Goal: Task Accomplishment & Management: Manage account settings

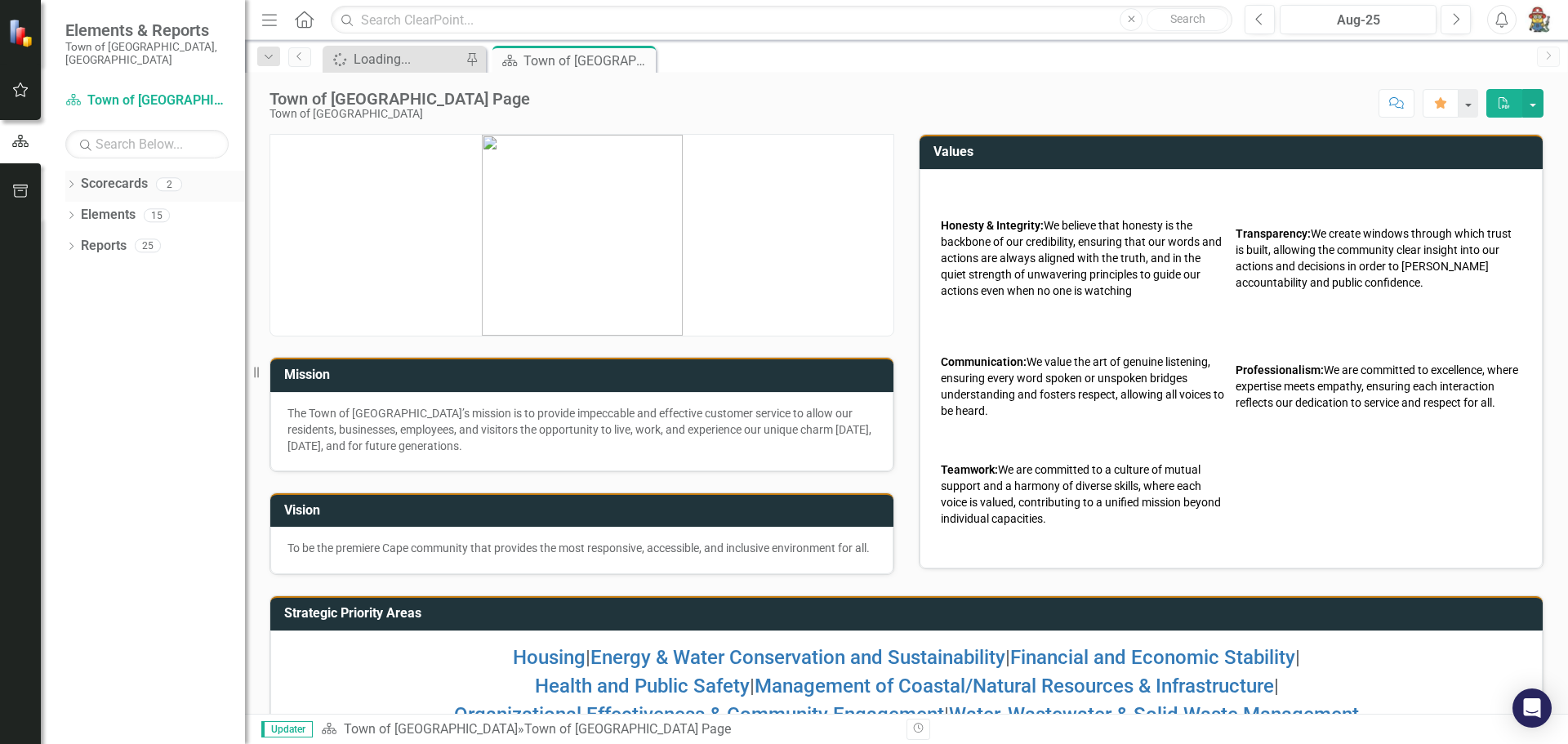
click at [97, 174] on link "Scorecards" at bounding box center [115, 184] width 67 height 19
click at [23, 191] on icon "button" at bounding box center [21, 191] width 17 height 13
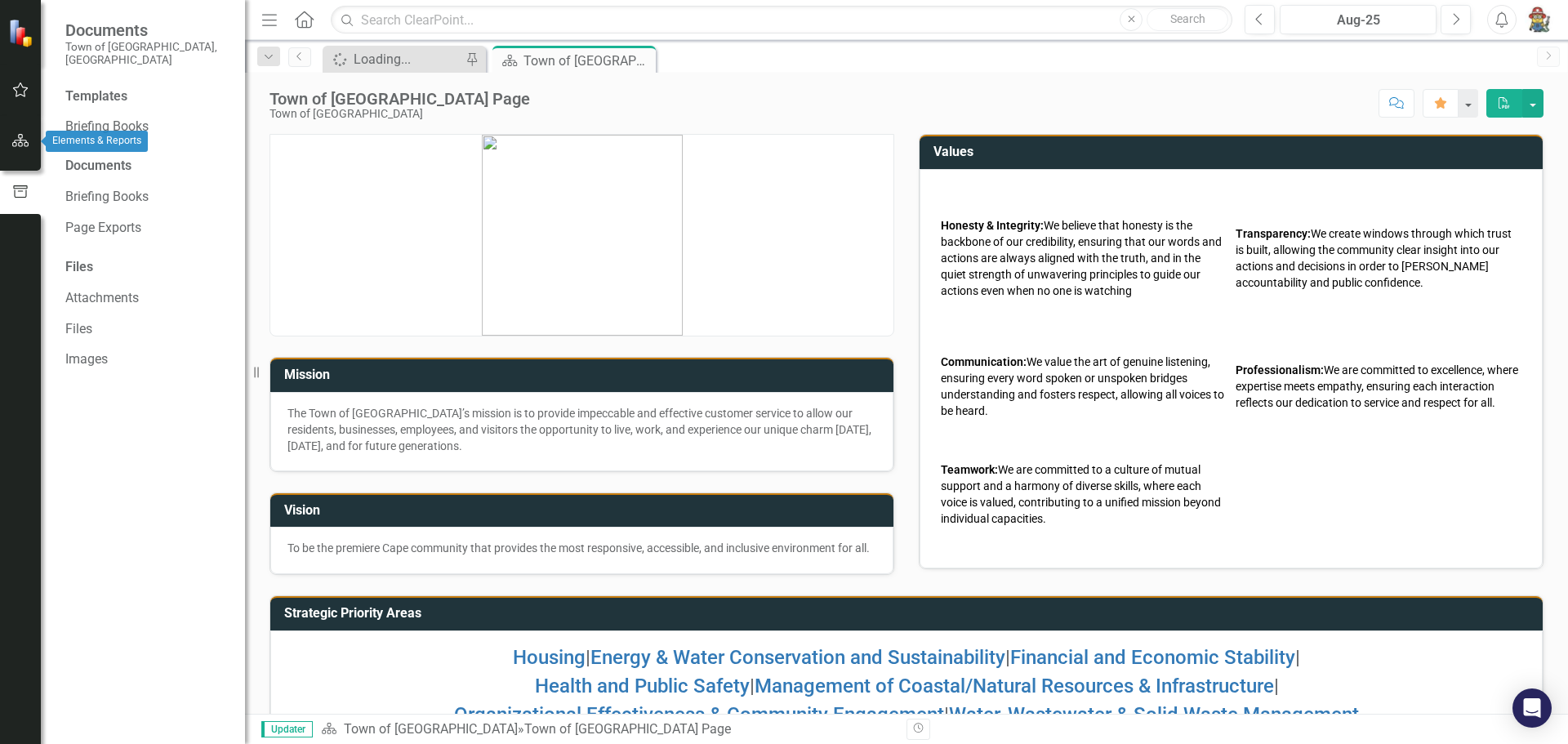
click at [17, 141] on icon "button" at bounding box center [21, 140] width 17 height 13
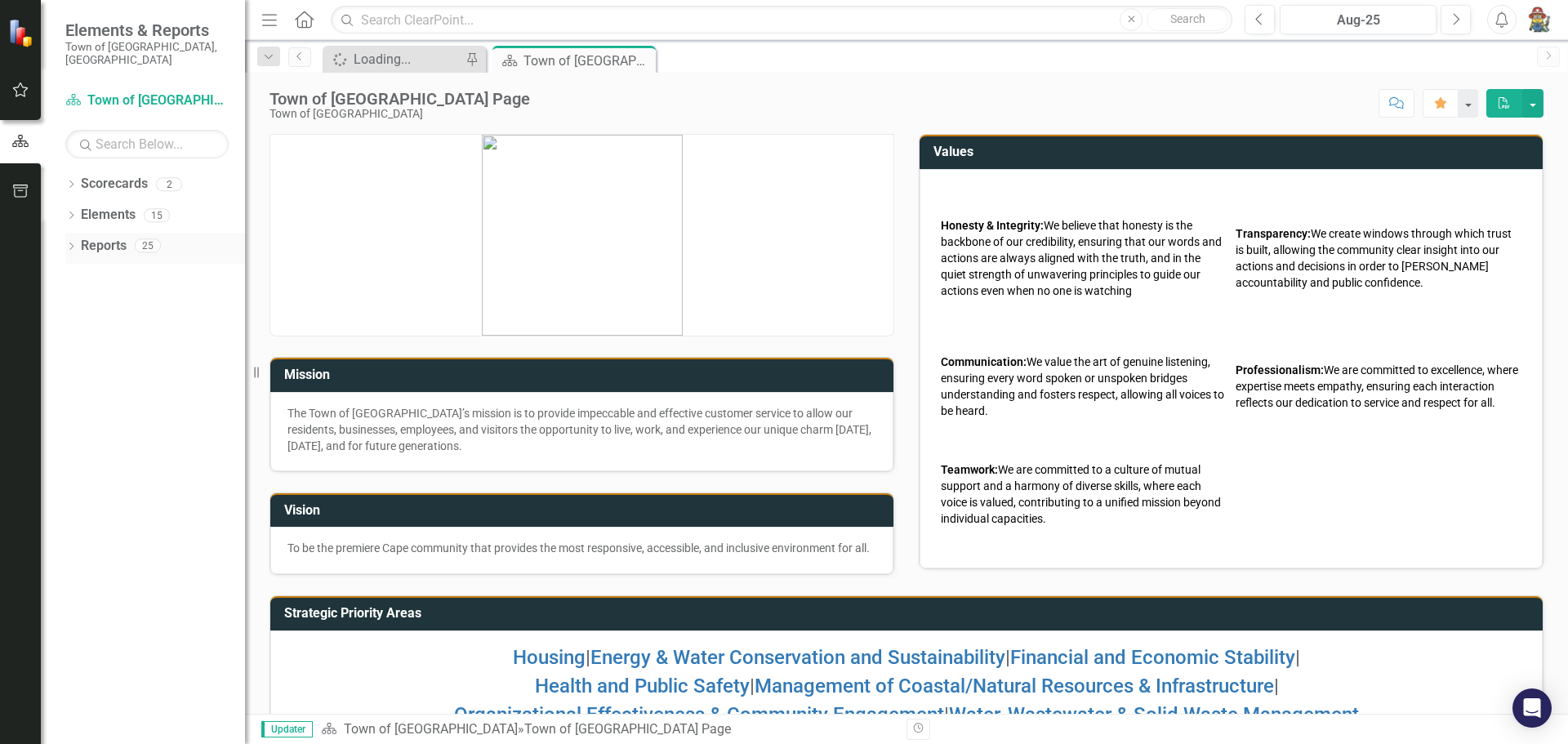
click at [110, 236] on link "Reports" at bounding box center [104, 246] width 46 height 19
click at [584, 57] on div "Town of [GEOGRAPHIC_DATA] Page" at bounding box center [566, 61] width 87 height 21
click at [15, 41] on img at bounding box center [22, 33] width 28 height 28
click at [16, 38] on img at bounding box center [22, 33] width 28 height 28
click at [98, 243] on div "Reports" at bounding box center [104, 246] width 46 height 27
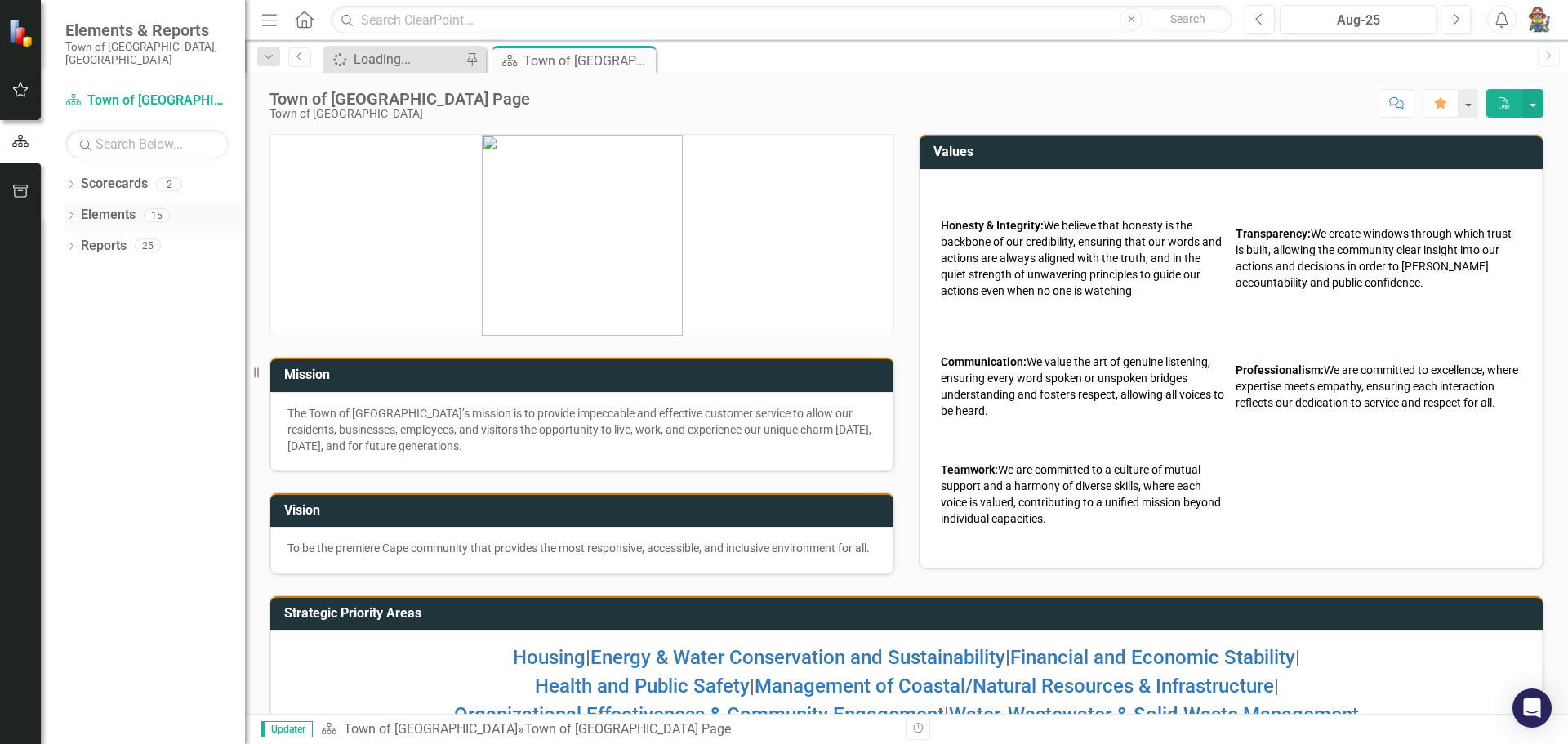
click at [100, 211] on link "Elements" at bounding box center [108, 215] width 54 height 19
click at [110, 181] on div "Scorecards" at bounding box center [115, 184] width 67 height 27
click at [401, 57] on div "Loading..." at bounding box center [407, 60] width 108 height 21
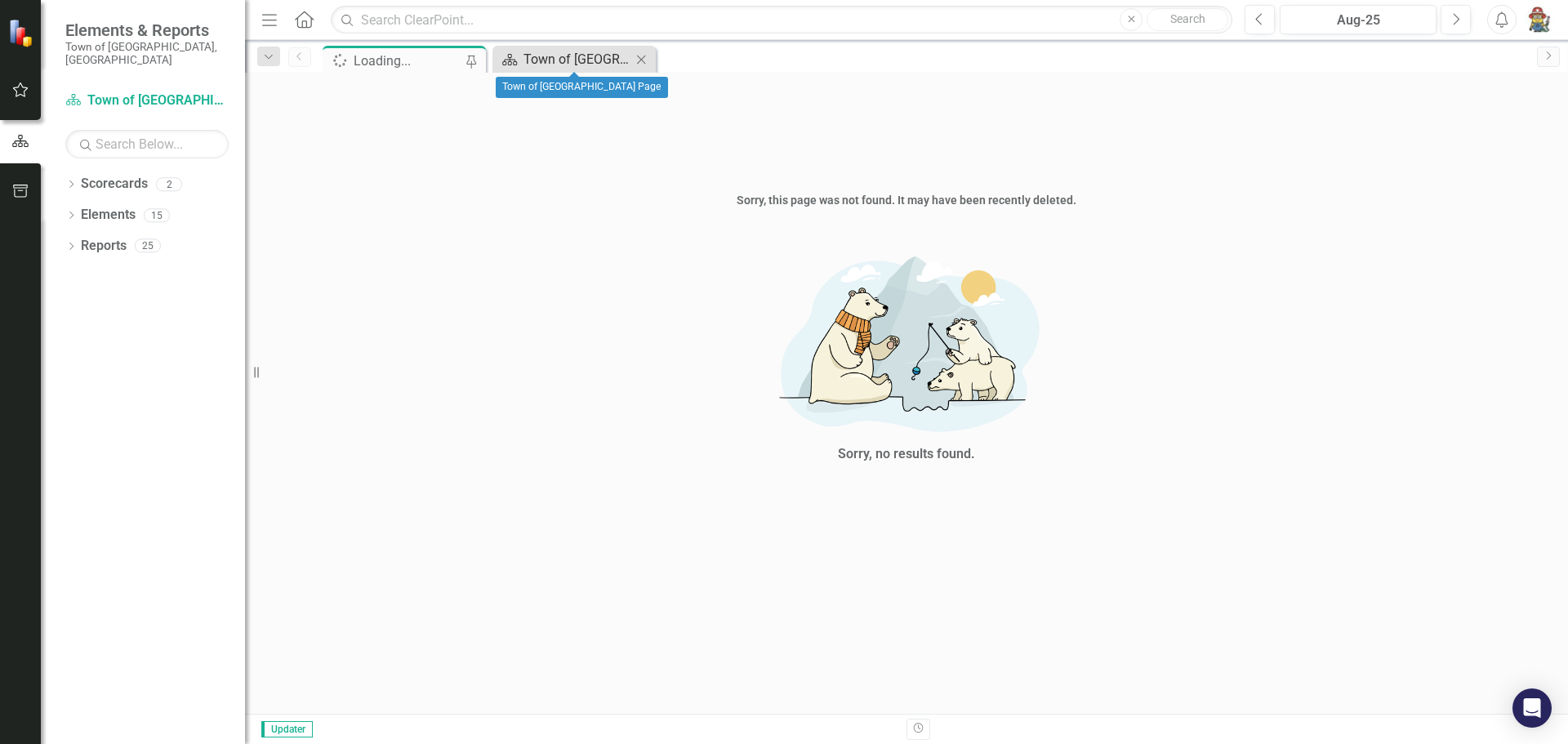
click at [545, 61] on div "Town of [GEOGRAPHIC_DATA] Page" at bounding box center [576, 60] width 108 height 21
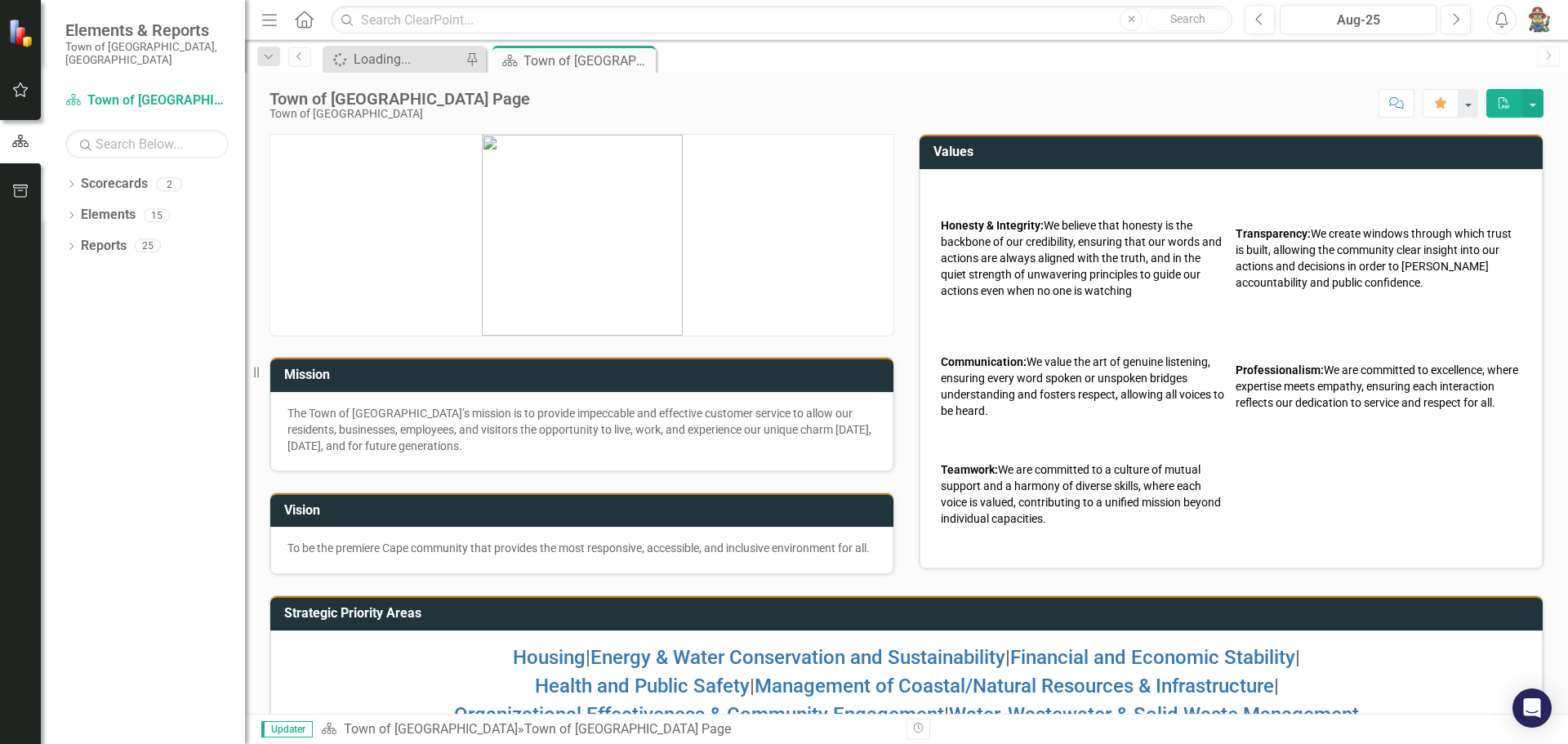
scroll to position [69, 0]
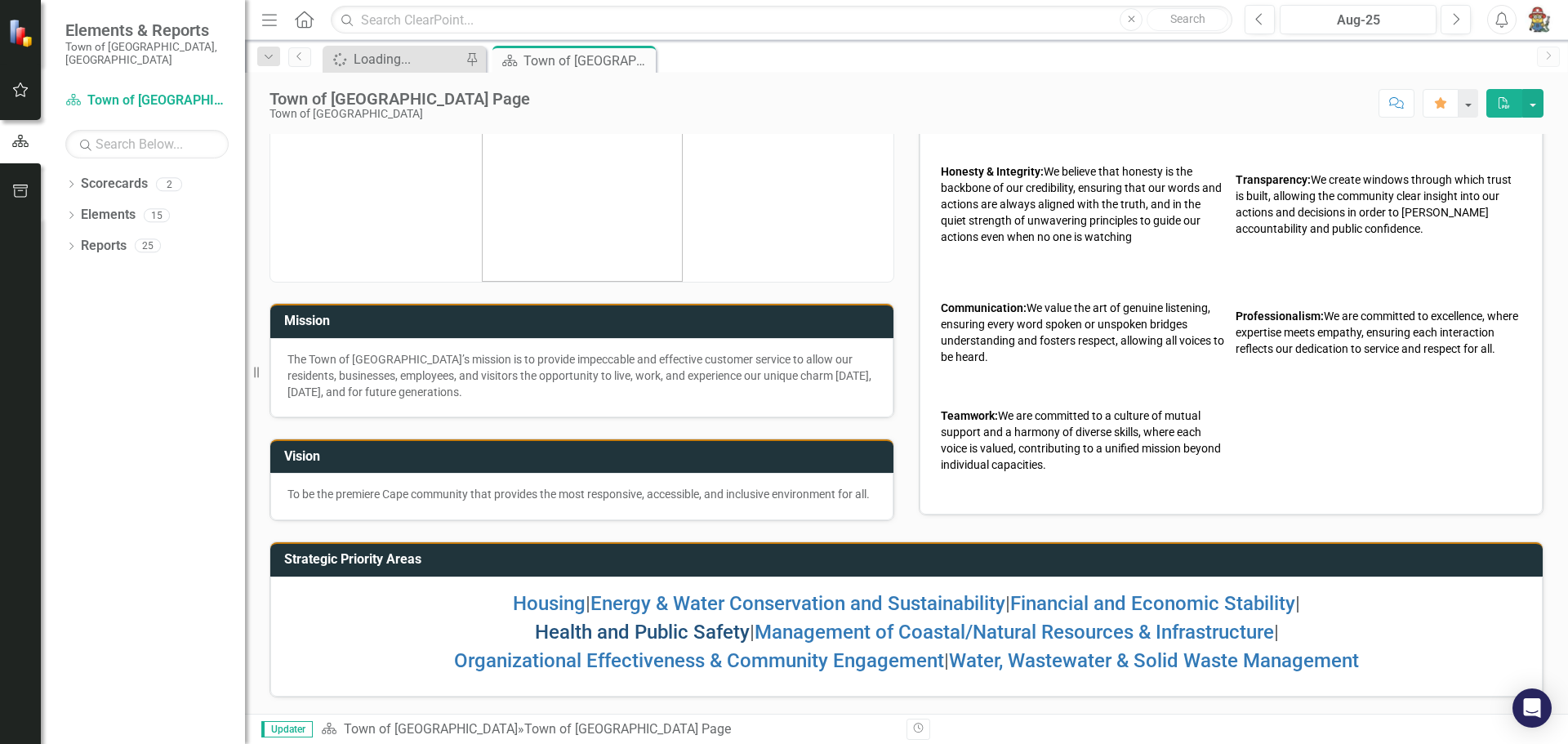
click at [669, 633] on link "Health and Public Safety" at bounding box center [642, 632] width 215 height 22
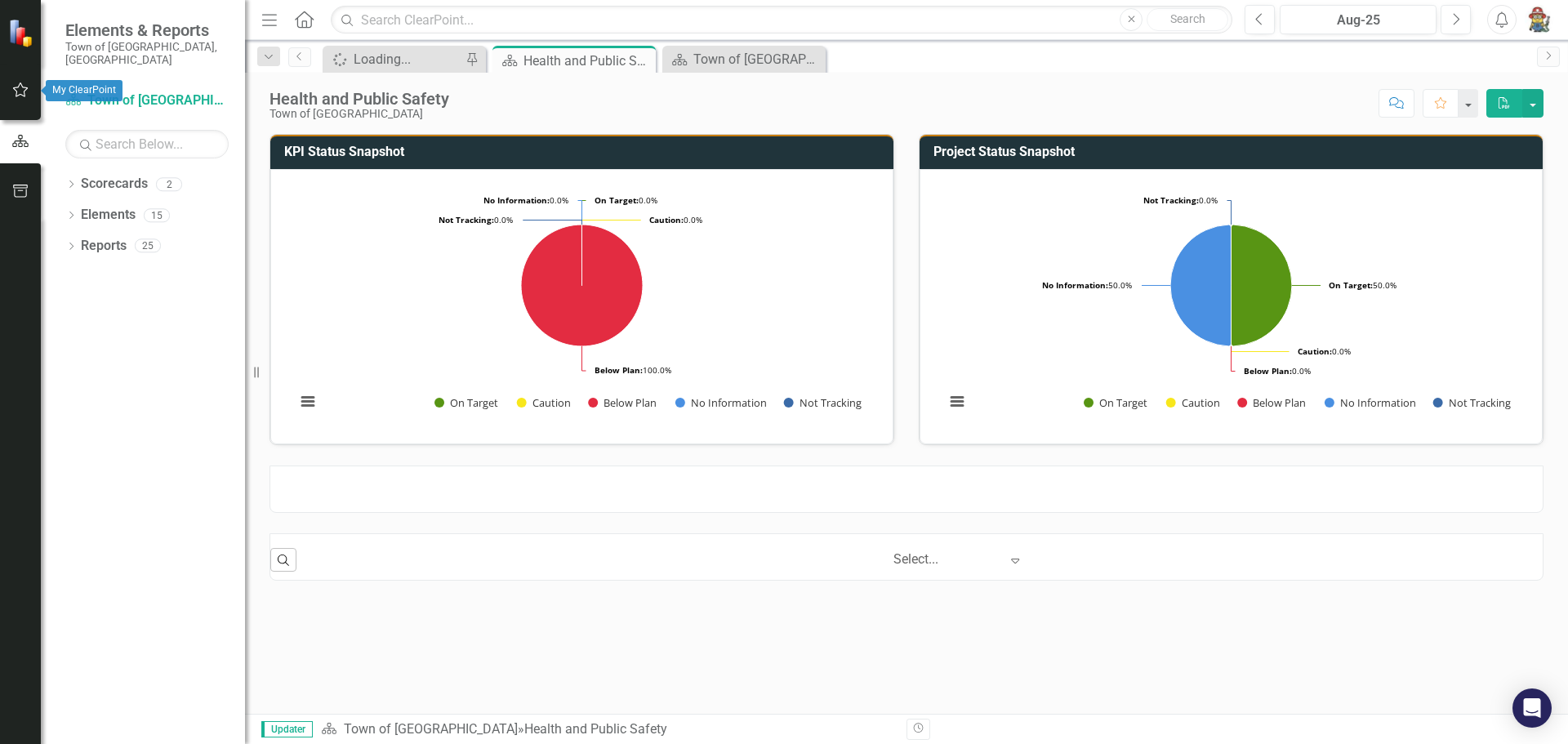
click at [12, 91] on icon "button" at bounding box center [21, 90] width 17 height 13
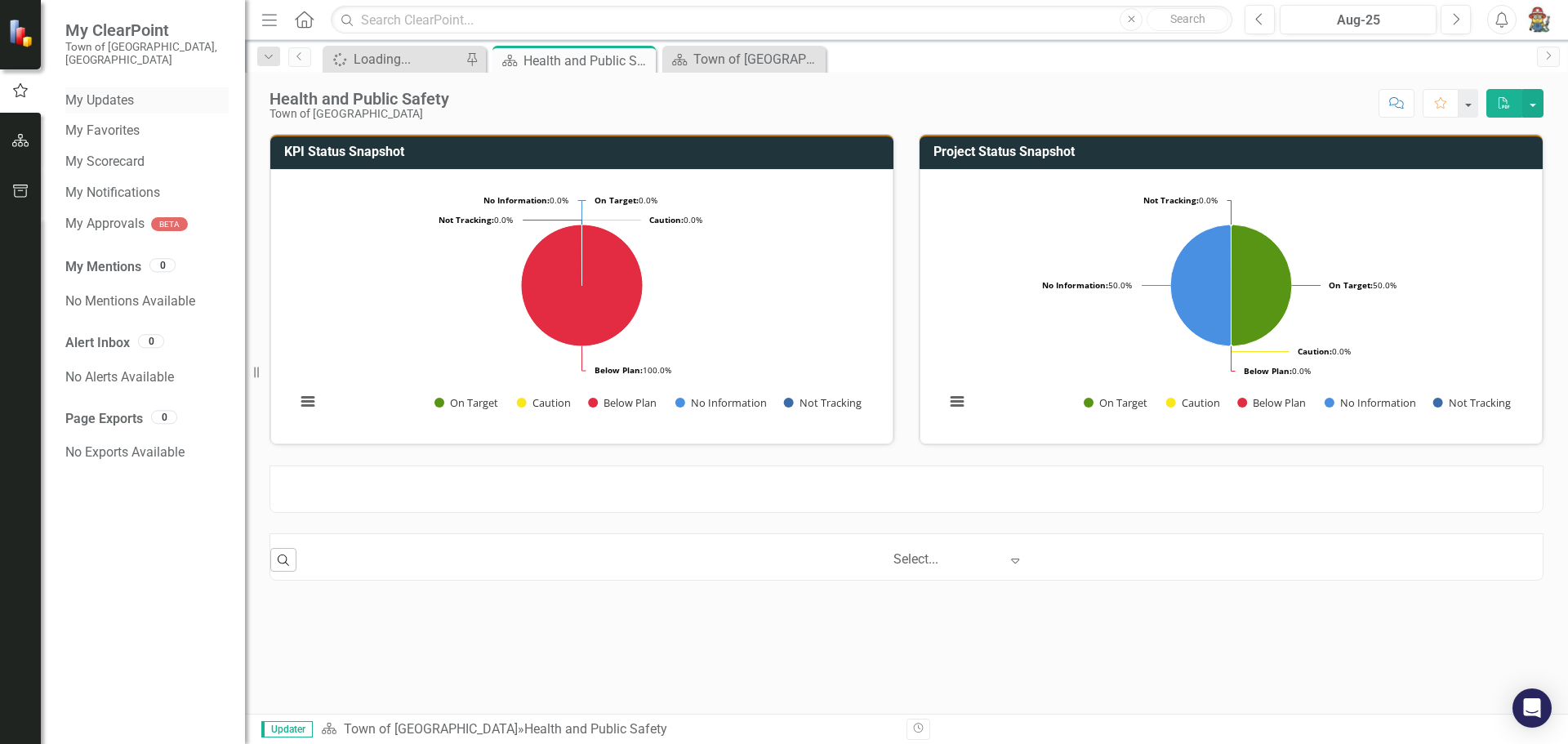
click at [110, 91] on link "My Updates" at bounding box center [147, 101] width 163 height 19
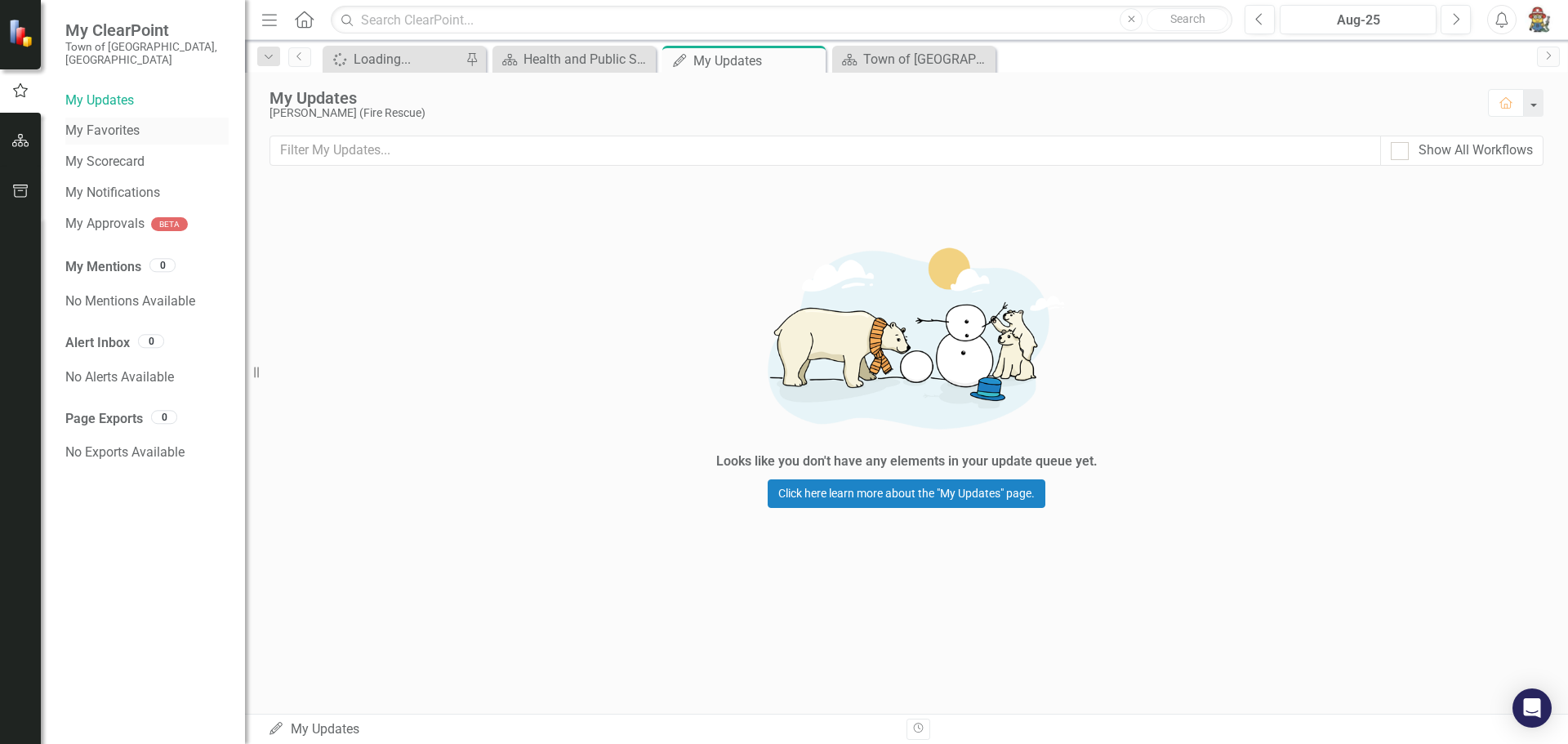
click at [110, 122] on link "My Favorites" at bounding box center [147, 131] width 163 height 19
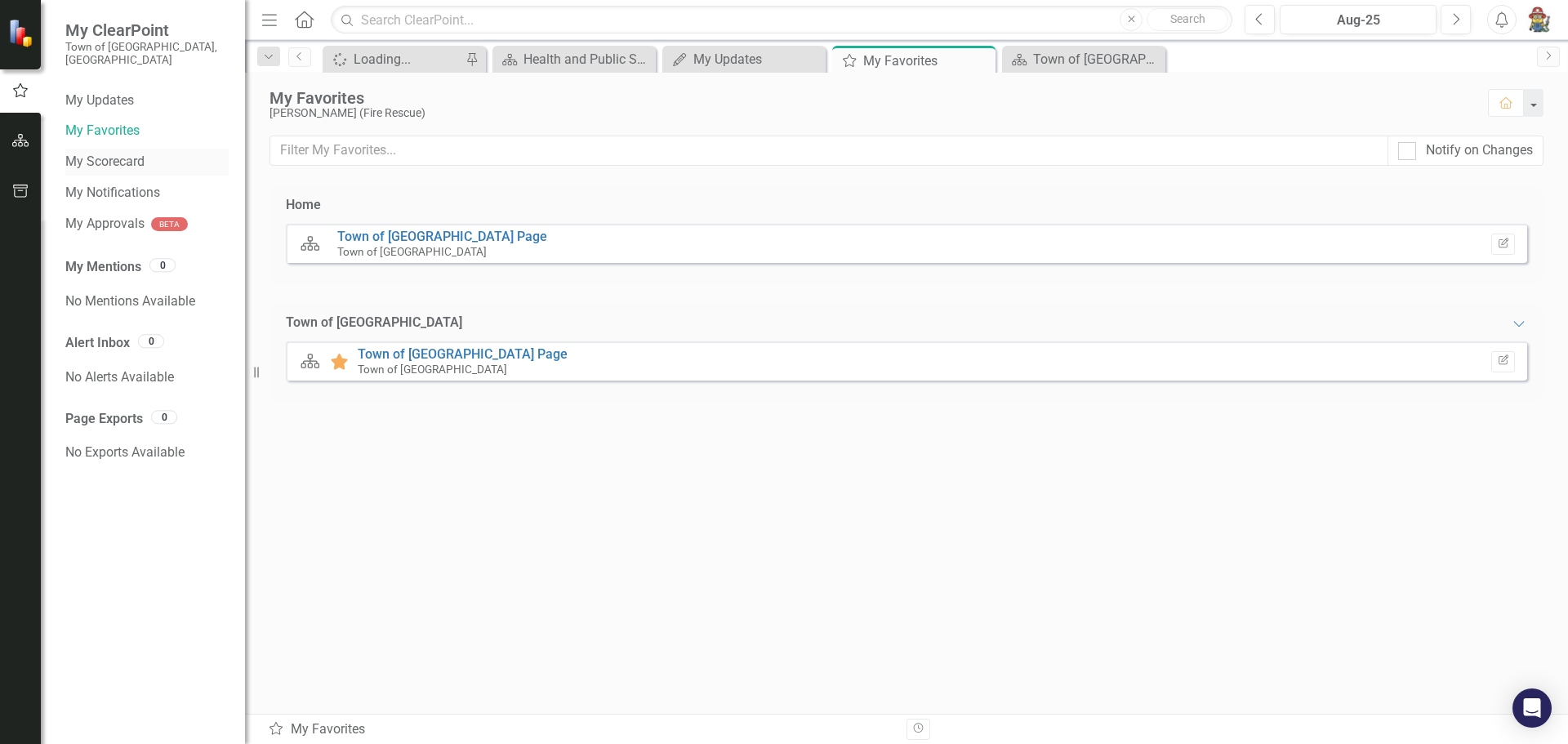
click at [104, 153] on link "My Scorecard" at bounding box center [147, 162] width 163 height 19
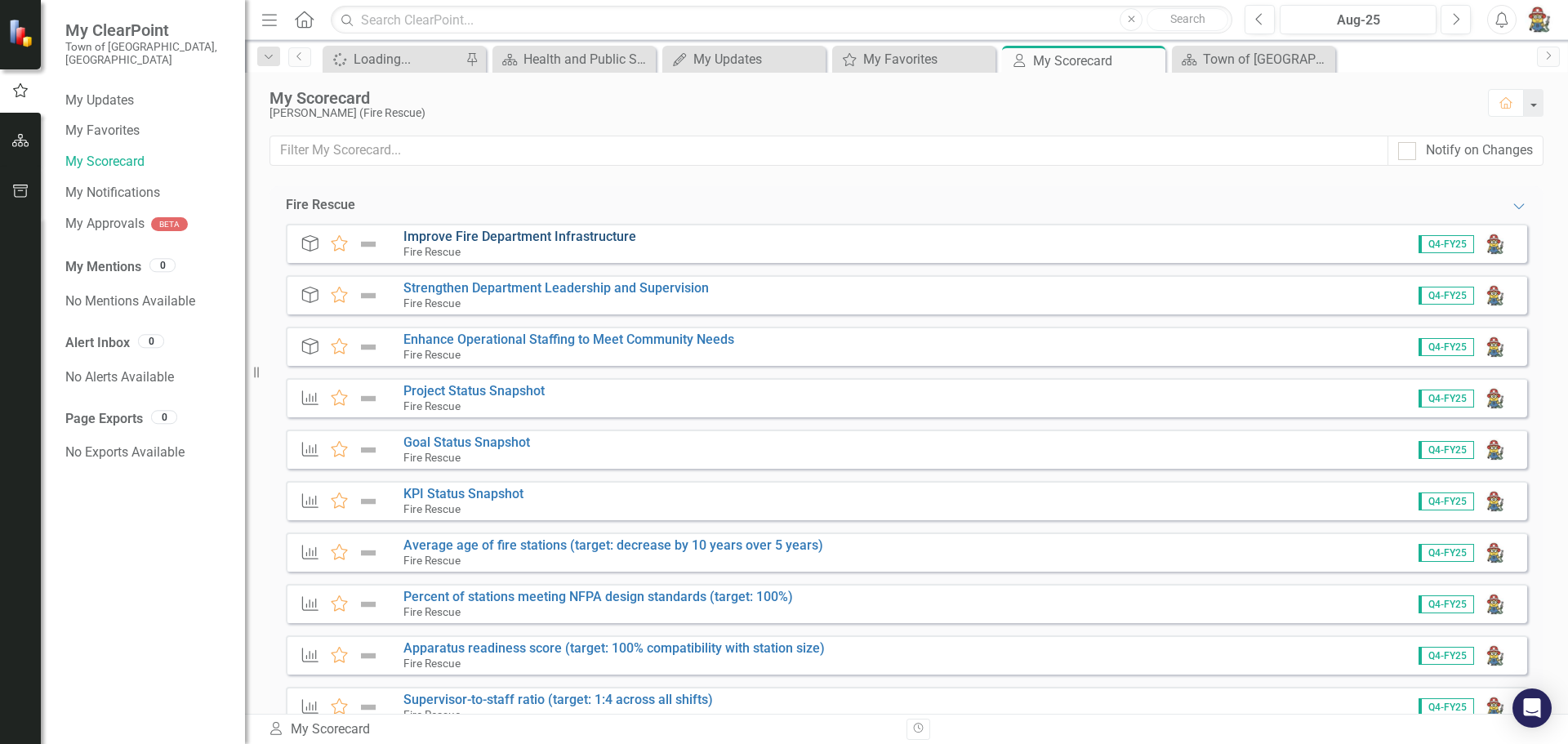
click at [477, 237] on link "Improve Fire Department Infrastructure" at bounding box center [520, 236] width 233 height 16
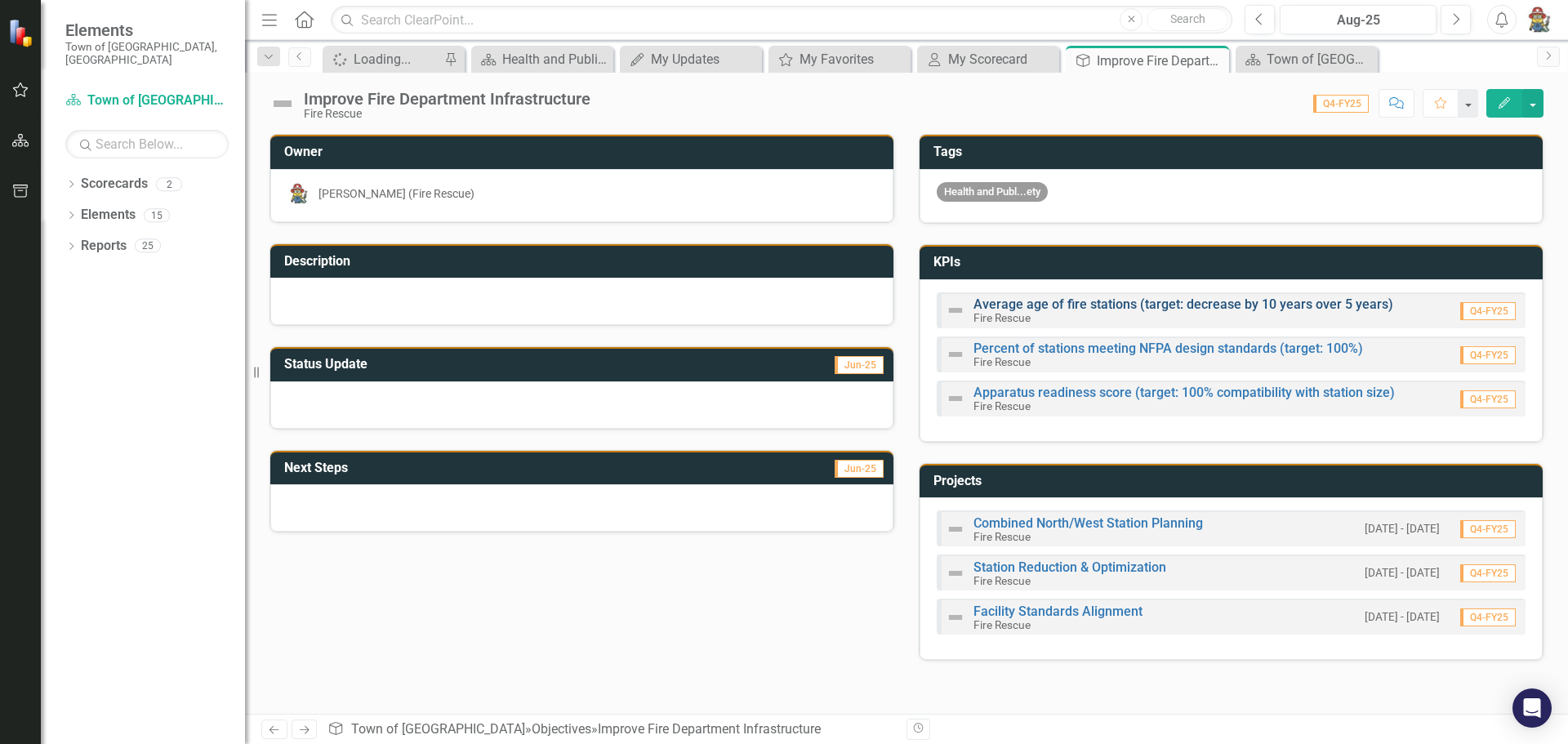
click at [1015, 304] on link "Average age of fire stations (target: decrease by 10 years over 5 years)" at bounding box center [1183, 304] width 419 height 16
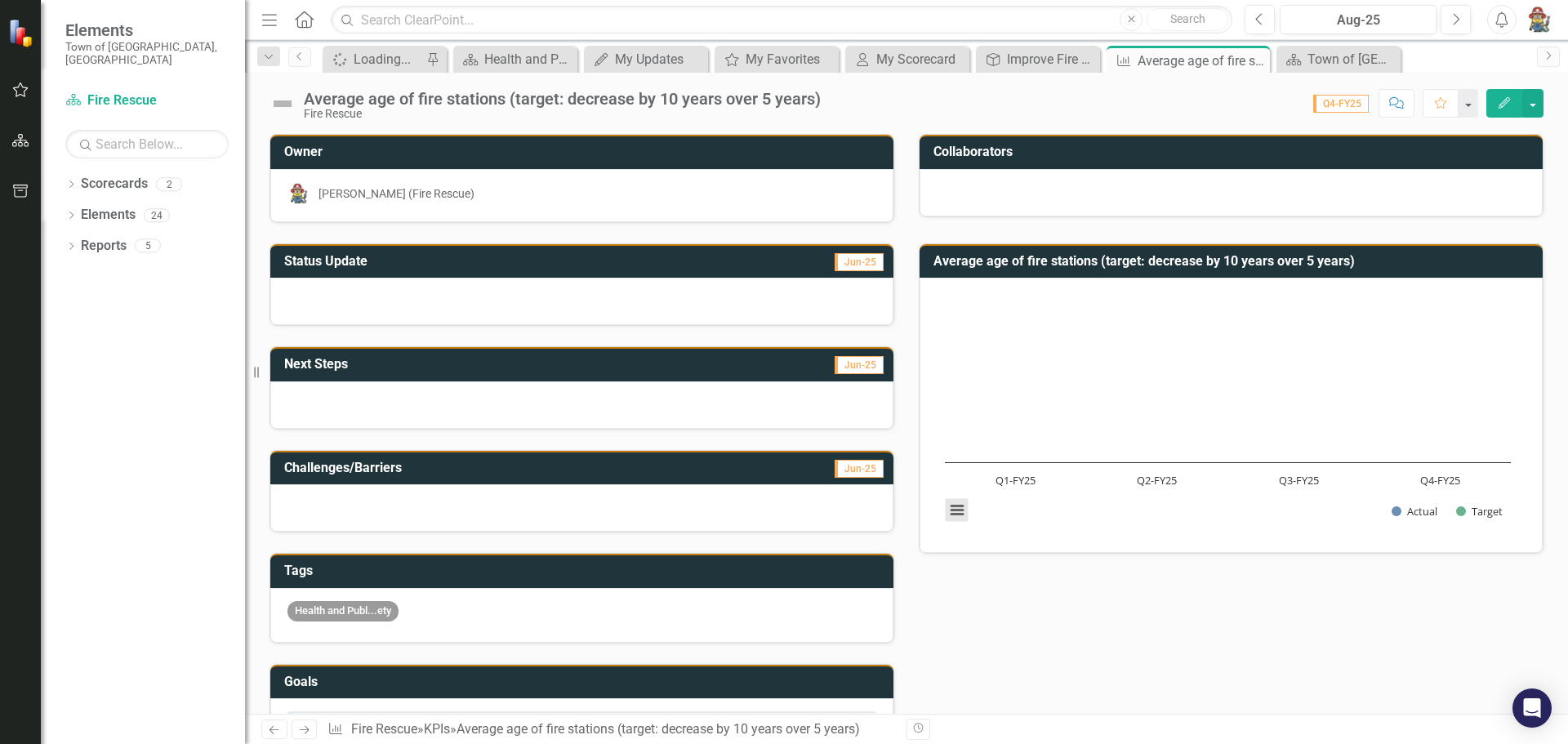
click at [946, 509] on button "View chart menu, Chart" at bounding box center [957, 510] width 22 height 22
click at [1021, 601] on div "Status Update Jun-25 Next Steps Jun-25 Challenges/Barriers Jun-25 Tags Health a…" at bounding box center [906, 563] width 1298 height 681
click at [1053, 347] on rect "Interactive chart" at bounding box center [1227, 413] width 582 height 245
click at [962, 504] on button "View chart menu, Chart" at bounding box center [957, 510] width 22 height 22
click at [1029, 404] on li "Download PNG image" at bounding box center [1024, 403] width 147 height 25
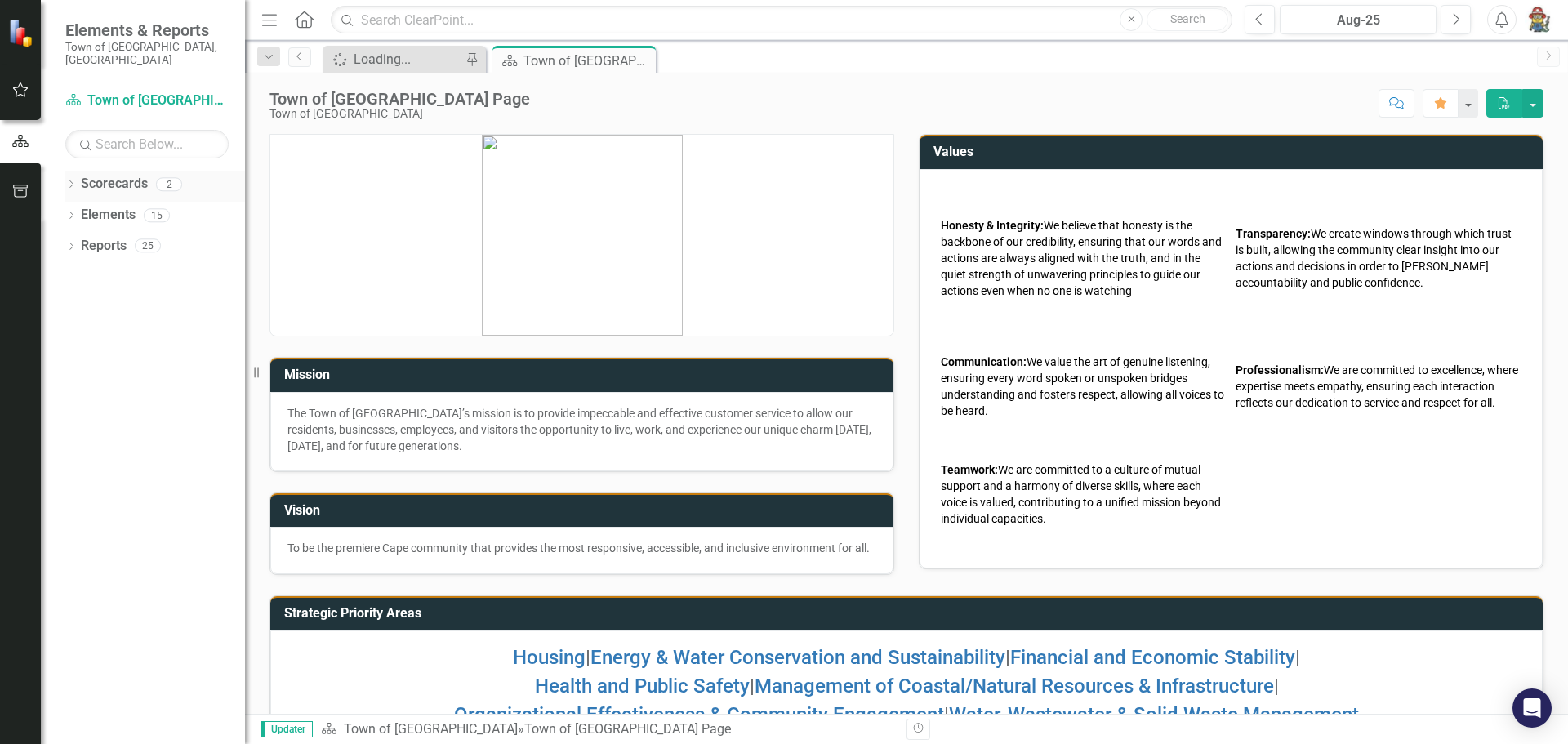
click at [122, 182] on div "Scorecards" at bounding box center [115, 184] width 67 height 27
click at [122, 174] on link "Scorecards" at bounding box center [115, 184] width 67 height 19
click at [22, 82] on button "button" at bounding box center [21, 91] width 37 height 35
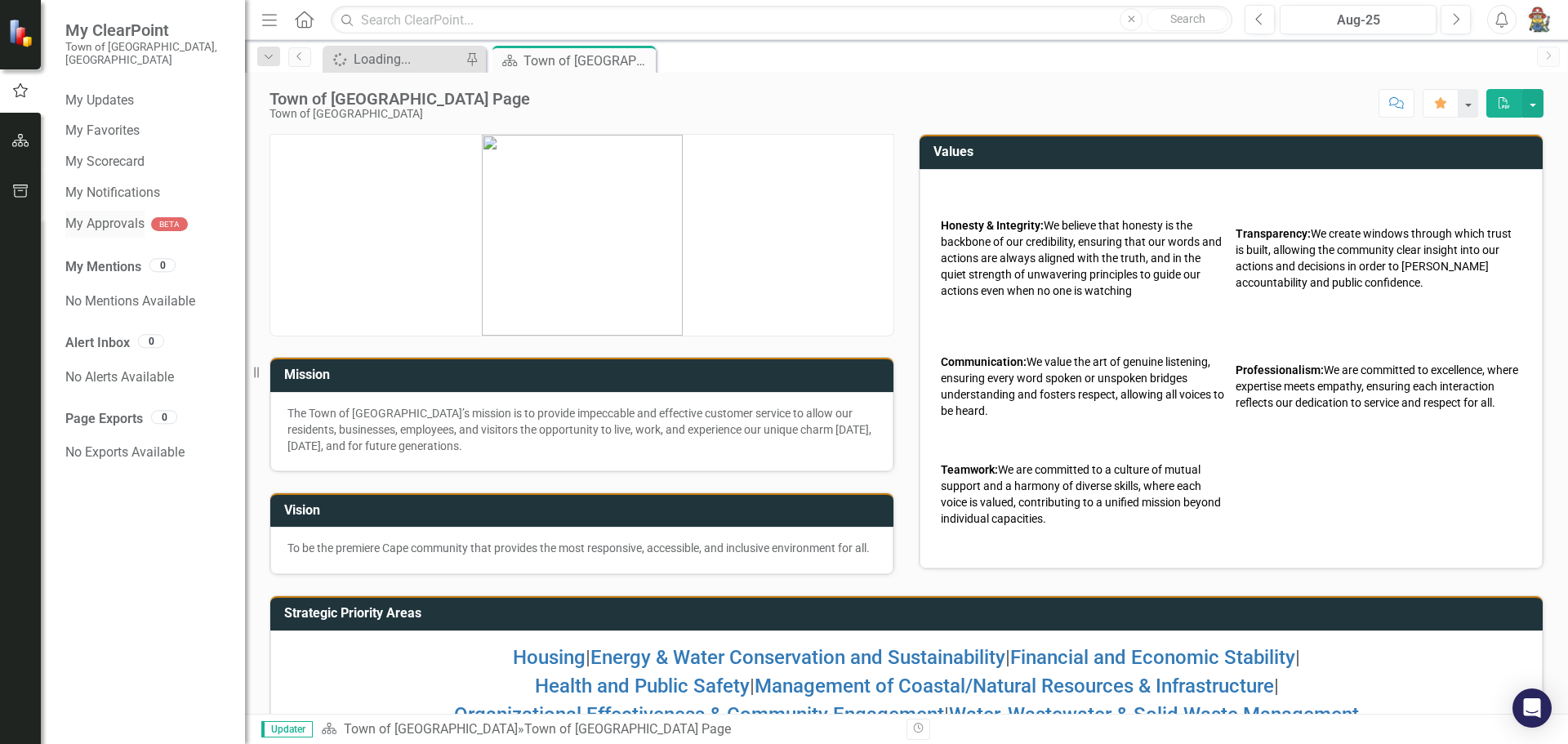
click at [94, 215] on link "My Approvals" at bounding box center [105, 224] width 79 height 19
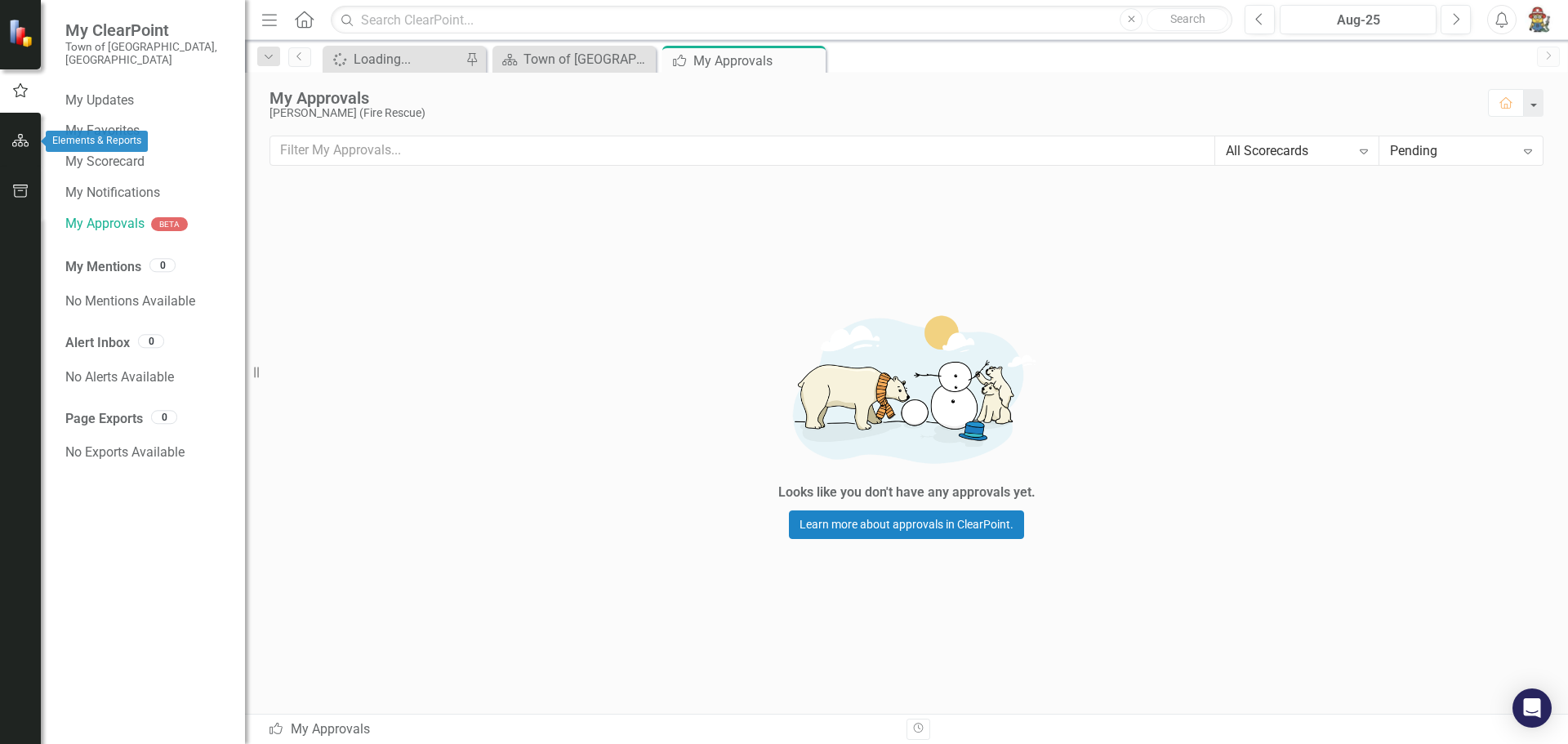
click at [22, 142] on icon "button" at bounding box center [21, 140] width 17 height 13
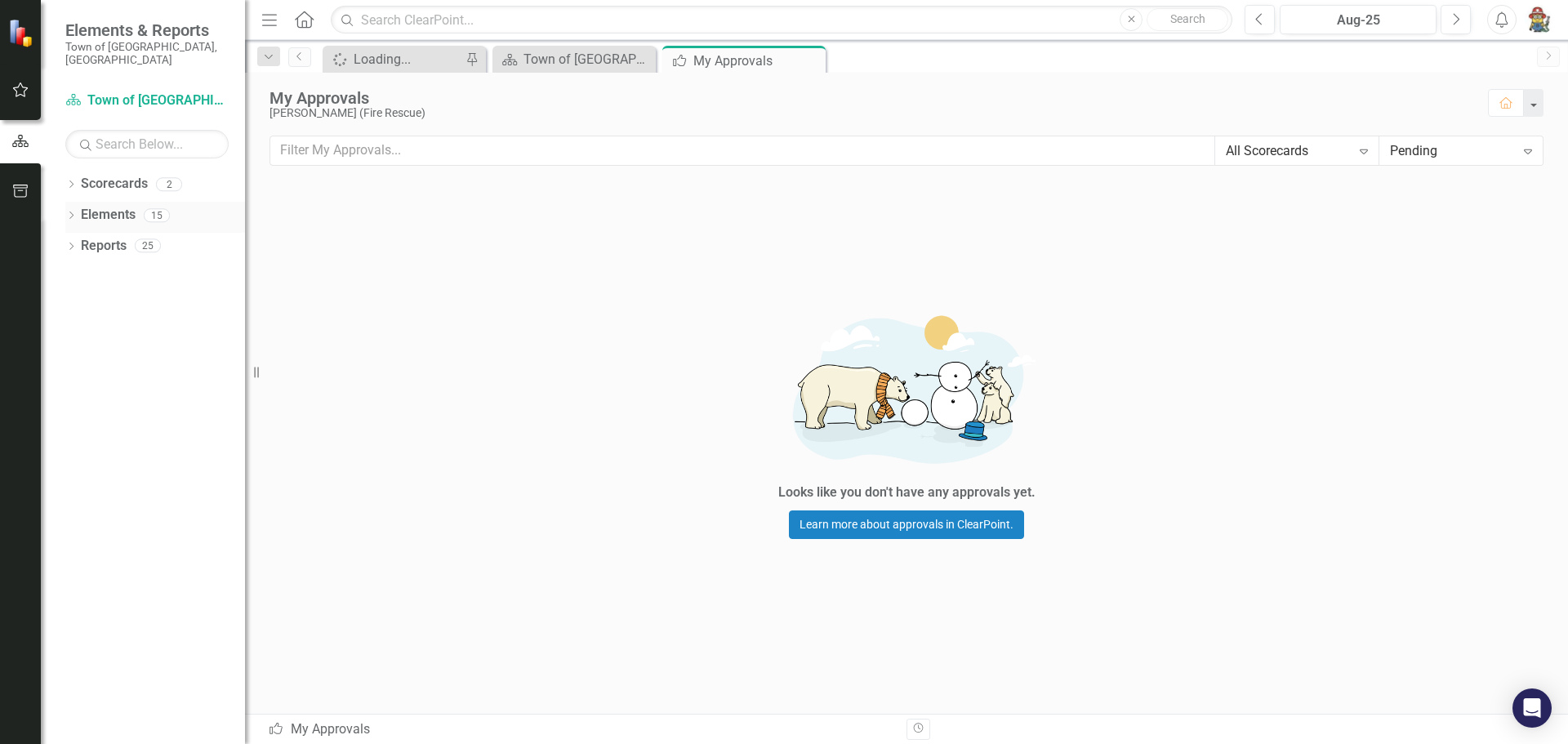
click at [120, 205] on link "Elements" at bounding box center [108, 215] width 54 height 19
click at [114, 174] on link "Scorecards" at bounding box center [115, 184] width 67 height 19
click at [545, 64] on div "Town of [GEOGRAPHIC_DATA] Page" at bounding box center [576, 60] width 108 height 21
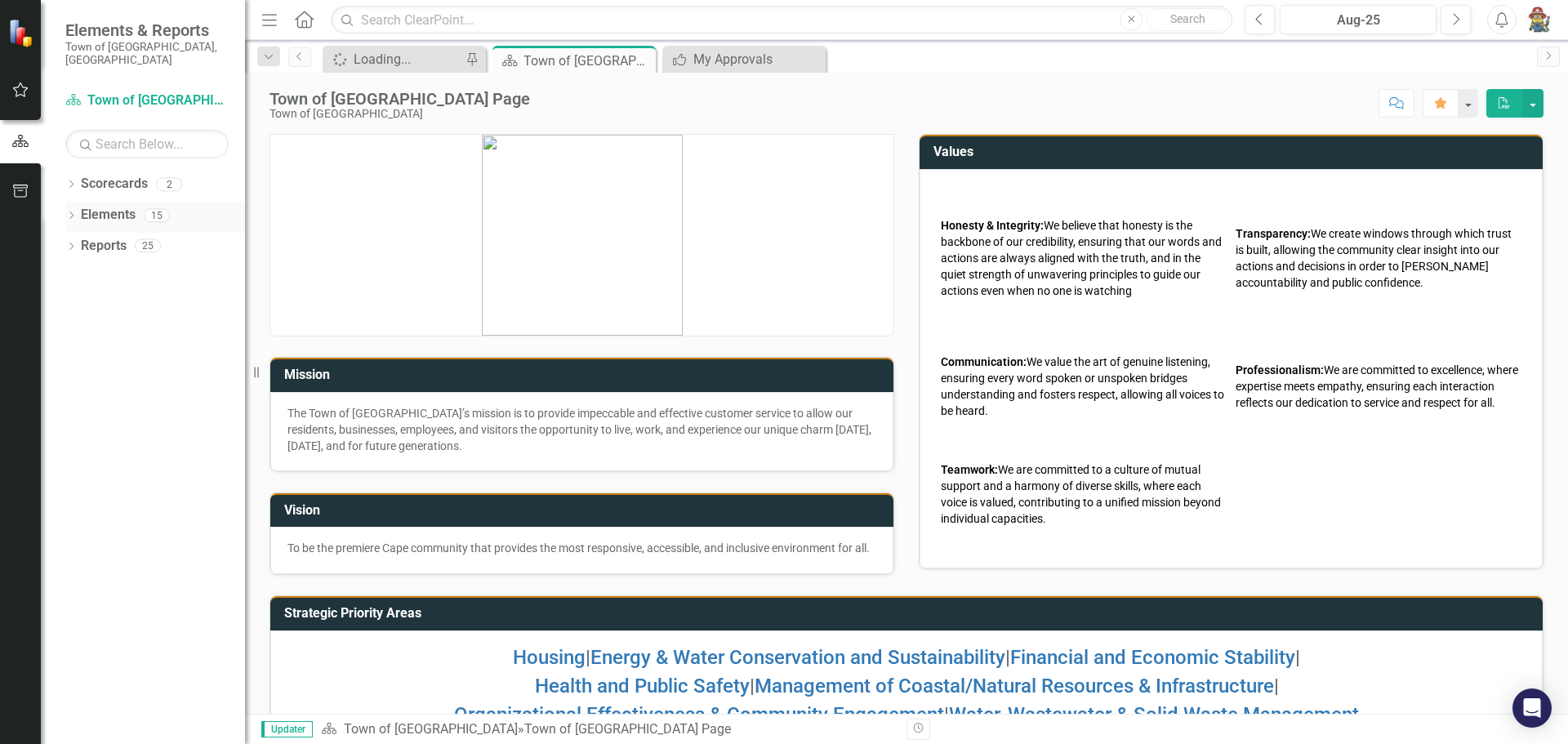
click at [98, 205] on link "Elements" at bounding box center [108, 215] width 54 height 19
click at [112, 182] on div "Scorecards" at bounding box center [115, 184] width 67 height 27
click at [35, 204] on button "button" at bounding box center [21, 192] width 37 height 35
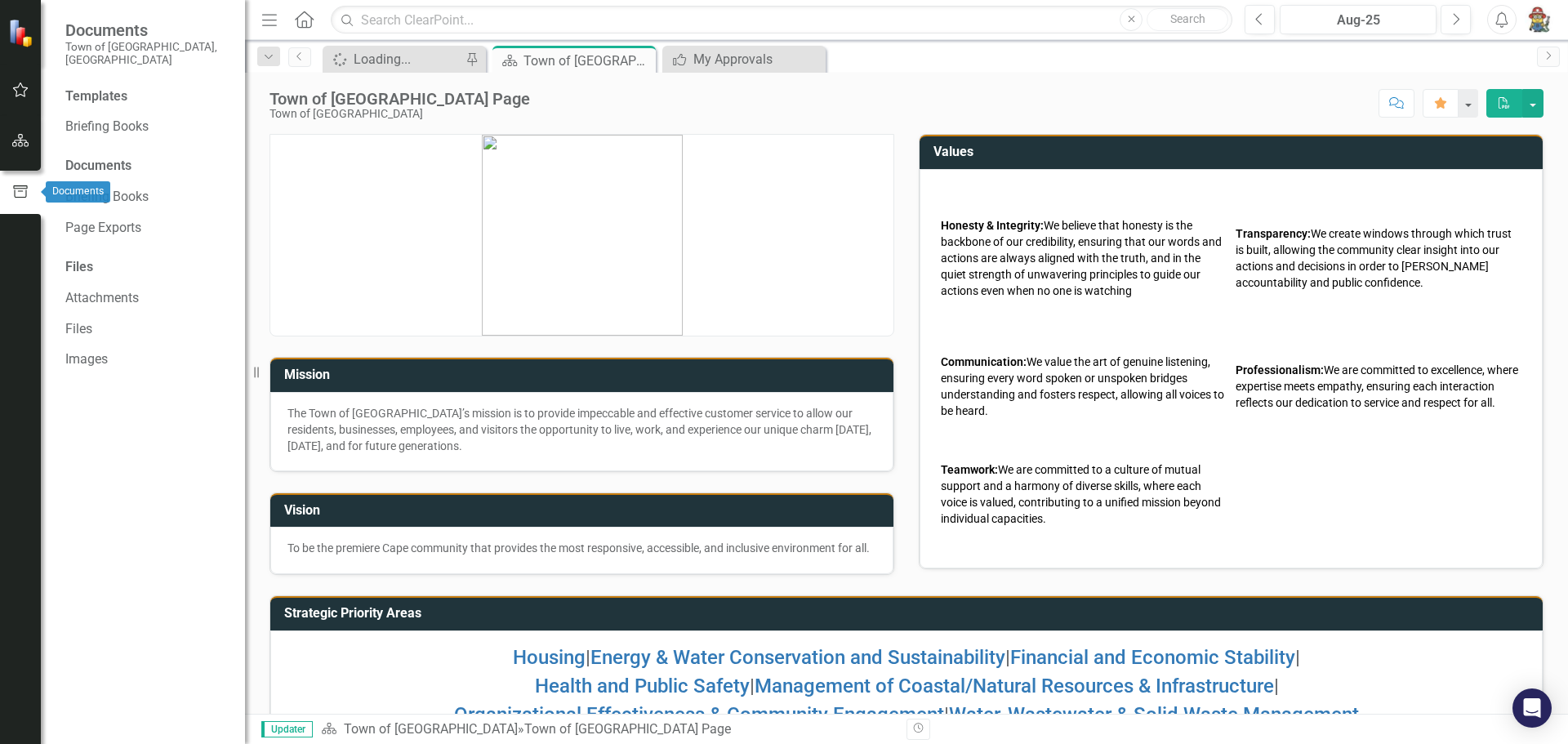
click at [22, 142] on icon "button" at bounding box center [21, 140] width 17 height 13
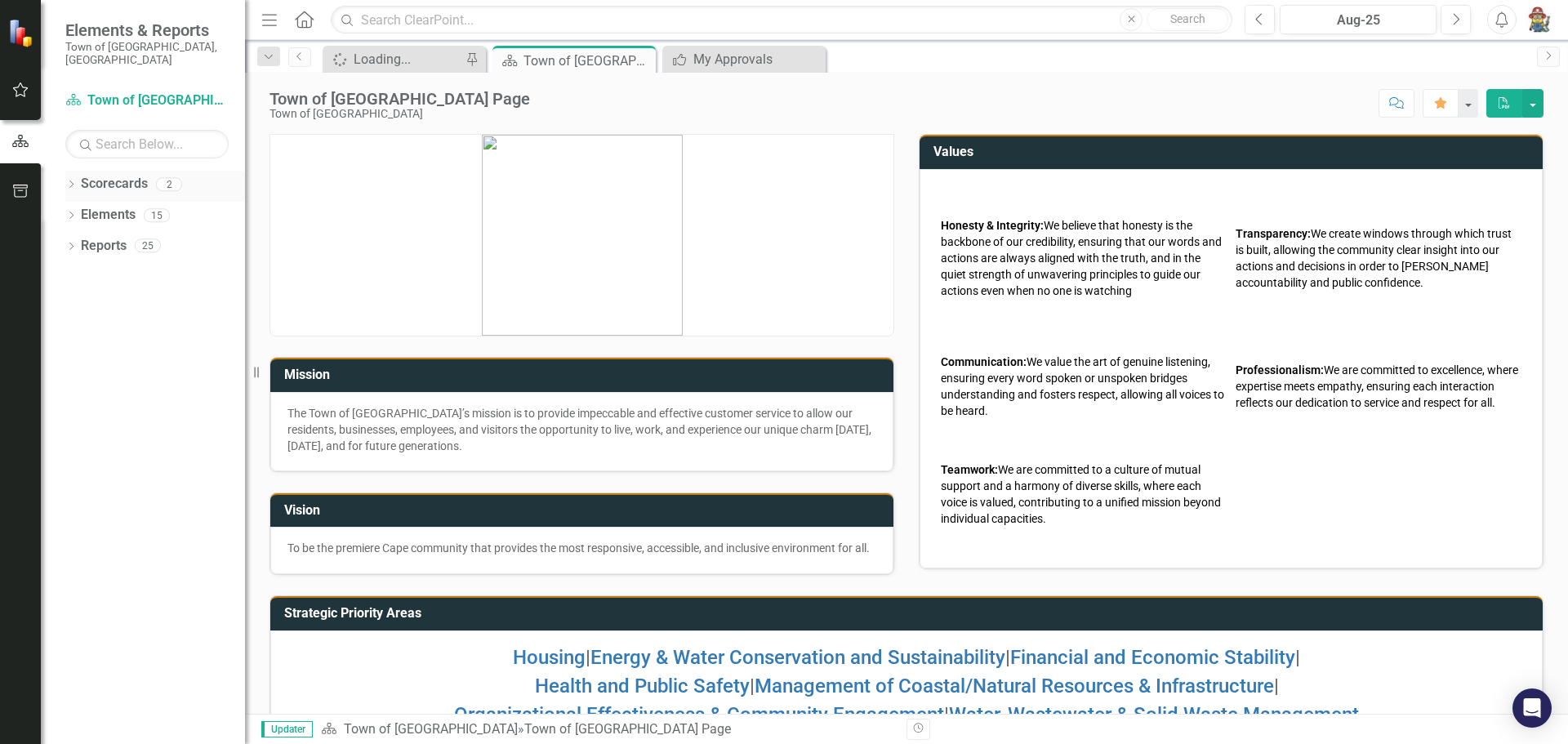
click at [117, 174] on link "Scorecards" at bounding box center [115, 184] width 67 height 19
click at [165, 177] on div "2" at bounding box center [169, 184] width 26 height 14
click at [135, 174] on link "Scorecards" at bounding box center [115, 184] width 67 height 19
click at [389, 56] on div "Loading..." at bounding box center [407, 60] width 108 height 21
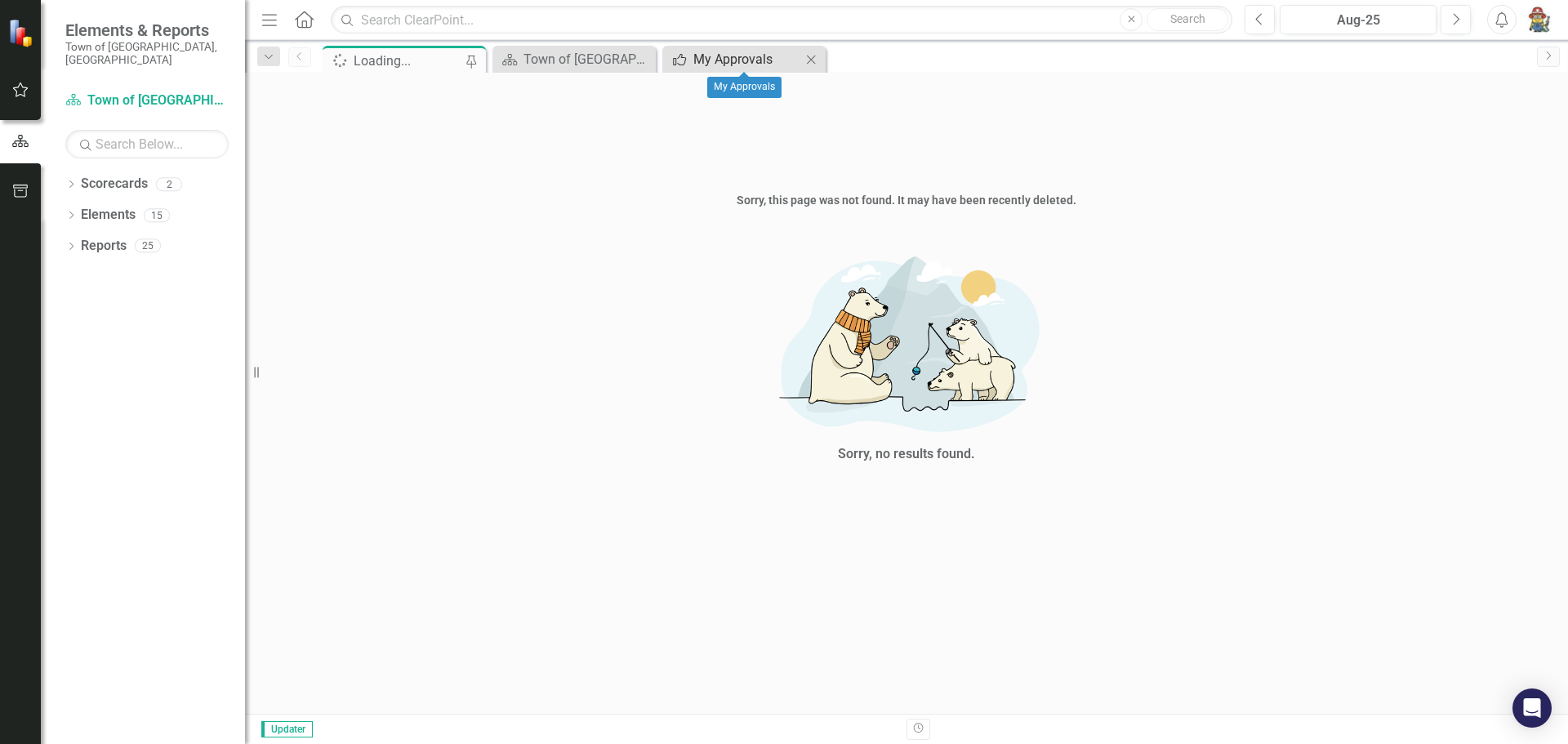
click at [763, 64] on div "My Approvals" at bounding box center [746, 60] width 108 height 21
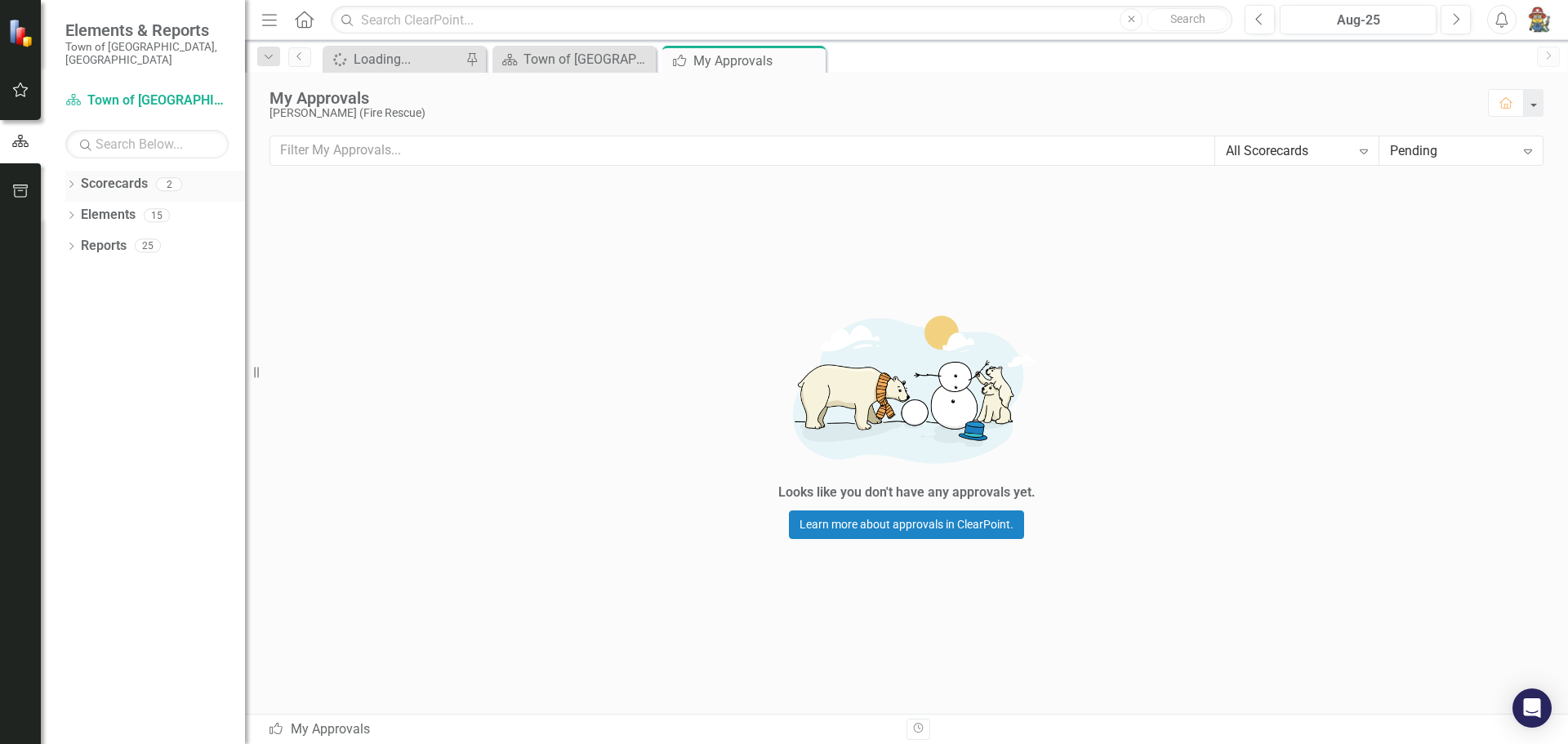
click at [115, 174] on link "Scorecards" at bounding box center [115, 184] width 67 height 19
click at [814, 56] on icon at bounding box center [810, 60] width 9 height 9
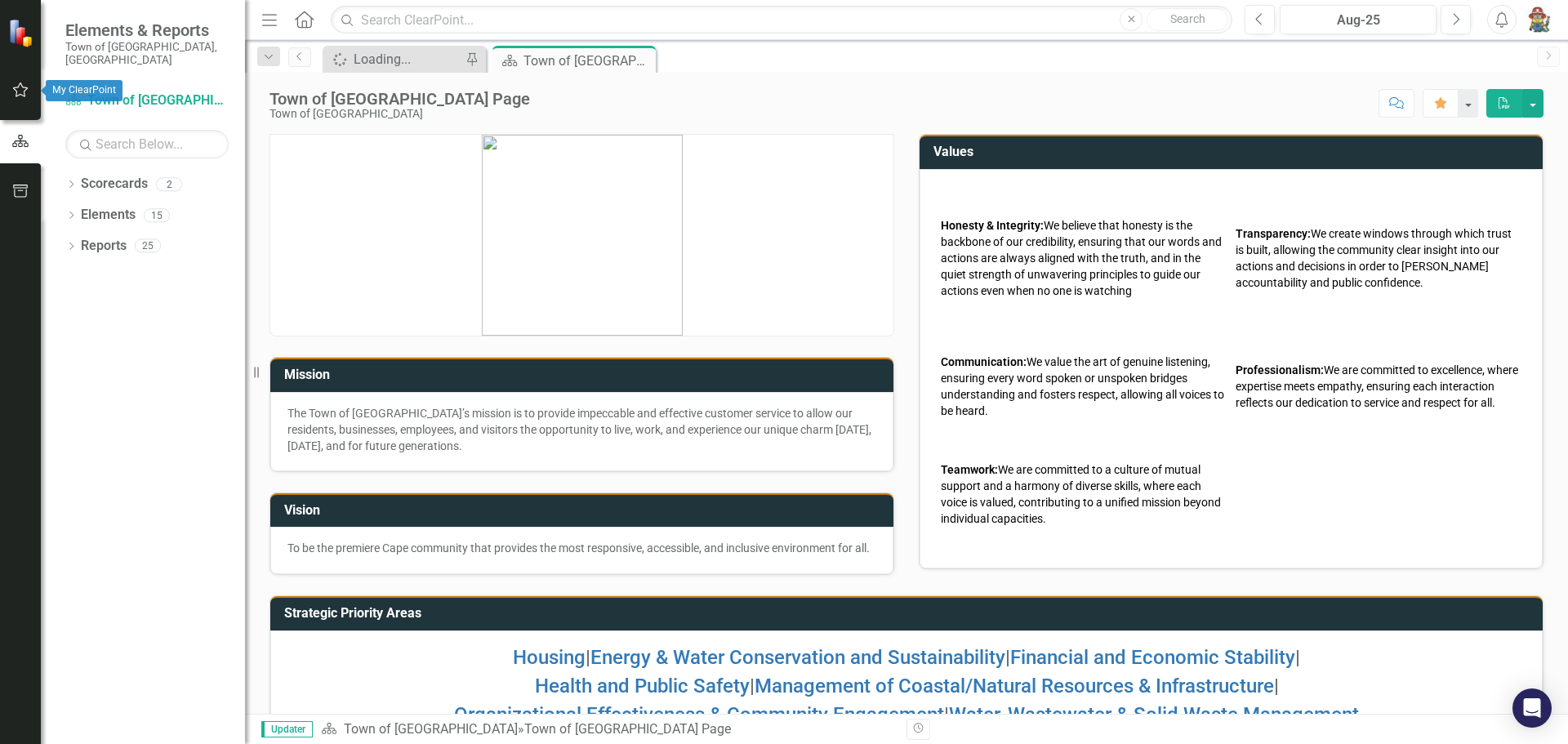
click at [15, 97] on icon "button" at bounding box center [21, 90] width 17 height 13
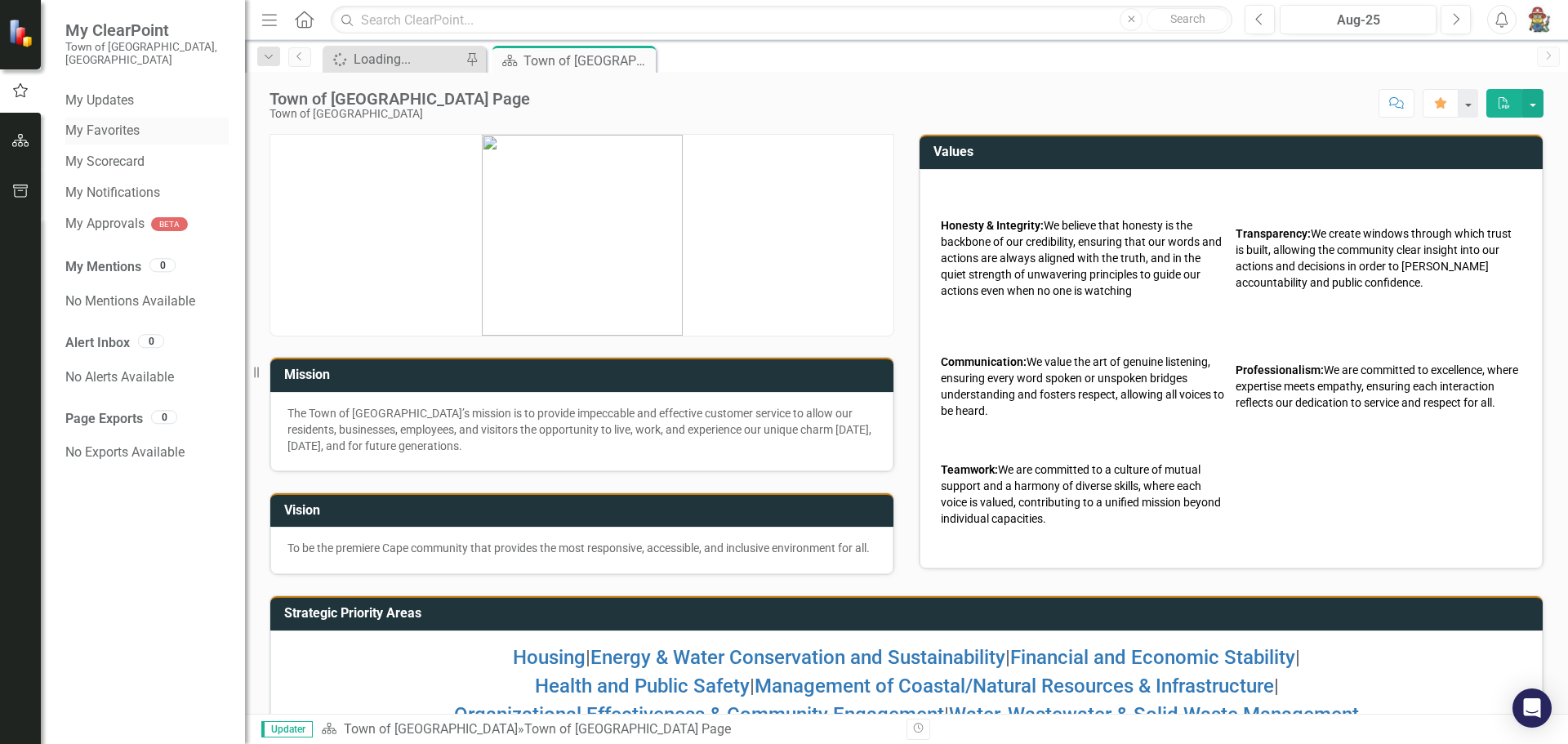
click at [116, 123] on link "My Favorites" at bounding box center [147, 131] width 163 height 19
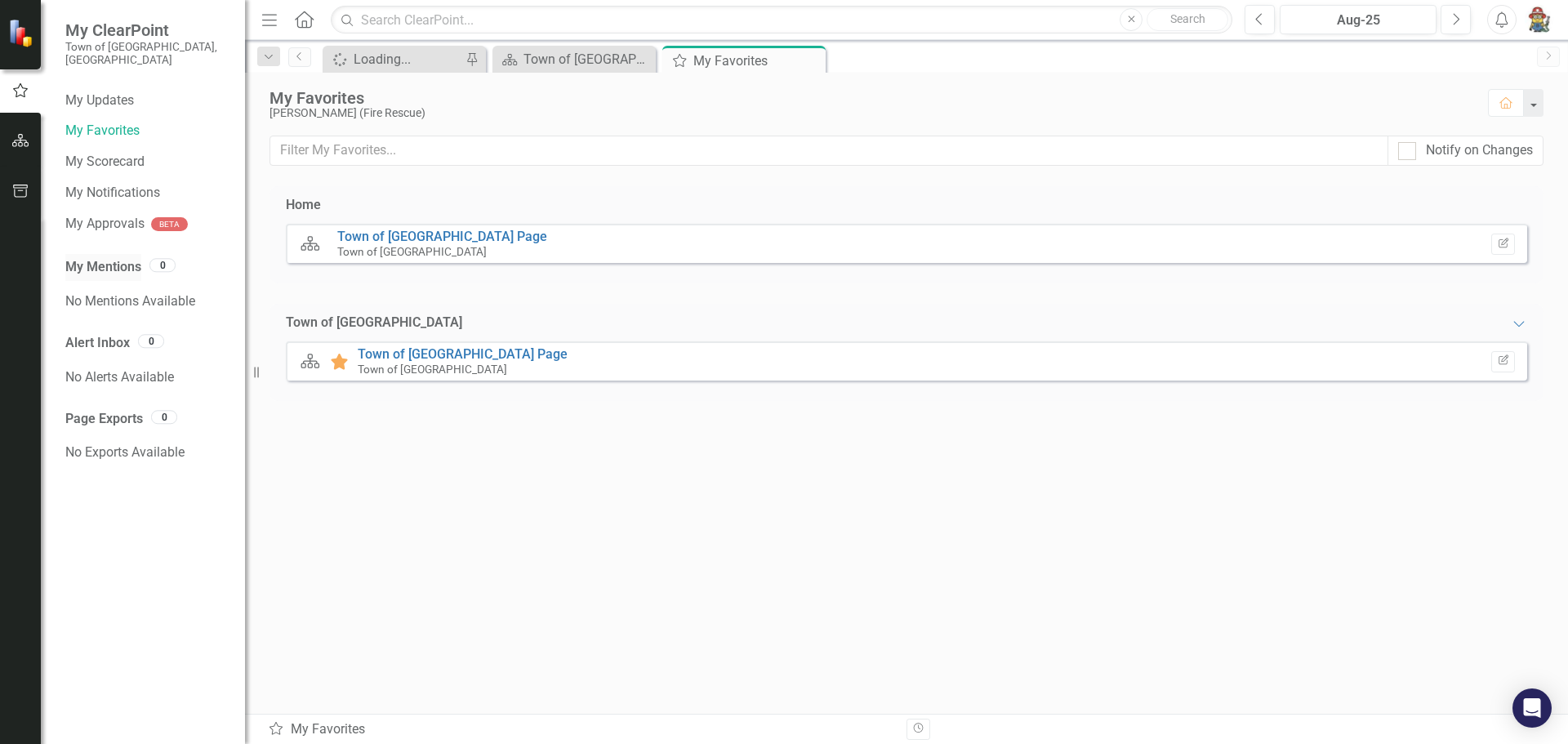
click at [111, 258] on link "My Mentions" at bounding box center [104, 268] width 76 height 19
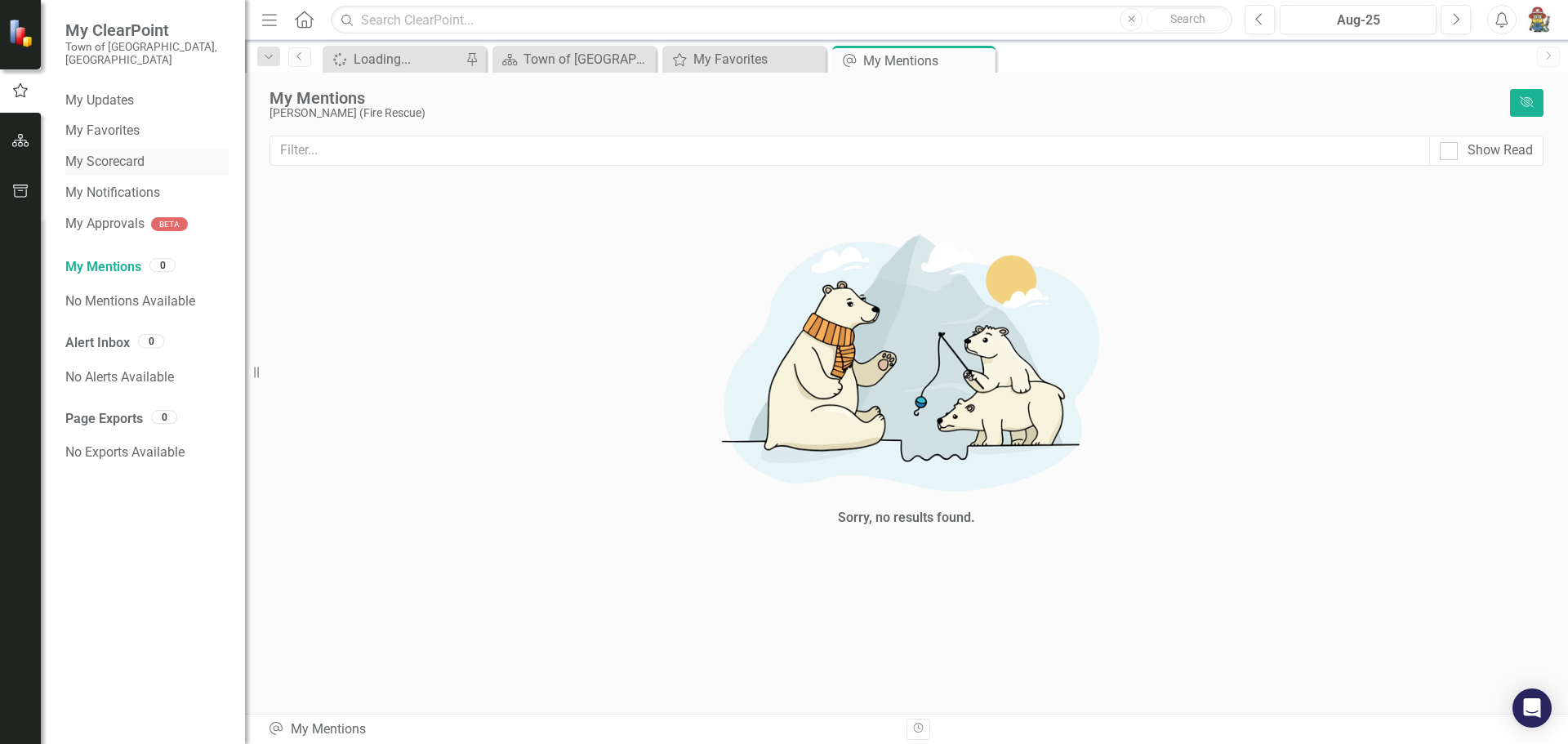
click at [105, 153] on link "My Scorecard" at bounding box center [147, 162] width 163 height 19
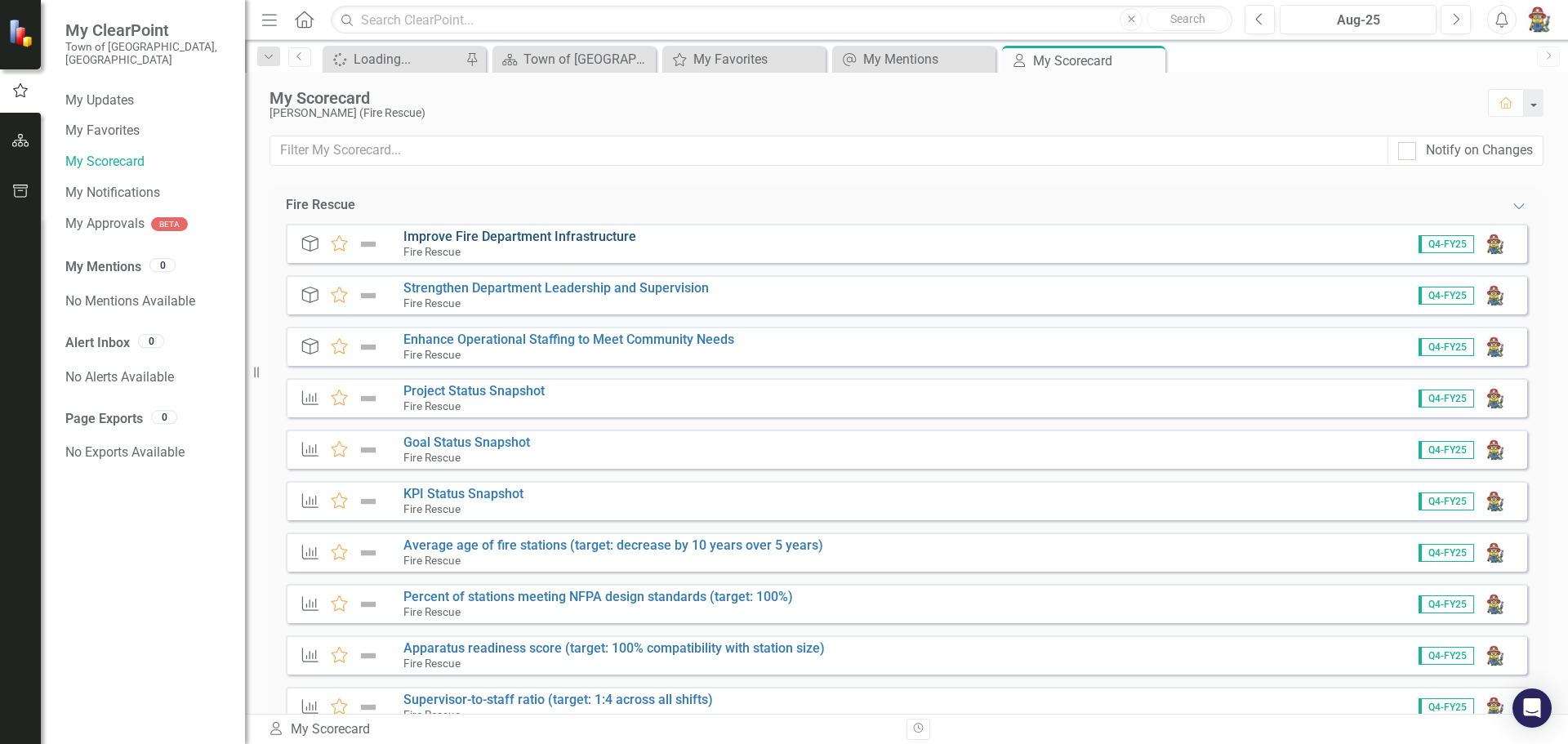
click at [588, 236] on link "Improve Fire Department Infrastructure" at bounding box center [520, 236] width 233 height 16
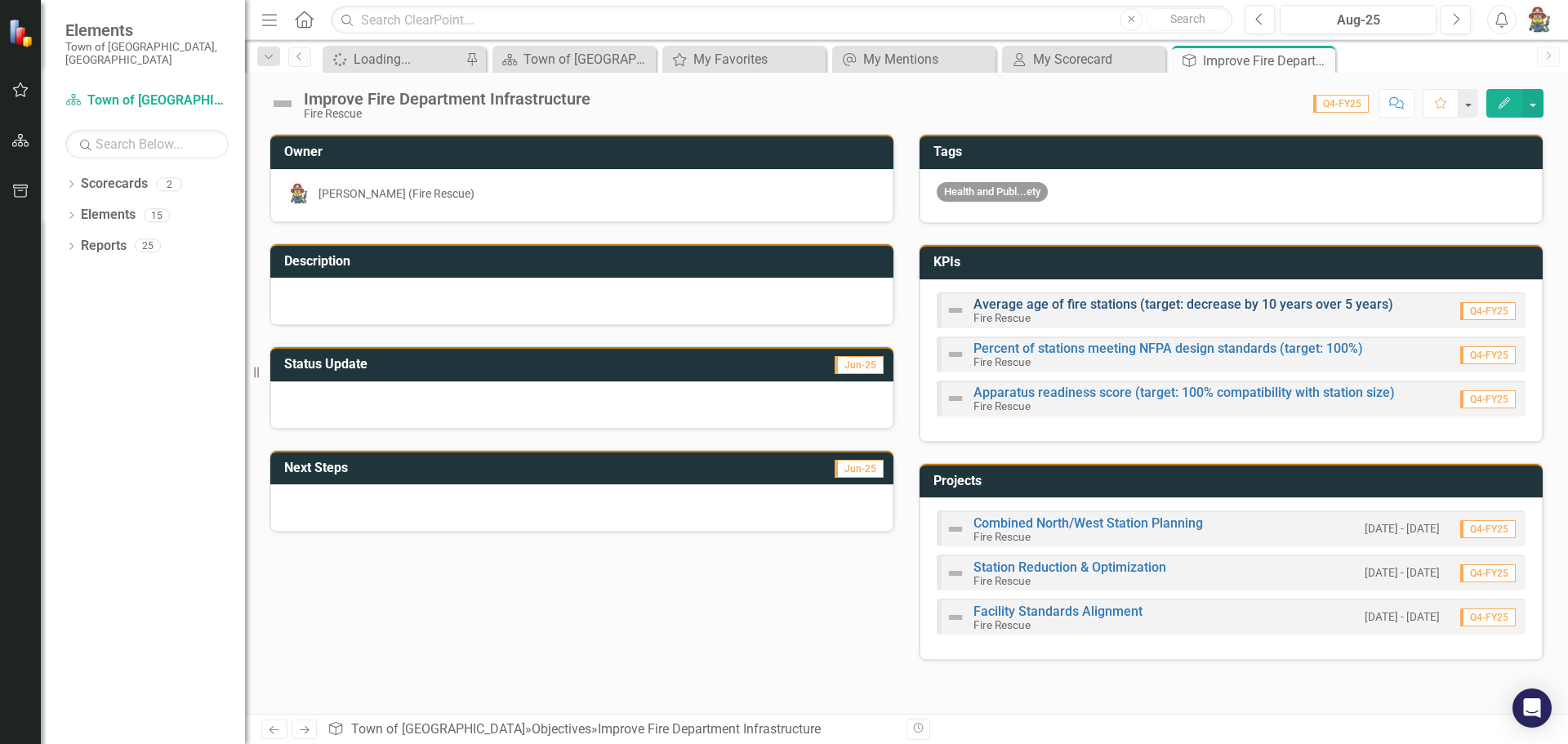
click at [1048, 304] on link "Average age of fire stations (target: decrease by 10 years over 5 years)" at bounding box center [1183, 304] width 419 height 16
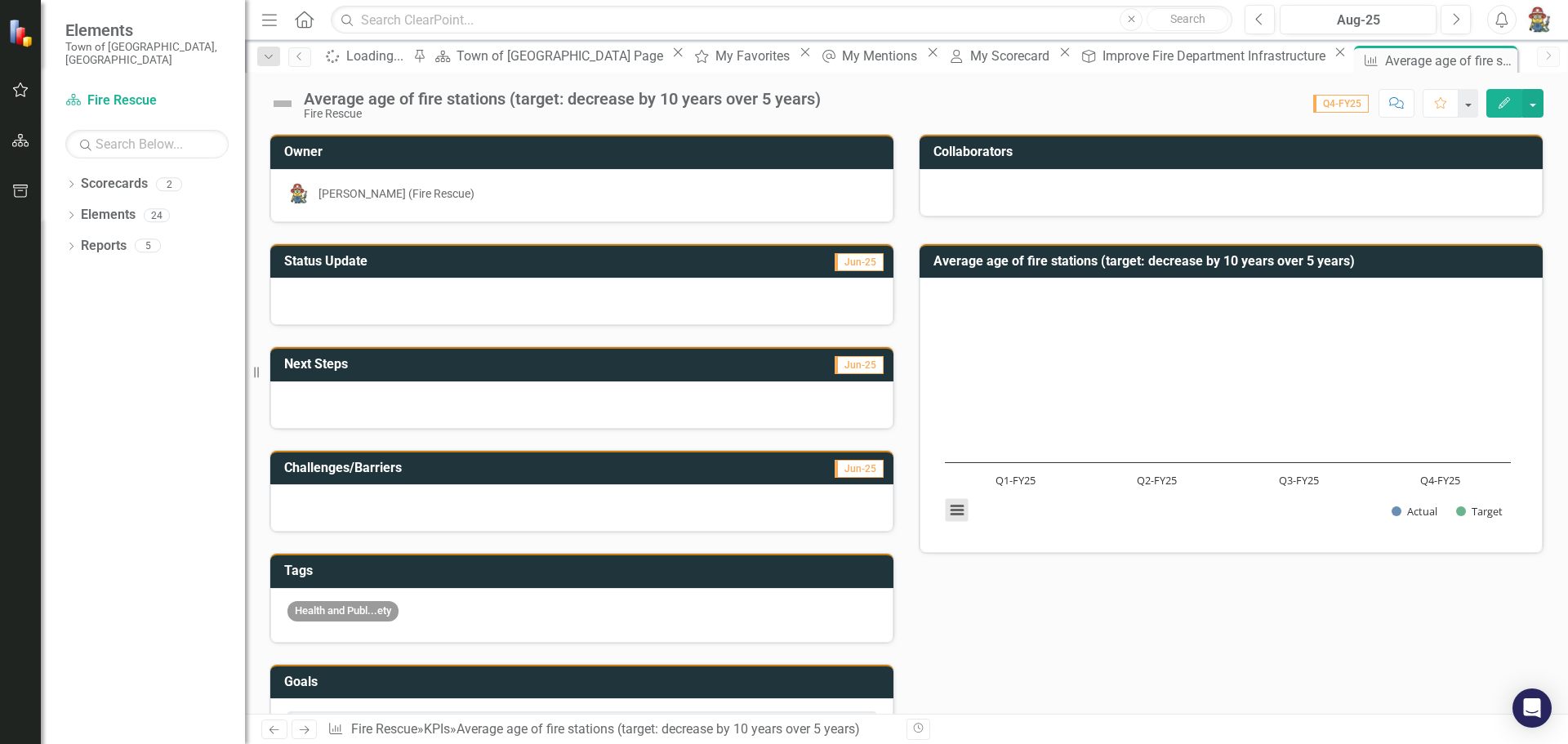
click at [955, 516] on button "View chart menu, Chart" at bounding box center [957, 510] width 22 height 22
click at [1100, 625] on div "Status Update Jun-25 Next Steps Jun-25 Challenges/Barriers Jun-25 Tags Health a…" at bounding box center [906, 563] width 1298 height 681
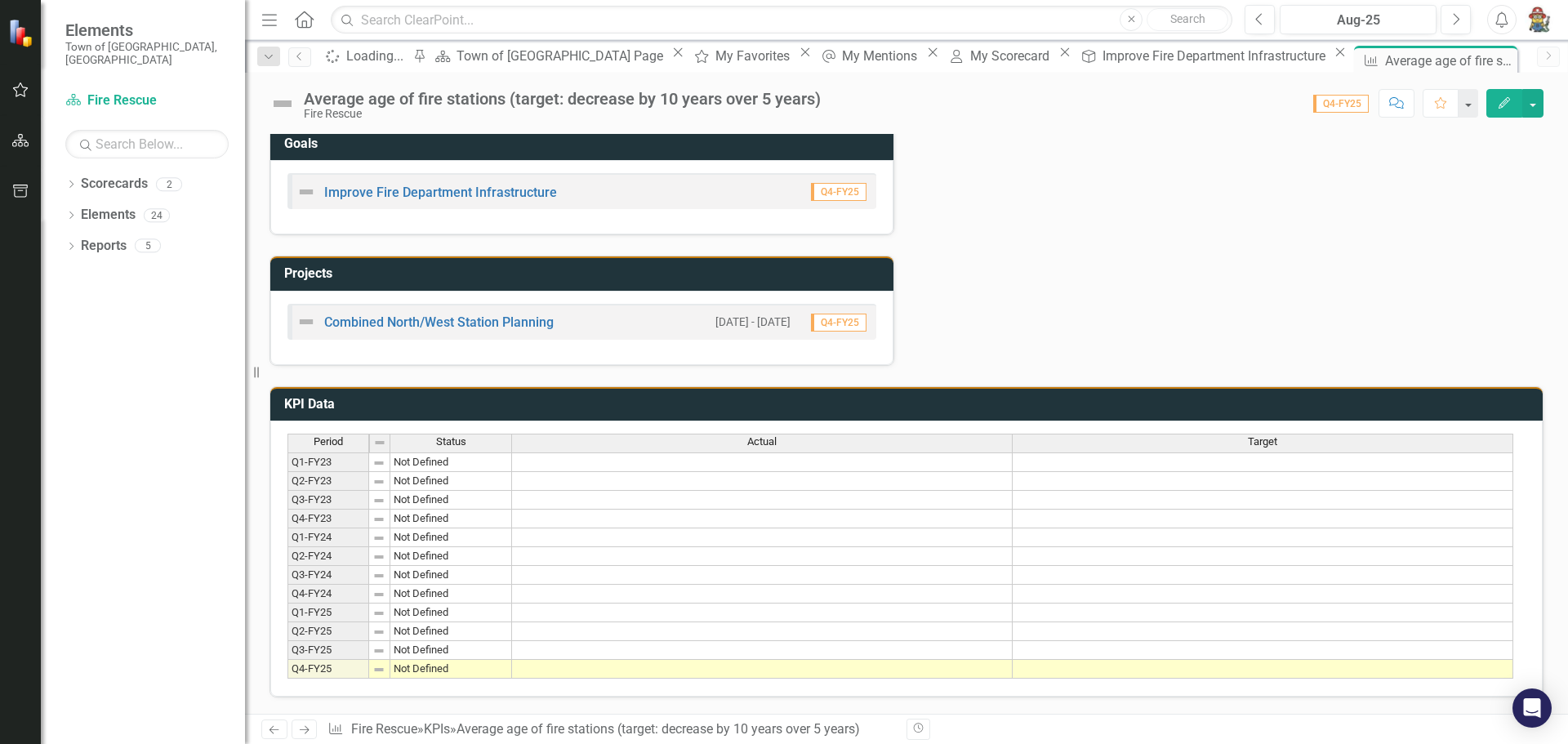
scroll to position [546, 0]
click at [415, 459] on td "Not Defined" at bounding box center [450, 462] width 122 height 20
click at [513, 457] on div "Period Status Q1-FY23 Not Defined Q2-FY23 Not Defined Q3-FY23 Not Defined Q4-FY…" at bounding box center [400, 556] width 227 height 246
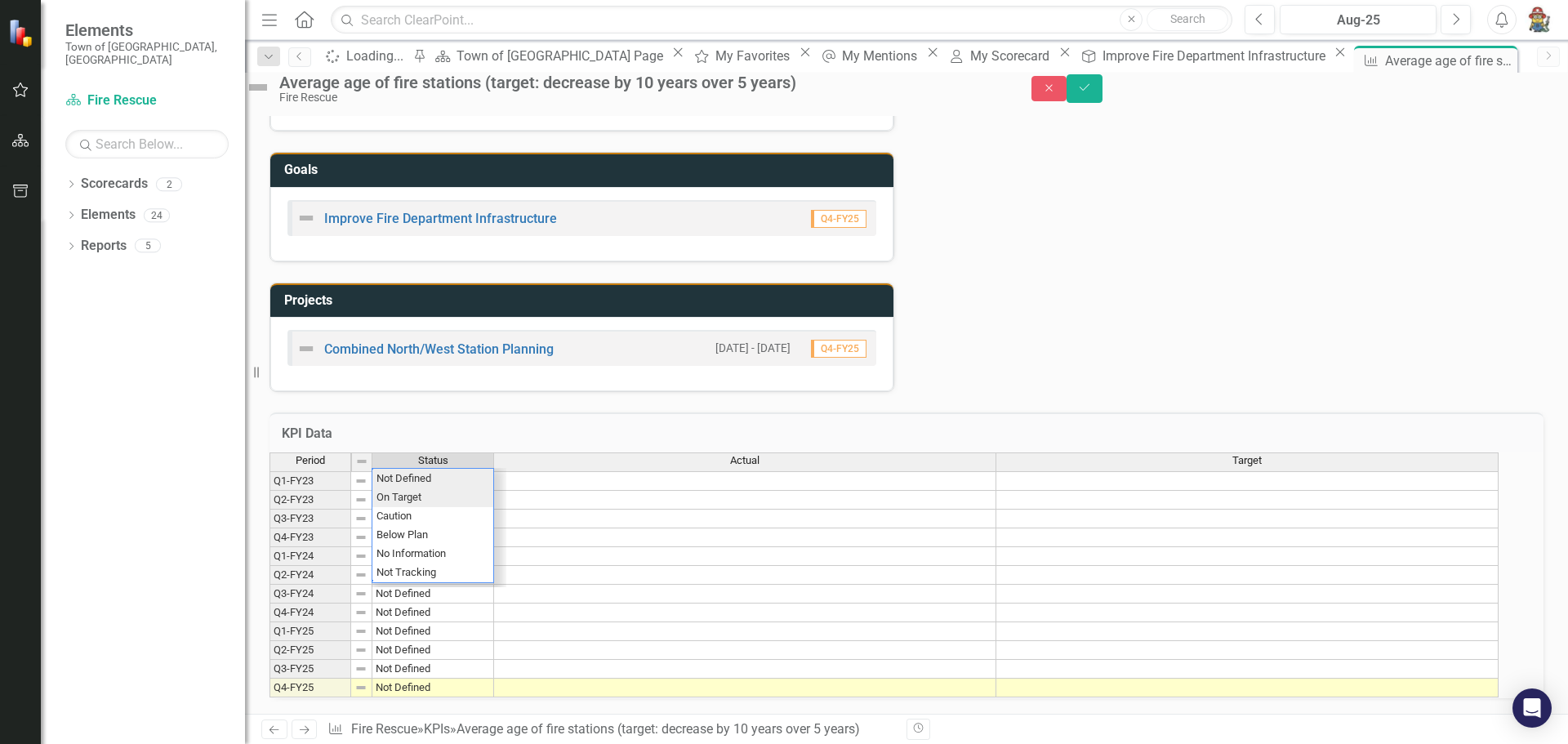
click at [417, 461] on div "Period Status Actual Target Q1-FY23 Not Defined Q2-FY23 Not Defined Q3-FY23 Not…" at bounding box center [884, 575] width 1229 height 246
type textarea "Not Defined"
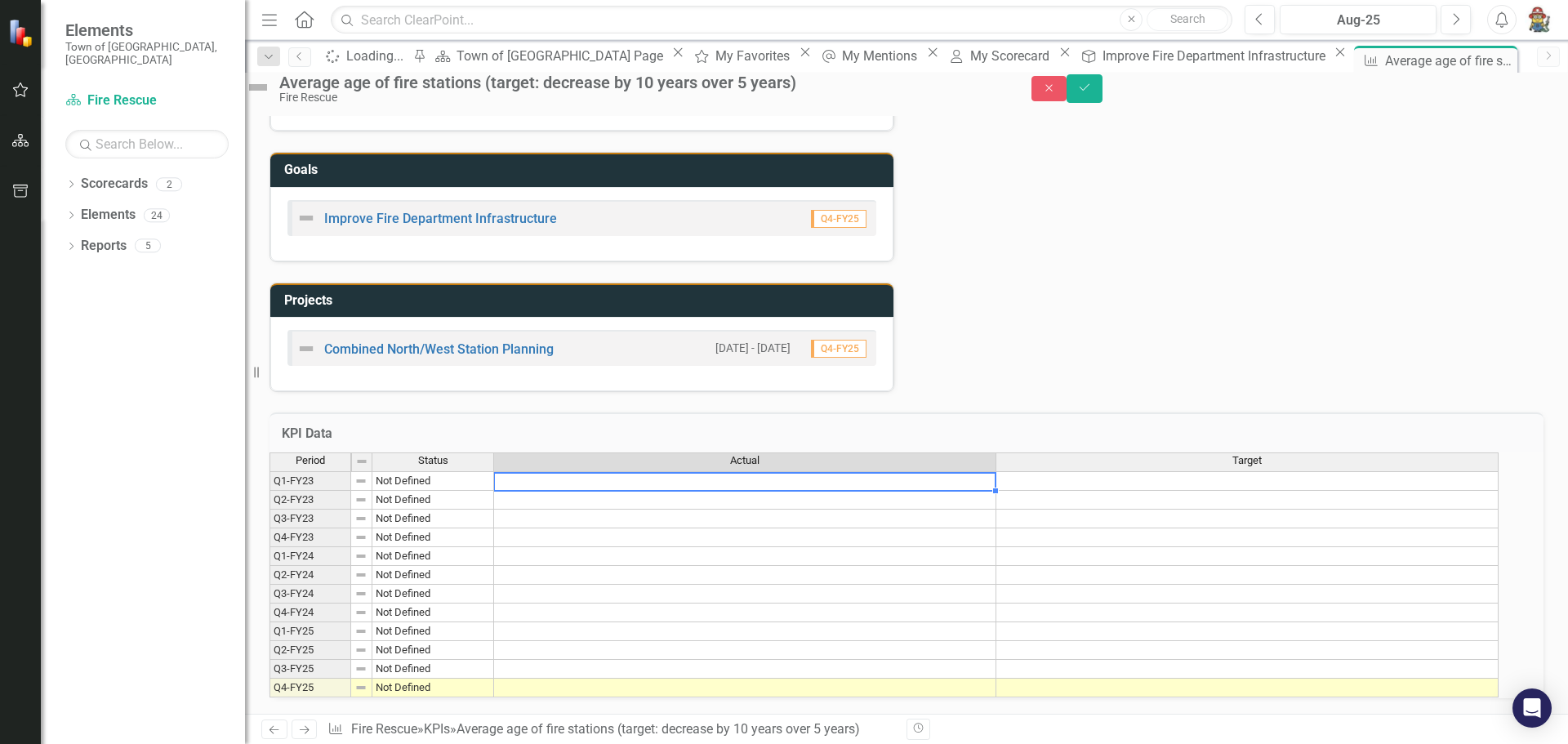
click at [683, 471] on td at bounding box center [745, 481] width 502 height 20
click at [328, 471] on td "Q1-FY23" at bounding box center [310, 481] width 82 height 20
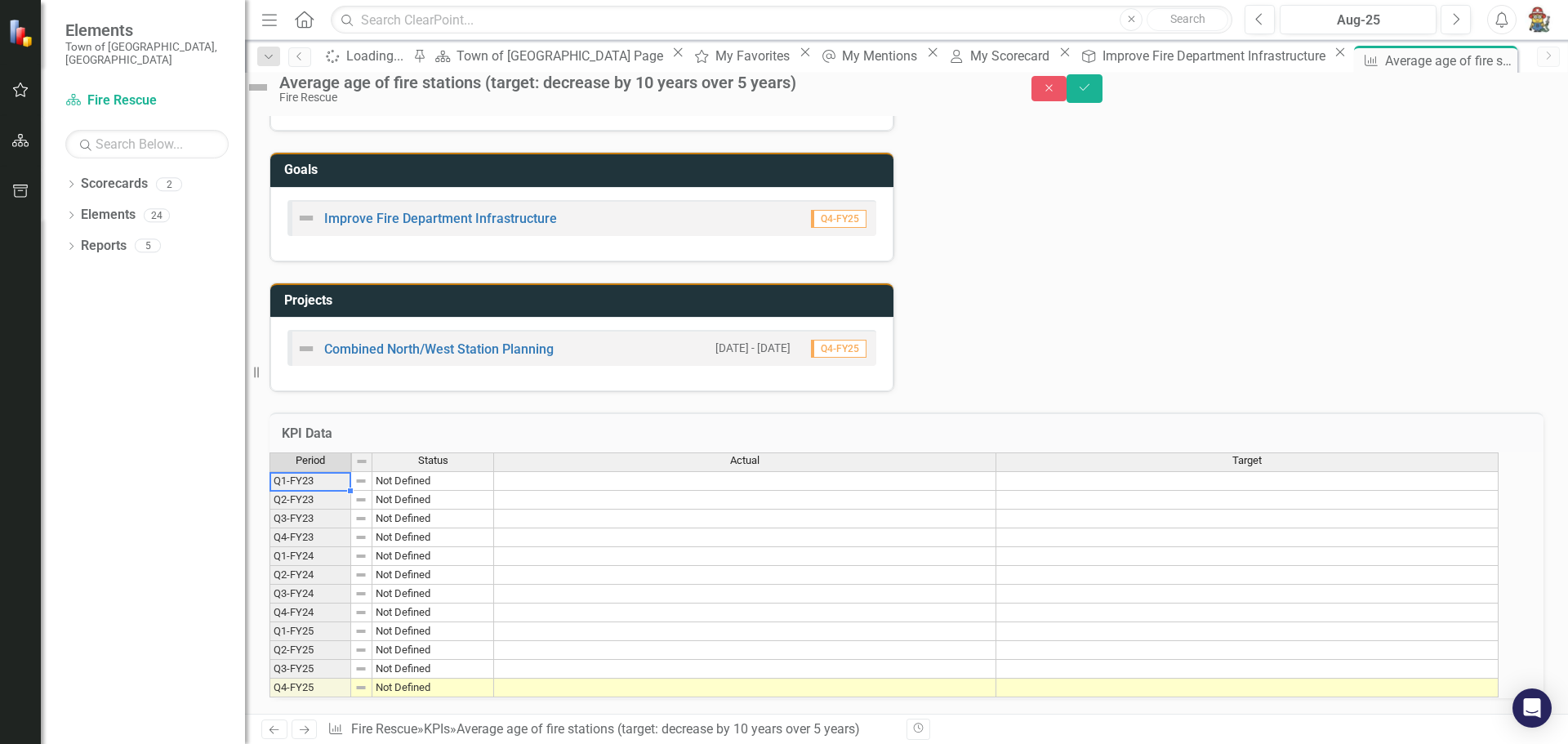
click at [754, 471] on td at bounding box center [745, 481] width 502 height 20
click at [488, 341] on link "Combined North/West Station Planning" at bounding box center [439, 349] width 230 height 16
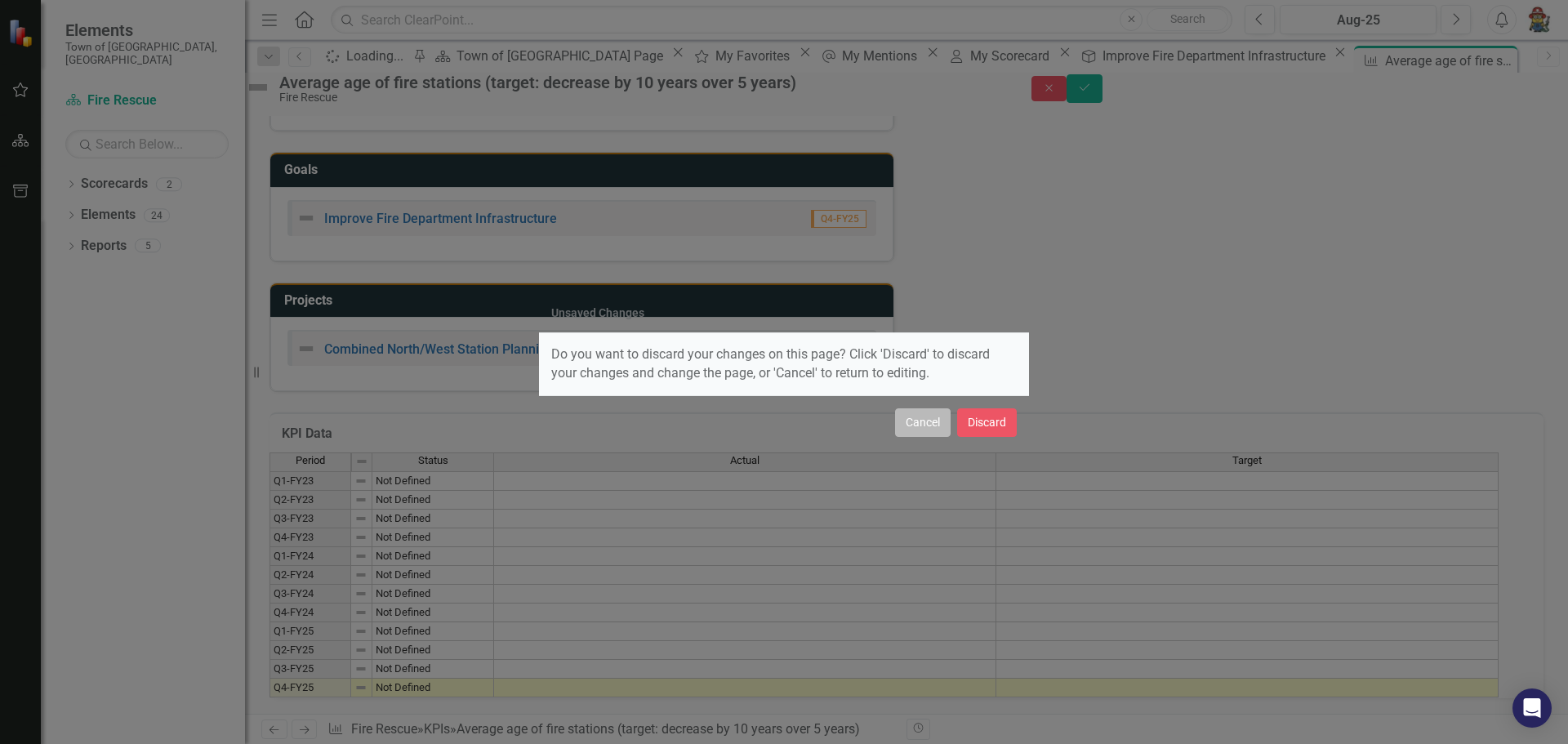
click at [916, 424] on button "Cancel" at bounding box center [923, 422] width 55 height 28
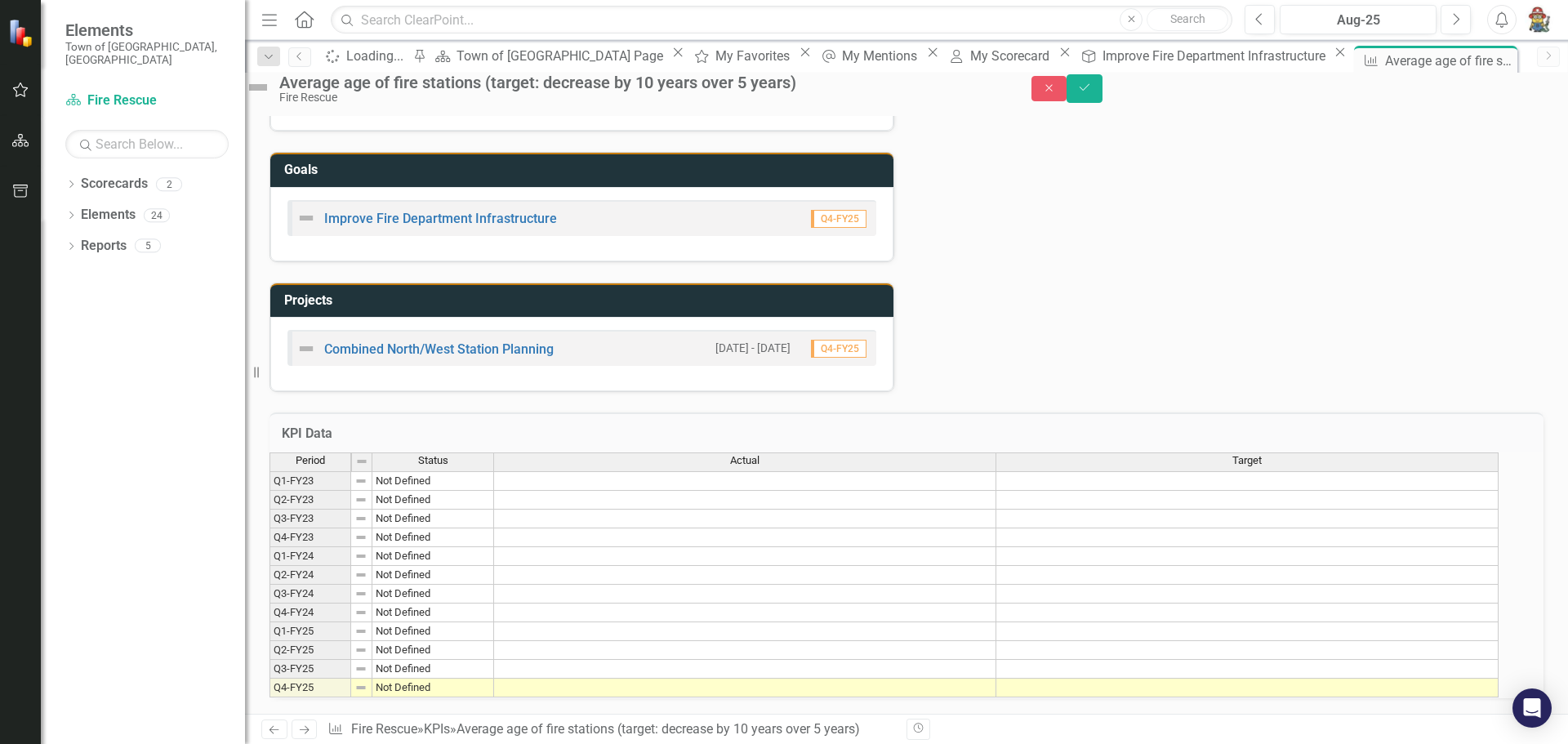
click at [586, 91] on div "Average age of fire stations (target: decrease by 10 years over 5 years)" at bounding box center [639, 82] width 720 height 18
click at [553, 471] on td at bounding box center [745, 481] width 502 height 20
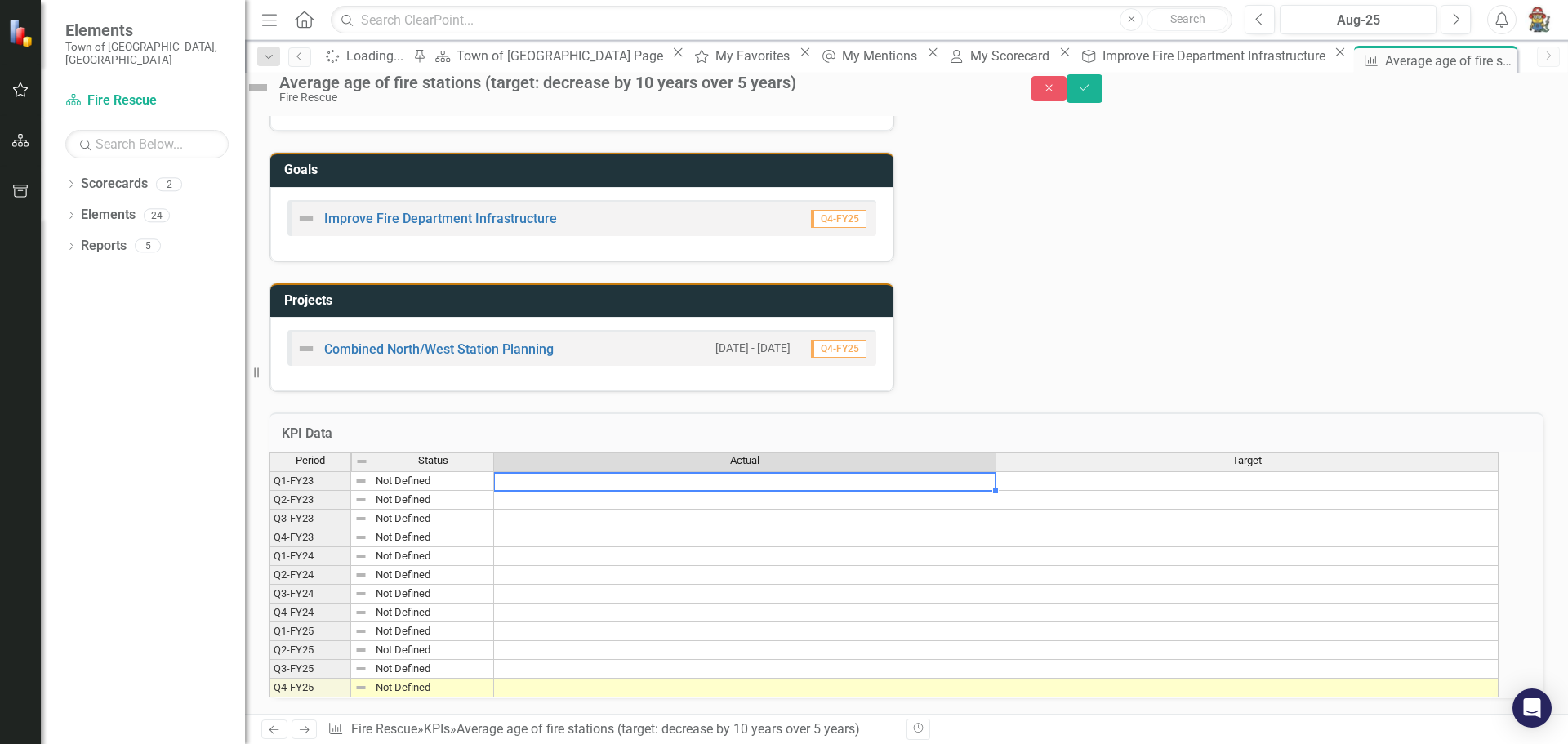
click at [642, 91] on div "Average age of fire stations (target: decrease by 10 years over 5 years)" at bounding box center [639, 82] width 720 height 18
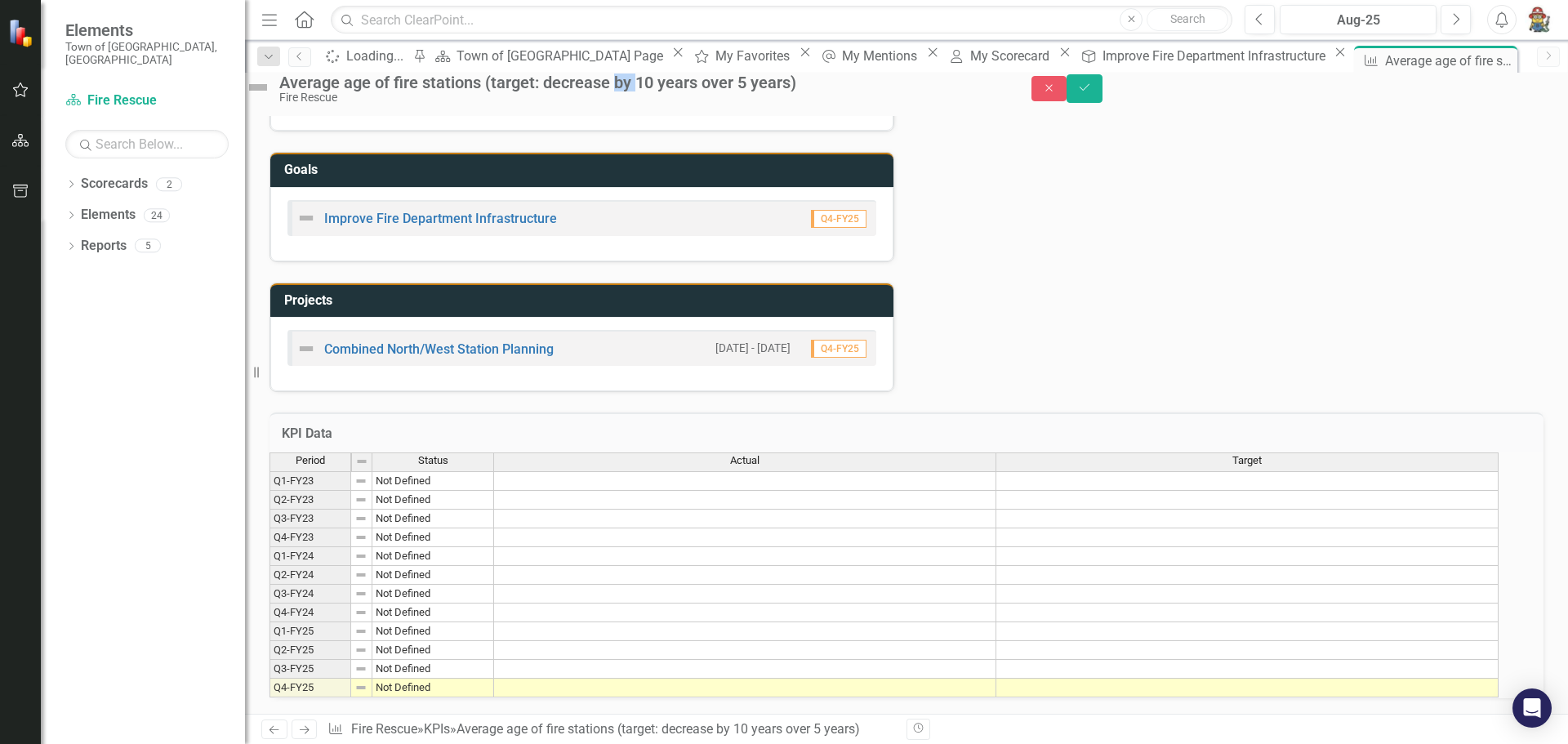
click at [642, 91] on div "Average age of fire stations (target: decrease by 10 years over 5 years)" at bounding box center [639, 82] width 720 height 18
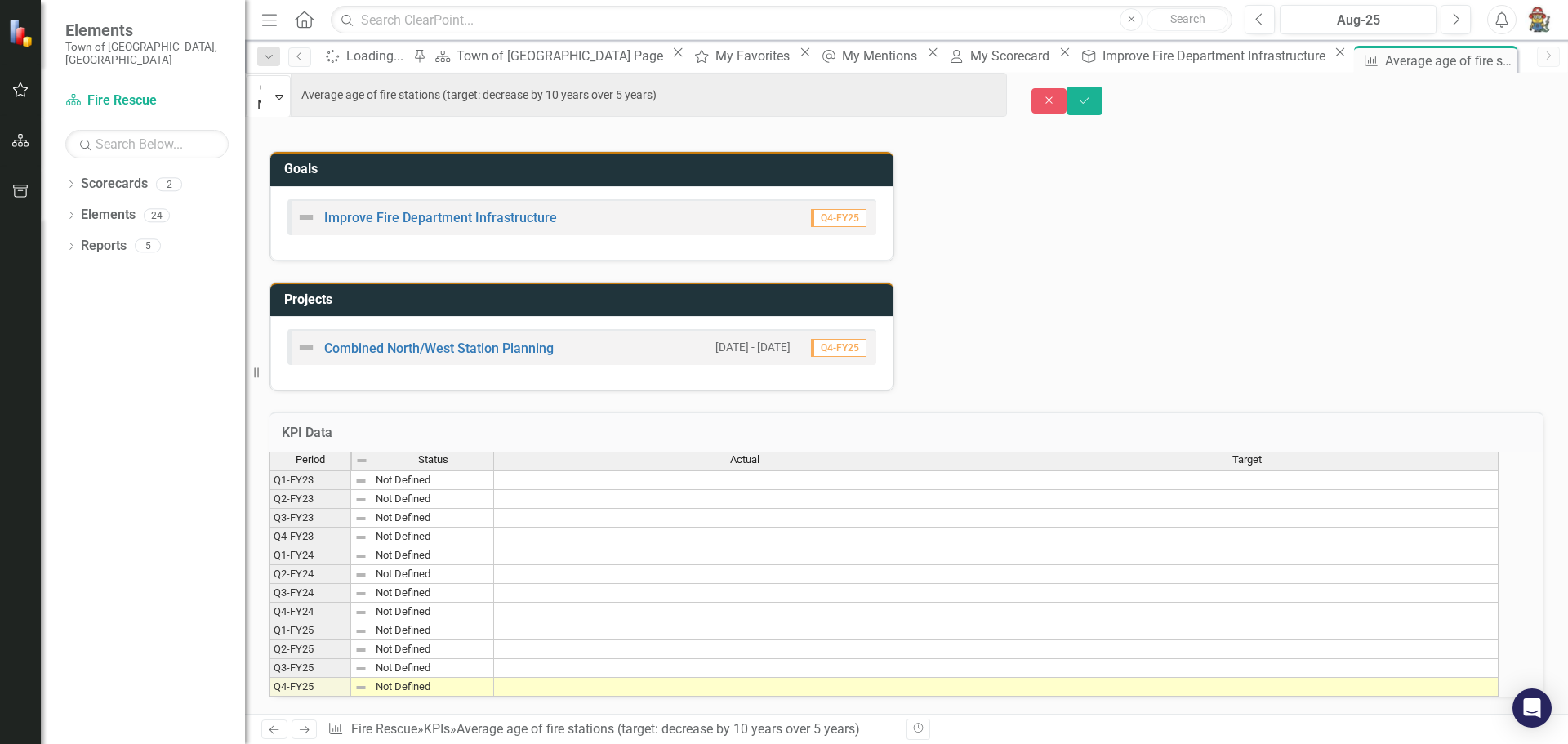
click at [1254, 219] on div "Status Update Jun-25 Next Steps Jun-25 Challenges/Barriers Jun-25 Tags Health a…" at bounding box center [906, 50] width 1298 height 681
click at [283, 95] on icon at bounding box center [279, 98] width 8 height 5
click at [253, 114] on icon "Expand" at bounding box center [249, 119] width 8 height 11
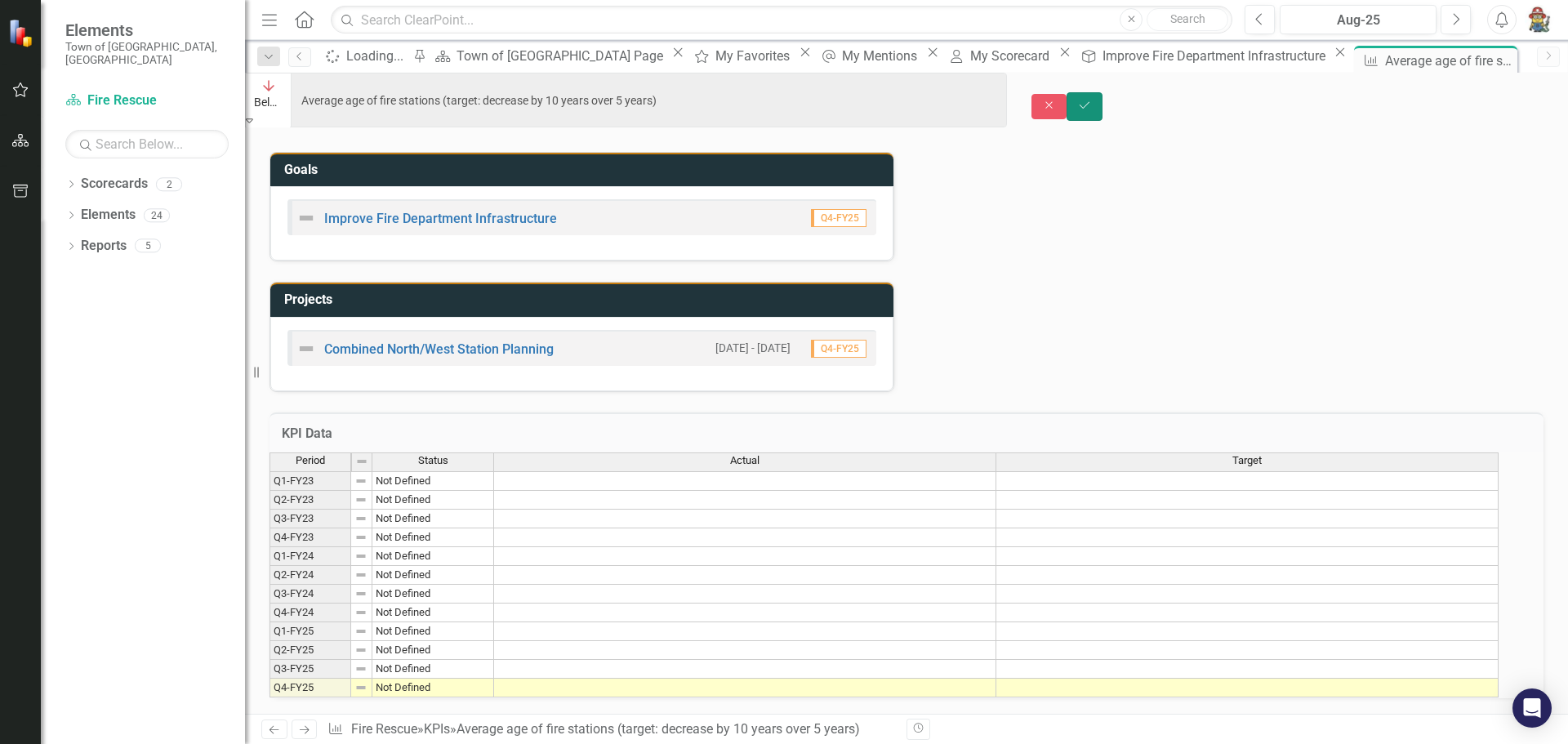
click at [1092, 99] on icon "Save" at bounding box center [1084, 104] width 15 height 11
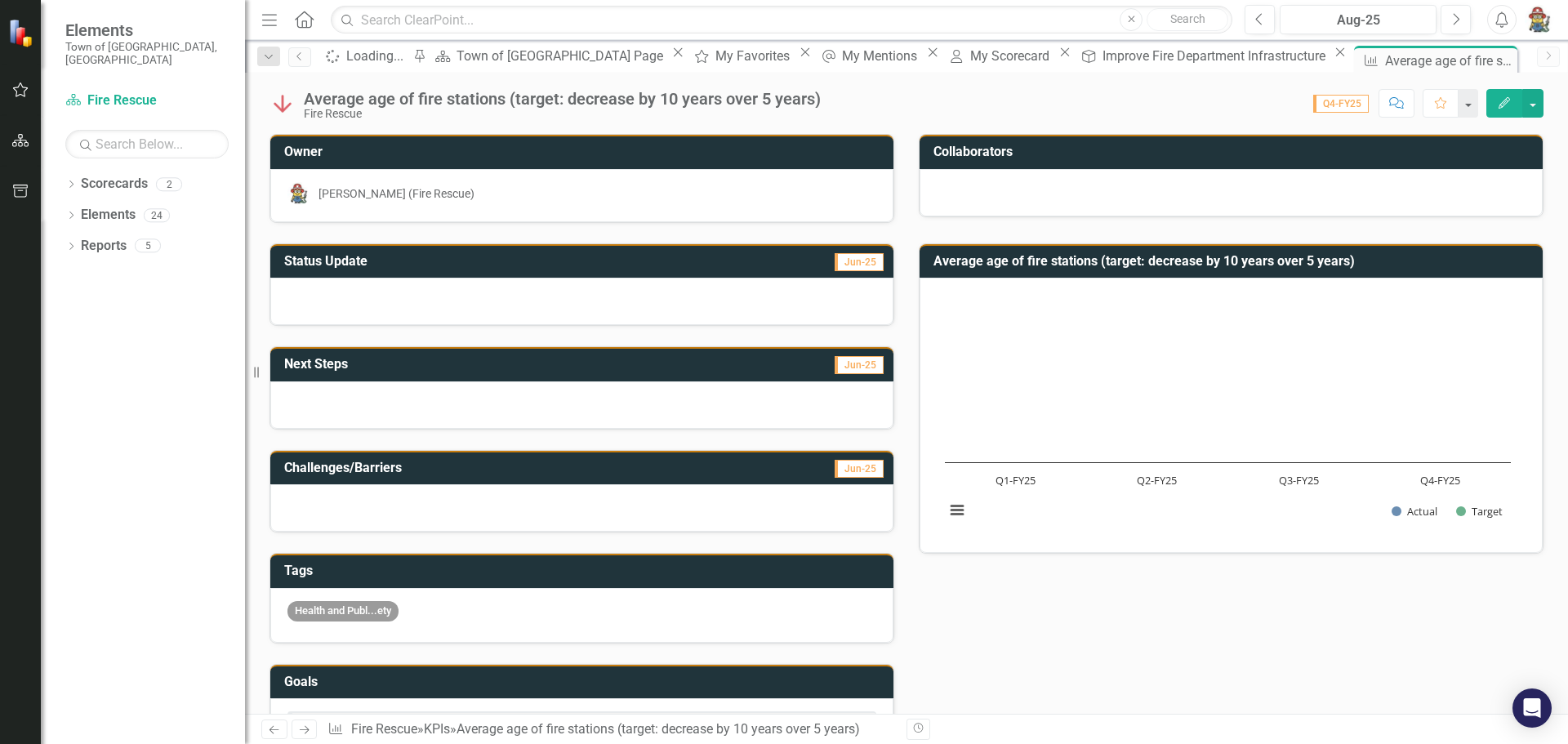
click at [1348, 108] on span "Q4-FY25" at bounding box center [1340, 104] width 55 height 18
click at [1541, 110] on button "button" at bounding box center [1533, 103] width 22 height 28
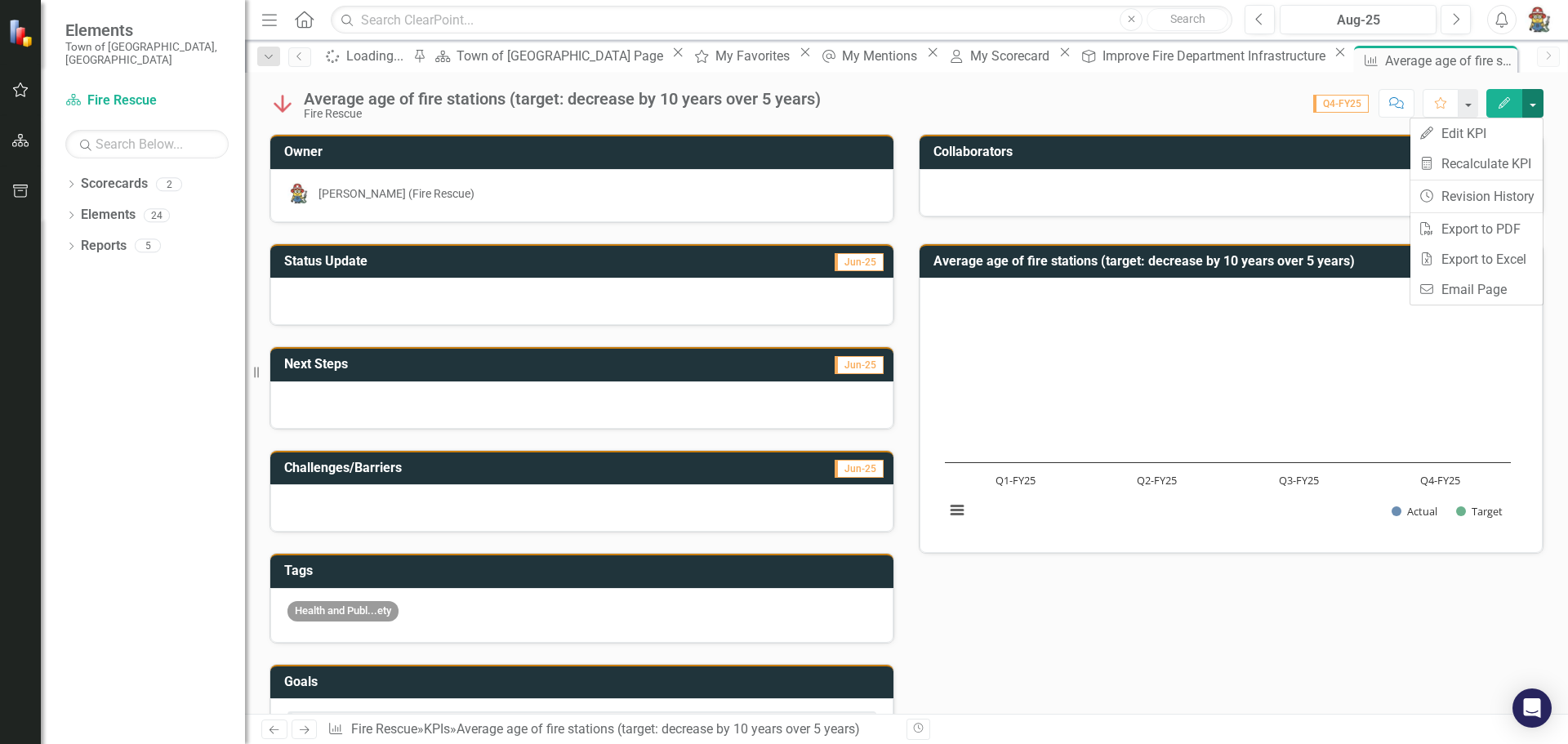
click at [1540, 110] on button "button" at bounding box center [1533, 103] width 22 height 28
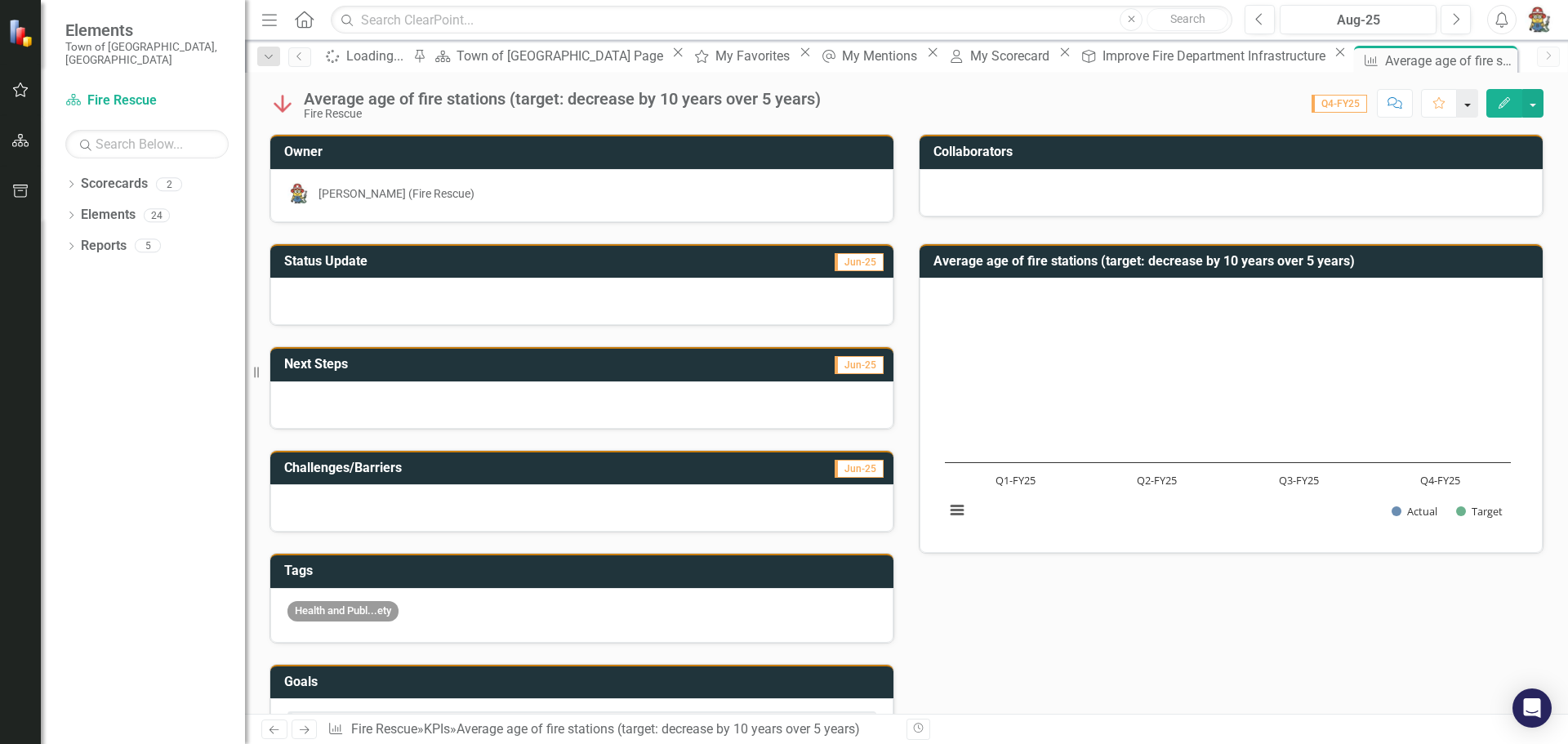
click at [1467, 110] on button "button" at bounding box center [1467, 103] width 22 height 28
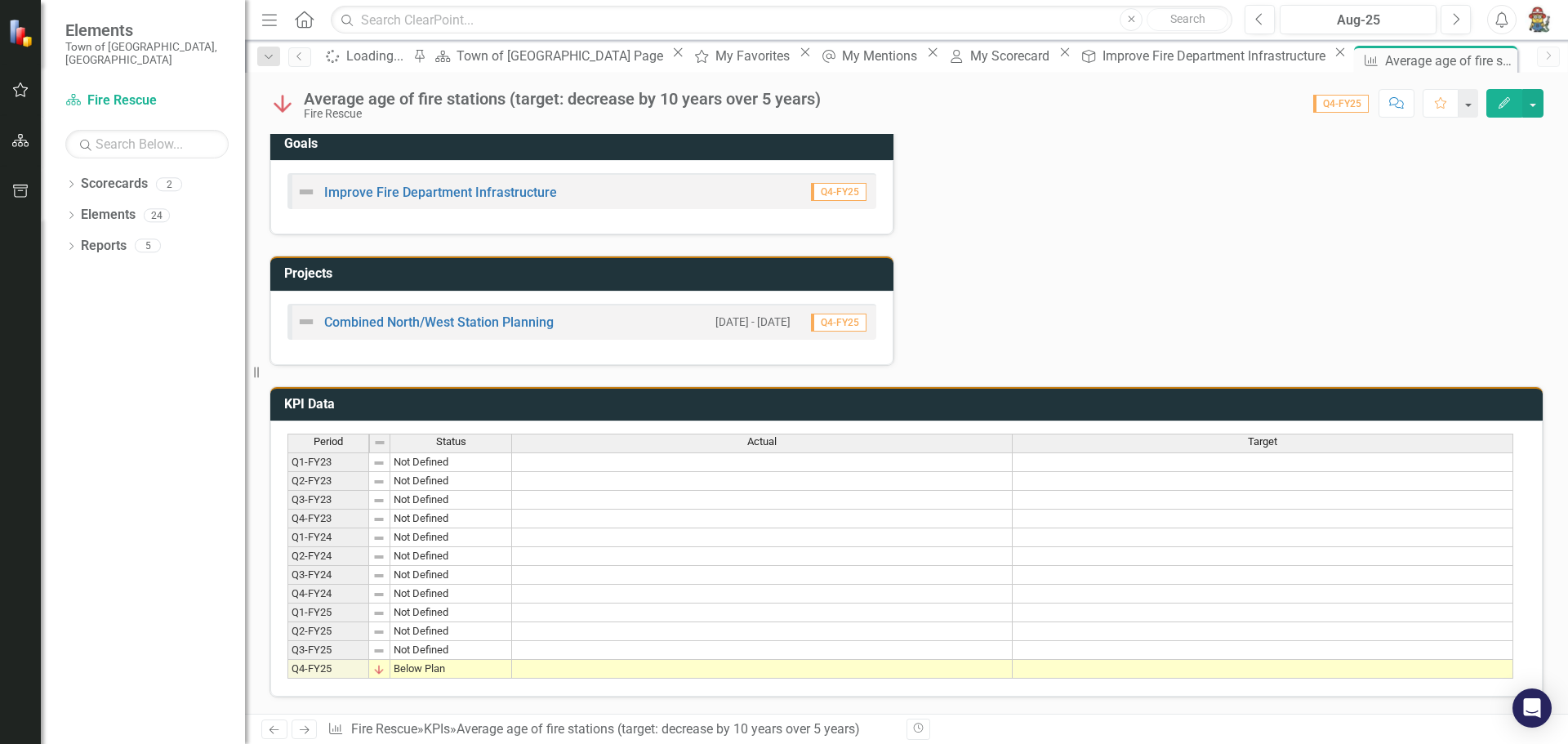
click at [436, 662] on td "Below Plan" at bounding box center [450, 669] width 122 height 19
click at [325, 665] on td "Q4-FY25" at bounding box center [328, 669] width 82 height 19
click at [382, 665] on img at bounding box center [378, 669] width 13 height 13
click at [623, 646] on td at bounding box center [762, 651] width 501 height 19
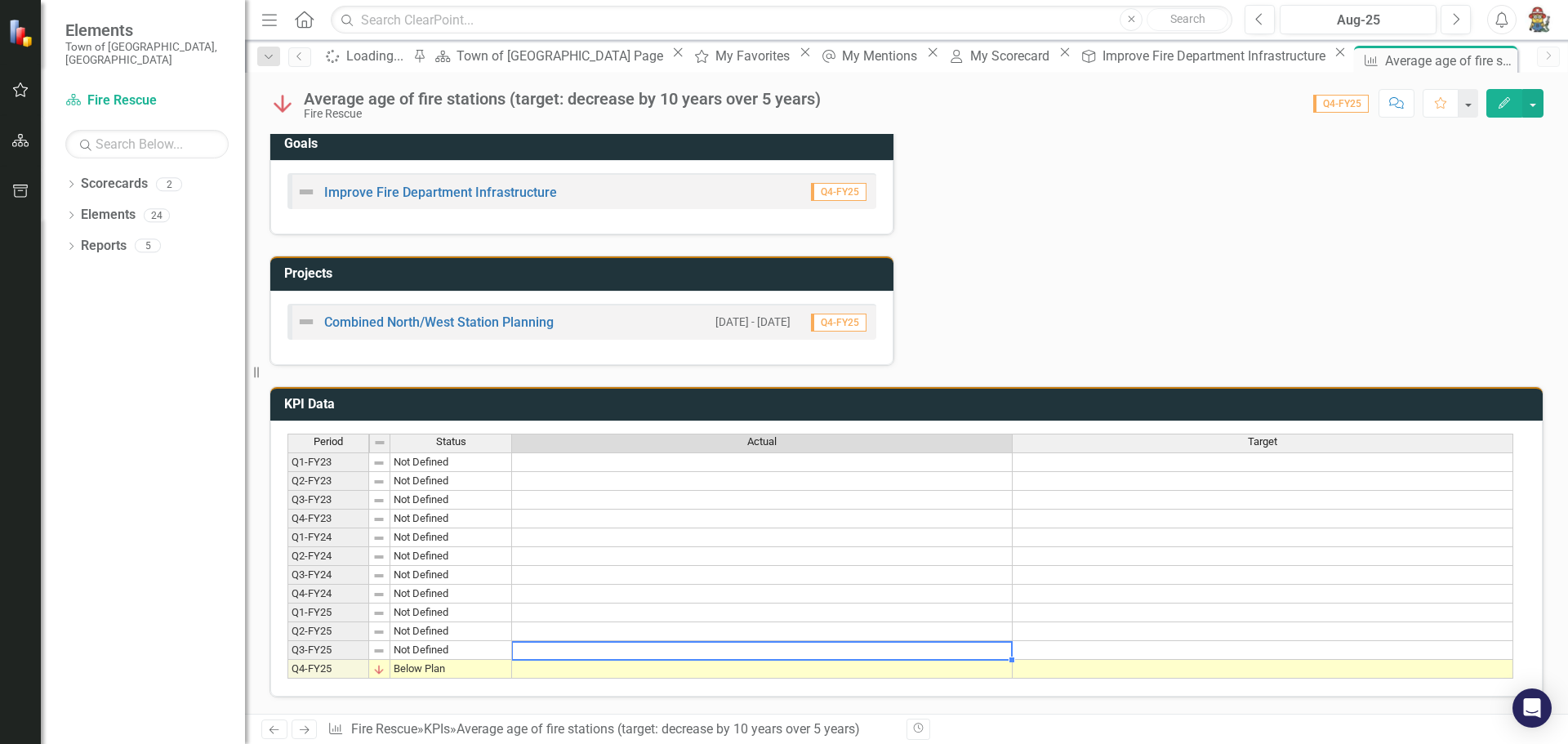
click at [376, 663] on img at bounding box center [378, 669] width 13 height 13
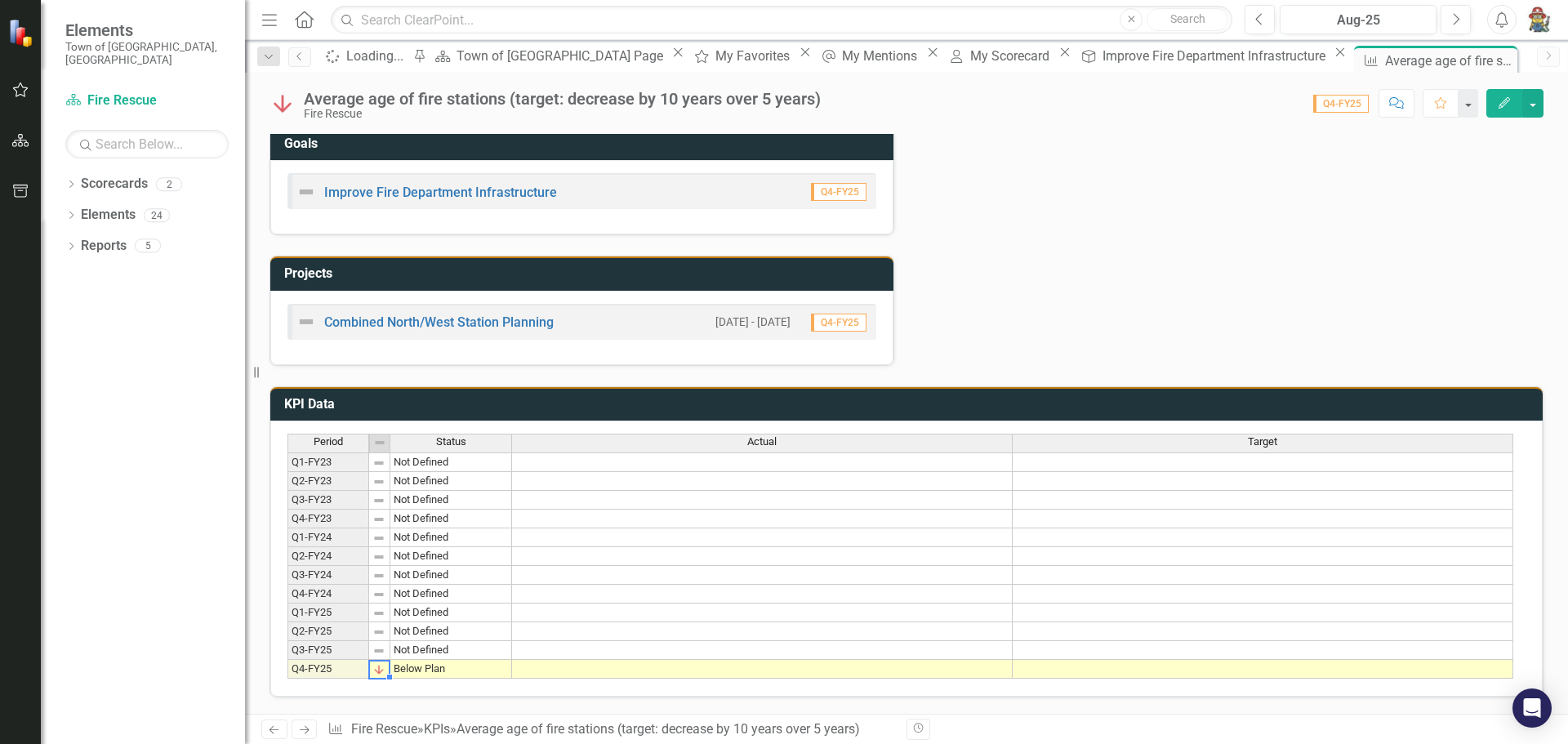
click at [376, 663] on img at bounding box center [378, 669] width 13 height 13
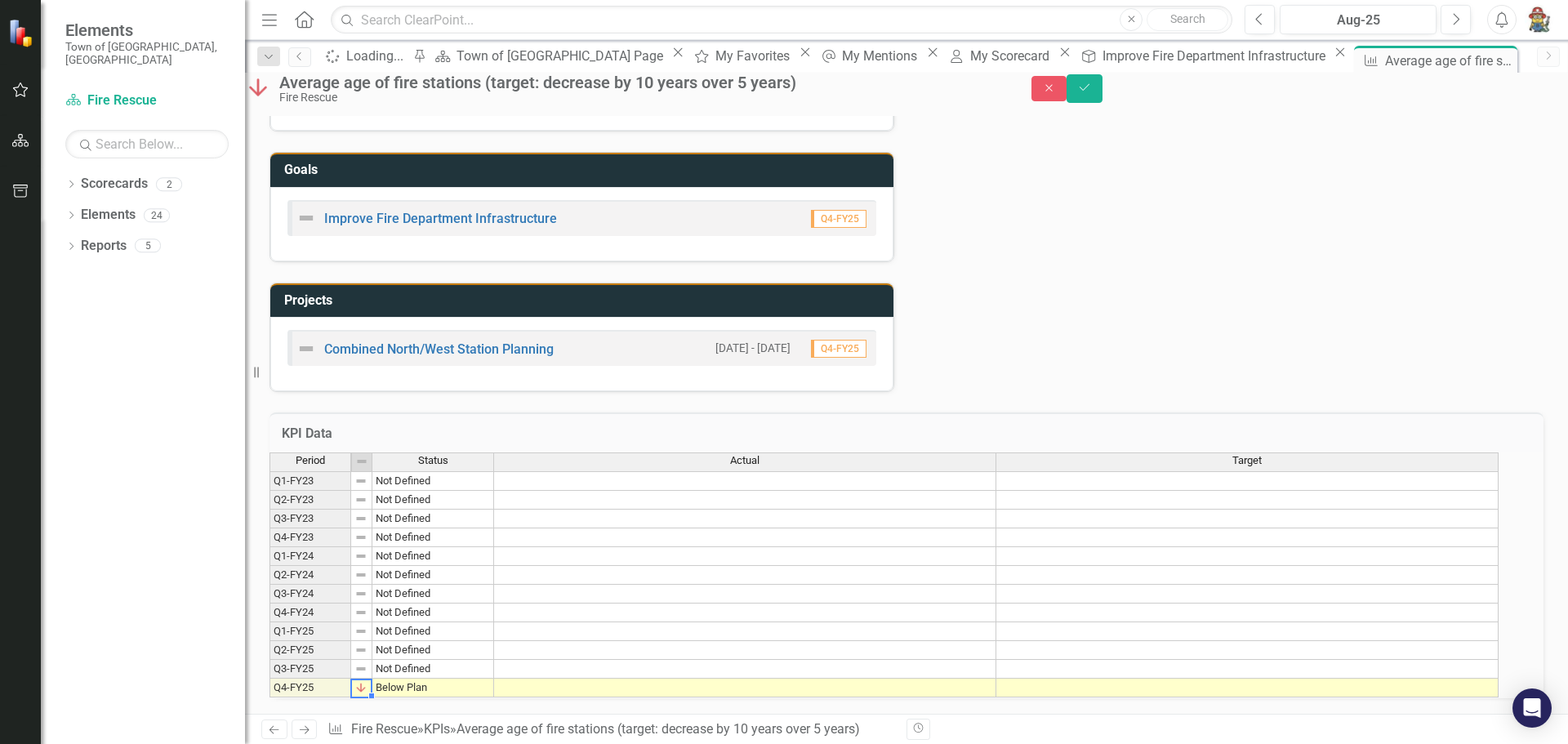
scroll to position [550, 0]
click at [1056, 94] on icon "Close" at bounding box center [1048, 88] width 15 height 11
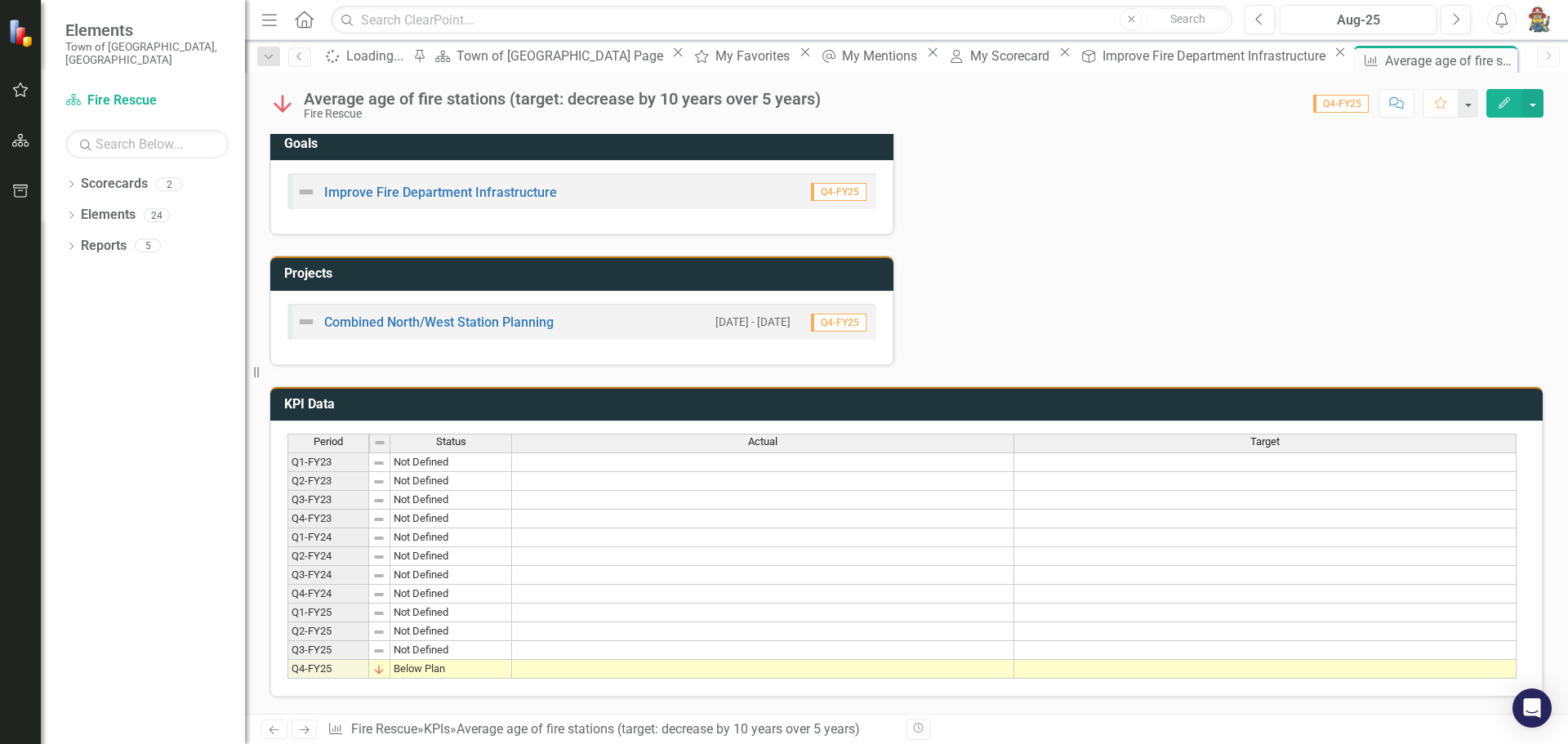
scroll to position [546, 0]
click at [396, 645] on td "Not Defined" at bounding box center [450, 651] width 122 height 19
click at [381, 663] on img at bounding box center [378, 669] width 13 height 13
click at [320, 668] on td "Q4-FY25" at bounding box center [328, 669] width 82 height 19
click at [287, 662] on div "Period Status Q1-FY23 Not Defined Q2-FY23 Not Defined Q3-FY23 Not Defined Q4-FY…" at bounding box center [287, 556] width 0 height 245
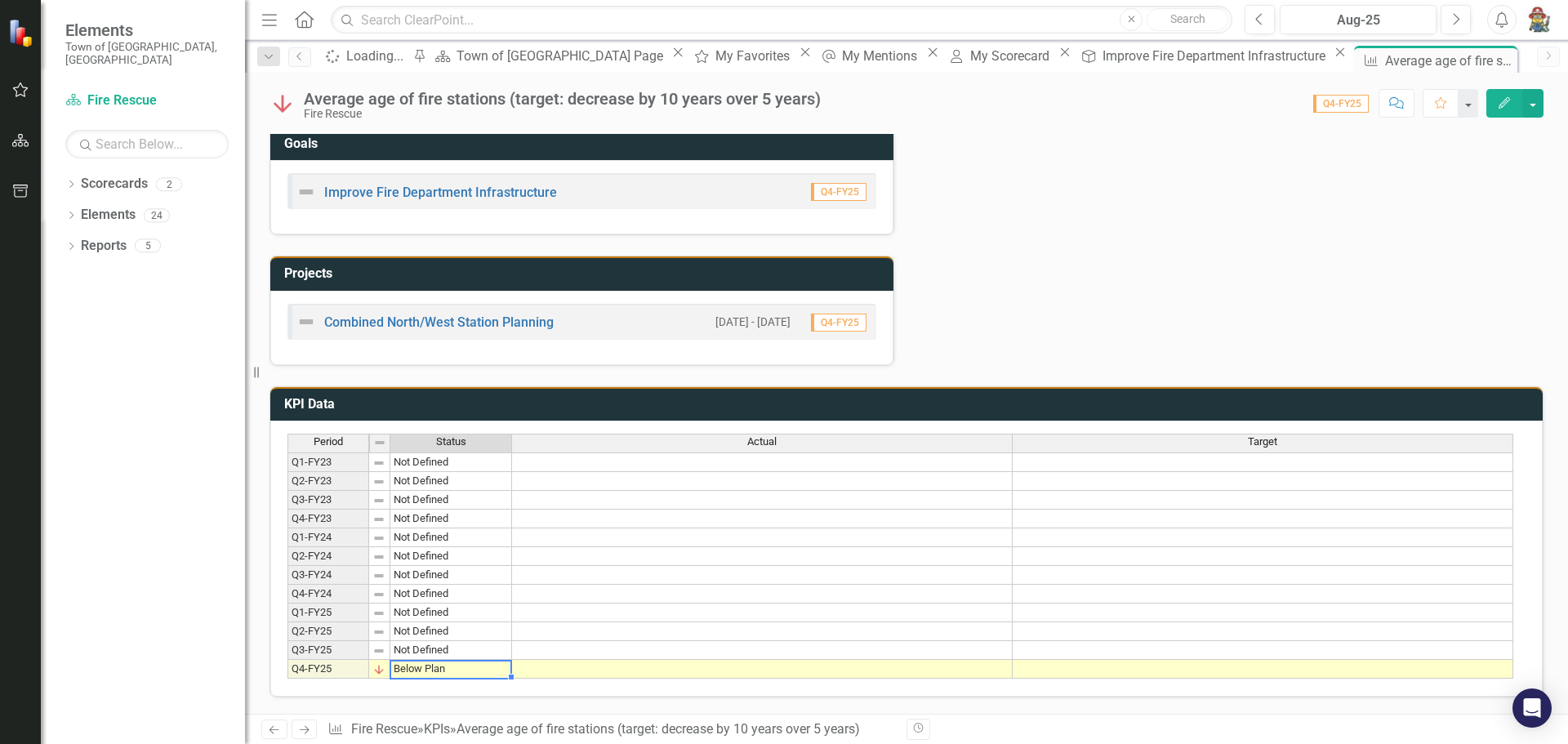
click at [374, 666] on img at bounding box center [378, 669] width 13 height 13
click at [1354, 110] on span "Q4-FY25" at bounding box center [1340, 104] width 55 height 18
click at [1389, 106] on icon "Comment" at bounding box center [1395, 103] width 15 height 11
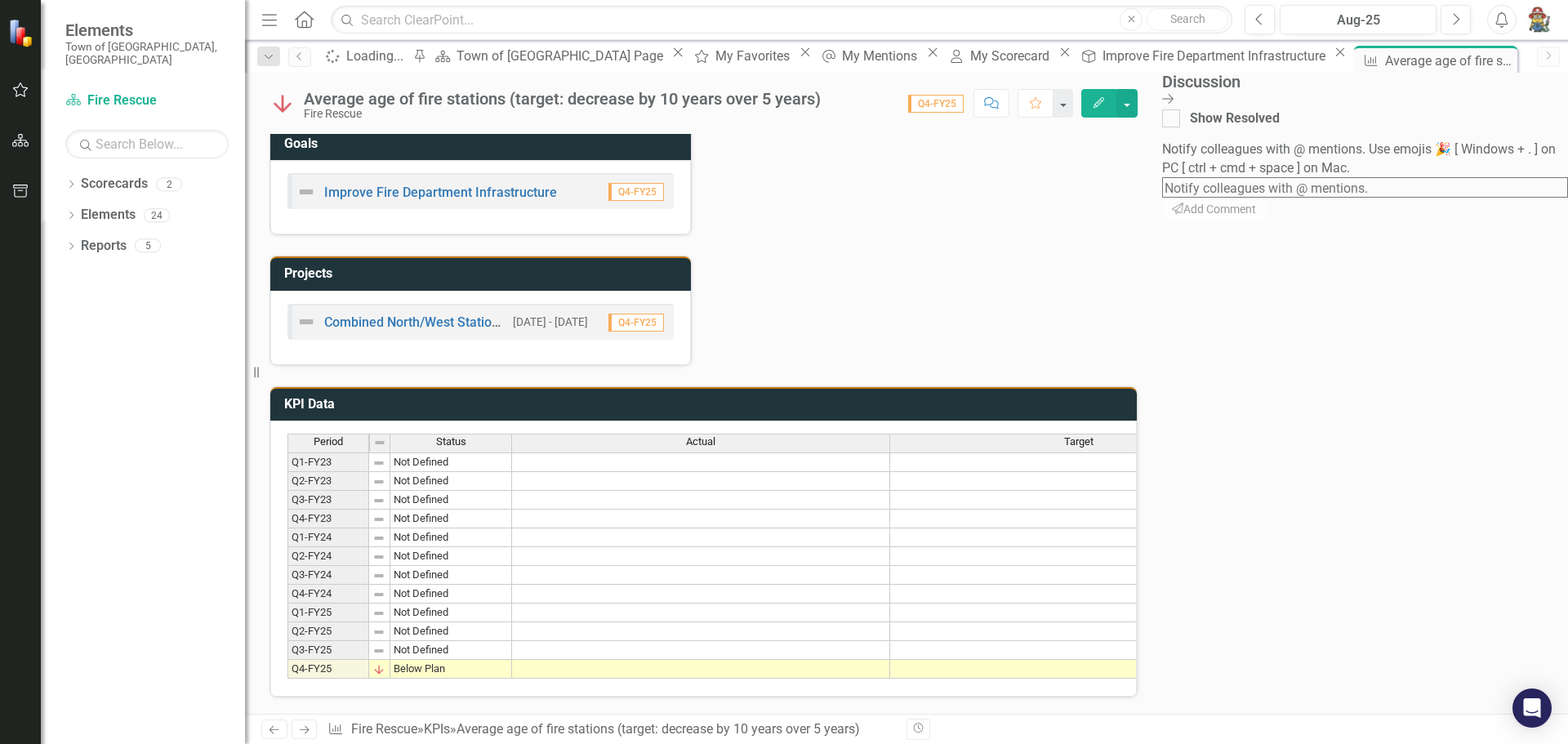
click at [1149, 189] on div "Status Update Jun-25 Next Steps Jun-25 Challenges/Barriers Jun-25 Tags Health a…" at bounding box center [703, 25] width 892 height 681
click at [1174, 97] on icon "Close Discussion Bar" at bounding box center [1167, 98] width 11 height 13
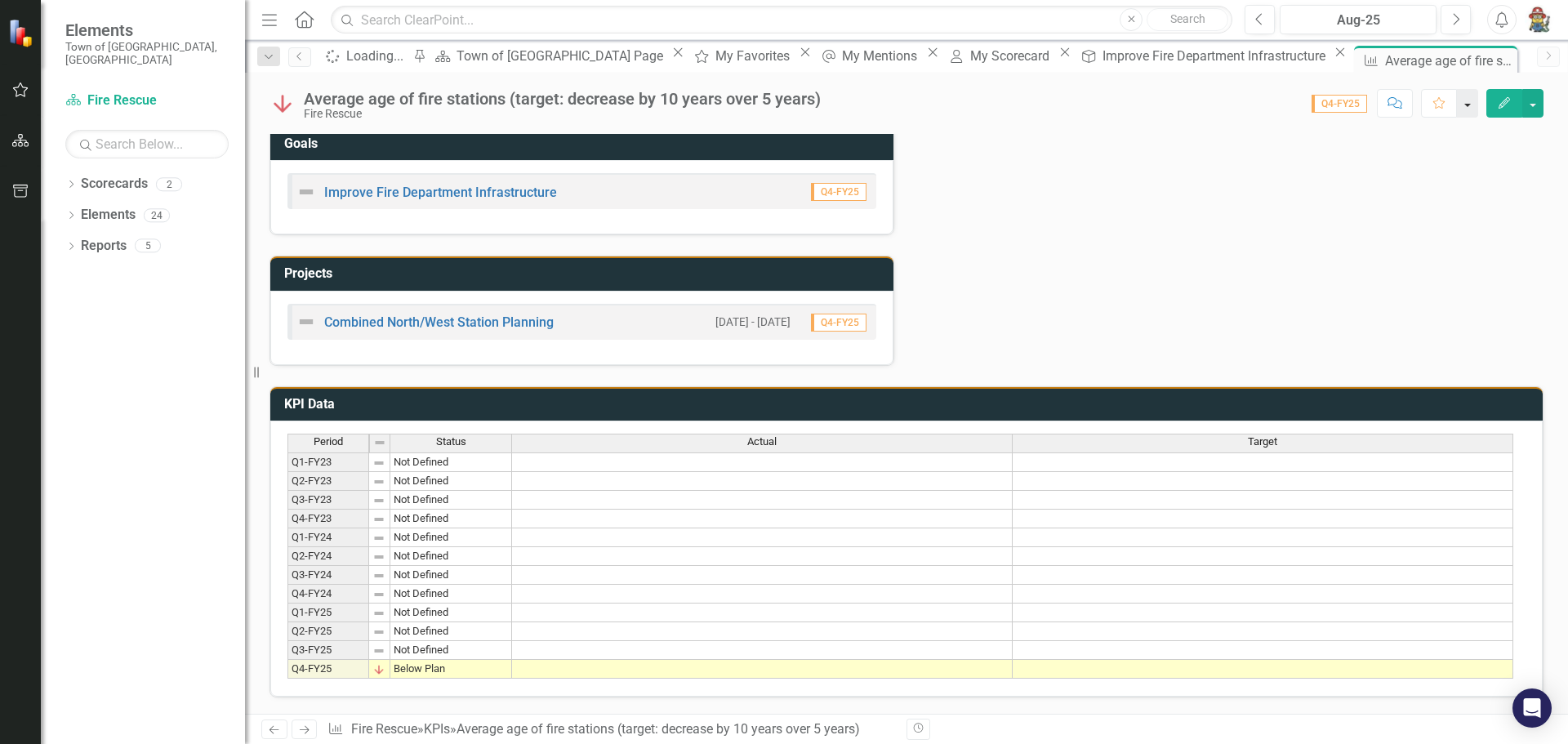
click at [1473, 110] on button "button" at bounding box center [1467, 103] width 22 height 28
click at [1362, 226] on div "Status Update Jun-25 Next Steps Jun-25 Challenges/Barriers Jun-25 Tags Health a…" at bounding box center [906, 25] width 1298 height 681
click at [375, 54] on div "Loading..." at bounding box center [377, 56] width 62 height 21
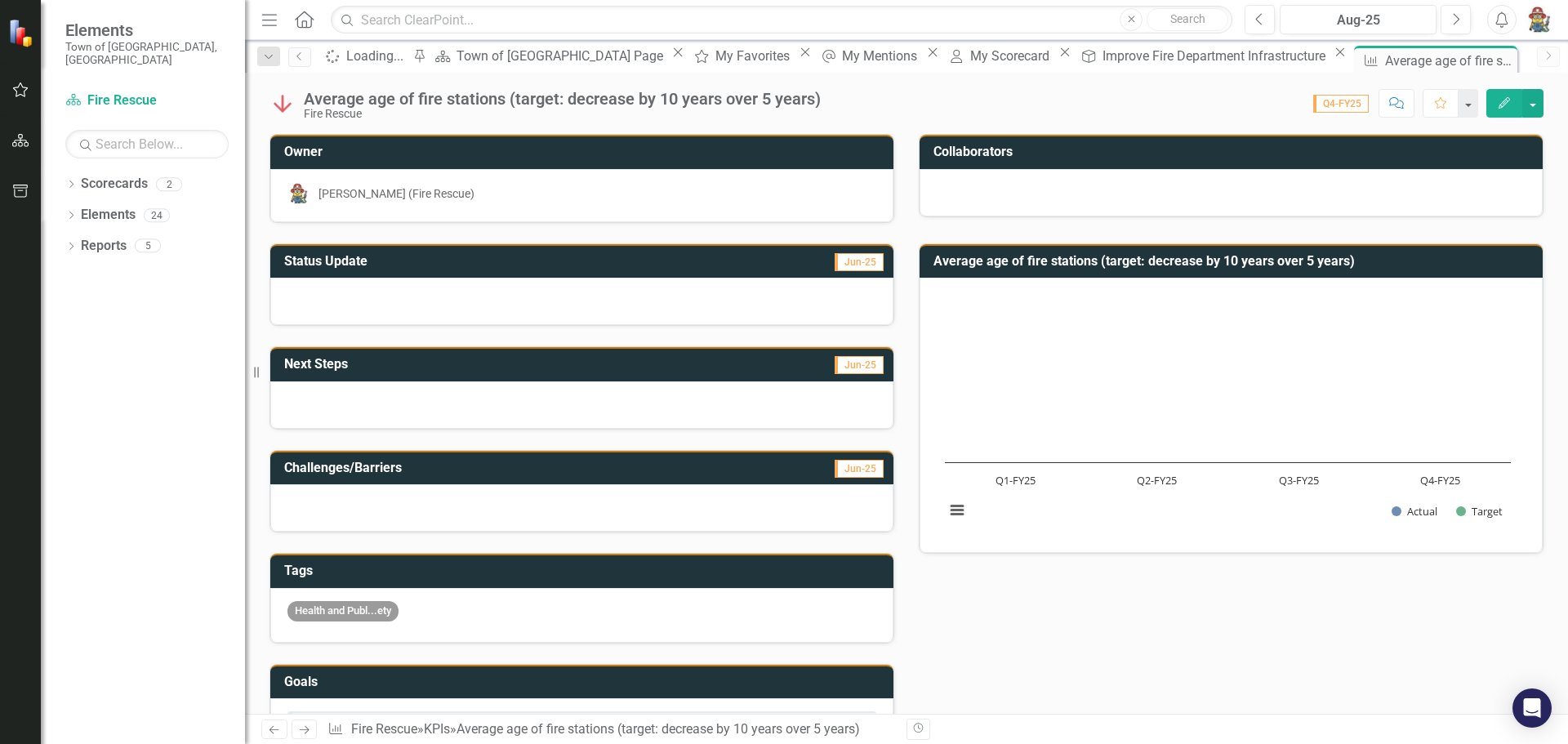
scroll to position [546, 0]
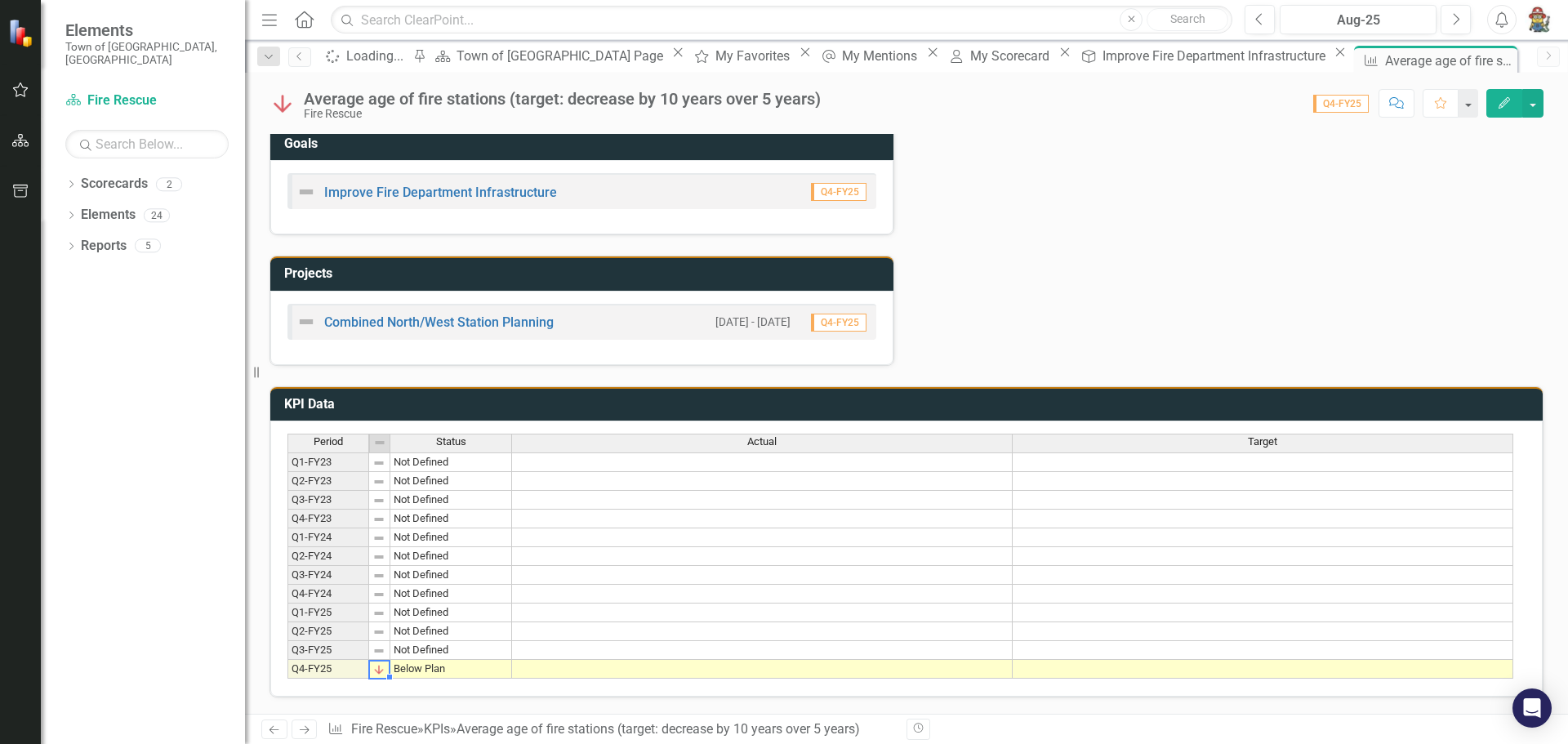
click at [549, 663] on td at bounding box center [762, 669] width 501 height 19
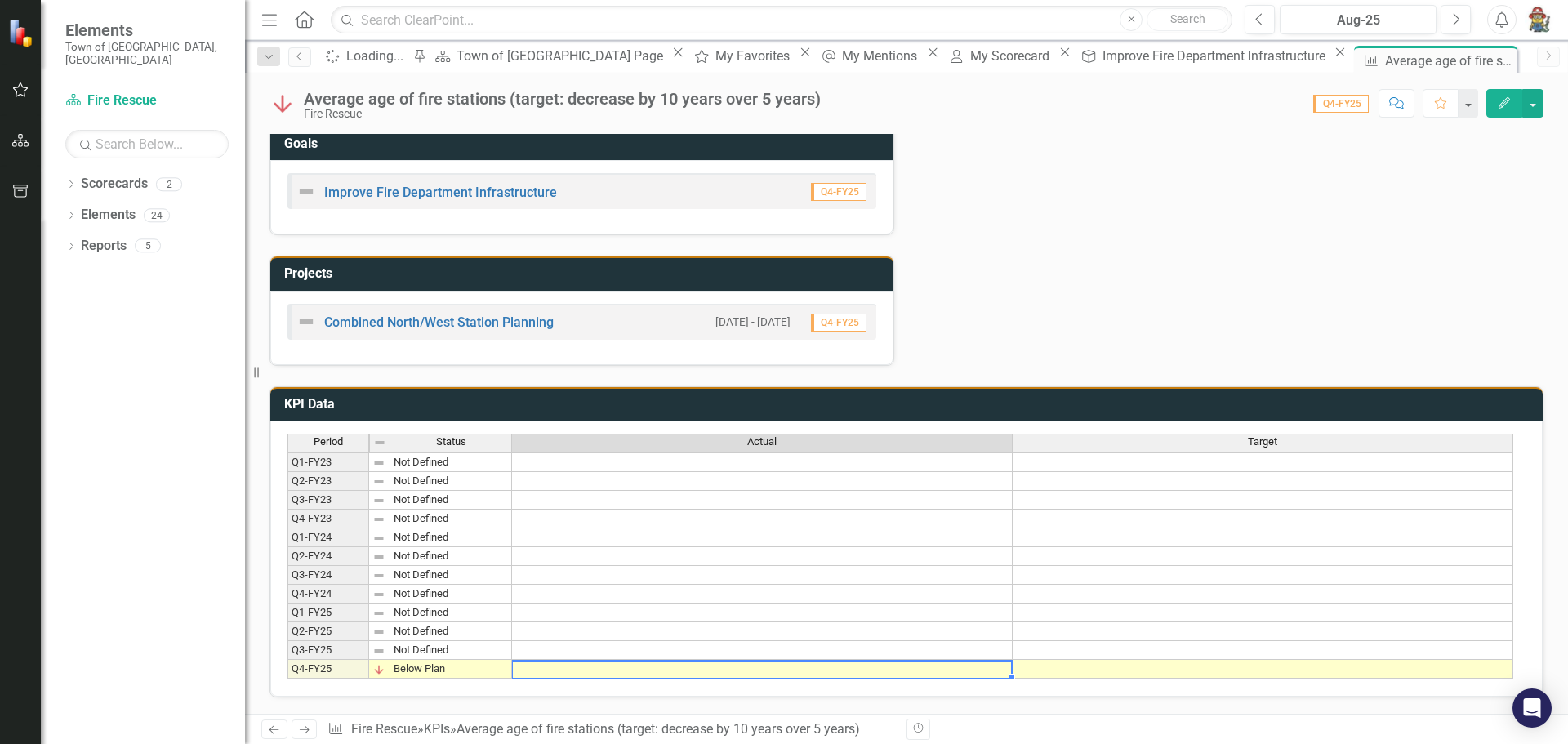
click at [549, 663] on td at bounding box center [762, 669] width 501 height 19
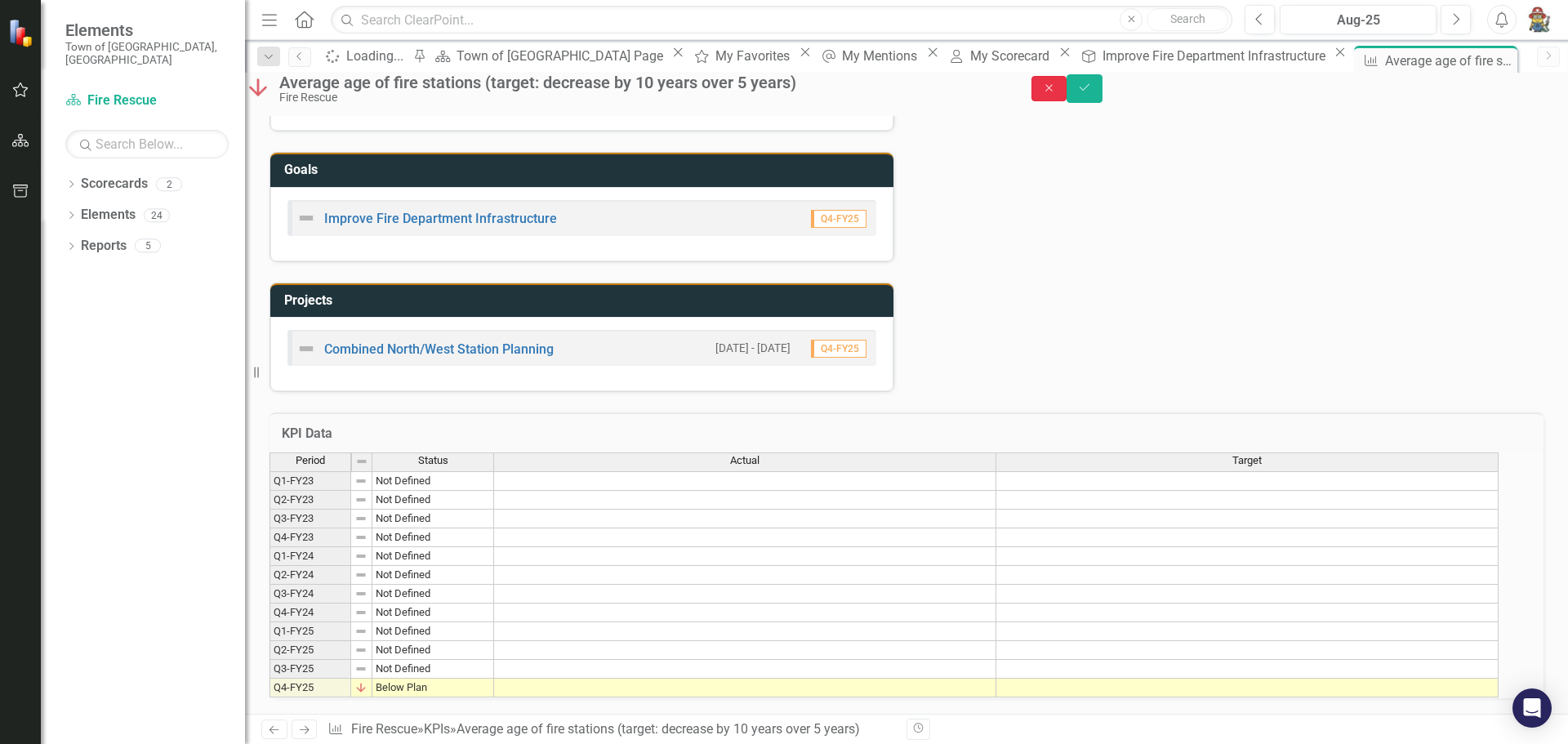
click at [1056, 94] on icon "Close" at bounding box center [1048, 88] width 15 height 11
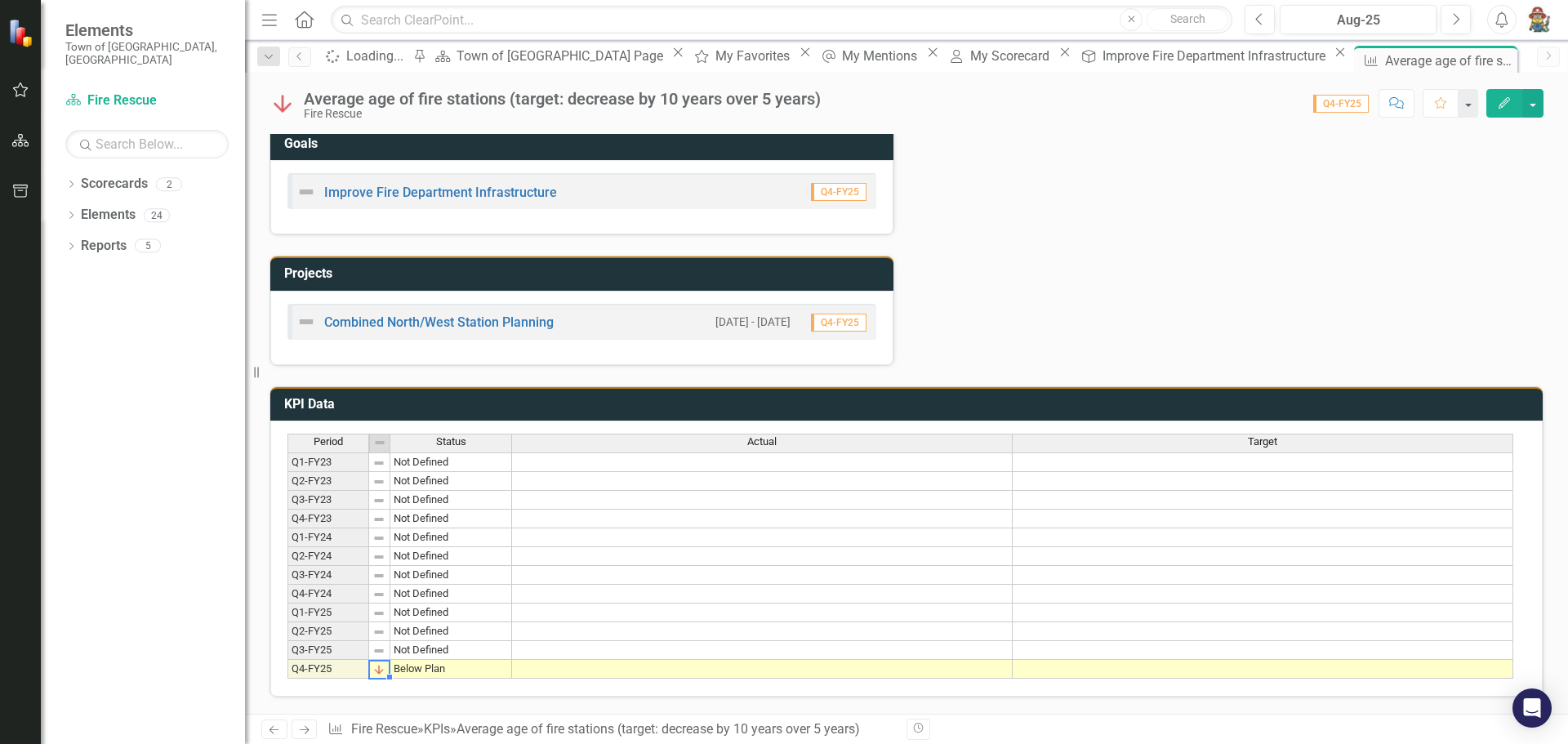
click at [379, 663] on img at bounding box center [378, 669] width 13 height 13
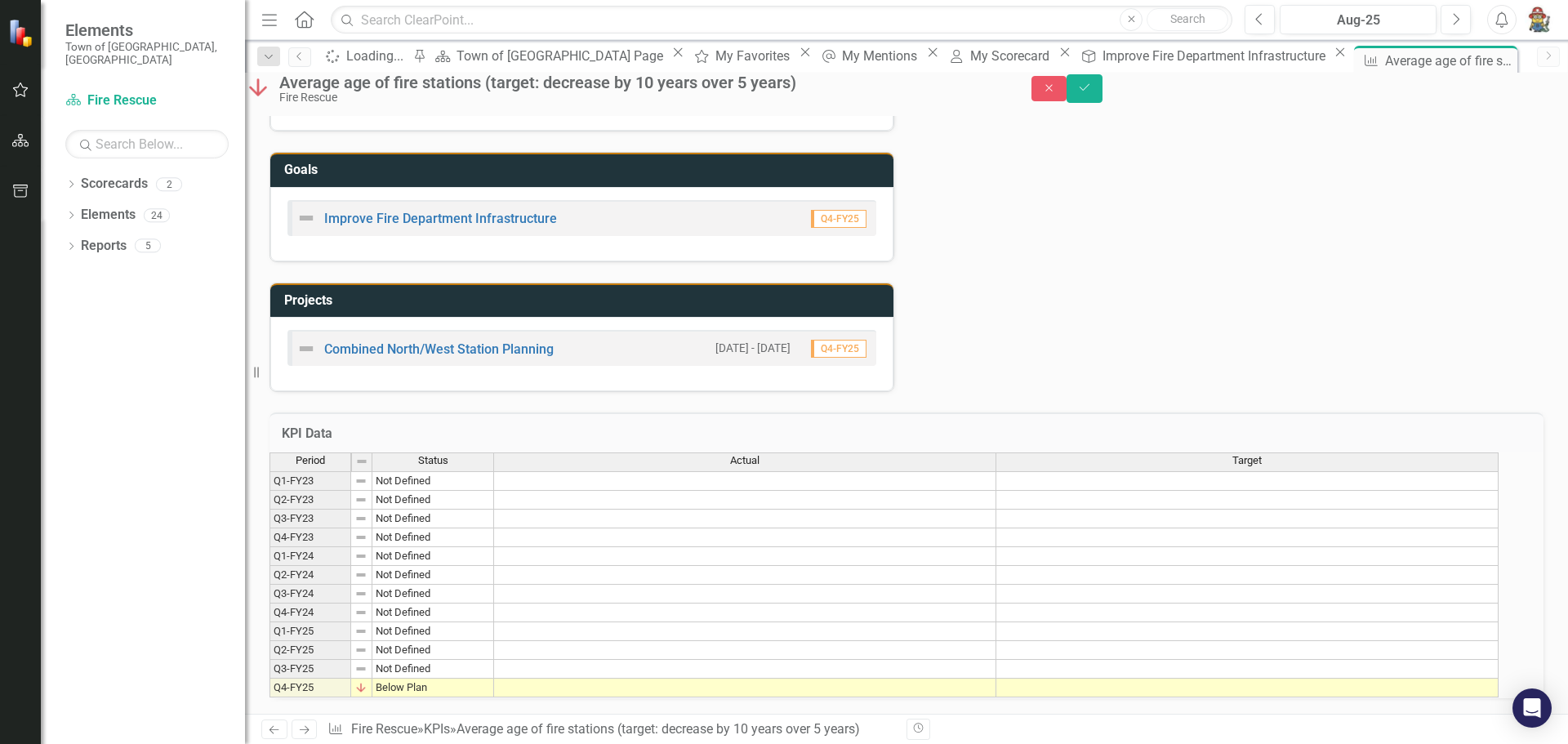
click at [271, 98] on img at bounding box center [258, 87] width 26 height 26
drag, startPoint x: 362, startPoint y: 662, endPoint x: 380, endPoint y: 667, distance: 18.7
click at [351, 678] on td "Q4-FY25" at bounding box center [310, 688] width 82 height 19
click at [368, 681] on img at bounding box center [361, 687] width 13 height 13
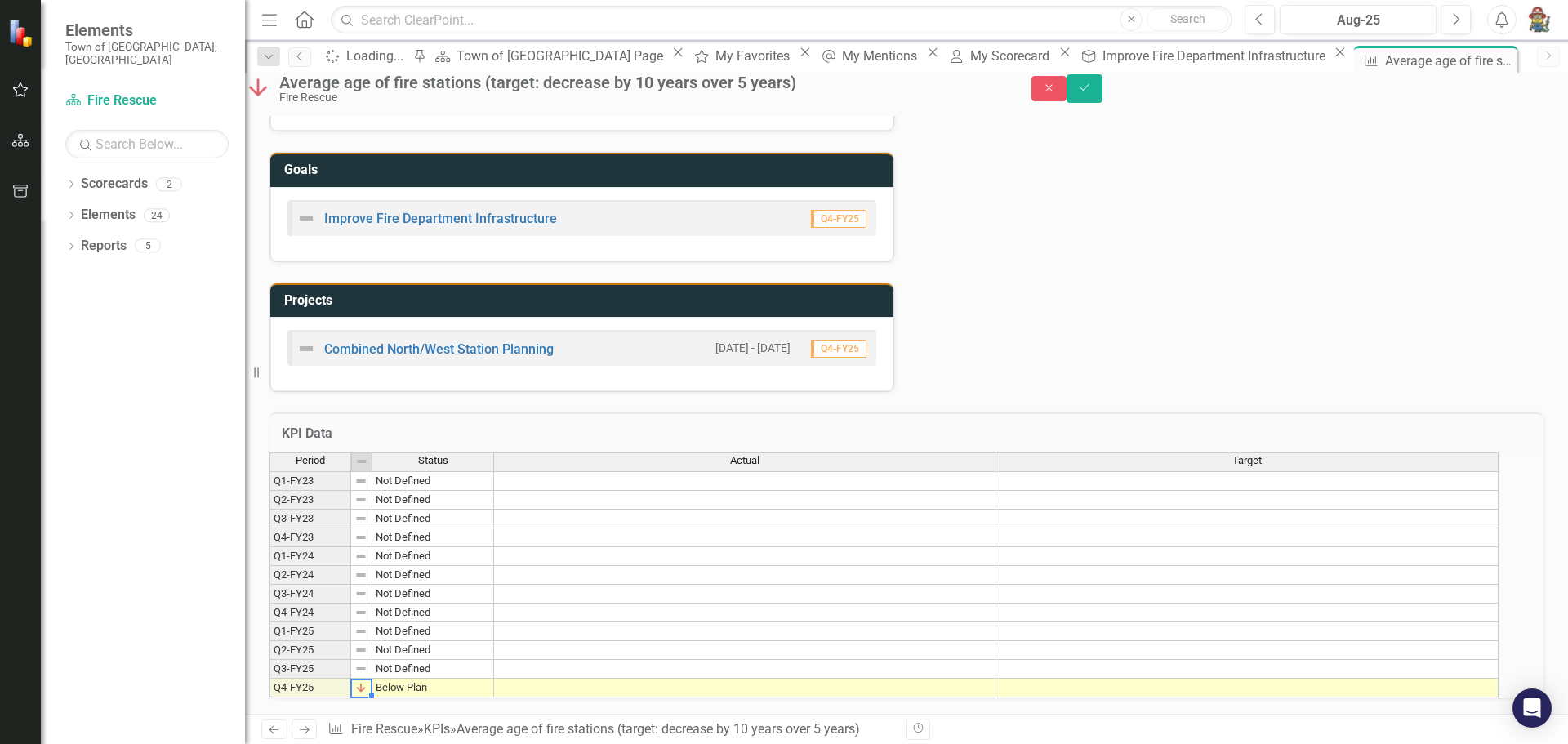
click at [368, 681] on img at bounding box center [361, 687] width 13 height 13
click at [271, 95] on img at bounding box center [258, 87] width 26 height 26
click at [1102, 98] on button "Save" at bounding box center [1085, 88] width 36 height 28
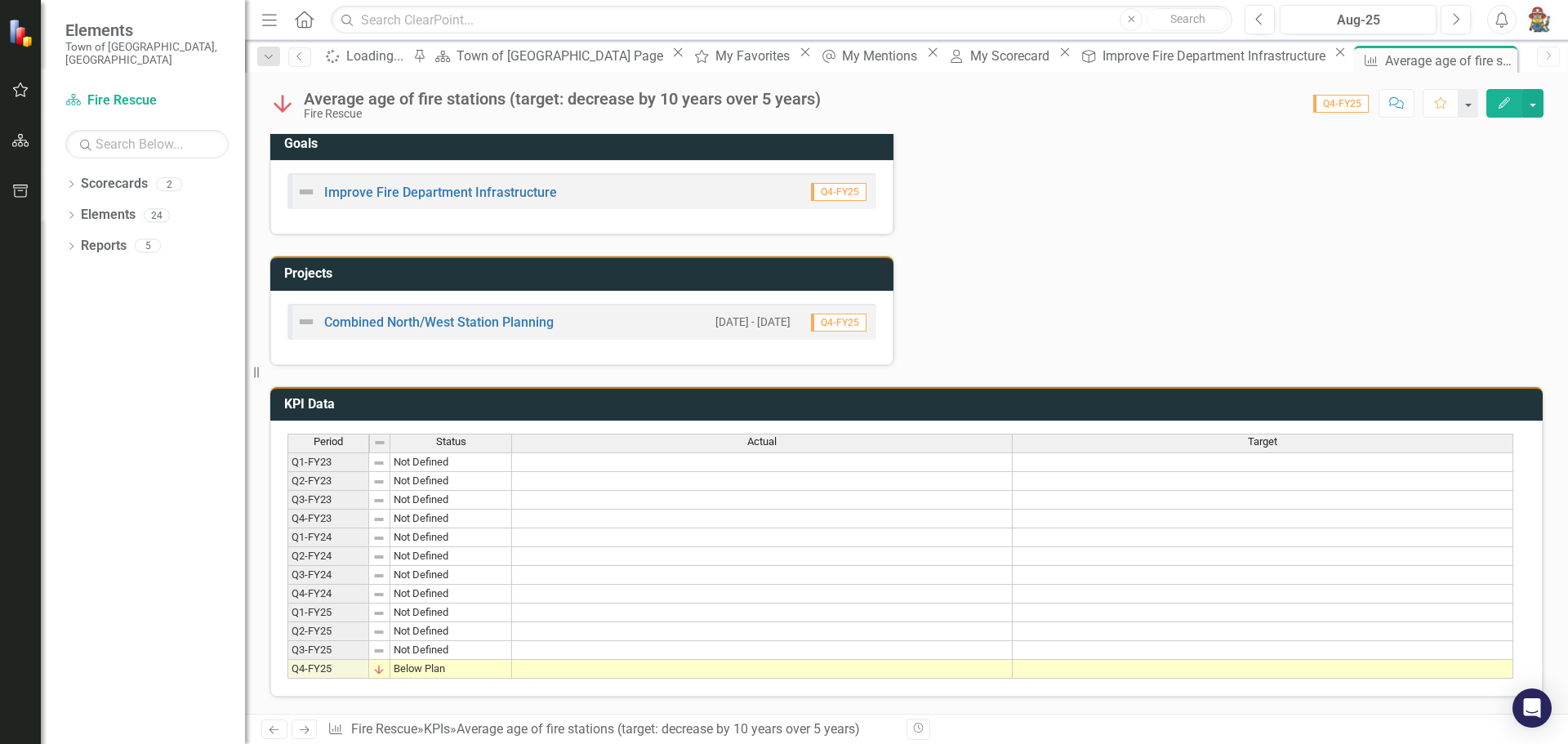
click at [381, 665] on img at bounding box center [378, 669] width 13 height 13
click at [374, 436] on img at bounding box center [379, 442] width 13 height 13
click at [381, 665] on td at bounding box center [380, 669] width 22 height 19
click at [381, 665] on img at bounding box center [378, 669] width 13 height 13
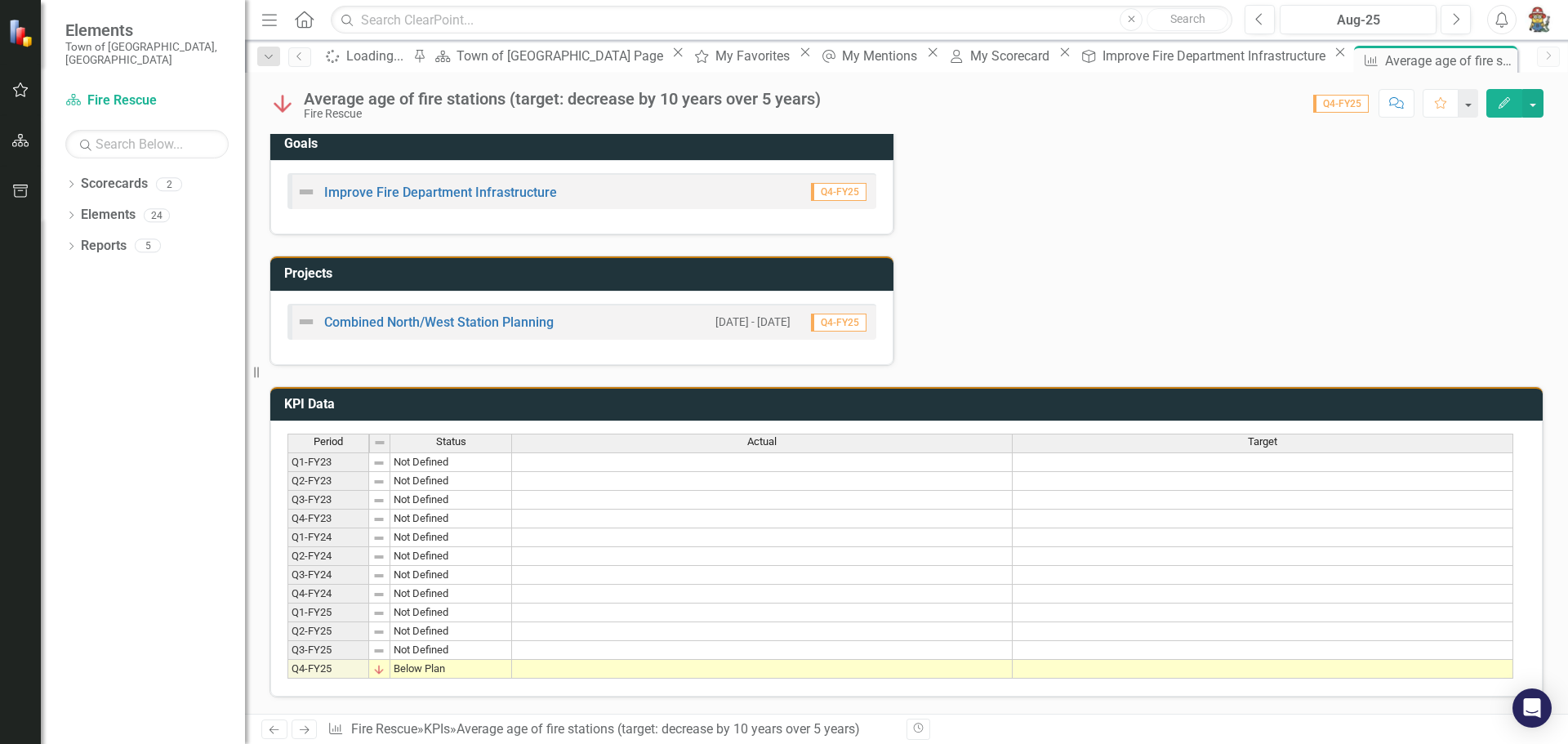
click at [1351, 110] on span "Q4-FY25" at bounding box center [1340, 104] width 55 height 18
click at [1382, 107] on button "Comment" at bounding box center [1396, 103] width 36 height 28
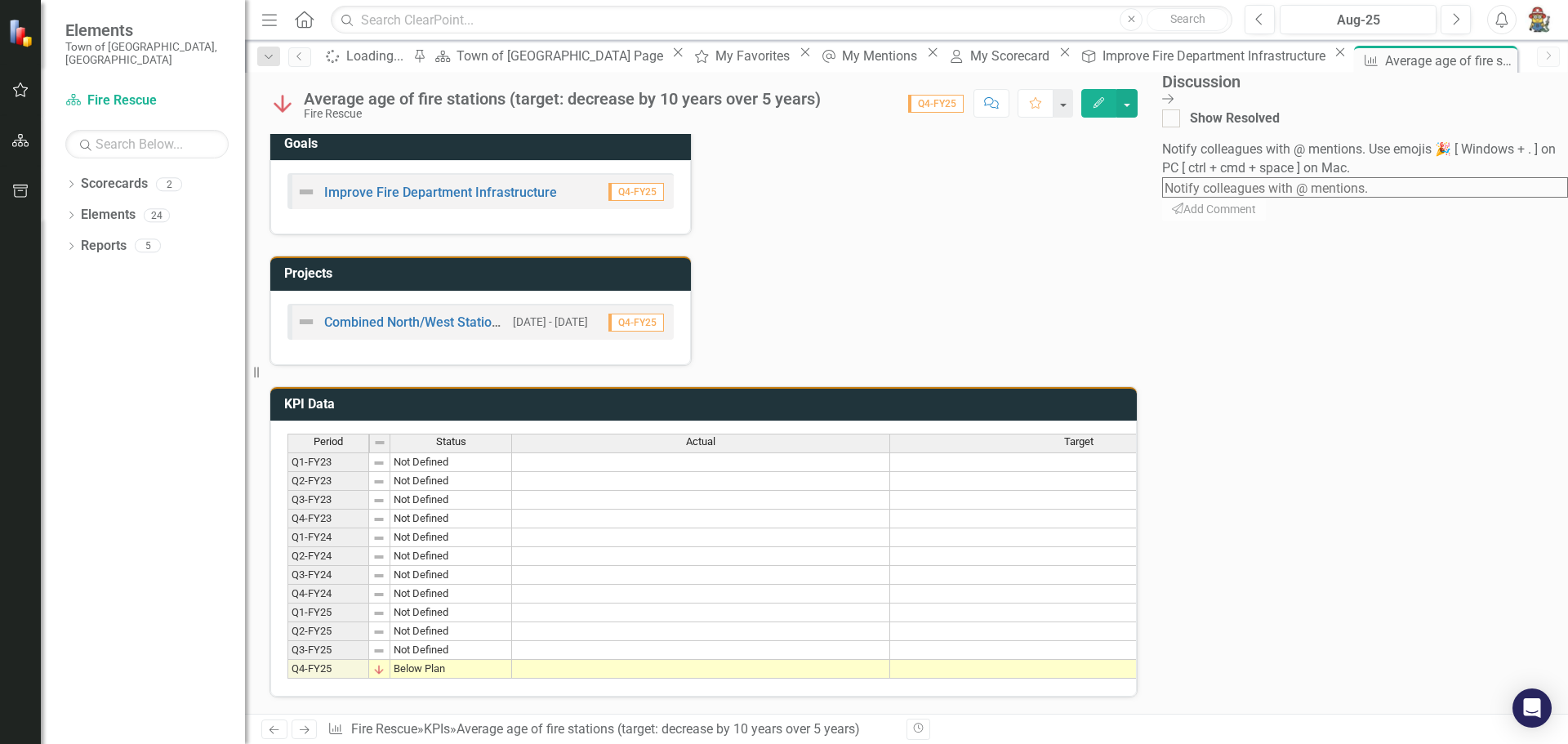
click at [1099, 205] on div "Status Update Jun-25 Next Steps Jun-25 Challenges/Barriers Jun-25 Tags Health a…" at bounding box center [703, 25] width 892 height 681
click at [1101, 113] on div "Score: 0.00 Q4-FY25 Completed Comment Favorite Edit" at bounding box center [983, 103] width 309 height 28
click at [963, 109] on span "Q4-FY25" at bounding box center [935, 104] width 55 height 18
click at [943, 265] on div "Status Update Jun-25 Next Steps Jun-25 Challenges/Barriers Jun-25 Tags Health a…" at bounding box center [703, 25] width 892 height 681
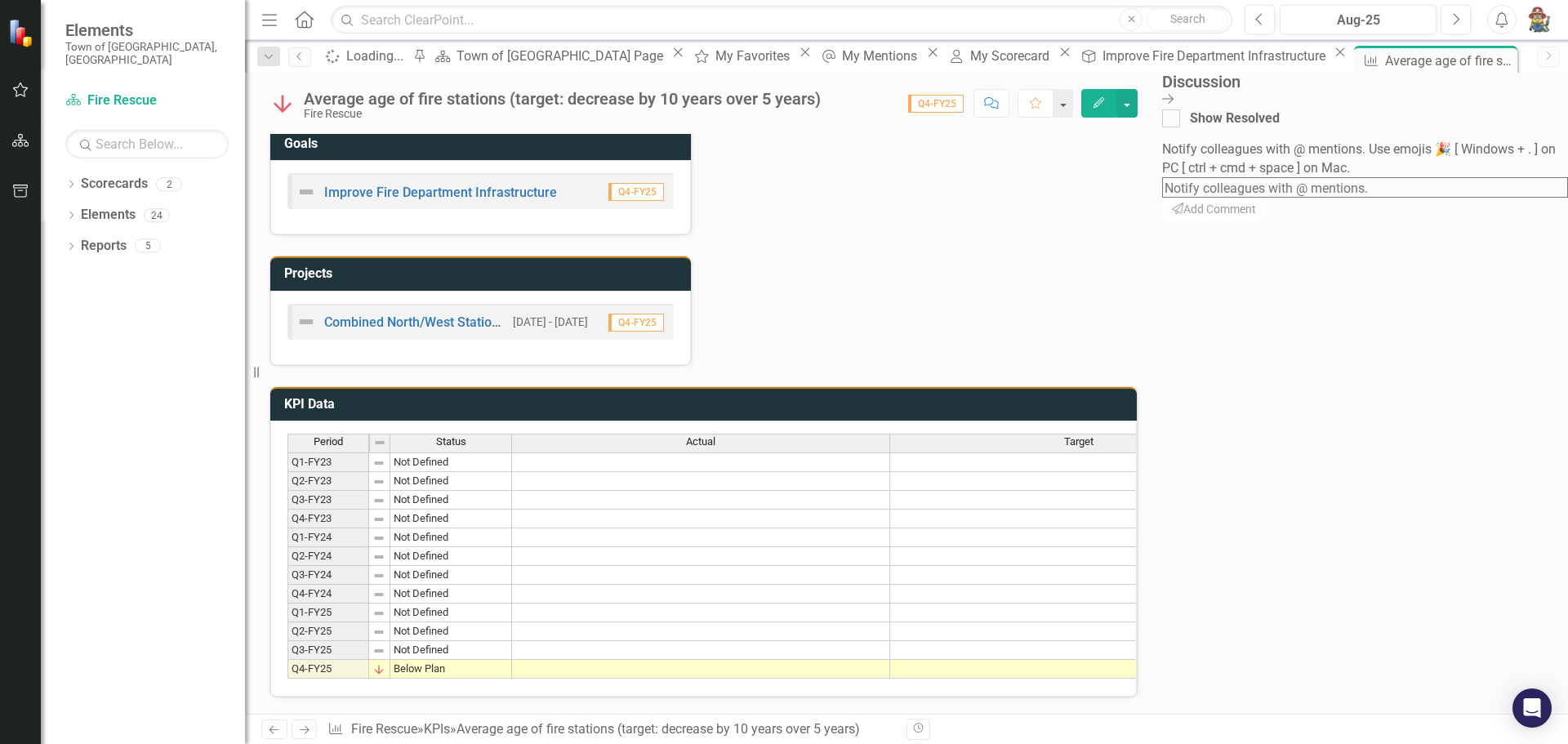
click at [268, 108] on div "Average age of fire stations (target: decrease by 10 years over 5 years) Fire R…" at bounding box center [703, 97] width 916 height 49
click at [295, 106] on img at bounding box center [282, 104] width 26 height 26
click at [1111, 190] on div "Status Update Jun-25 Next Steps Jun-25 Challenges/Barriers Jun-25 Tags Health a…" at bounding box center [703, 25] width 892 height 681
click at [1174, 98] on icon at bounding box center [1167, 98] width 11 height 9
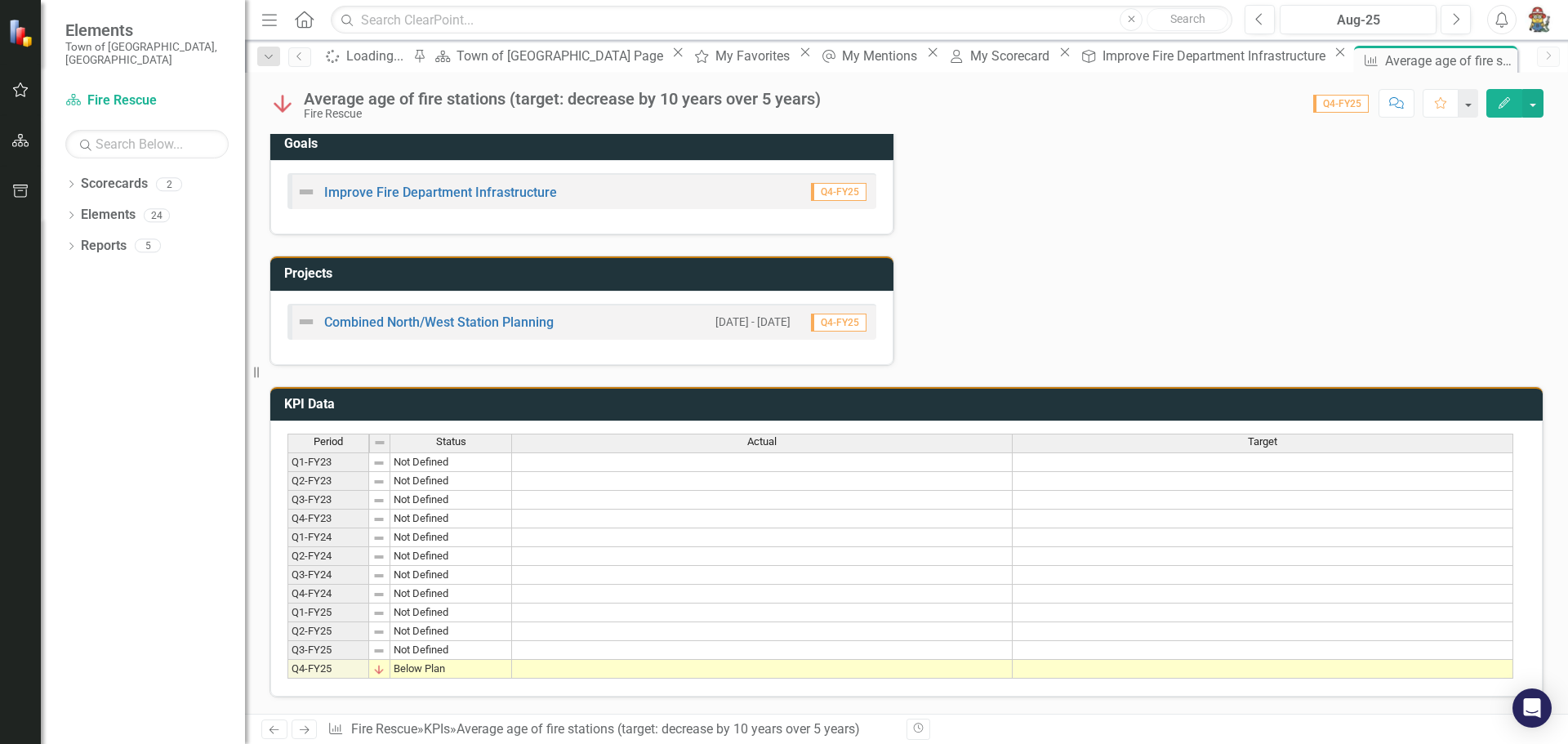
click at [380, 667] on img at bounding box center [378, 669] width 13 height 13
click at [1473, 110] on button "button" at bounding box center [1467, 103] width 22 height 28
click at [1381, 265] on div "Status Update Jun-25 Next Steps Jun-25 Challenges/Barriers Jun-25 Tags Health a…" at bounding box center [906, 25] width 1298 height 681
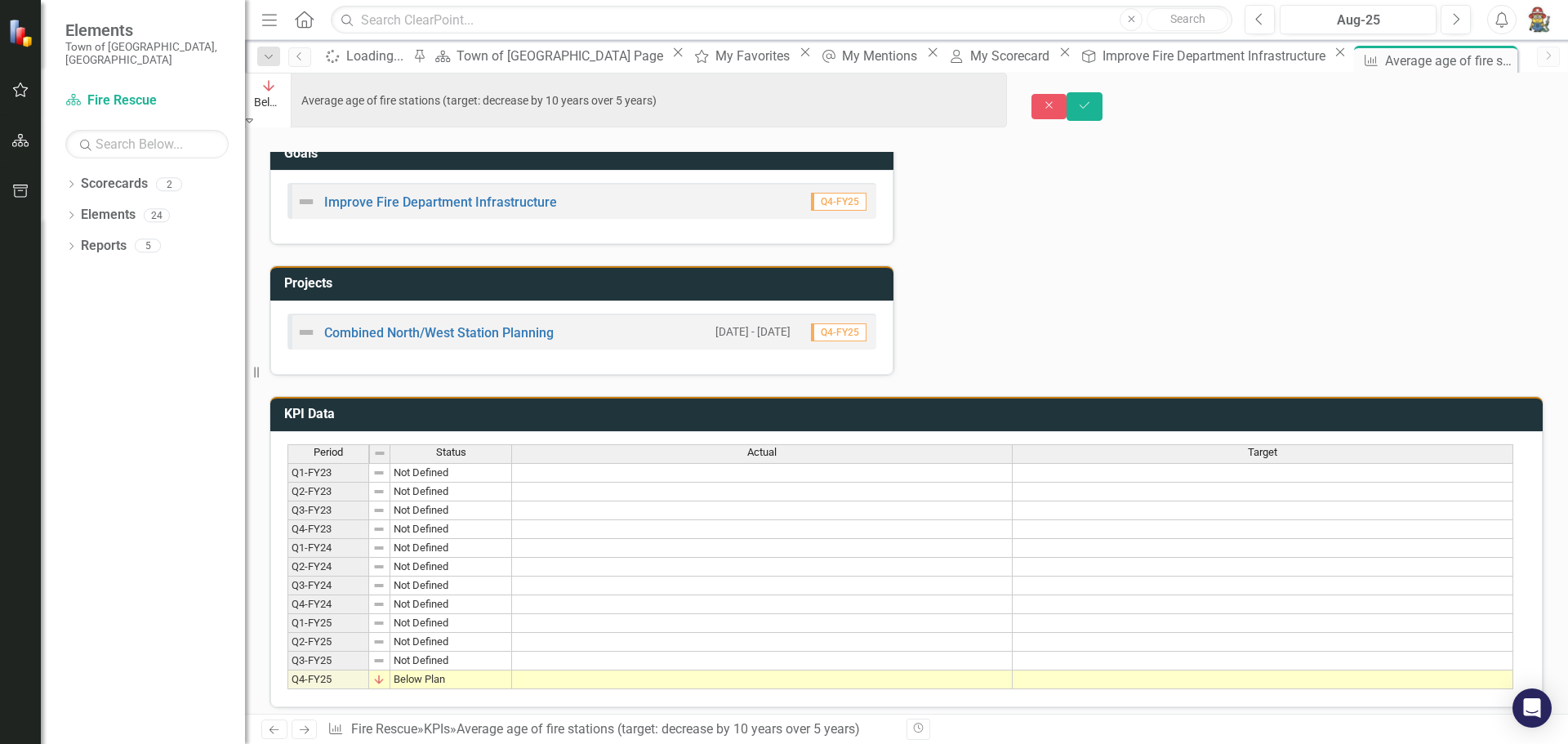
click at [253, 114] on icon "Expand" at bounding box center [249, 119] width 8 height 11
click at [1092, 99] on icon "Save" at bounding box center [1084, 104] width 15 height 11
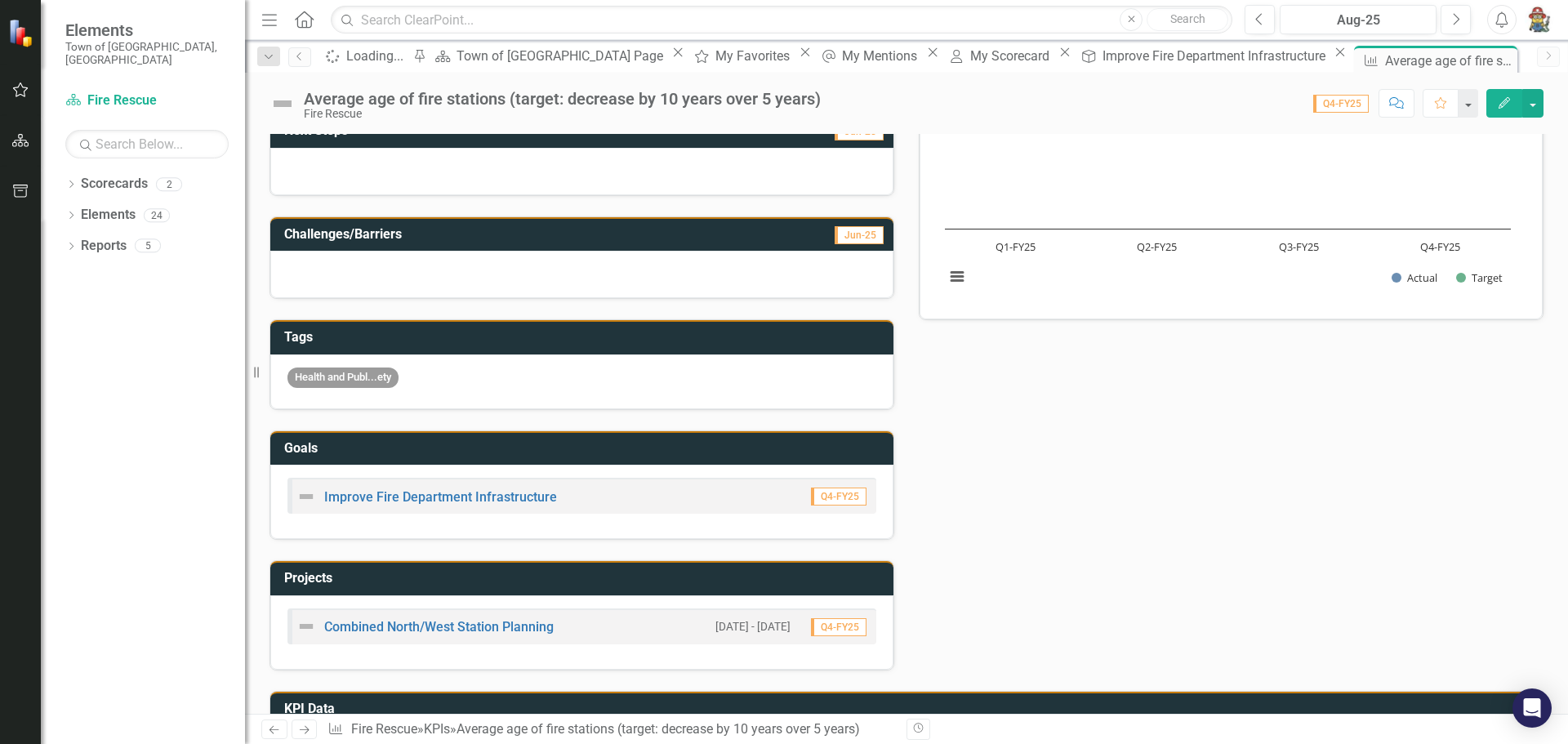
scroll to position [383, 0]
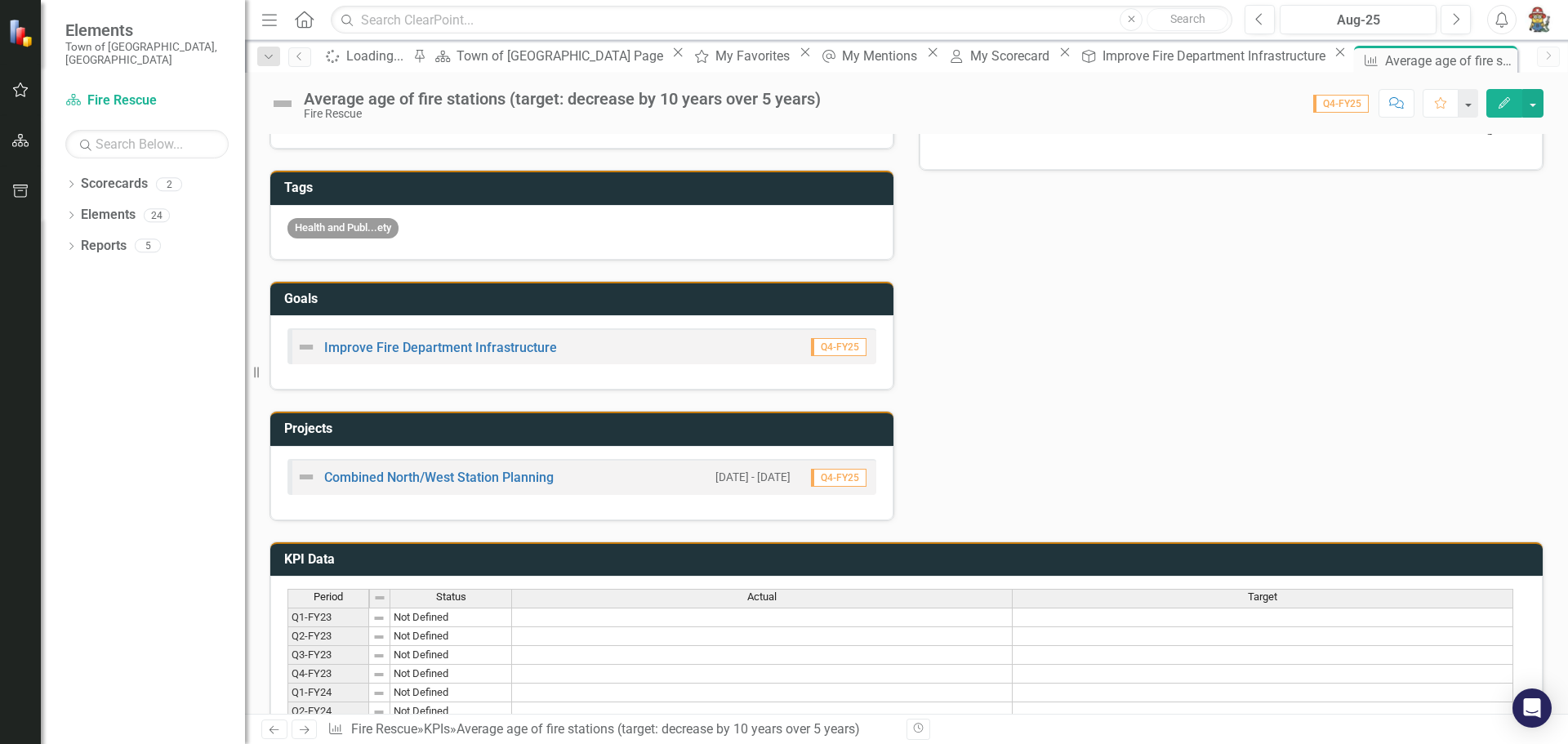
click at [312, 479] on img at bounding box center [305, 476] width 20 height 20
click at [424, 479] on link "Combined North/West Station Planning" at bounding box center [439, 477] width 230 height 16
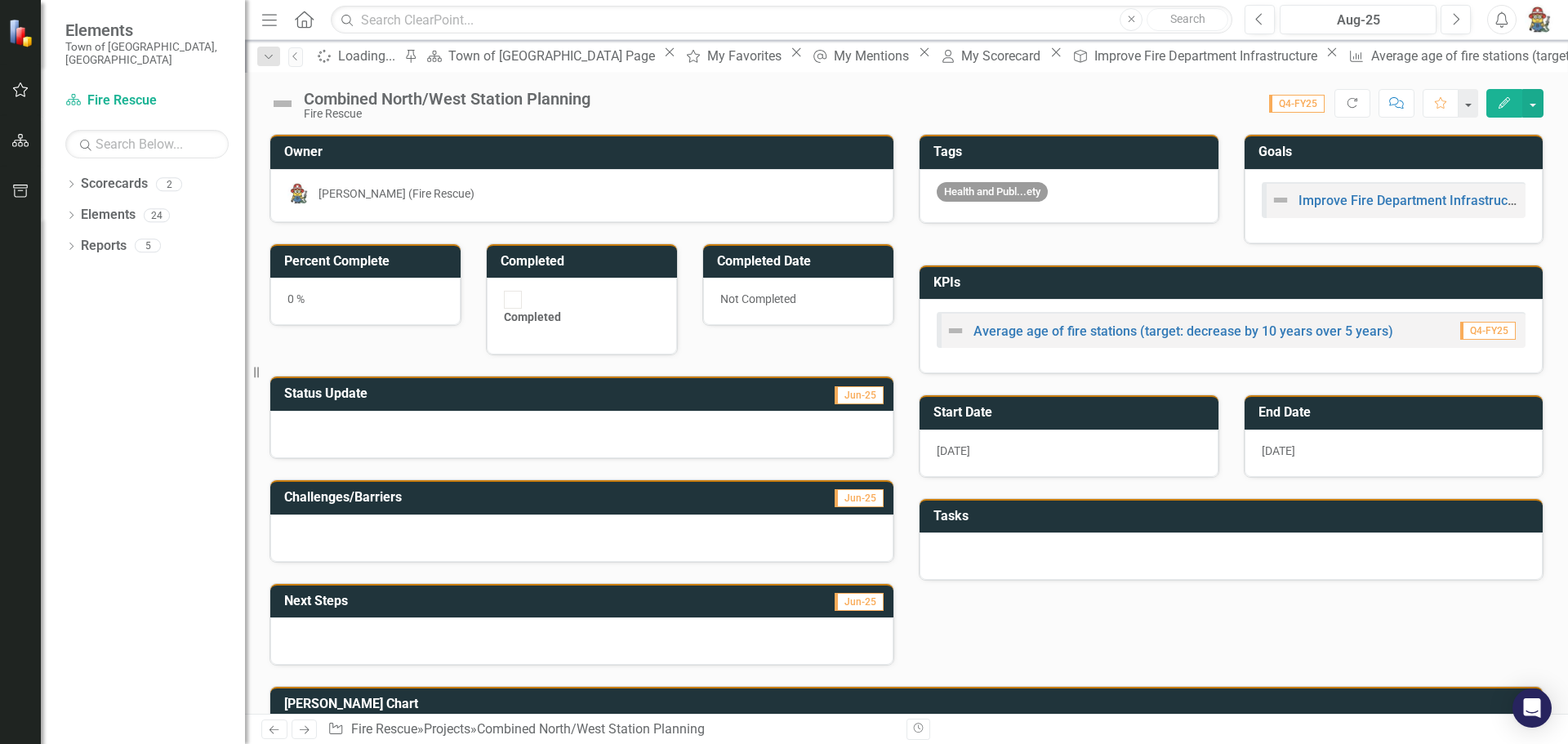
click at [826, 514] on div at bounding box center [582, 538] width 623 height 47
click at [324, 514] on div at bounding box center [582, 538] width 623 height 47
click at [320, 490] on h3 "Challenges/Barriers" at bounding box center [494, 497] width 419 height 15
click at [321, 514] on div at bounding box center [582, 538] width 623 height 47
click at [841, 593] on span "Jun-25" at bounding box center [859, 602] width 49 height 18
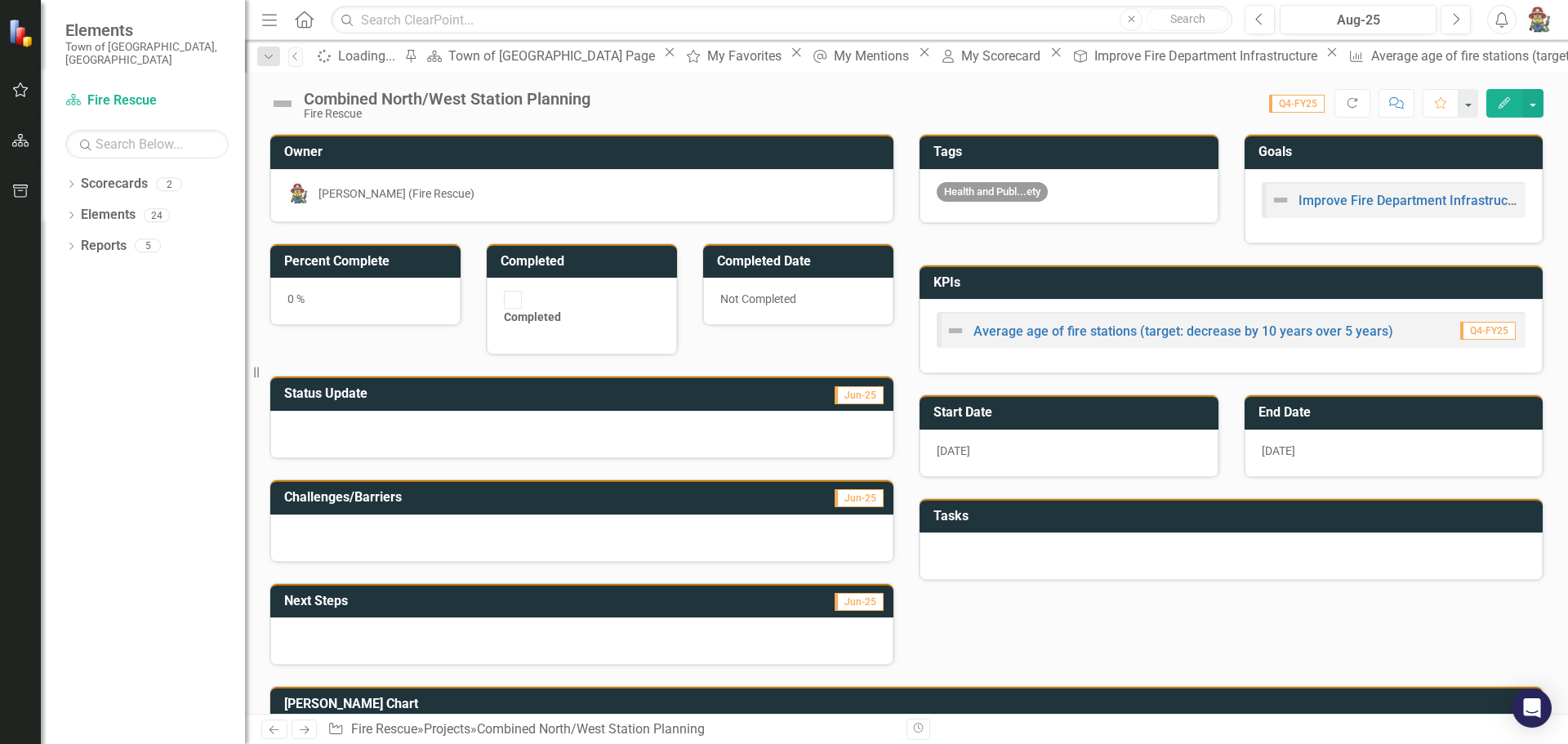
click at [834, 593] on span "Jun-25" at bounding box center [859, 602] width 49 height 18
click at [690, 617] on div at bounding box center [582, 640] width 623 height 47
click at [1473, 110] on button "button" at bounding box center [1467, 103] width 22 height 28
click at [1529, 108] on button "button" at bounding box center [1533, 103] width 22 height 28
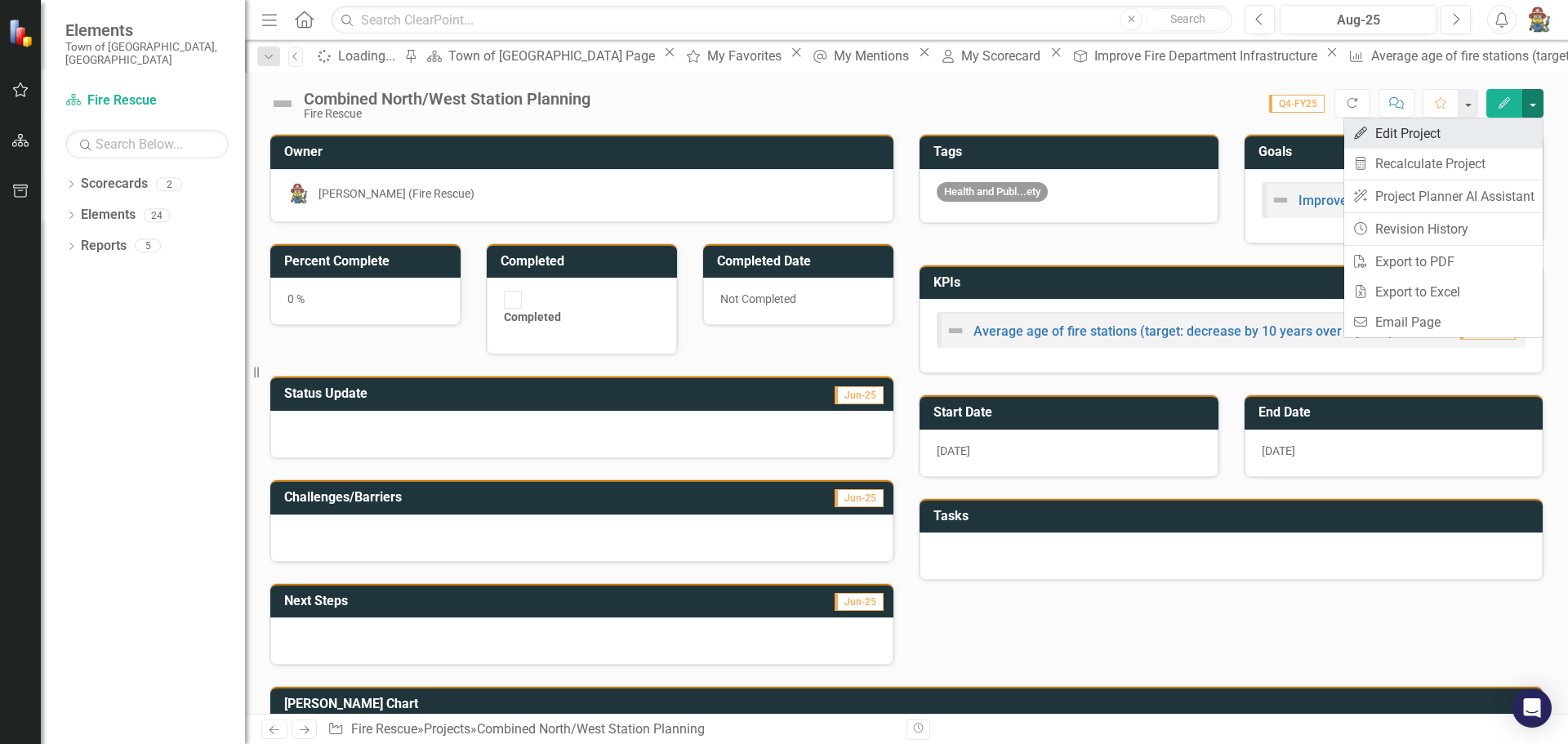
click at [1407, 130] on link "Edit Edit Project" at bounding box center [1443, 133] width 198 height 30
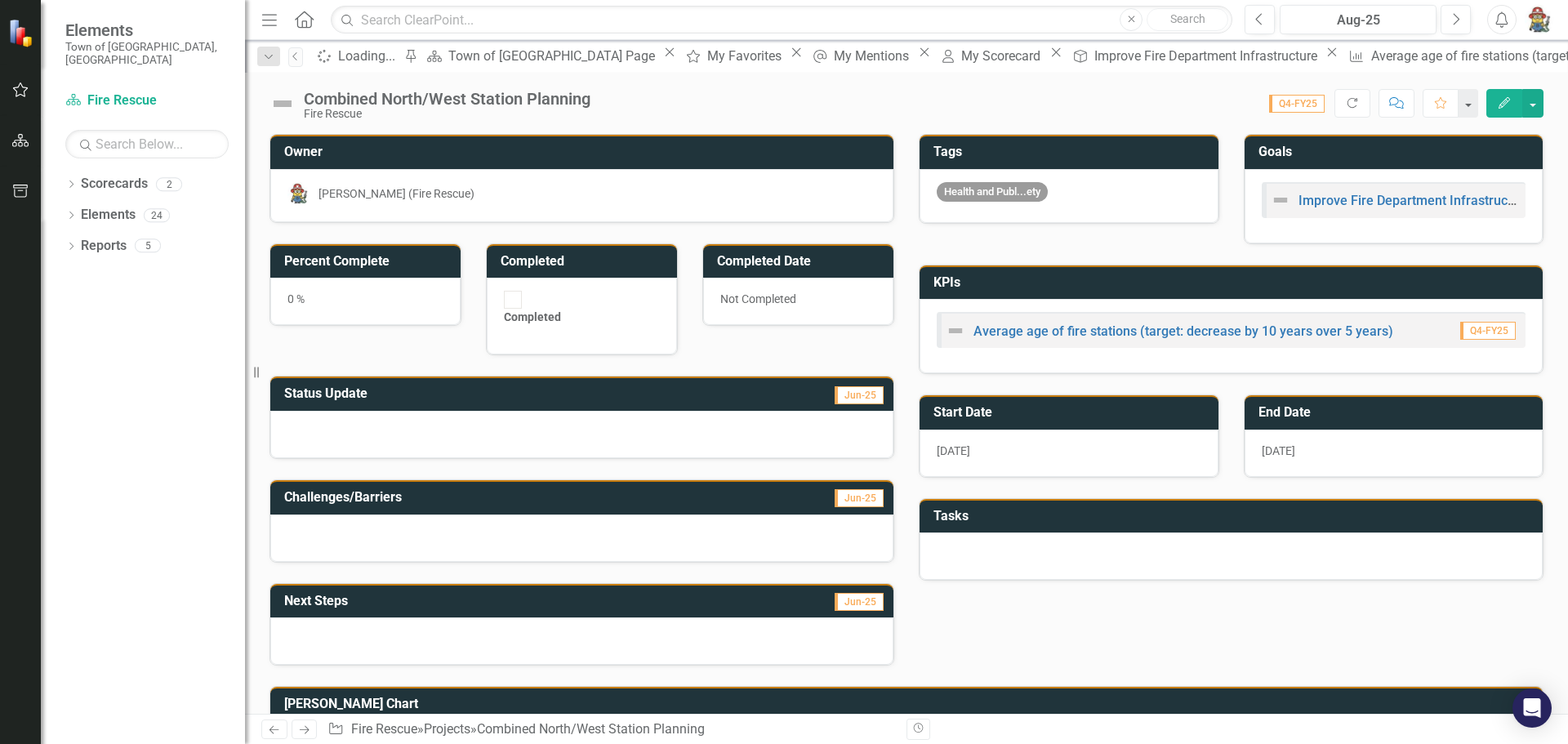
click at [966, 534] on div at bounding box center [1231, 556] width 623 height 47
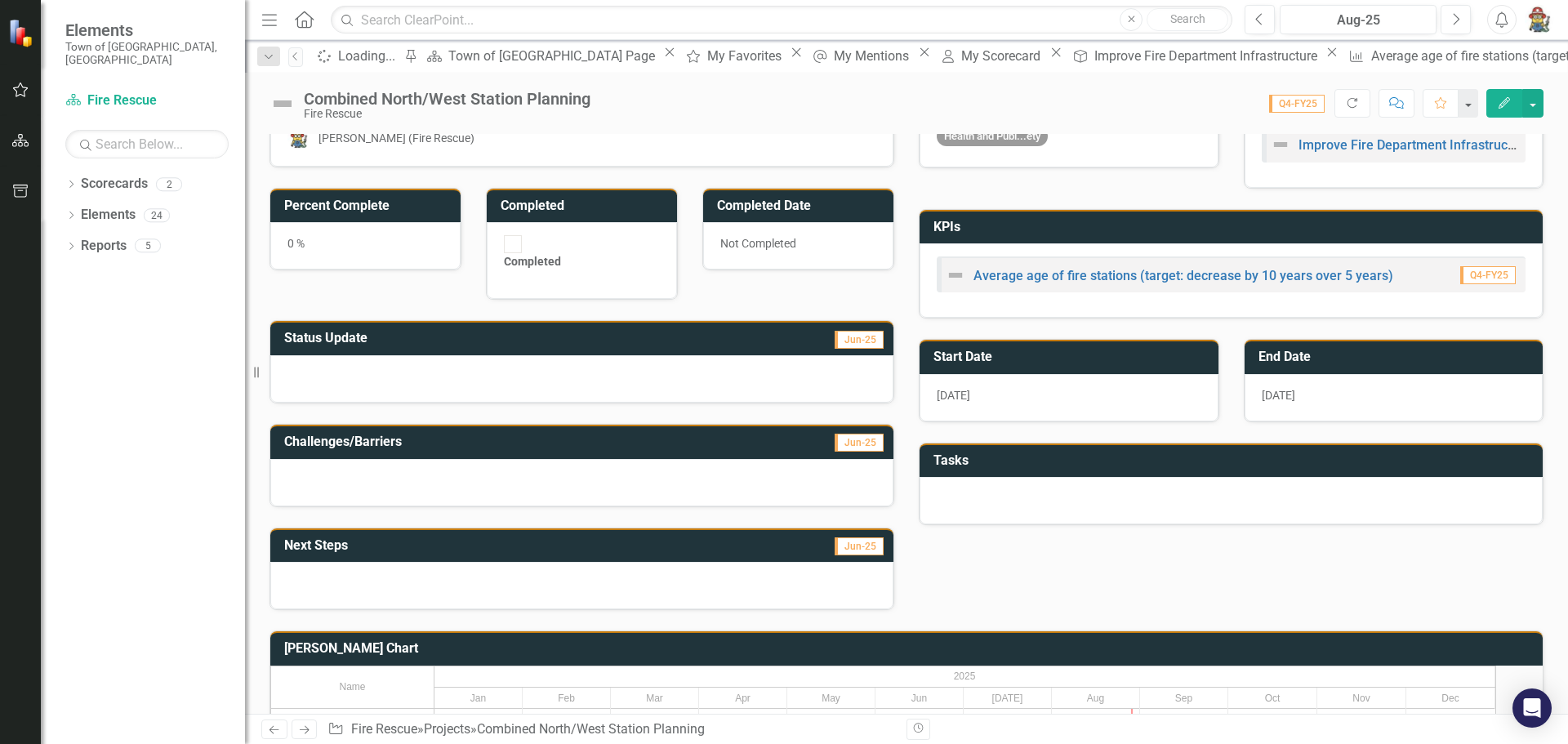
scroll to position [111, 0]
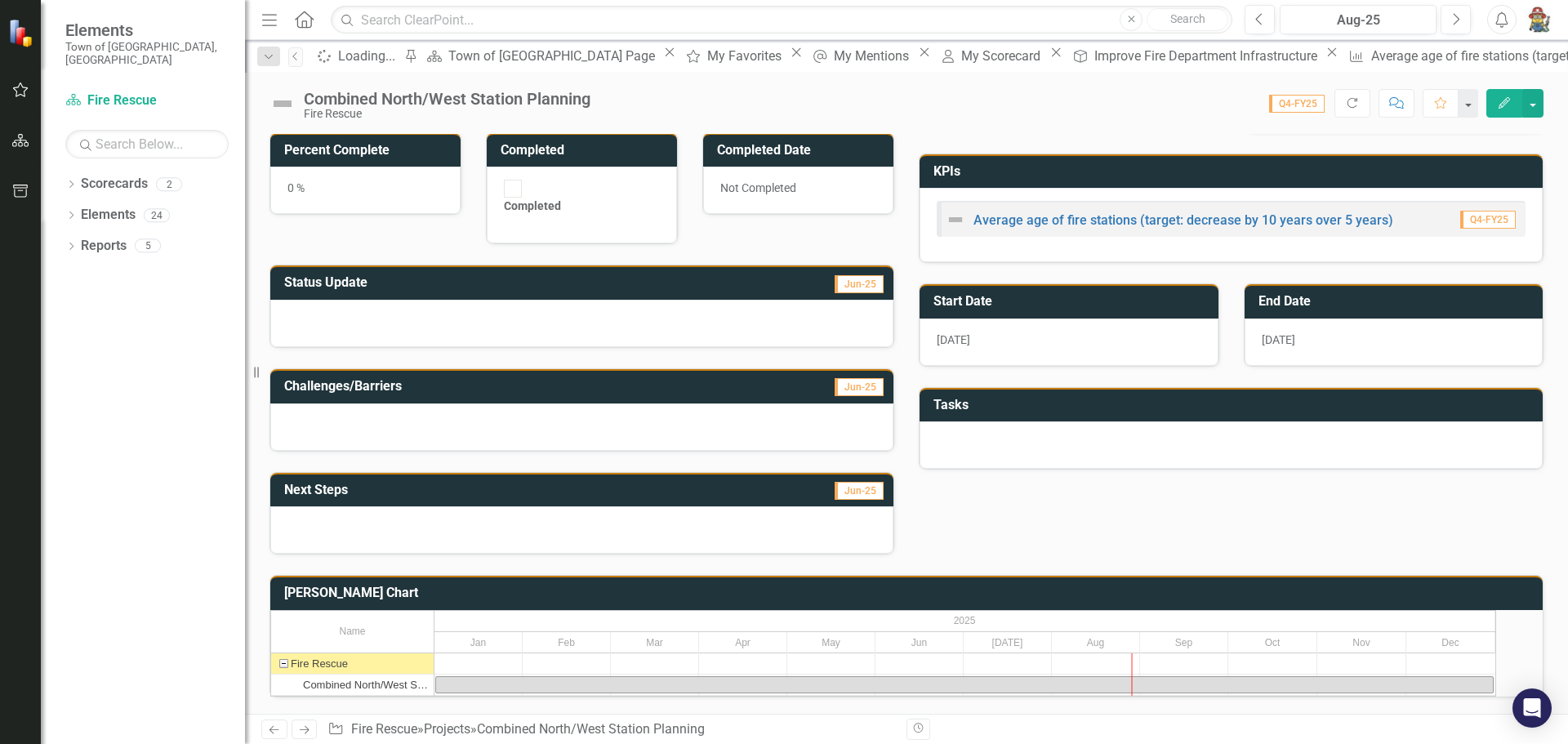
click at [291, 653] on div "Fire Rescue" at bounding box center [283, 664] width 15 height 21
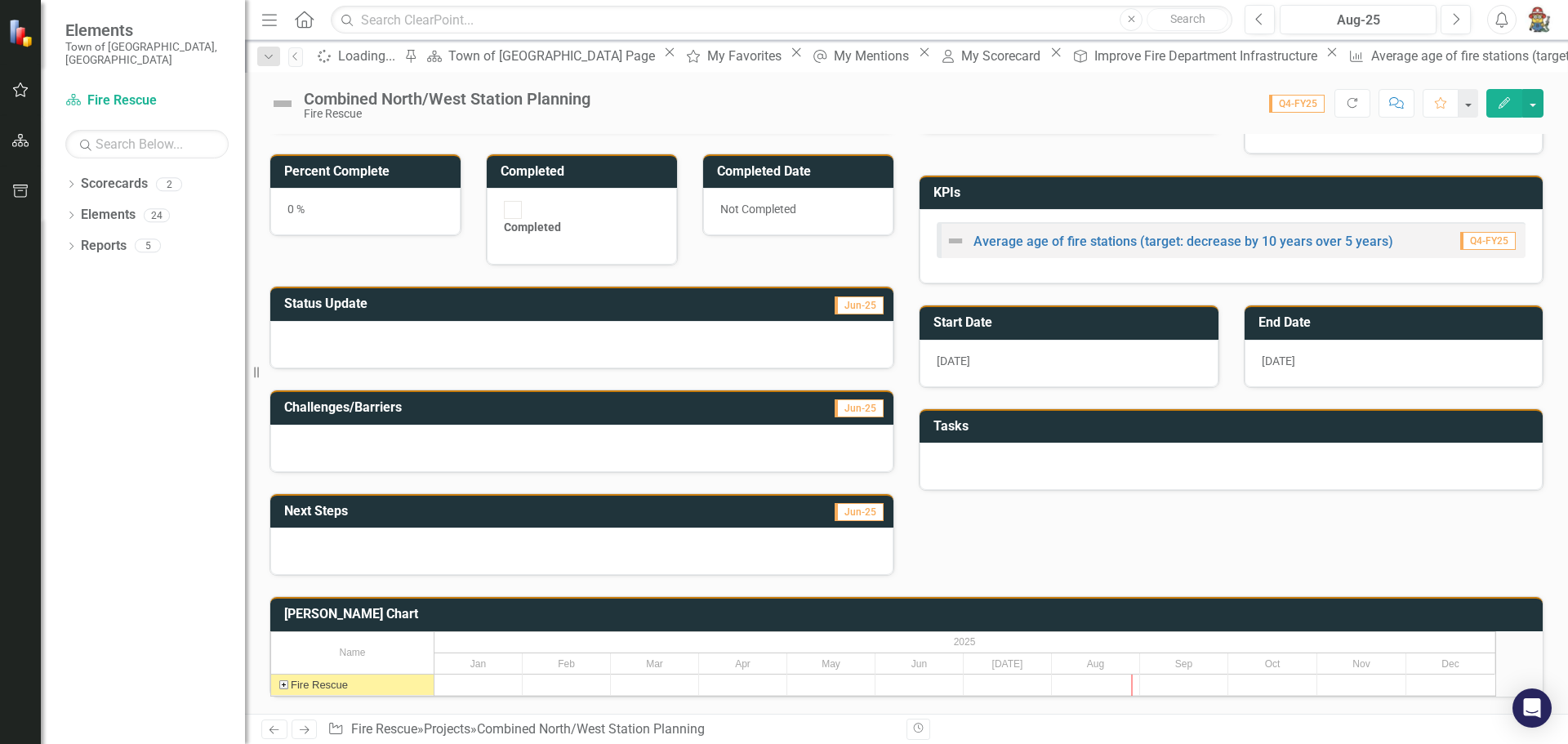
click at [291, 674] on div "Fire Rescue" at bounding box center [283, 684] width 15 height 21
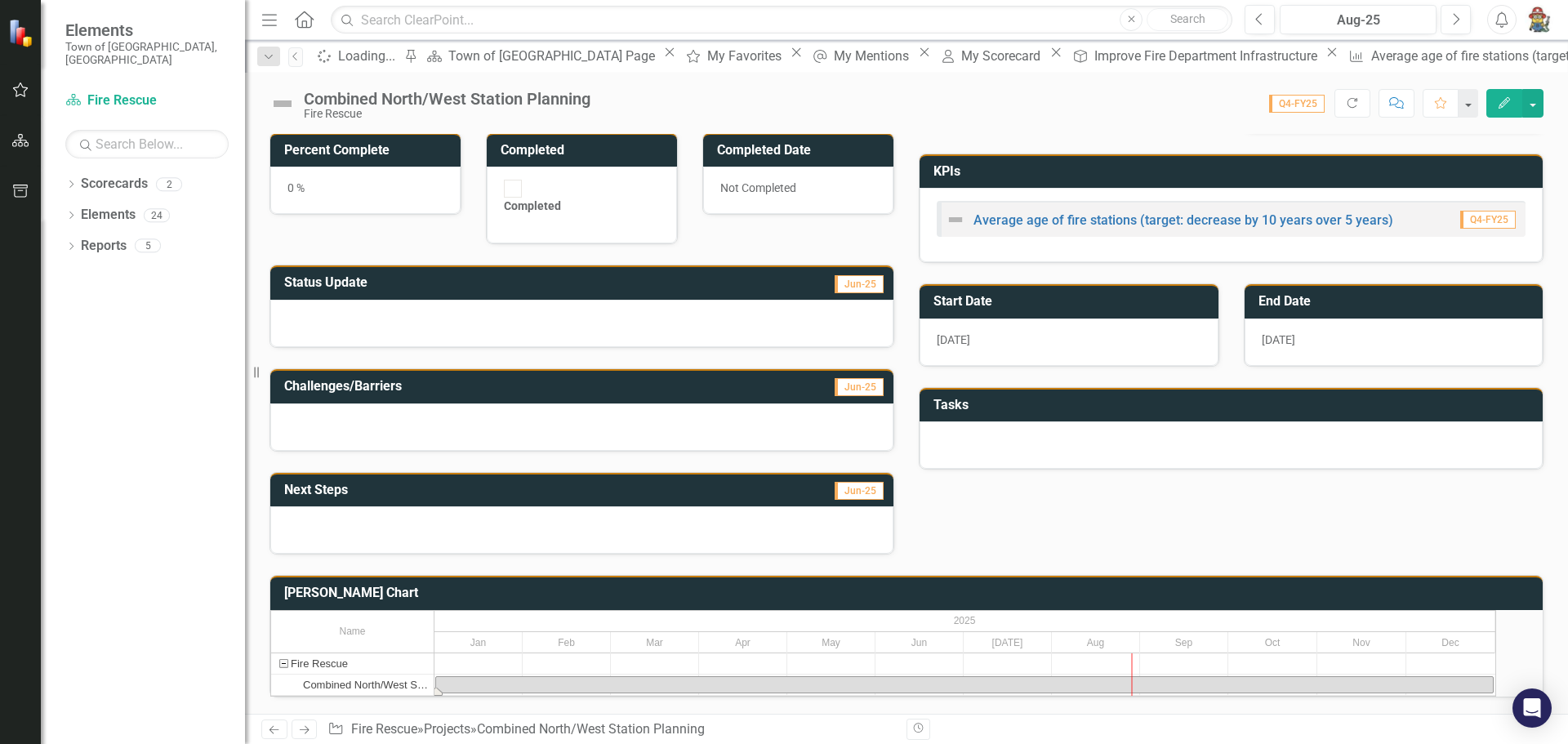
drag, startPoint x: 1149, startPoint y: 659, endPoint x: 1462, endPoint y: 671, distance: 313.2
click at [1462, 671] on div at bounding box center [964, 674] width 1061 height 42
click at [1000, 611] on div "2025" at bounding box center [964, 621] width 1061 height 21
click at [390, 518] on div at bounding box center [582, 530] width 623 height 47
click at [340, 482] on h3 "Next Steps" at bounding box center [451, 489] width 335 height 15
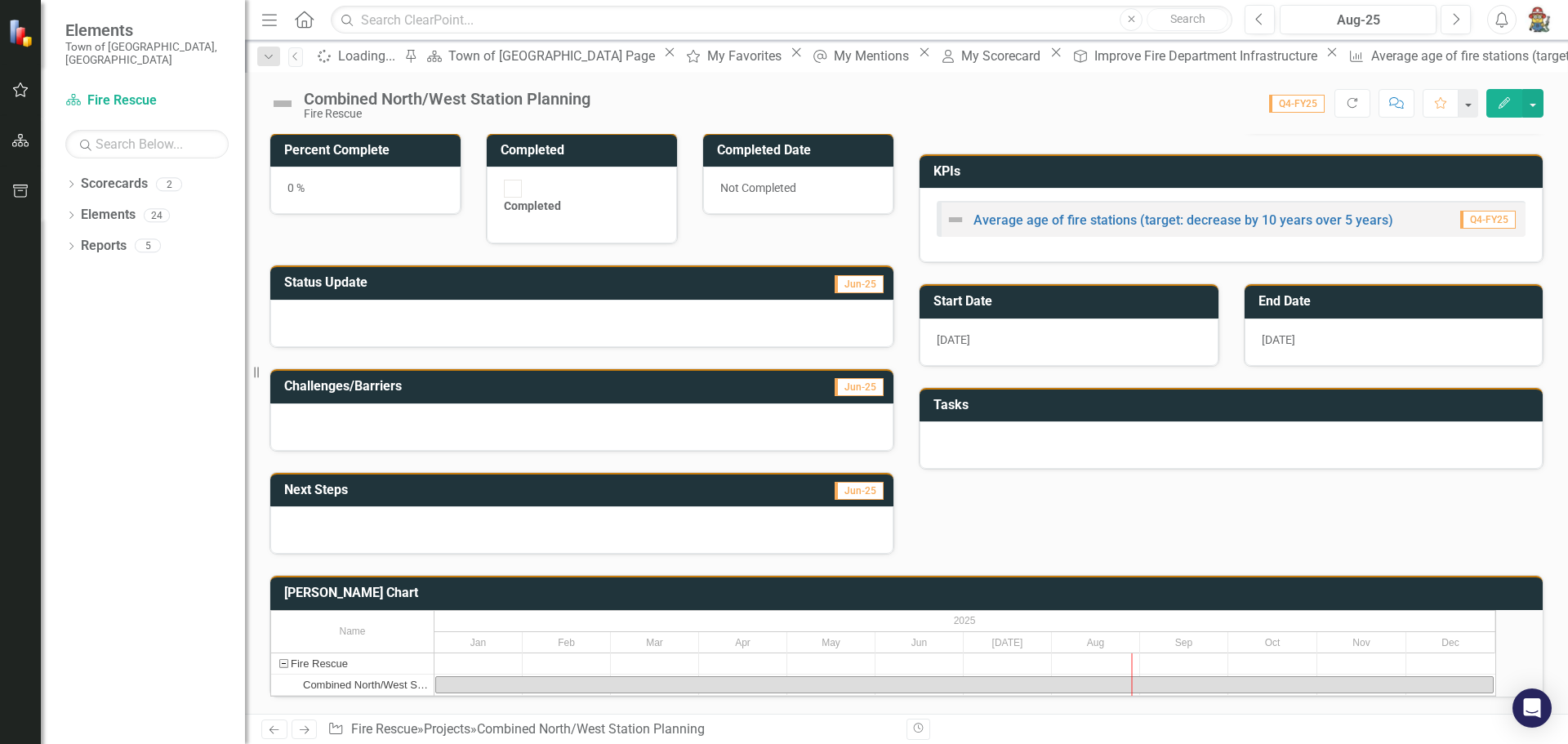
click at [856, 482] on span "Jun-25" at bounding box center [859, 490] width 49 height 18
click at [841, 507] on div at bounding box center [582, 530] width 623 height 47
click at [589, 473] on div "Next Steps Jun-25" at bounding box center [582, 490] width 623 height 35
click at [585, 478] on td "Next Steps" at bounding box center [451, 491] width 335 height 27
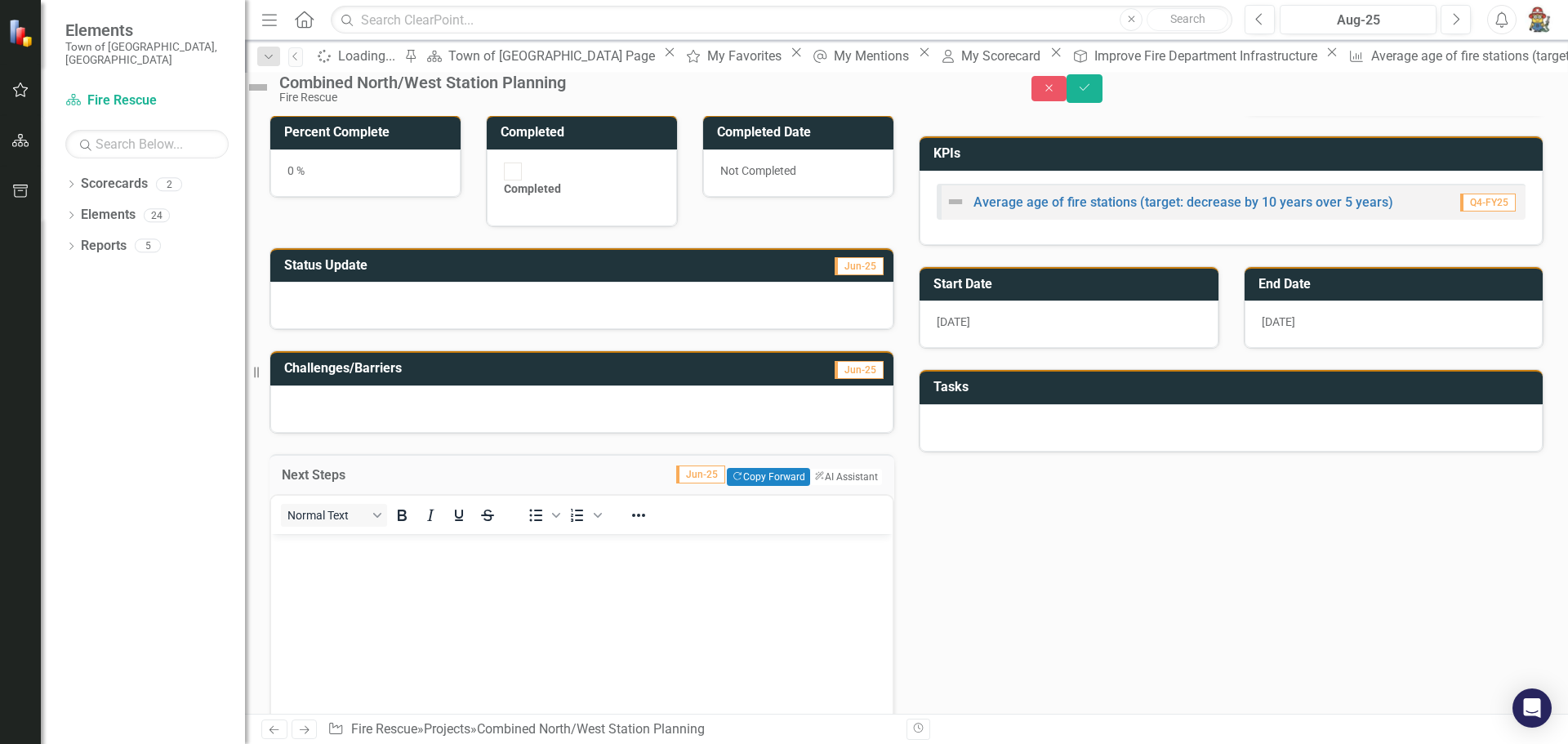
scroll to position [0, 0]
click at [371, 299] on div at bounding box center [582, 305] width 623 height 47
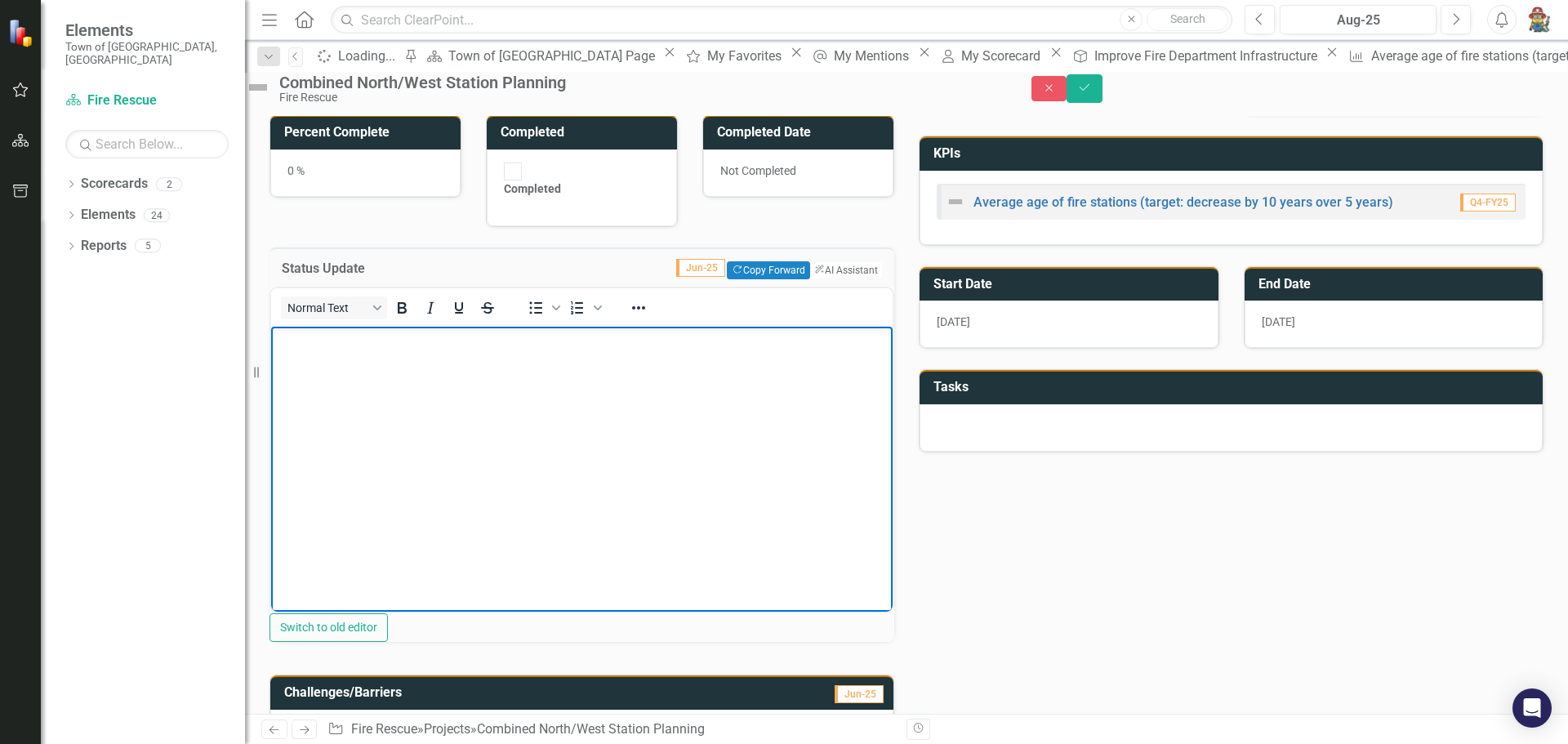
click at [366, 350] on body "Rich Text Area. Press ALT-0 for help." at bounding box center [582, 449] width 621 height 245
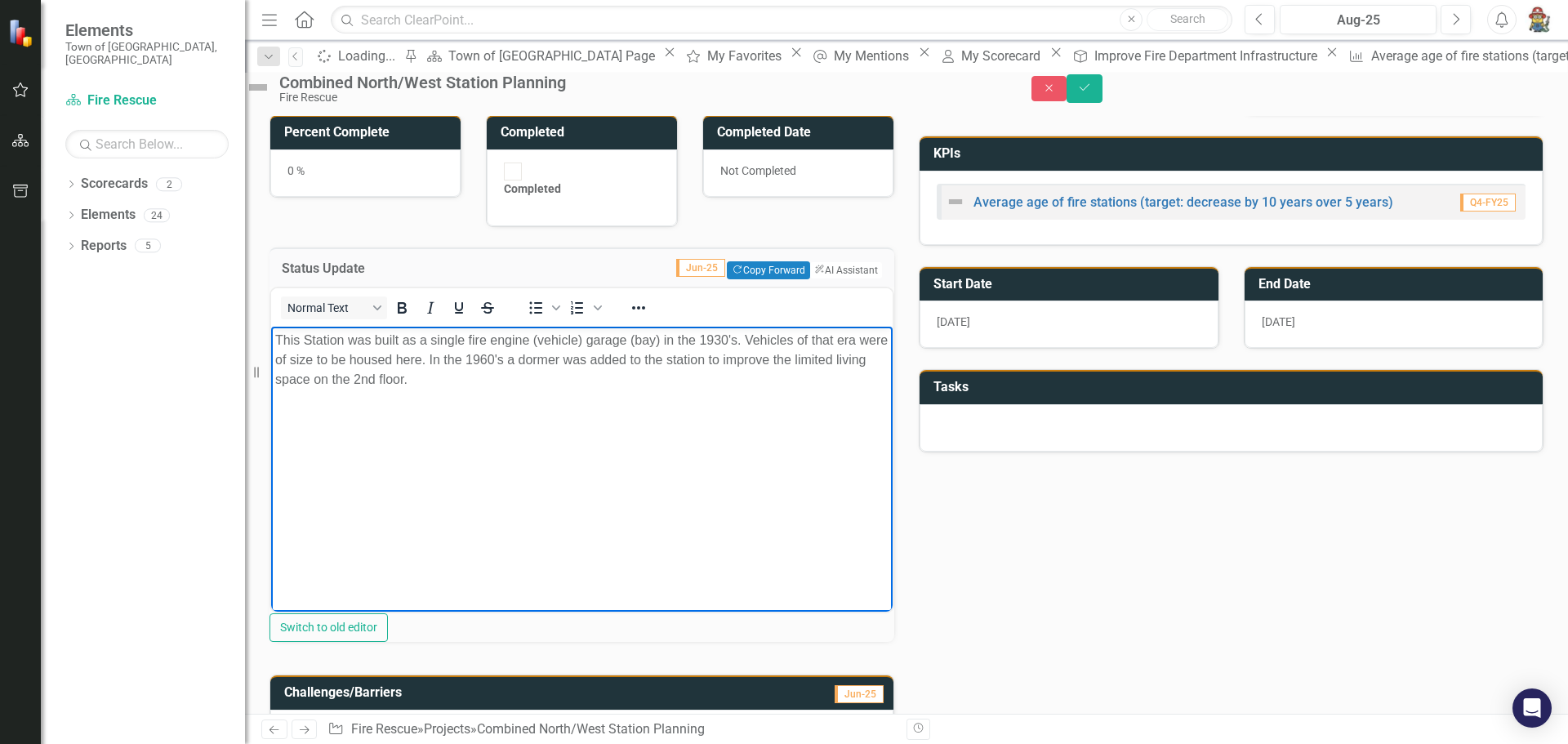
click at [487, 386] on p "This Station was built as a single fire engine (vehicle) garage (bay) in the 19…" at bounding box center [582, 360] width 614 height 59
click at [601, 400] on p "This Station was built as a single fire engine (vehicle) garage (bay) in the 19…" at bounding box center [582, 369] width 614 height 79
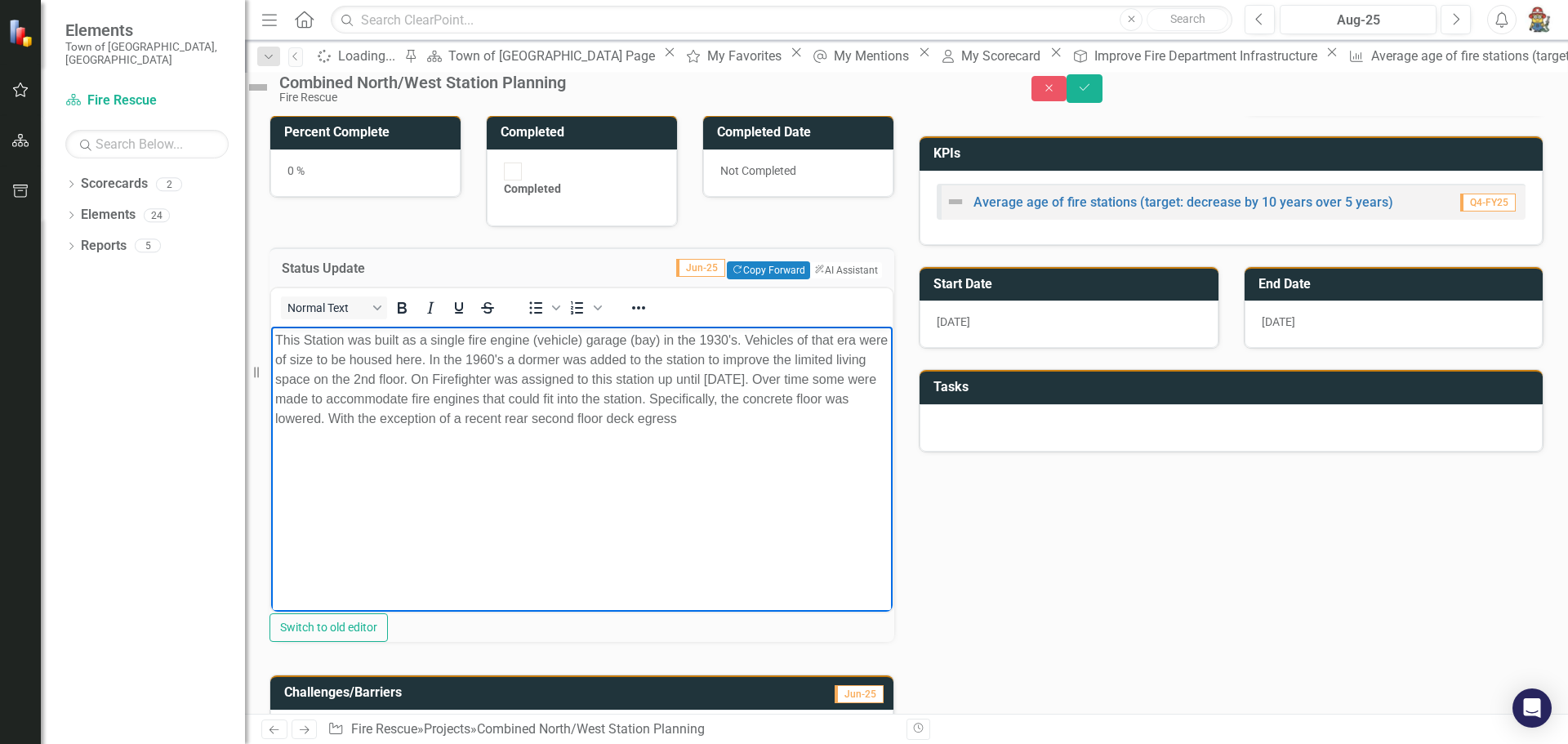
click at [786, 423] on p "This Station was built as a single fire engine (vehicle) garage (bay) in the 19…" at bounding box center [582, 380] width 614 height 98
click at [441, 419] on p "This Station was built as a single fire engine (vehicle) garage (bay) in the 19…" at bounding box center [582, 389] width 614 height 117
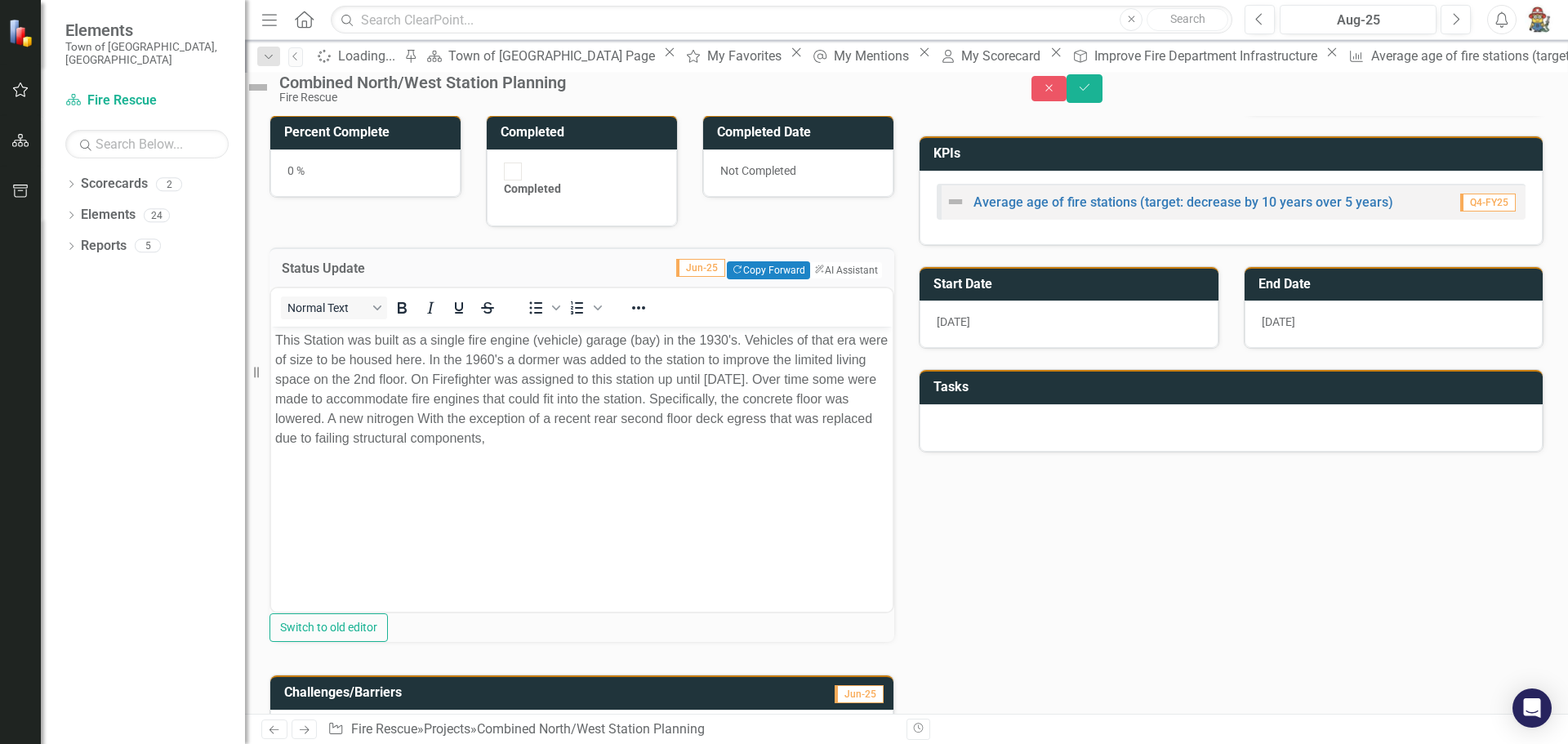
click at [523, 418] on p "This Station was built as a single fire engine (vehicle) garage (bay) in the 19…" at bounding box center [582, 389] width 614 height 117
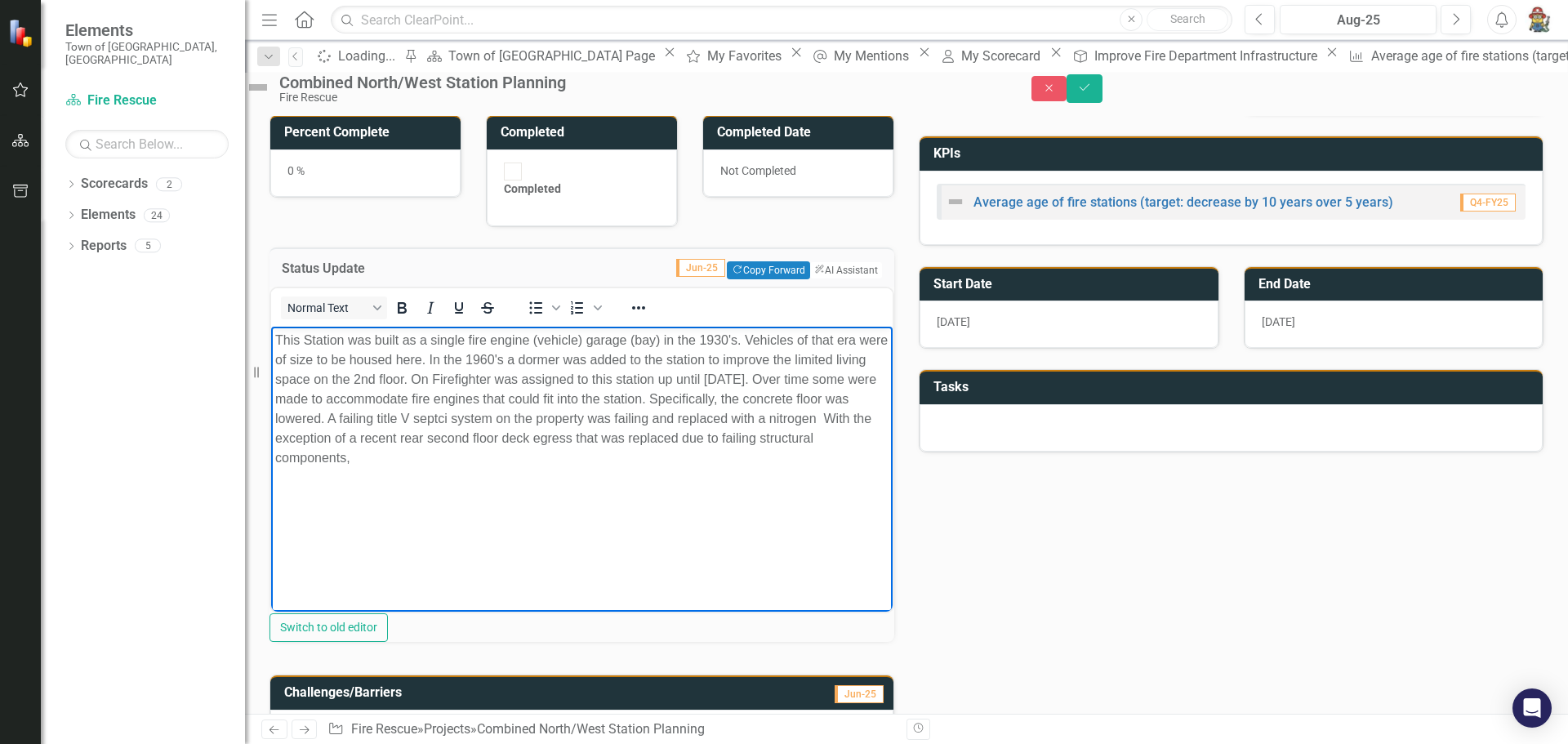
click at [362, 438] on p "This Station was built as a single fire engine (vehicle) garage (bay) in the 19…" at bounding box center [582, 399] width 614 height 137
drag, startPoint x: 366, startPoint y: 439, endPoint x: 379, endPoint y: 441, distance: 13.2
click at [366, 440] on p "This Station was built as a single fire engine (vehicle) garage (bay) in the 19…" at bounding box center [582, 399] width 614 height 137
click at [571, 460] on p "This Station was built as a single fire engine (vehicle) garage (bay) in the 19…" at bounding box center [582, 399] width 614 height 137
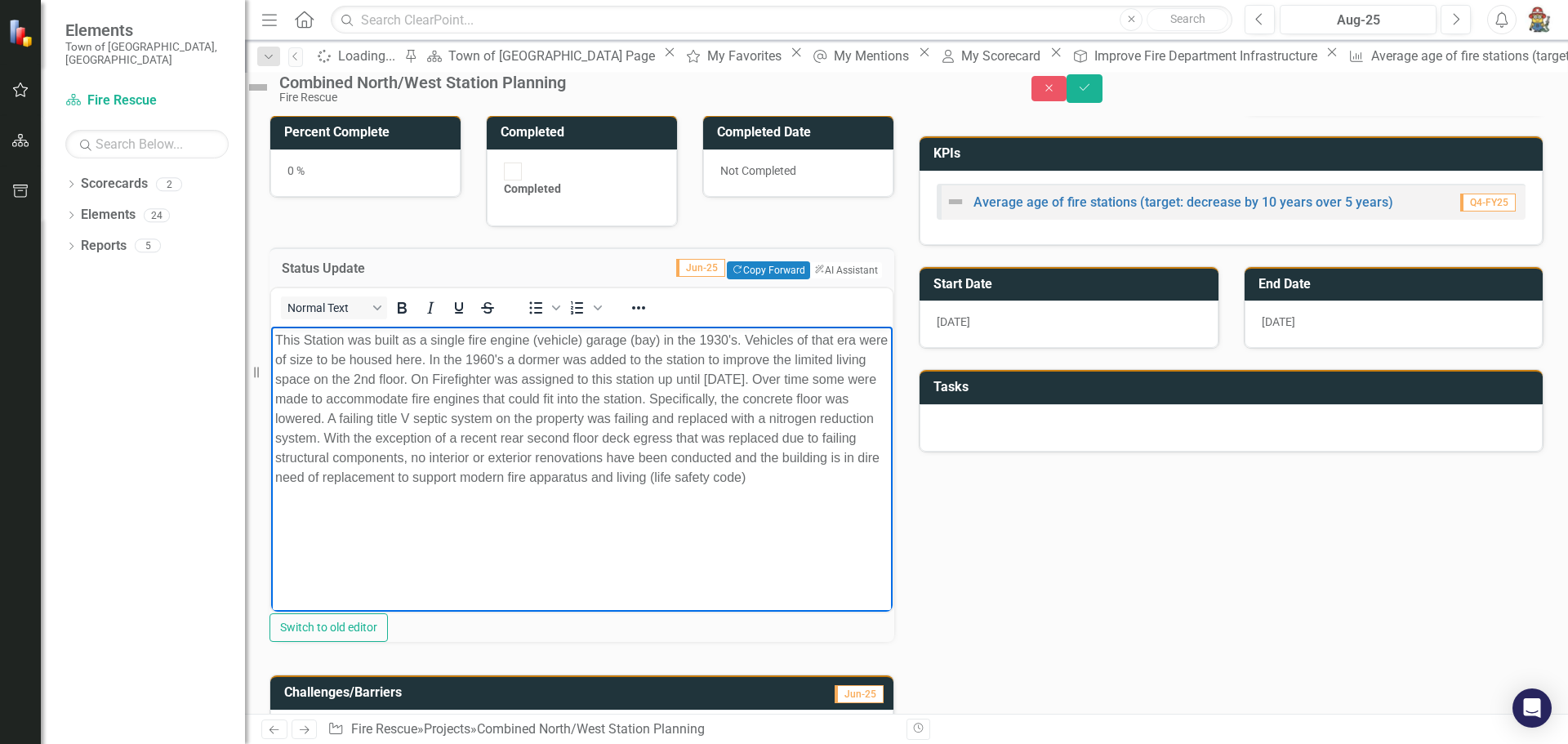
click at [408, 488] on p "This Station was built as a single fire engine (vehicle) garage (bay) in the 19…" at bounding box center [582, 409] width 614 height 157
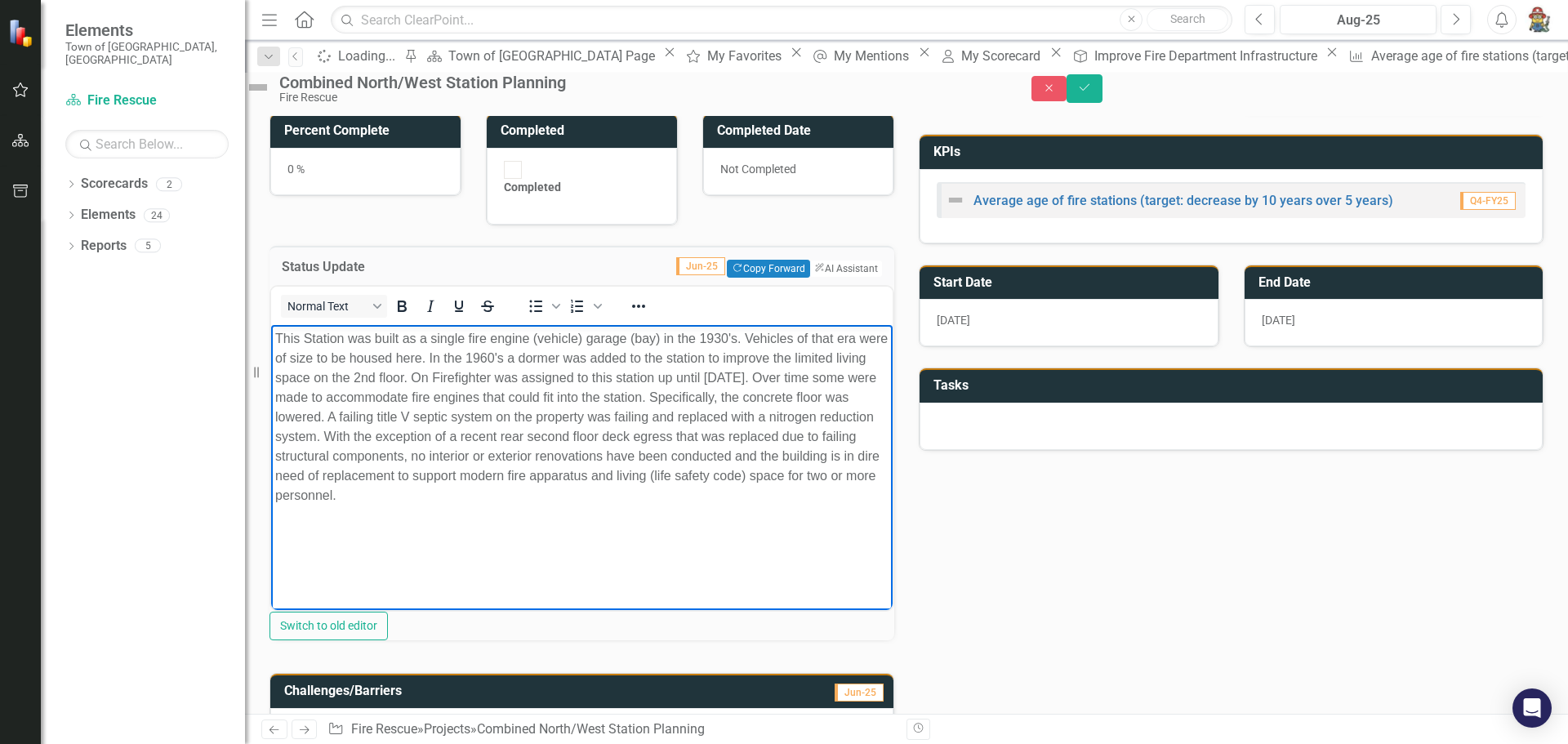
scroll to position [111, 0]
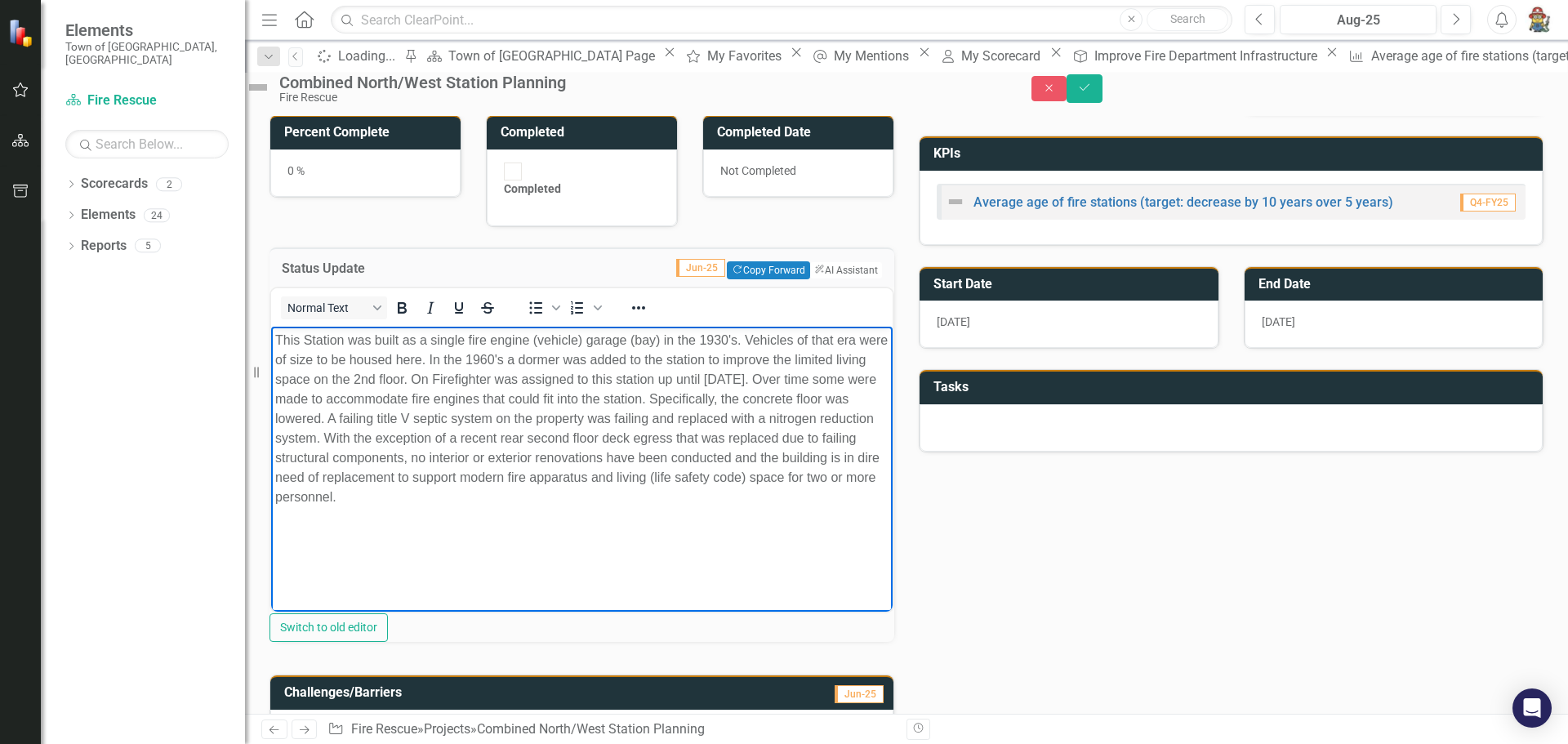
click at [511, 622] on div "Normal Text To open the popup, press Shift+Enter To open the popup, press Shift…" at bounding box center [582, 464] width 625 height 356
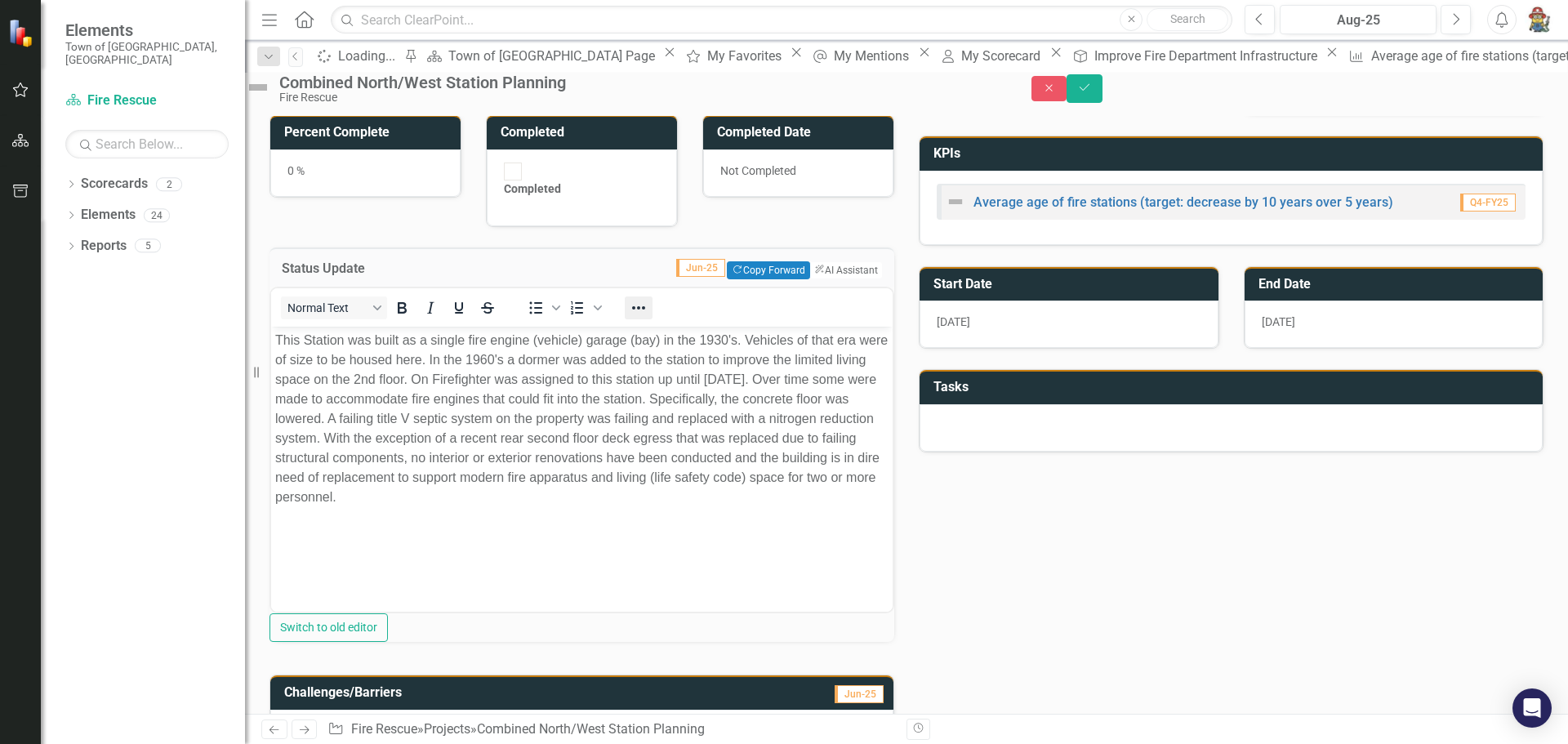
click at [648, 318] on icon "Reveal or hide additional toolbar items" at bounding box center [639, 307] width 20 height 20
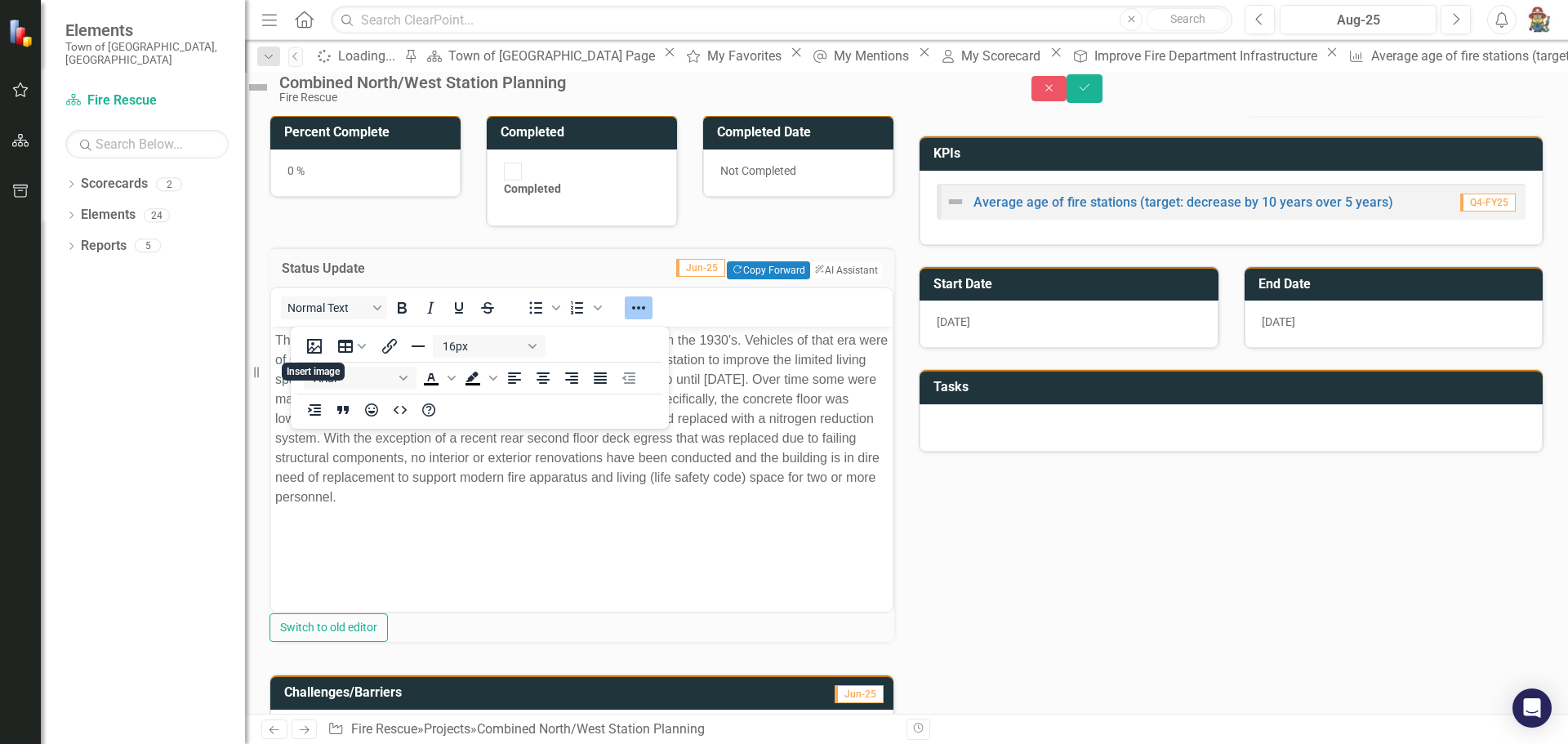
click at [614, 514] on body "This Station was built as a single fire engine (vehicle) garage (bay) in the 19…" at bounding box center [582, 449] width 621 height 245
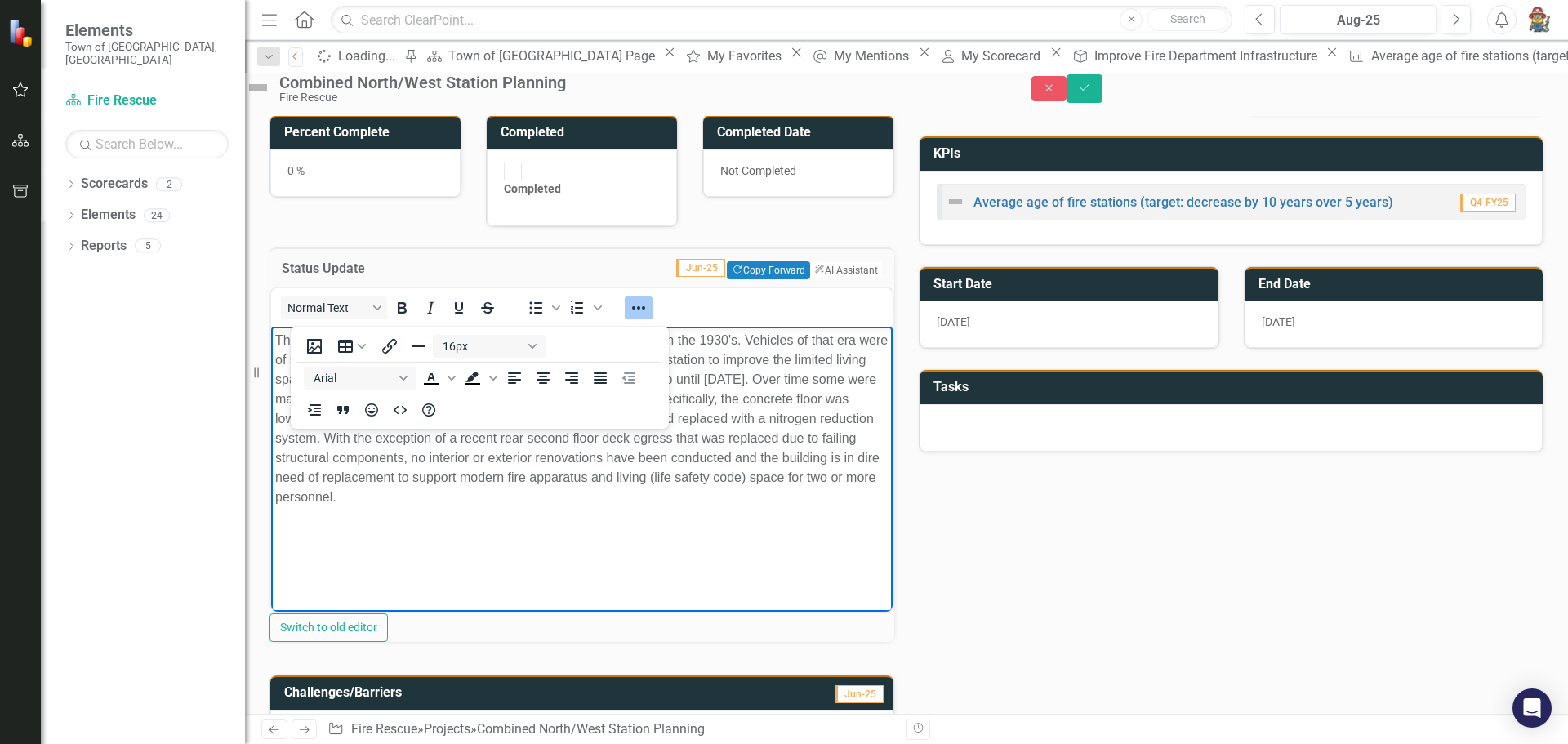
click at [614, 514] on body "This Station was built as a single fire engine (vehicle) garage (bay) in the 19…" at bounding box center [582, 449] width 621 height 245
click at [743, 508] on body "This Station was built as a single fire engine (vehicle) garage (bay) in the 19…" at bounding box center [582, 449] width 621 height 245
click at [962, 518] on div "Owner Timothy Smith (Fire Rescue) Percent Complete 0 % Completed Completed Comp…" at bounding box center [906, 584] width 1298 height 1201
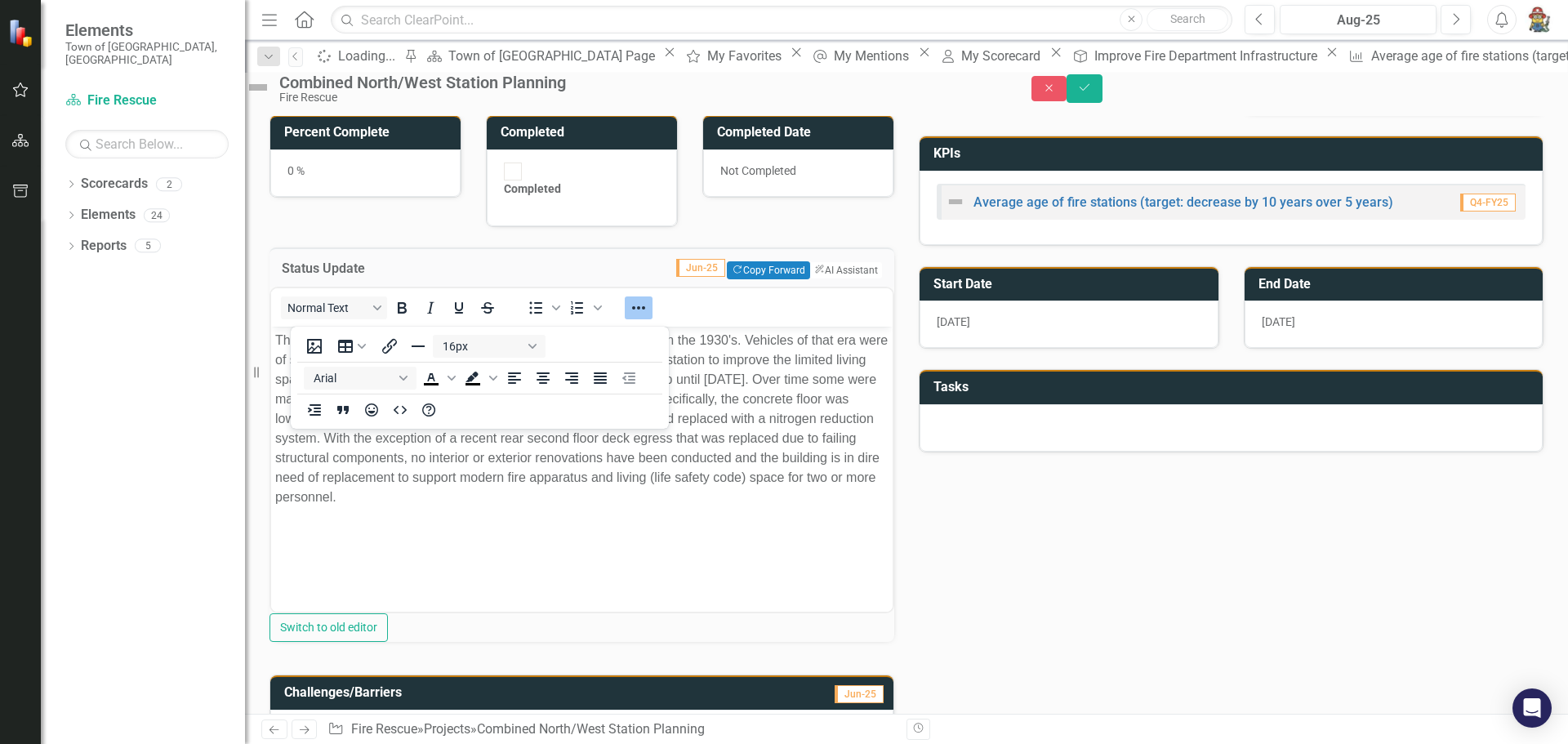
click at [648, 312] on icon "Reveal or hide additional toolbar items" at bounding box center [639, 307] width 20 height 20
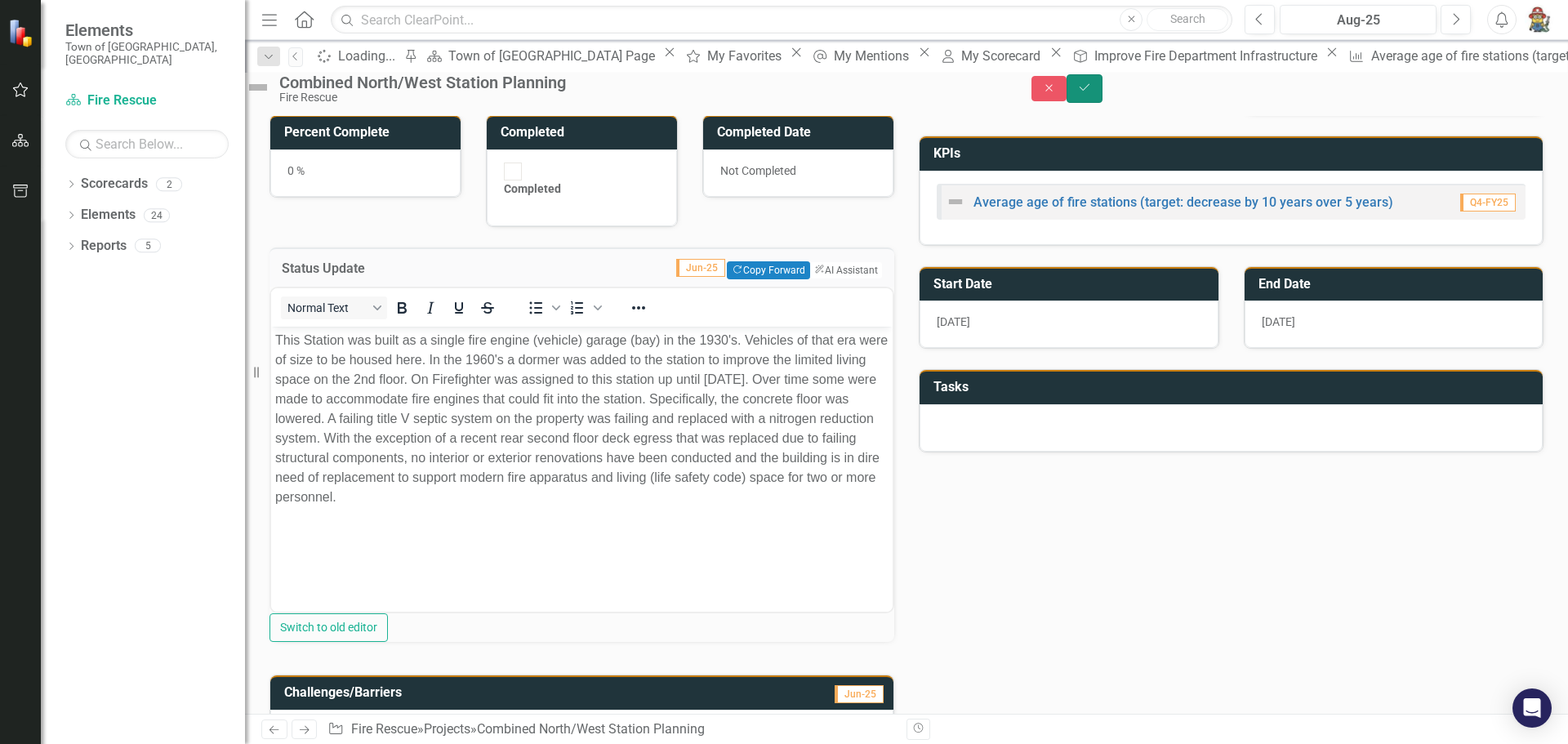
click at [1092, 93] on icon "Save" at bounding box center [1084, 87] width 15 height 11
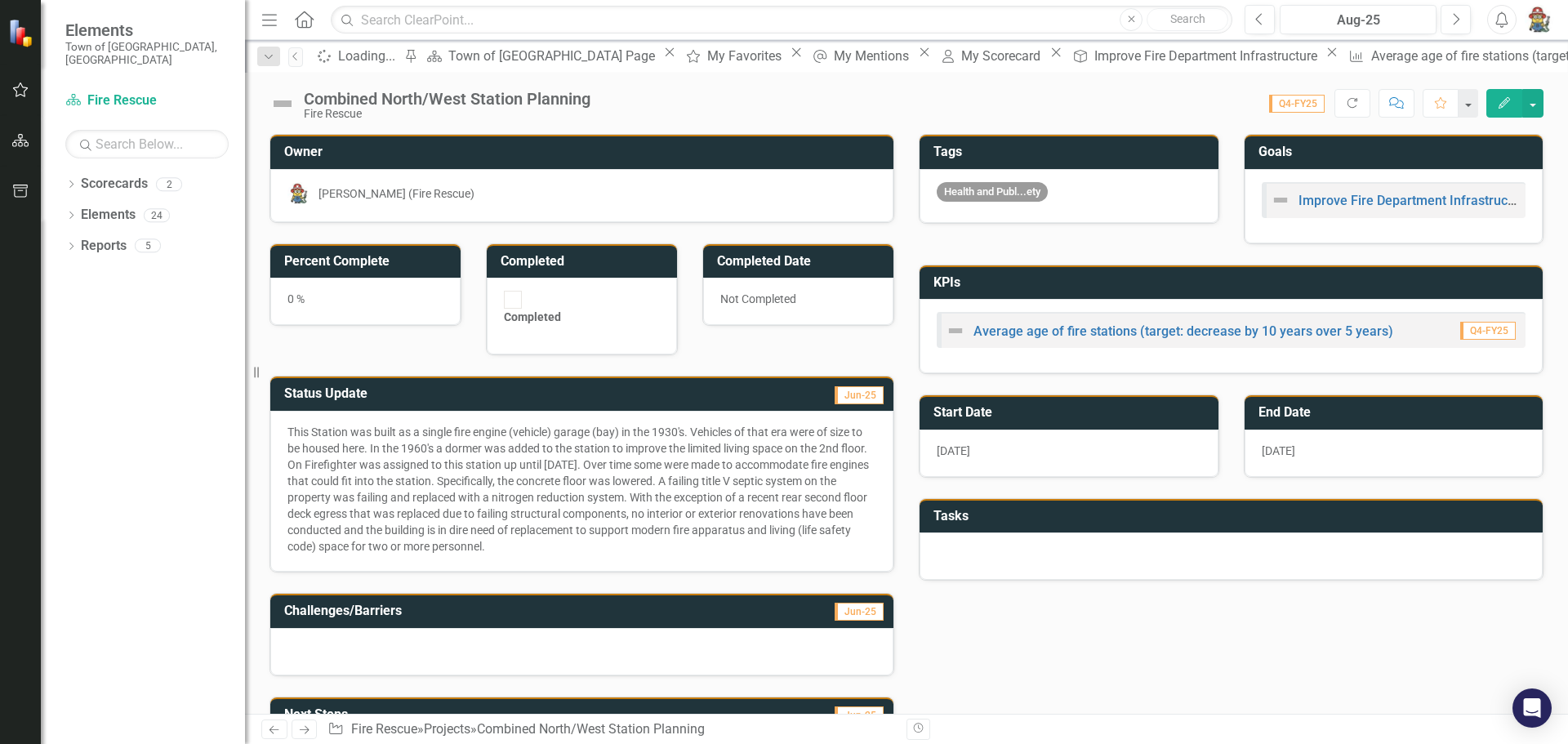
click at [330, 628] on div at bounding box center [582, 652] width 623 height 47
click at [487, 628] on div at bounding box center [582, 652] width 623 height 47
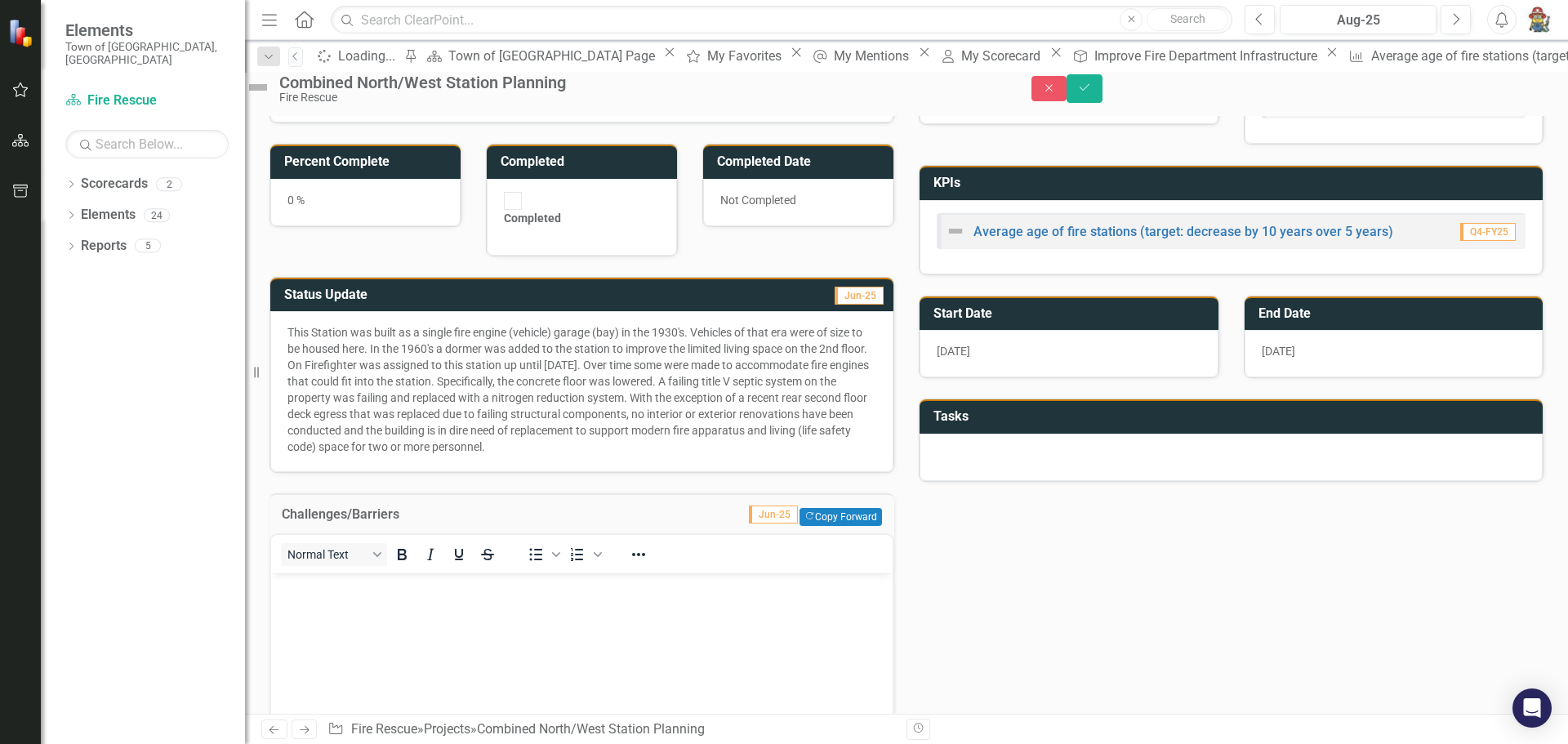
scroll to position [245, 0]
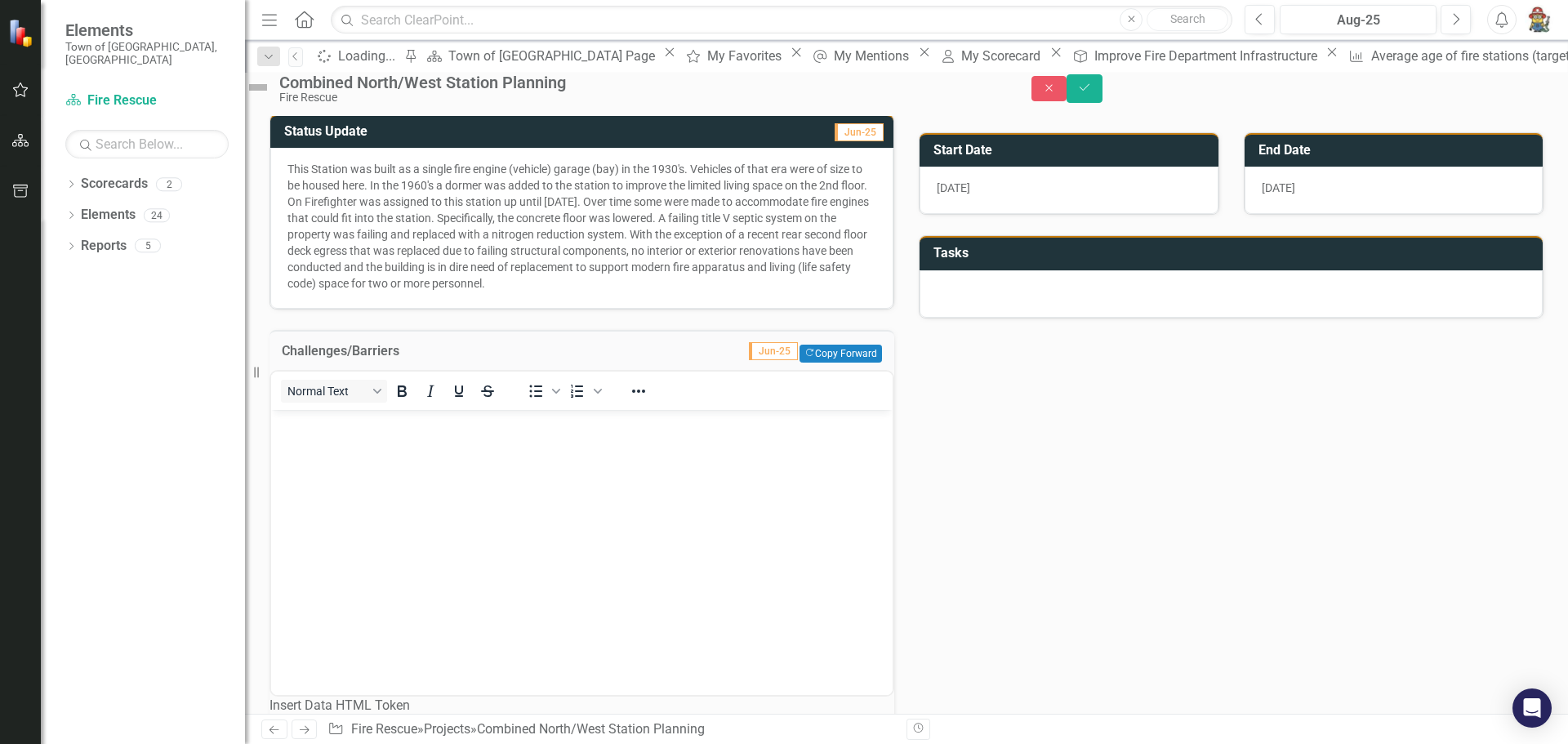
click at [295, 457] on body "Rich Text Area. Press ALT-0 for help." at bounding box center [582, 533] width 621 height 245
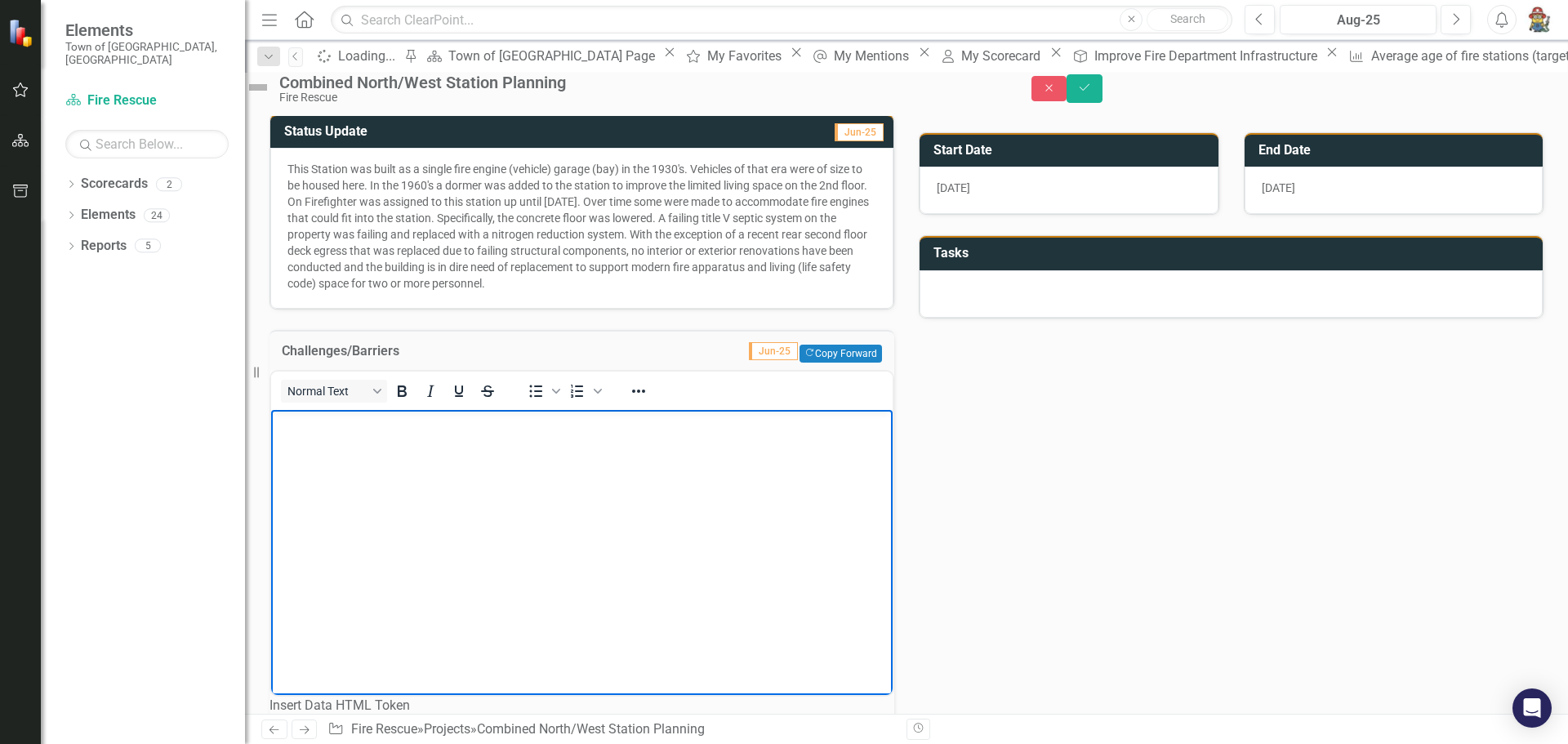
click at [295, 457] on body "Rich Text Area. Press ALT-0 for help." at bounding box center [582, 533] width 621 height 245
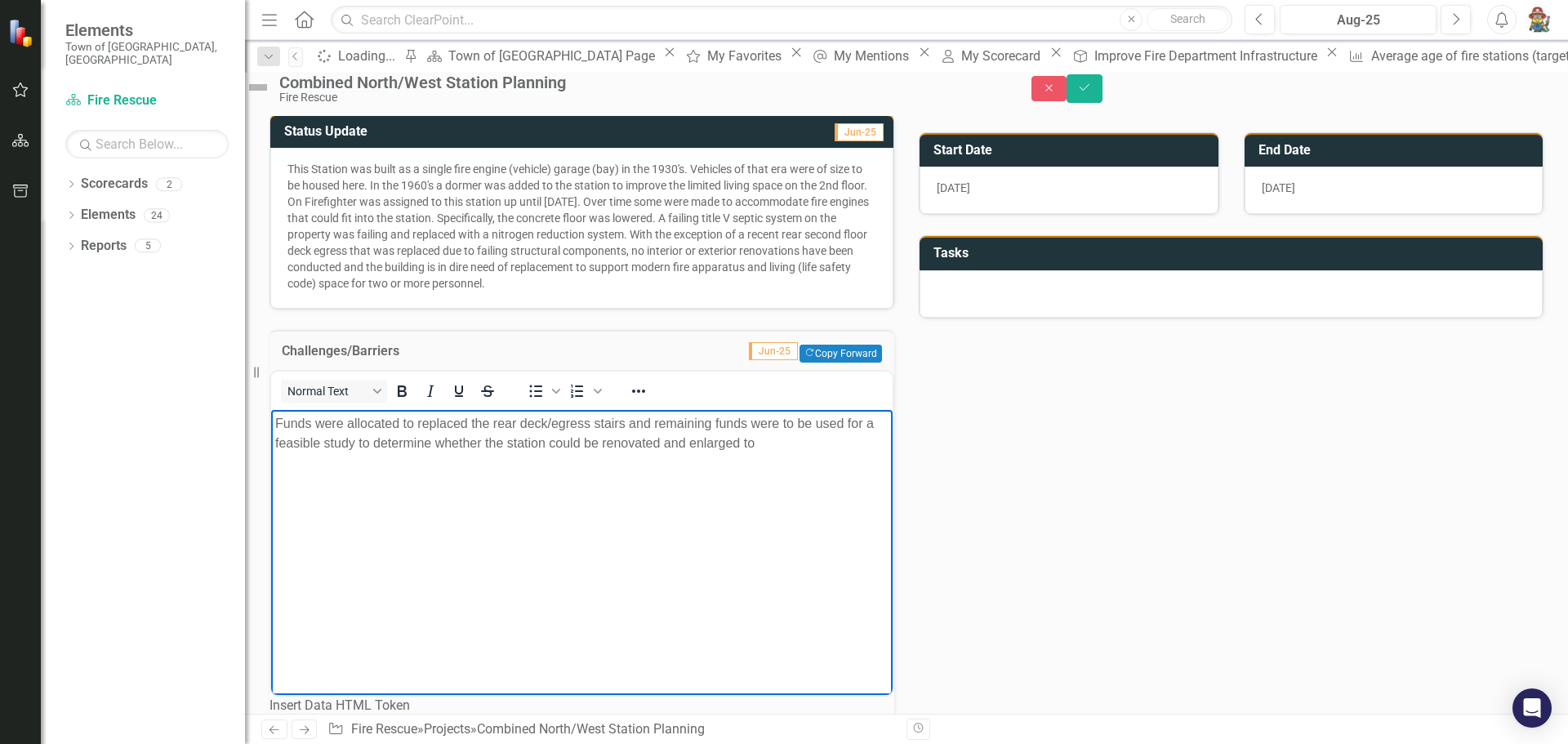
click at [784, 442] on p "Funds were allocated to replaced the rear deck/egress stairs and remaining fund…" at bounding box center [582, 433] width 614 height 39
drag, startPoint x: 543, startPoint y: 487, endPoint x: 587, endPoint y: 488, distance: 44.0
click at [546, 487] on p "Funds were allocated to replaced the rear deck/egress stairs and remaining fund…" at bounding box center [582, 453] width 614 height 79
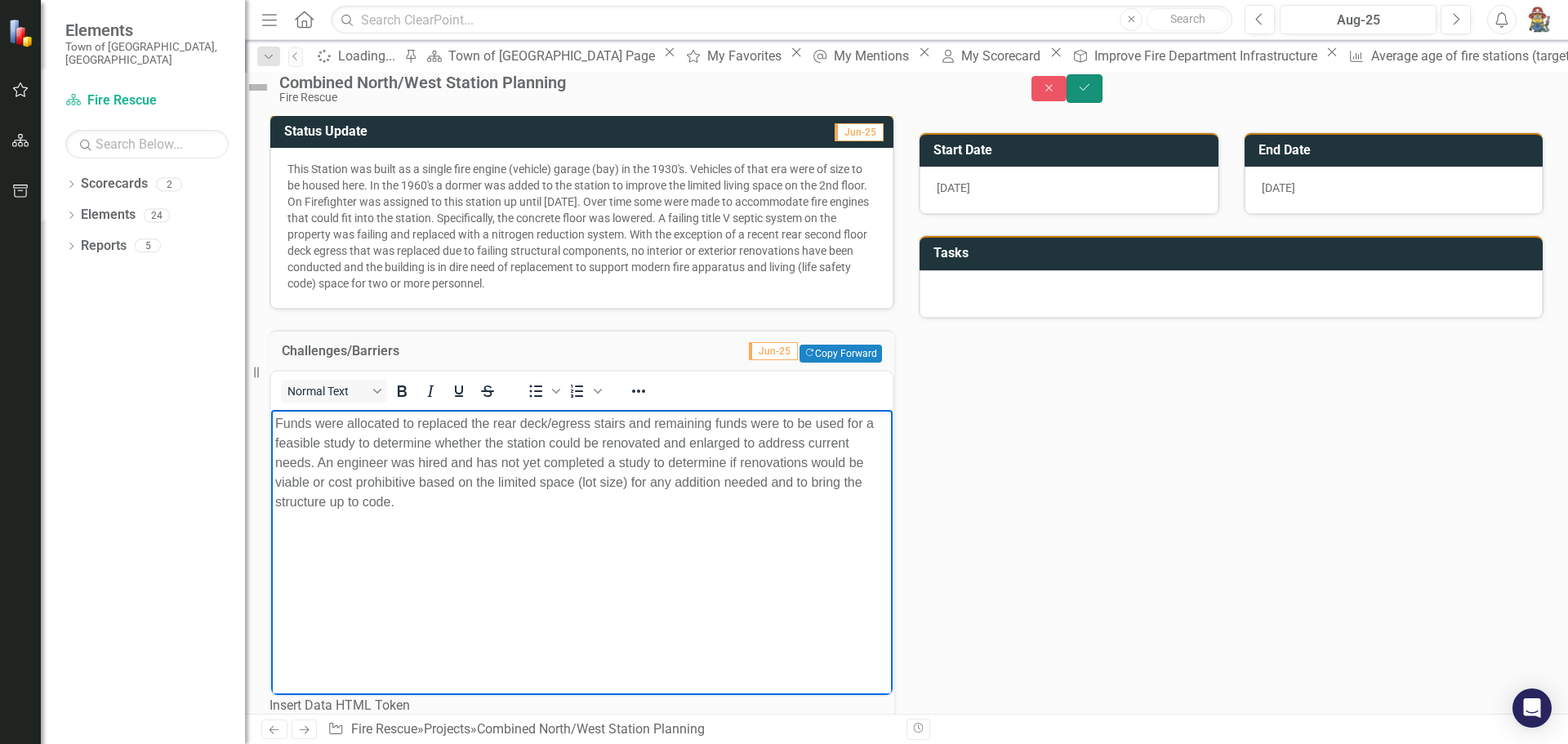
click at [1092, 93] on icon "Save" at bounding box center [1084, 87] width 15 height 11
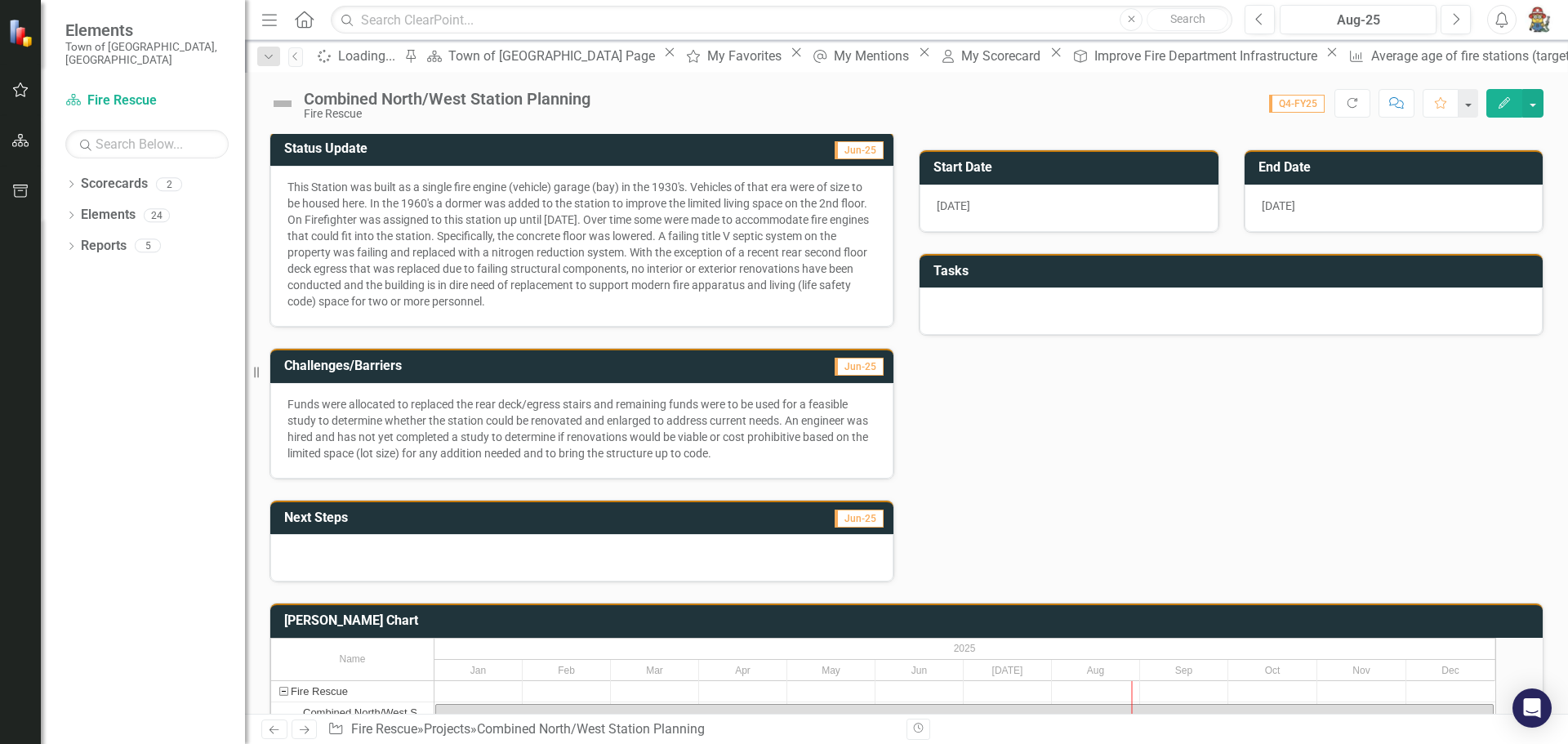
click at [280, 534] on div at bounding box center [582, 558] width 623 height 47
click at [293, 534] on div at bounding box center [582, 558] width 623 height 47
click at [356, 534] on div at bounding box center [582, 558] width 623 height 47
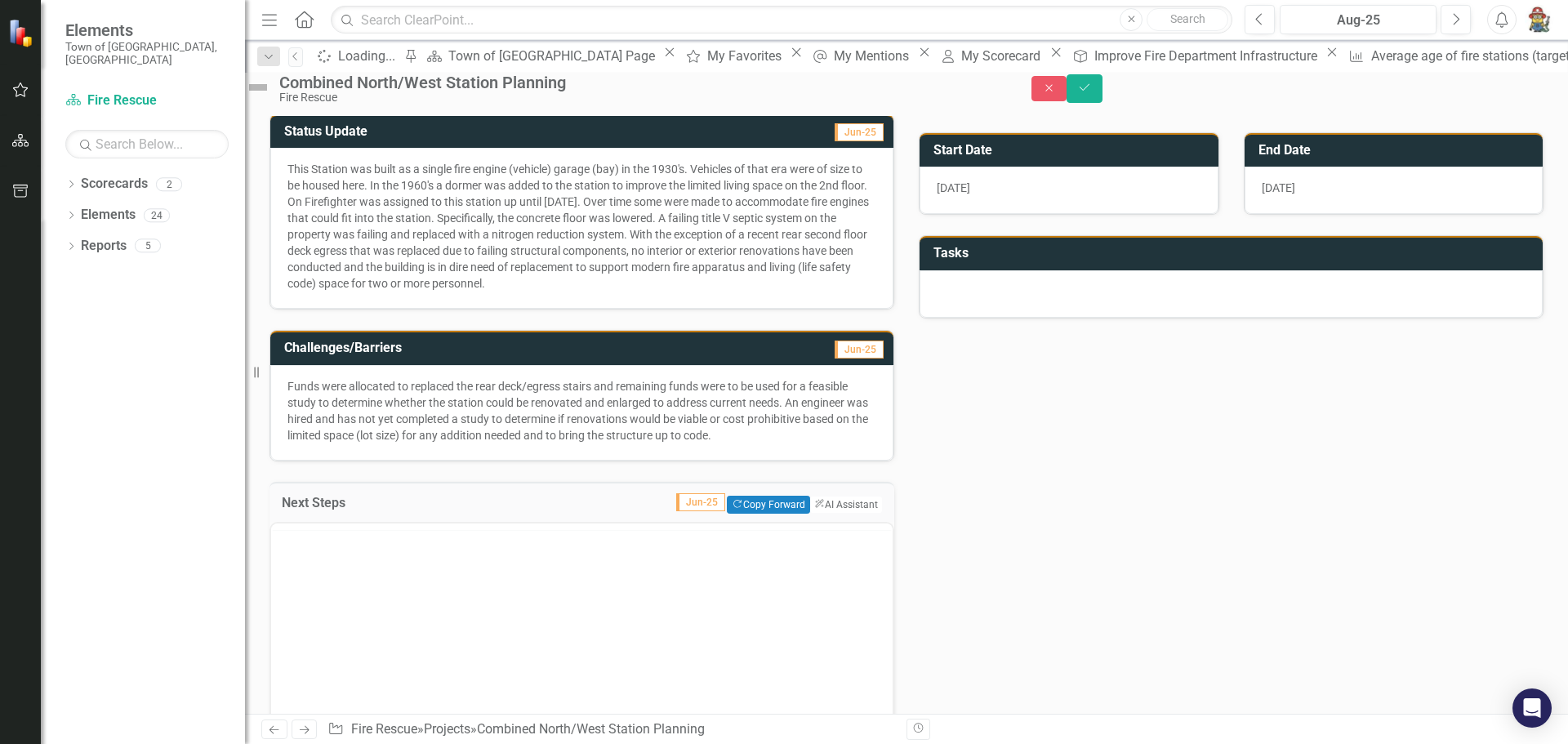
scroll to position [0, 0]
click at [325, 604] on body "Rich Text Area. Press ALT-0 for help." at bounding box center [582, 684] width 621 height 245
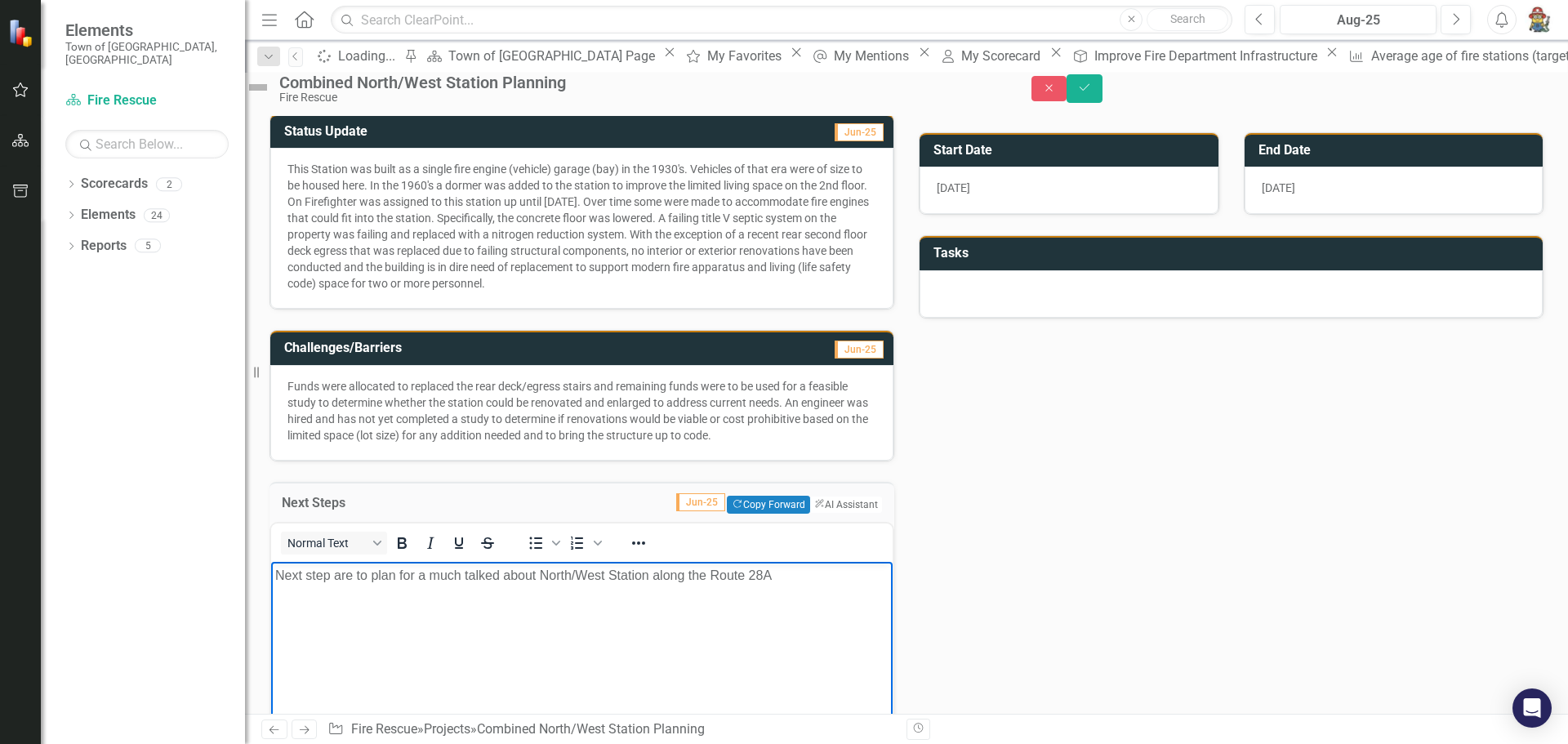
click at [325, 577] on p "Next step are to plan for a much talked about North/West Station along the Rout…" at bounding box center [582, 575] width 614 height 20
click at [565, 575] on p "The next step are to plan for a much talked about North/West Station along the …" at bounding box center [582, 575] width 614 height 20
click at [371, 606] on body "The next step are to plan for a much talked about a combined North/West Station…" at bounding box center [582, 684] width 621 height 245
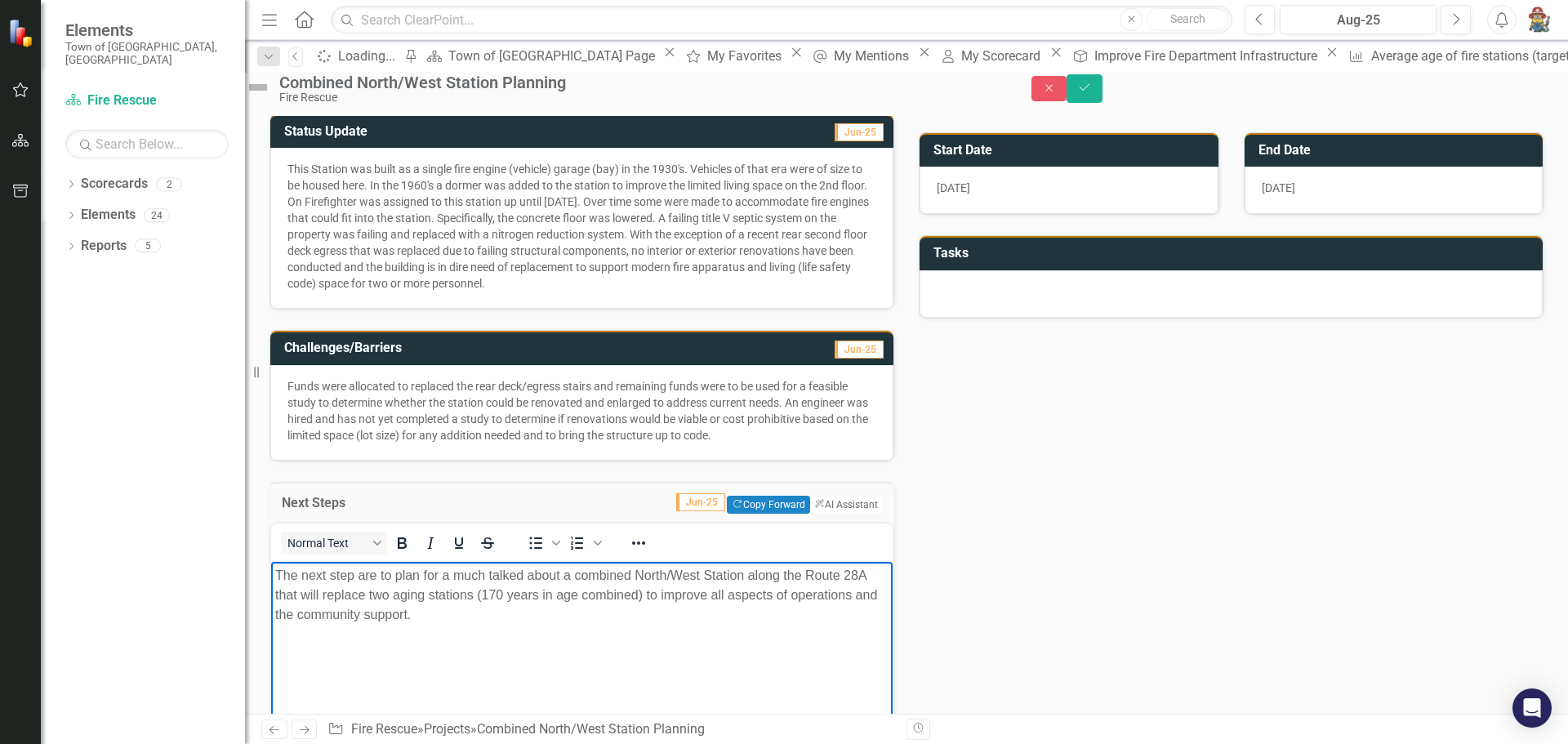
click at [371, 576] on p "The next step are to plan for a much talked about a combined North/West Station…" at bounding box center [582, 595] width 614 height 59
click at [503, 613] on p "The next step is to plan for a much talked about a combined North/West Station …" at bounding box center [582, 595] width 614 height 59
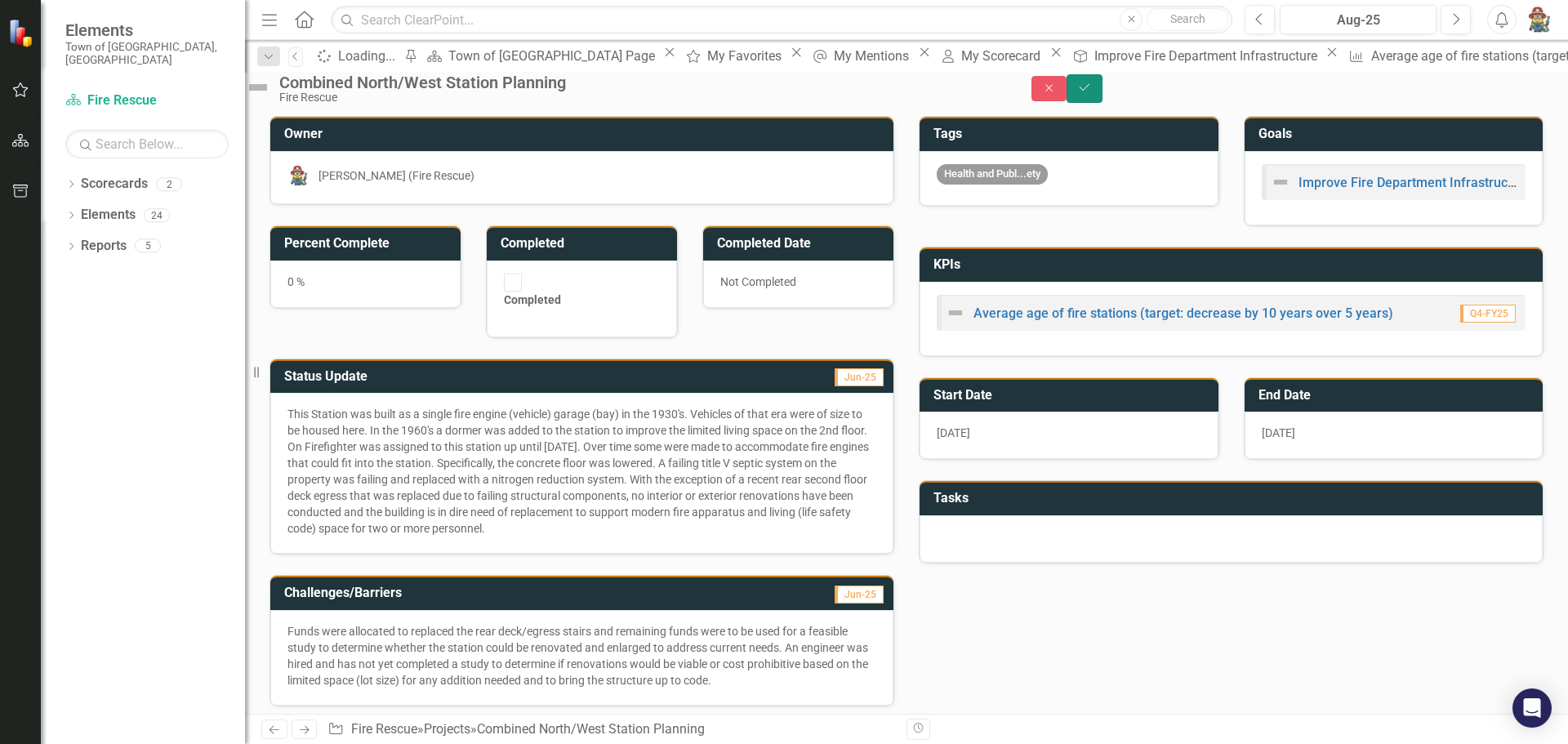
click at [1102, 99] on button "Save" at bounding box center [1085, 88] width 36 height 28
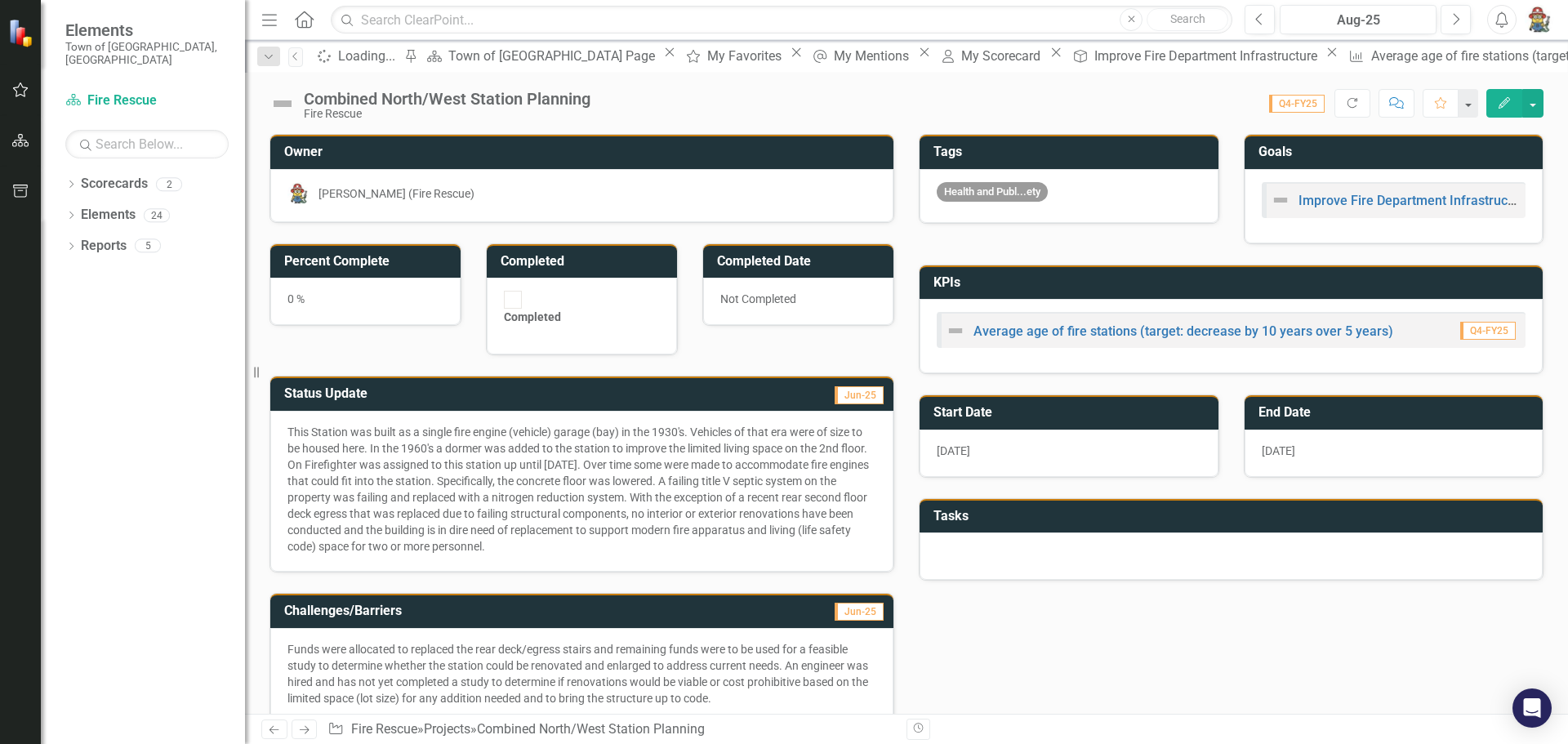
click at [1000, 566] on div at bounding box center [1231, 556] width 623 height 47
click at [998, 555] on div at bounding box center [1231, 556] width 623 height 47
click at [996, 553] on div at bounding box center [1231, 556] width 623 height 47
click at [1001, 550] on div at bounding box center [1231, 556] width 623 height 47
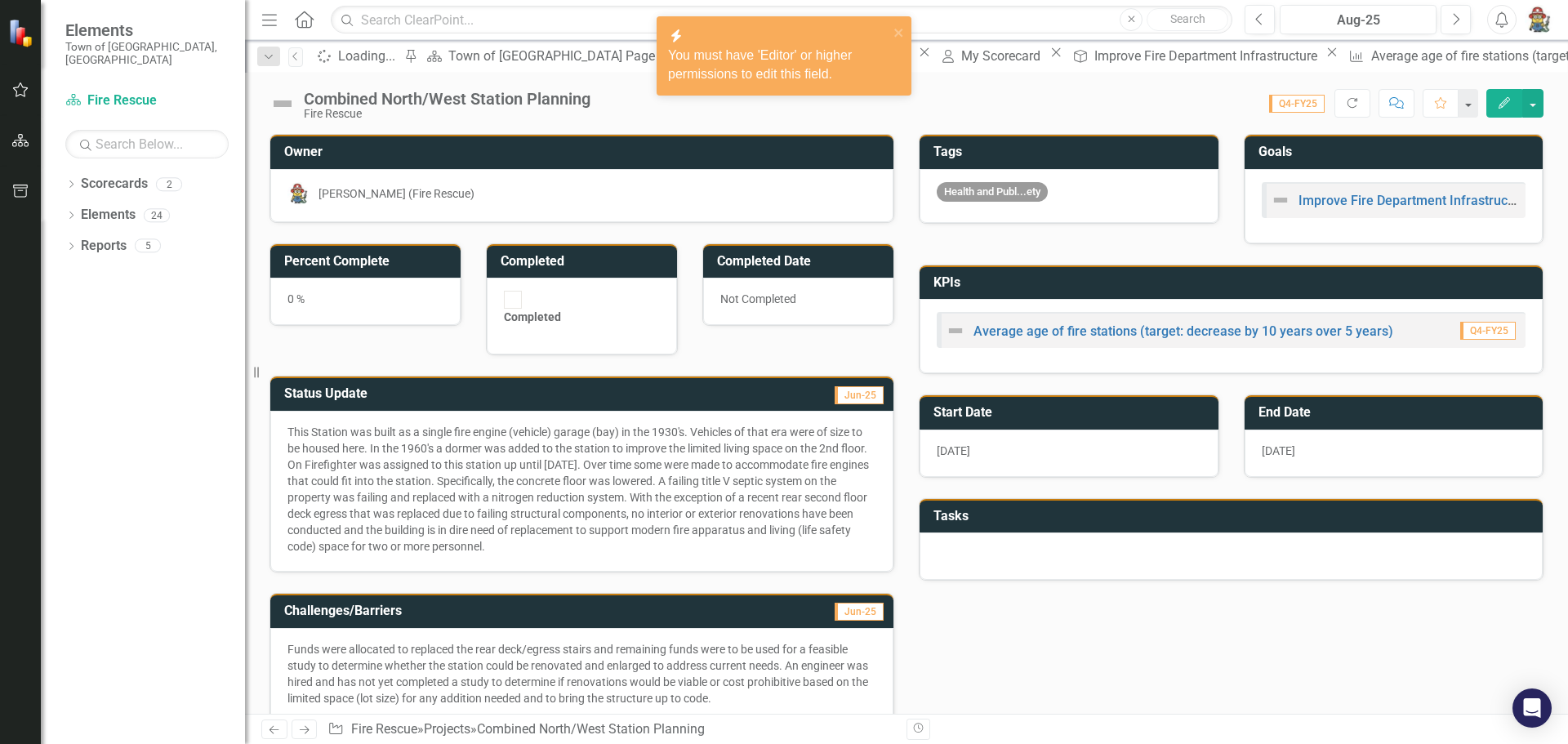
click at [1057, 546] on div at bounding box center [1231, 556] width 623 height 47
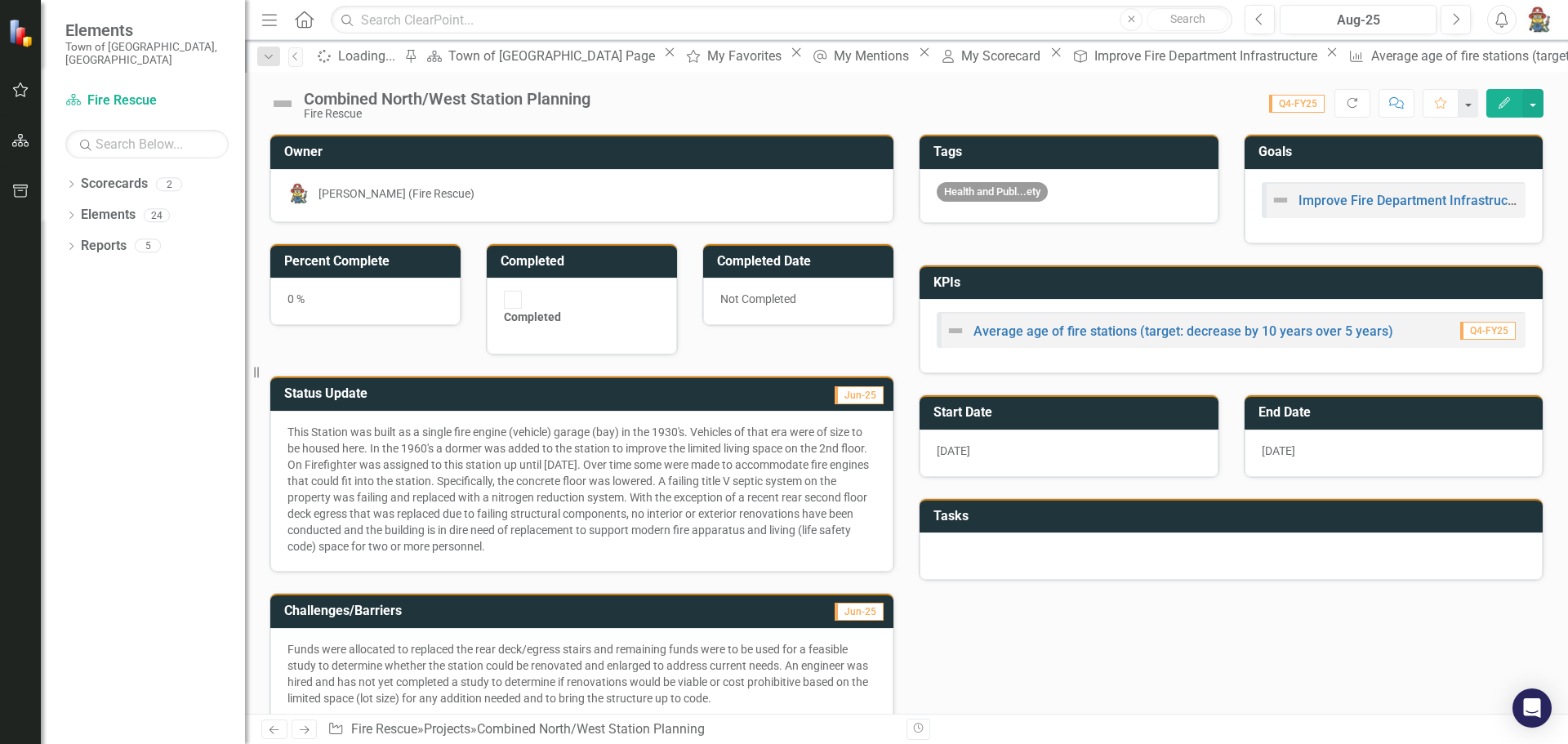
scroll to position [305, 0]
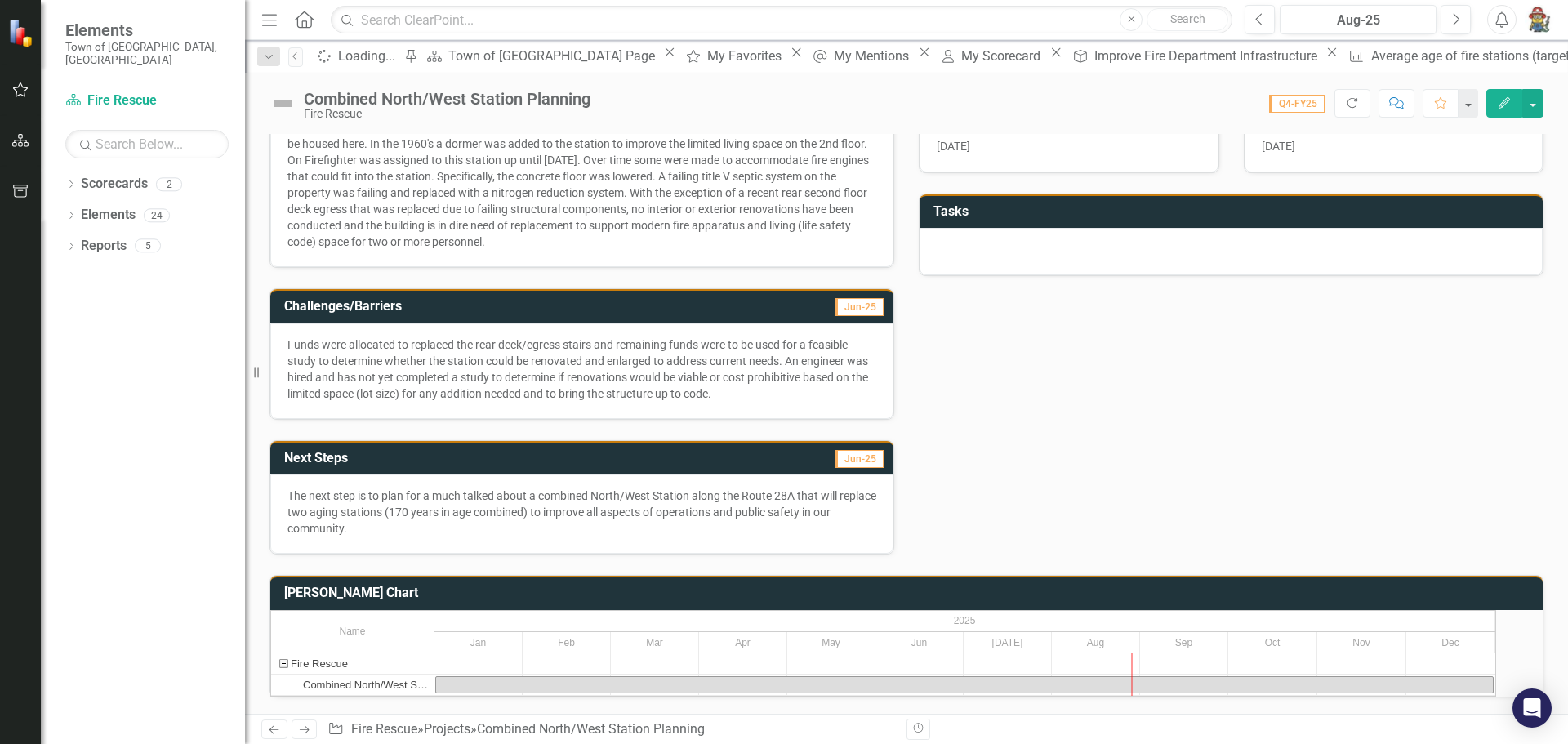
click at [425, 506] on p "The next step is to plan for a much talked about a combined North/West Station …" at bounding box center [582, 512] width 589 height 49
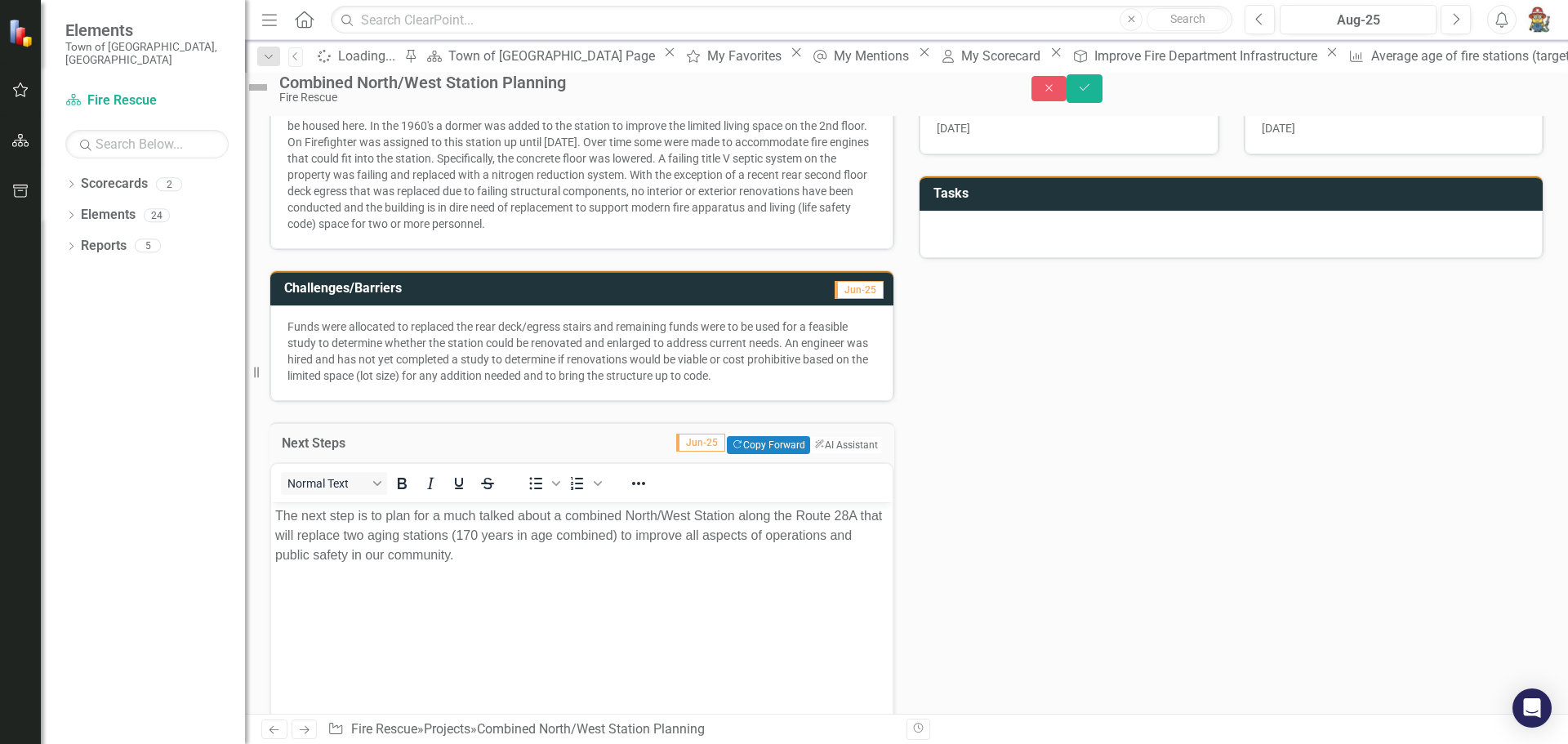
scroll to position [0, 0]
click at [557, 557] on p "The next step is to plan for a much talked about a combined North/West Station …" at bounding box center [582, 535] width 614 height 59
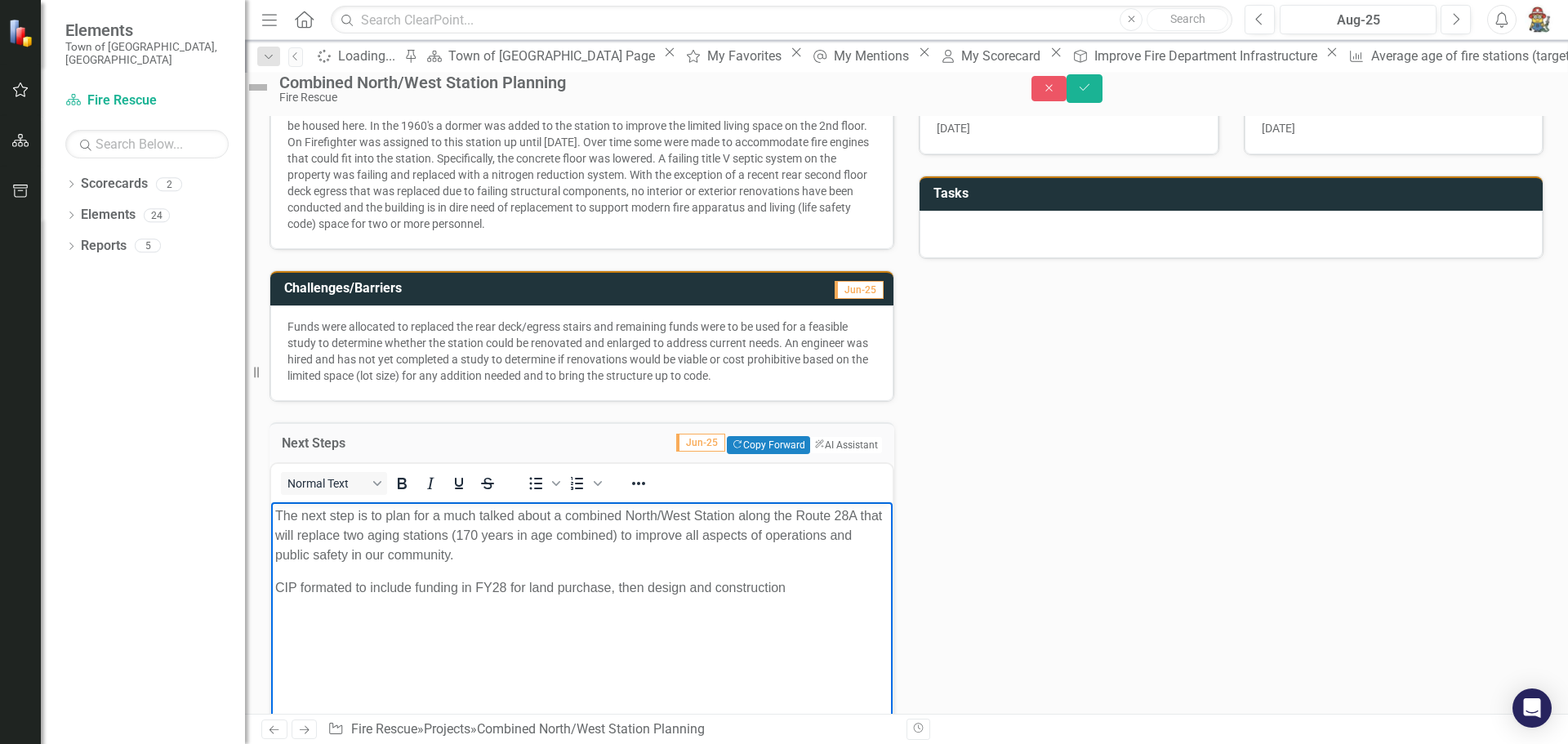
click at [504, 583] on p "CIP formated to include funding in FY28 for land purchase, then design and cons…" at bounding box center [582, 587] width 614 height 20
click at [803, 590] on p "CIP formated to include funding in FY28/29 for land purchase, then design and c…" at bounding box center [582, 587] width 614 height 20
drag, startPoint x: 320, startPoint y: 608, endPoint x: 274, endPoint y: 590, distance: 49.4
click at [274, 590] on body "The next step is to plan for a much talked about a combined North/West Station …" at bounding box center [582, 624] width 621 height 245
click at [412, 487] on icon "Bold" at bounding box center [401, 483] width 20 height 20
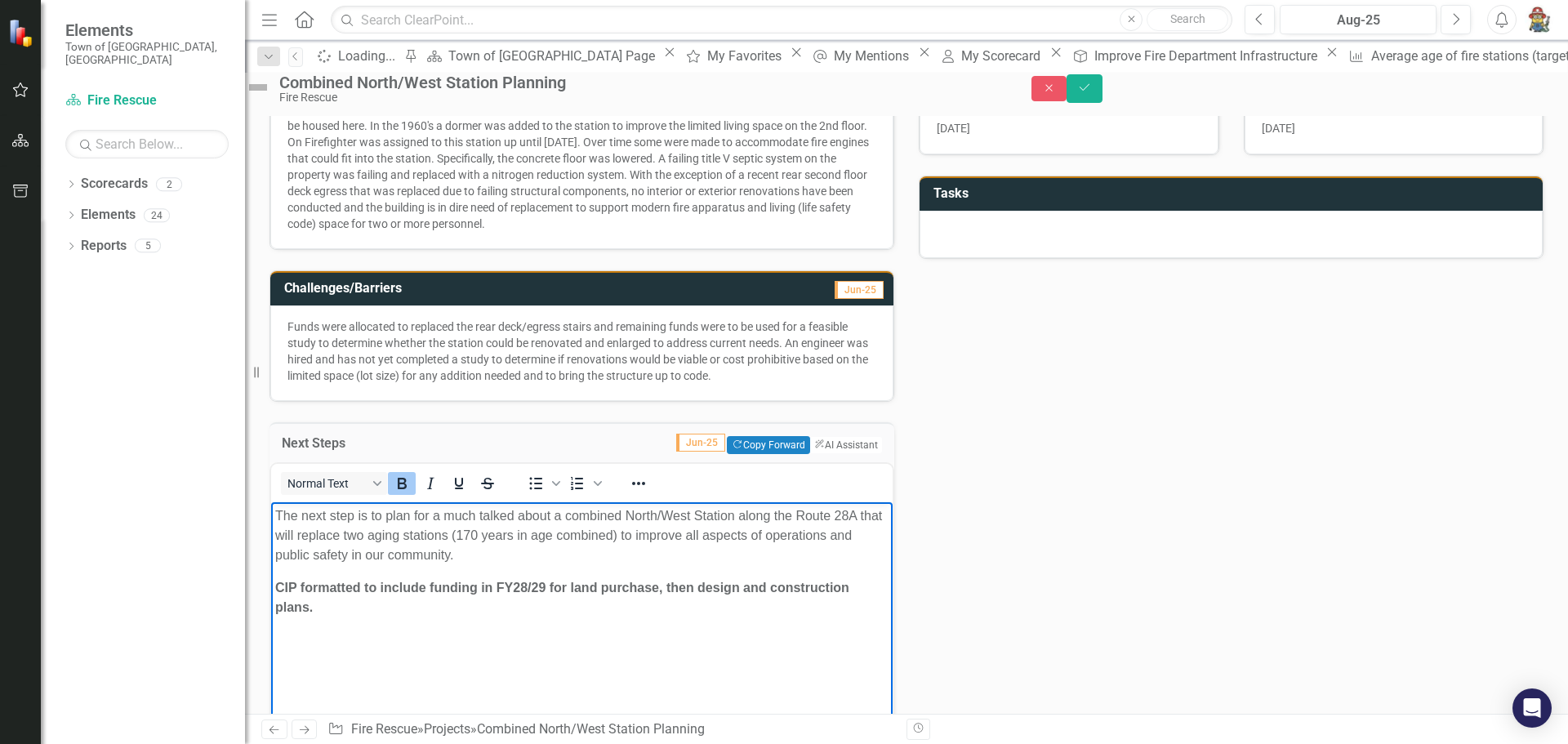
click at [374, 609] on p "CIP formatted to include funding in FY28/29 for land purchase, then design and …" at bounding box center [582, 596] width 614 height 39
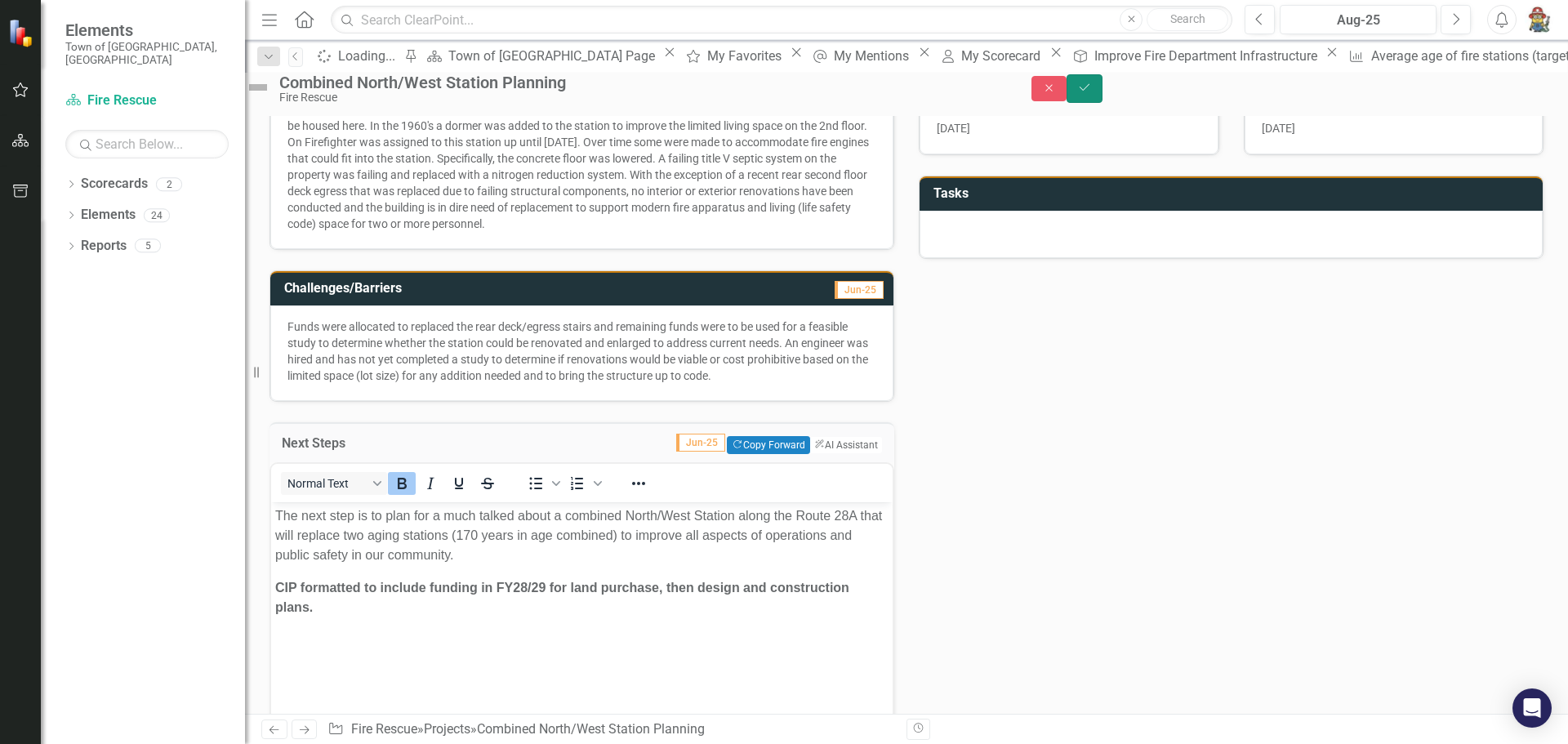
click at [1092, 93] on icon "Save" at bounding box center [1084, 87] width 15 height 11
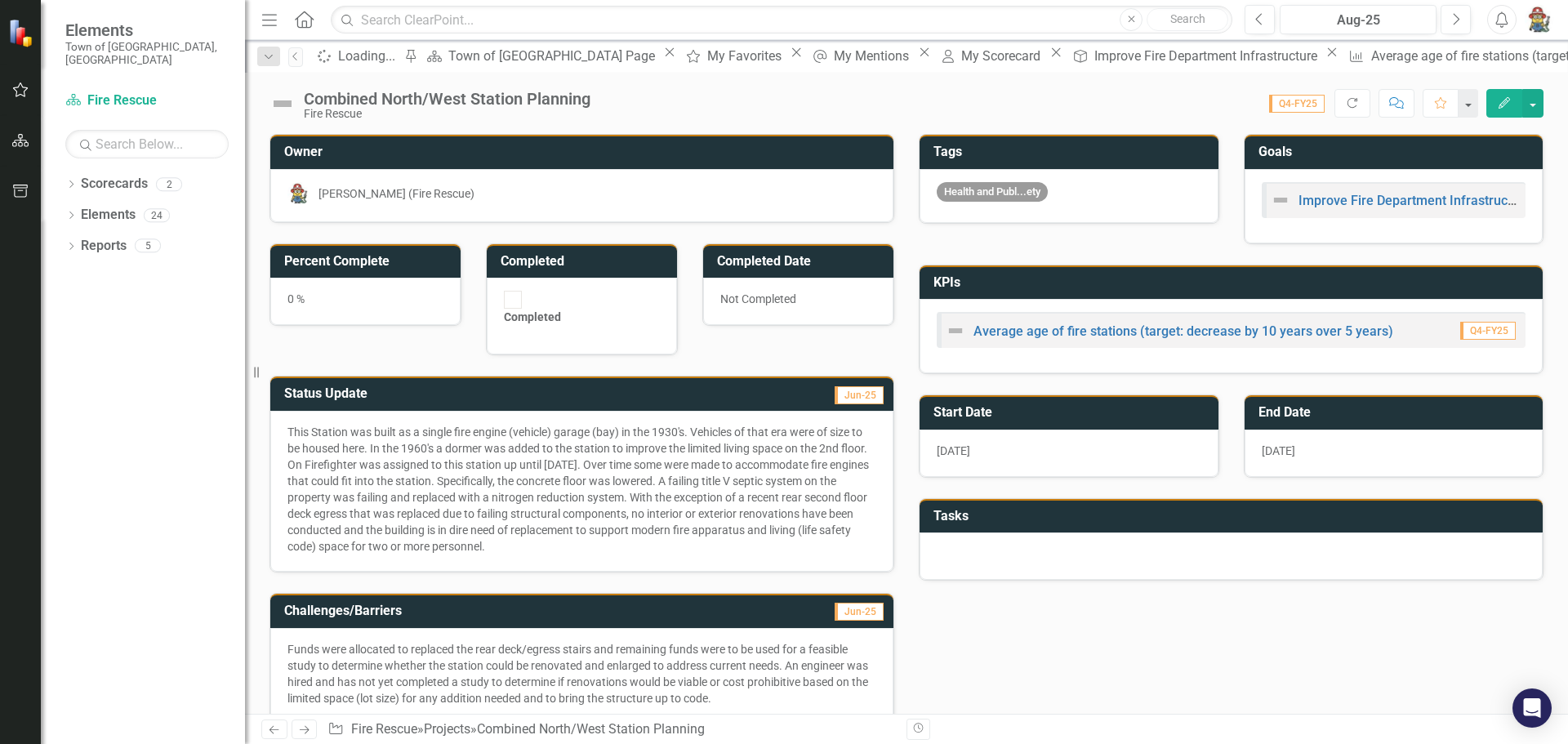
click at [343, 486] on p "This Station was built as a single fire engine (vehicle) garage (bay) in the 19…" at bounding box center [582, 489] width 589 height 130
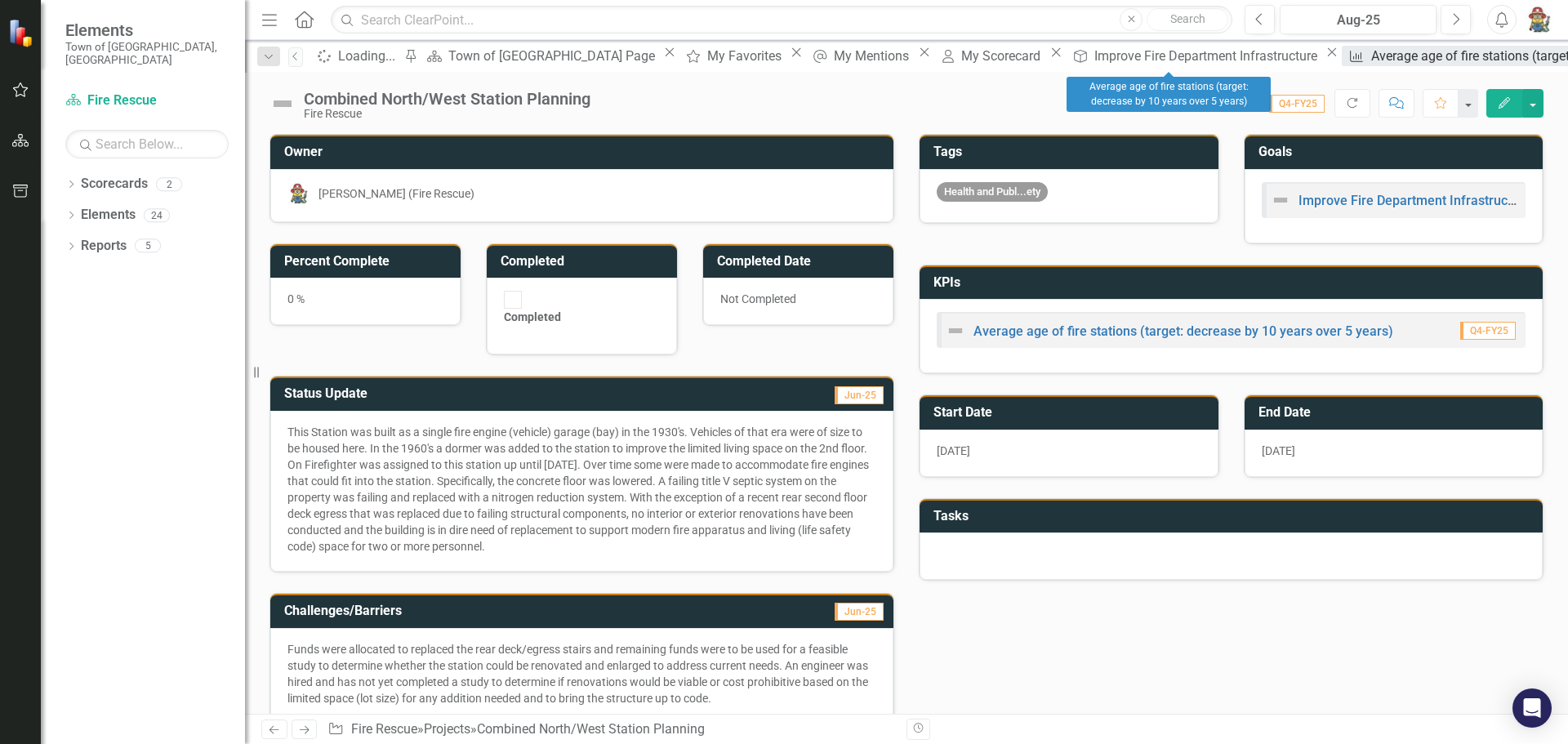
click at [1371, 59] on div "Average age of fire stations (target: decrease by 10 years over 5 years)" at bounding box center [1574, 56] width 406 height 21
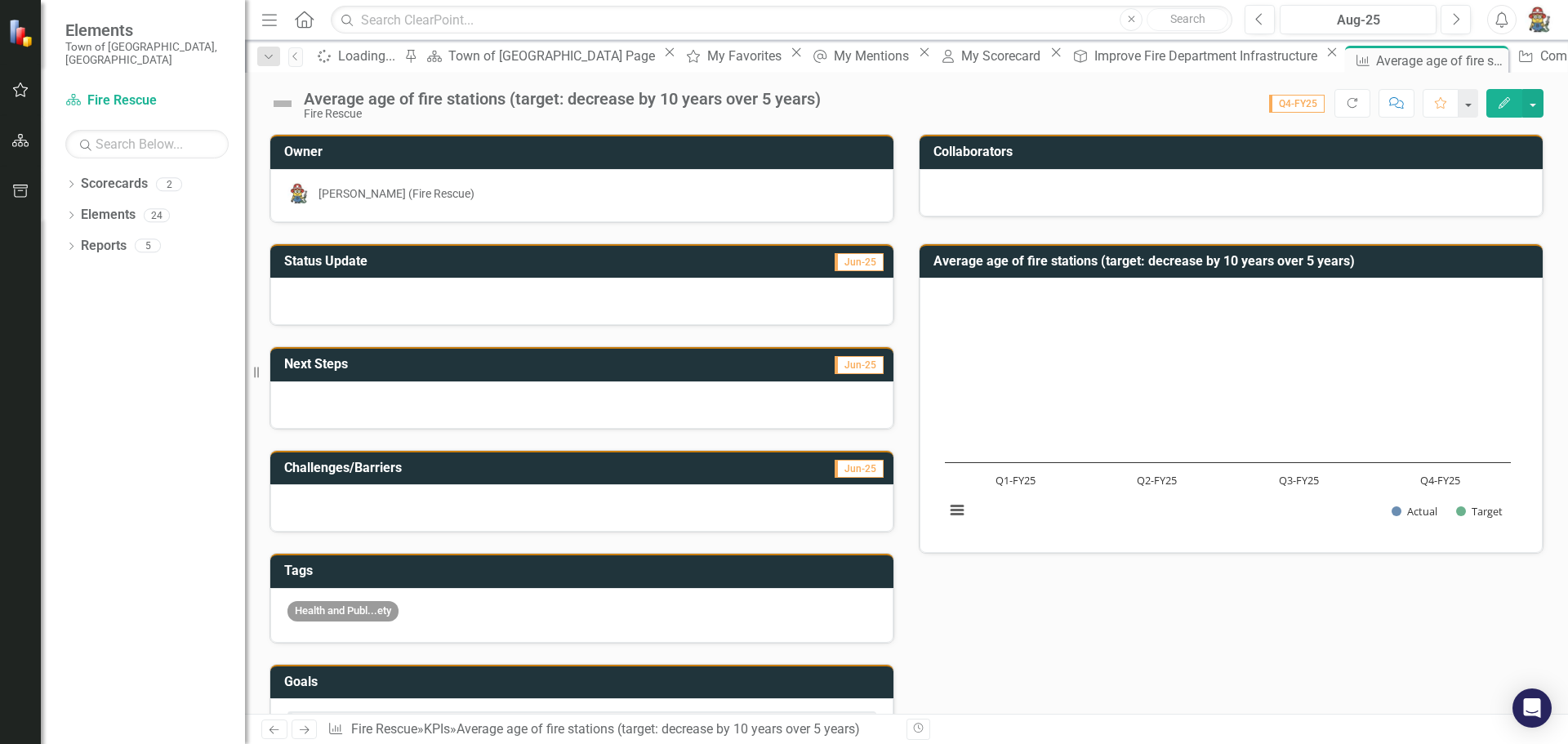
click at [352, 311] on div at bounding box center [582, 301] width 623 height 47
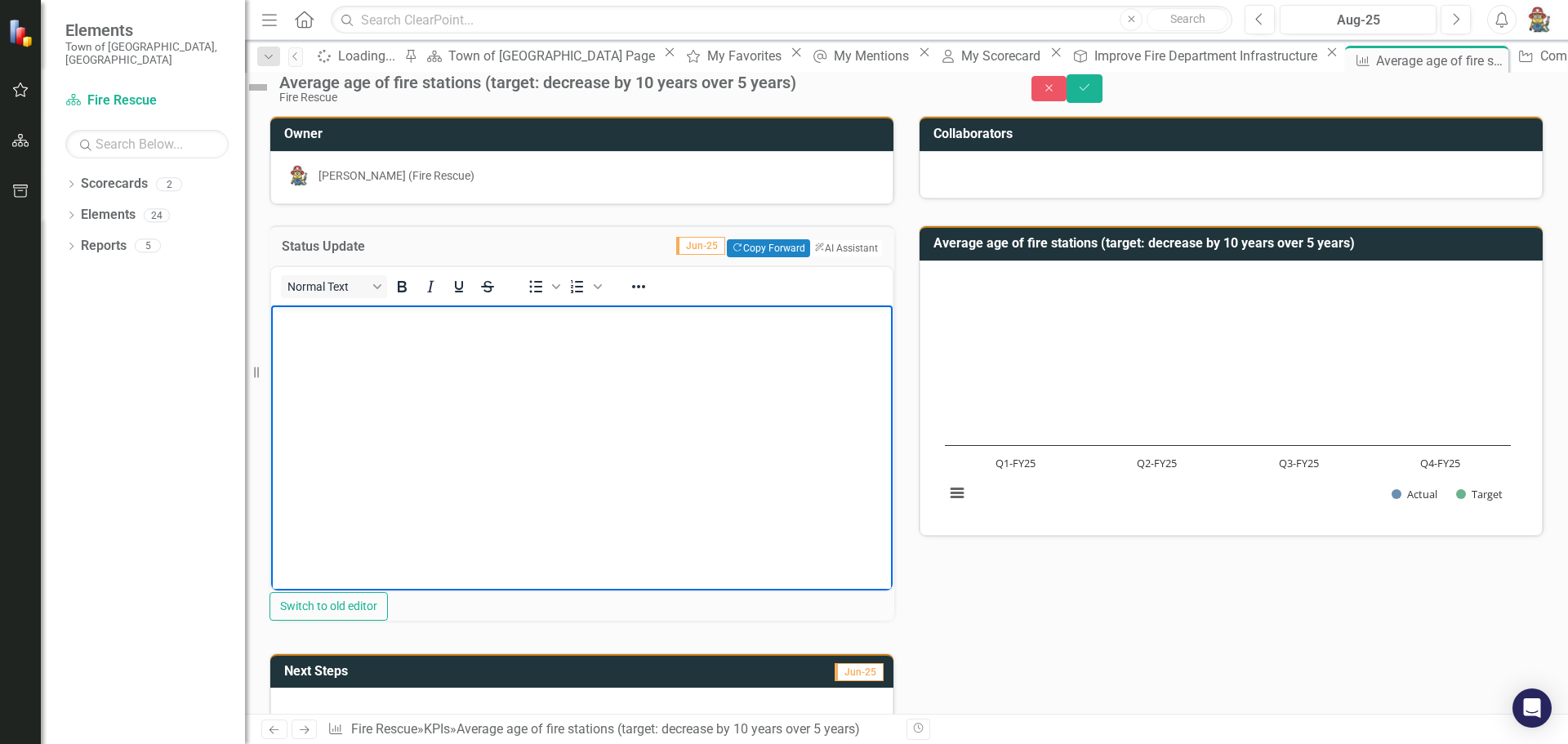
click at [416, 363] on body "Rich Text Area. Press ALT-0 for help." at bounding box center [582, 427] width 621 height 245
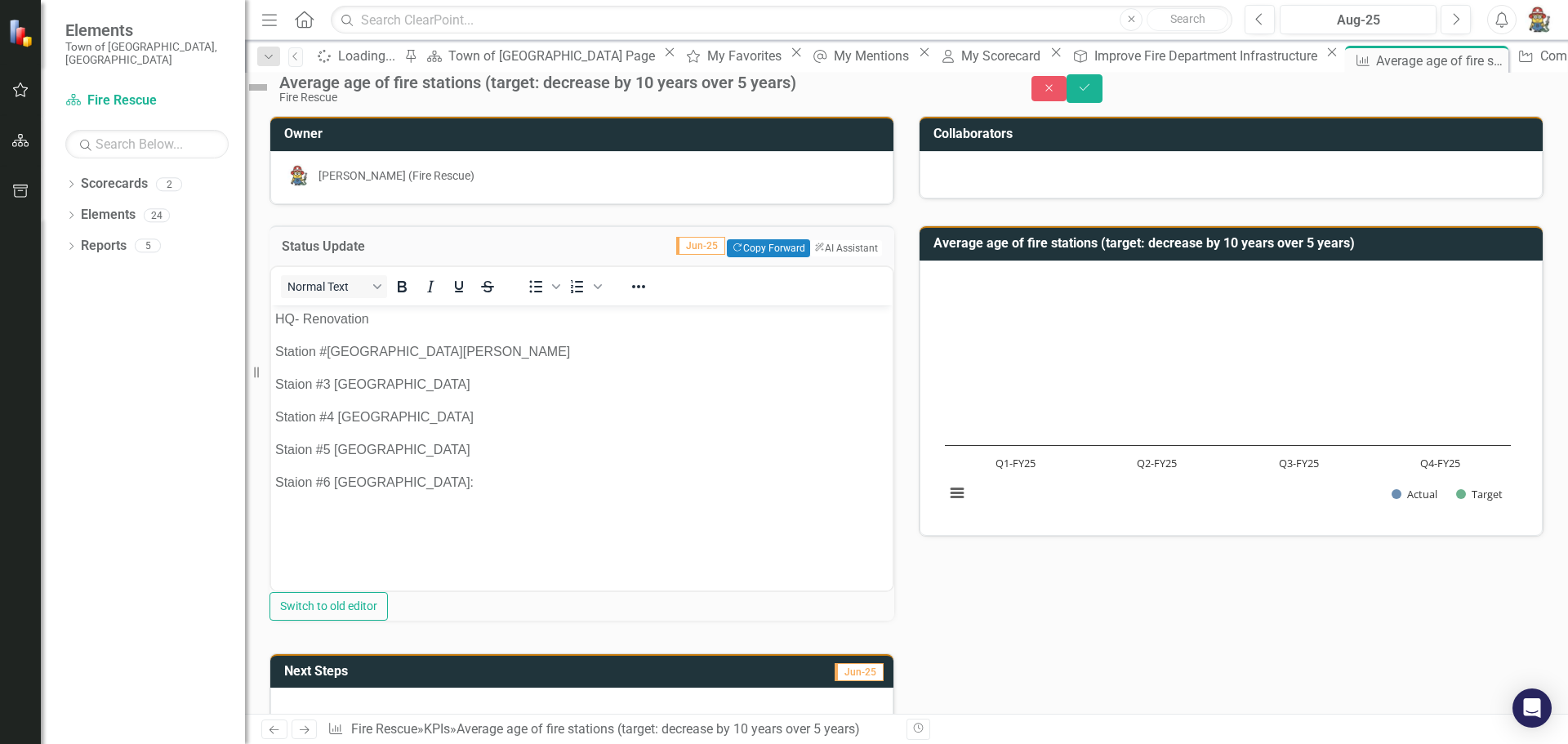
click at [269, 592] on button "Switch to old editor" at bounding box center [328, 606] width 118 height 28
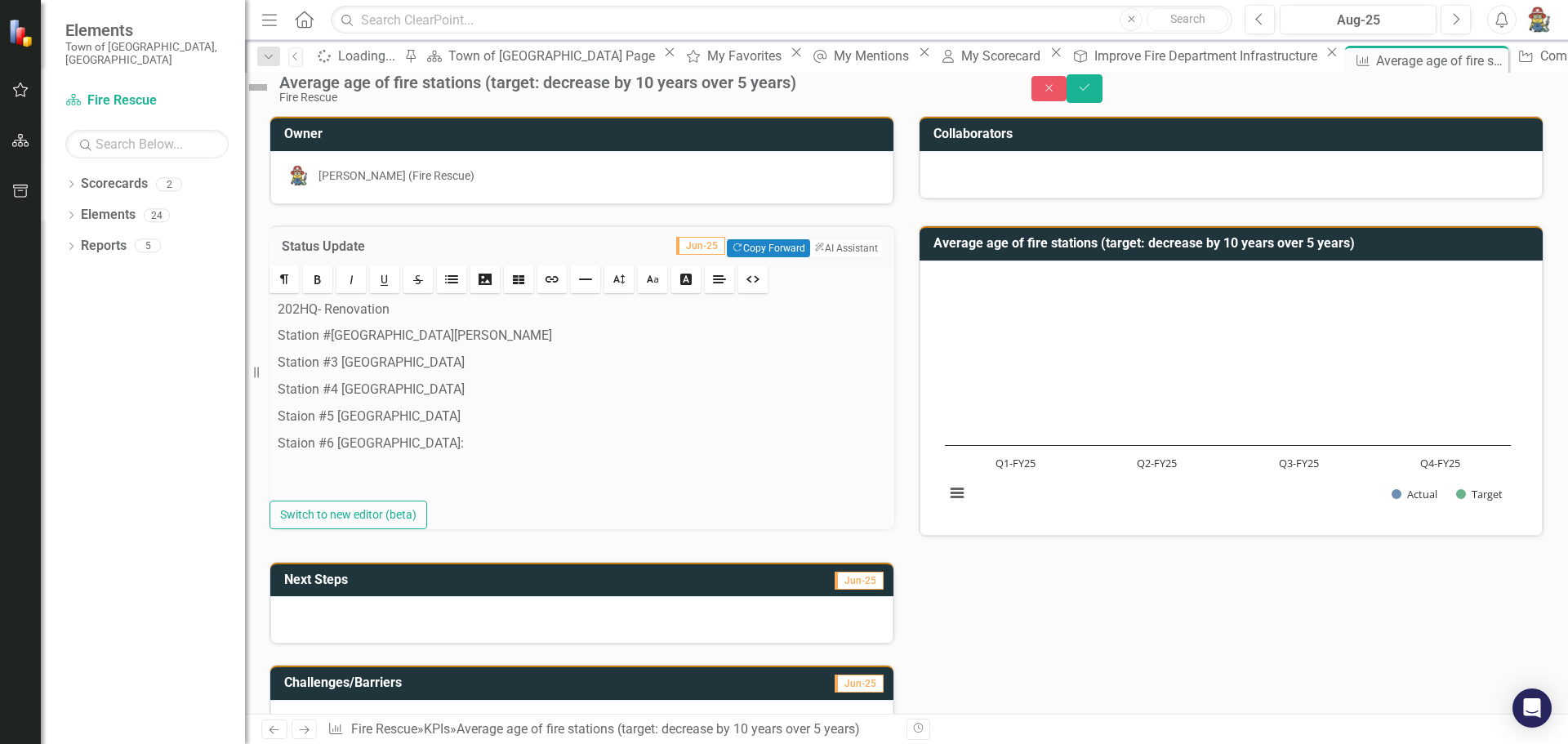
click at [313, 426] on p "Staion #5 East Falmouth" at bounding box center [582, 417] width 608 height 19
click at [425, 453] on p "Station #6 Hatchville:" at bounding box center [582, 444] width 608 height 19
drag, startPoint x: 440, startPoint y: 452, endPoint x: 457, endPoint y: 451, distance: 17.0
click at [441, 426] on p "Station #5 East Falmouth" at bounding box center [582, 417] width 608 height 19
click at [482, 426] on p "Station #5 East Falmouth: Built" at bounding box center [582, 417] width 608 height 19
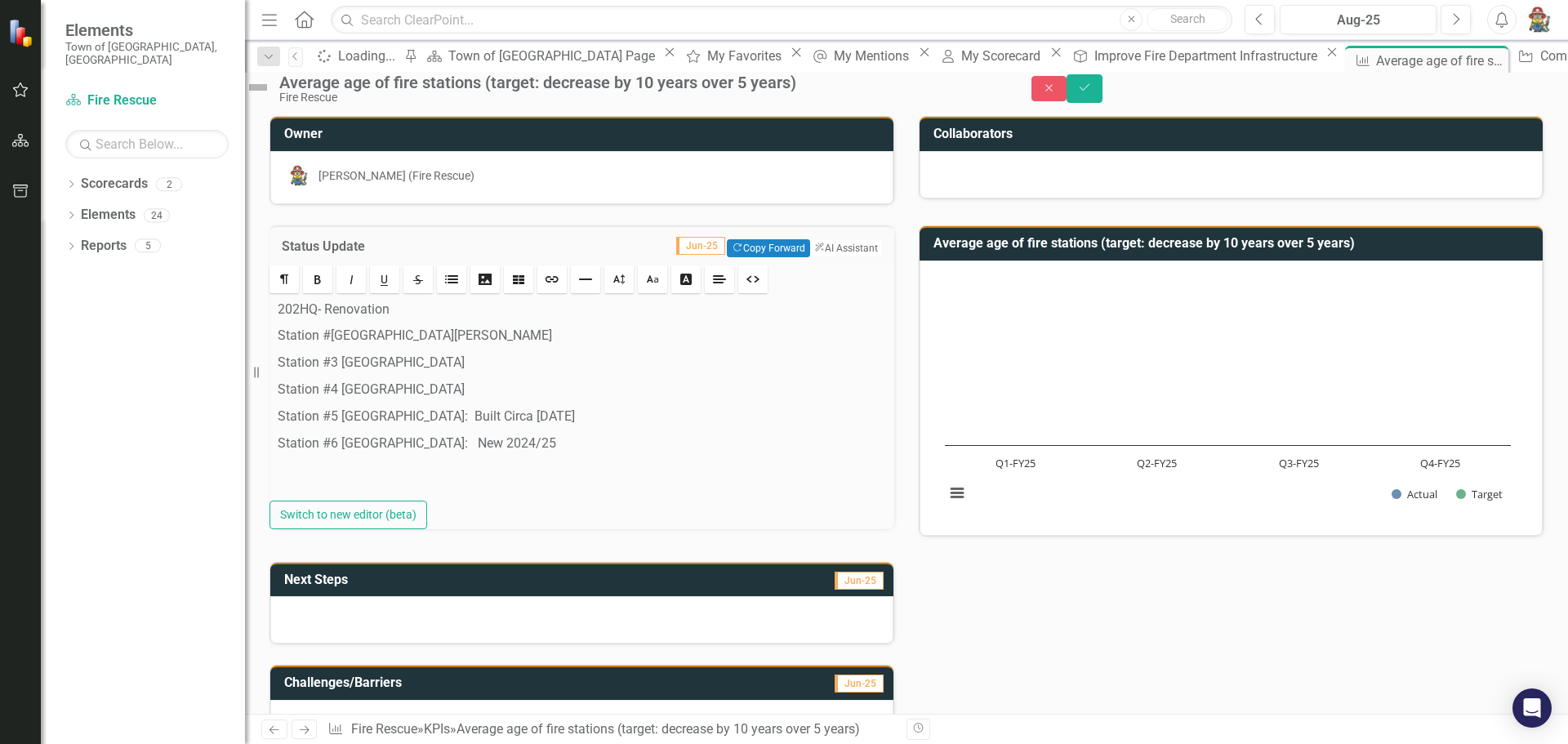
click at [446, 400] on p "Station #4 West Falmouth" at bounding box center [582, 390] width 608 height 19
click at [447, 372] on p "Station #3 North Falmouth" at bounding box center [582, 363] width 608 height 19
click at [431, 453] on p "Station #6 Hatchville: New 2024/25" at bounding box center [582, 444] width 608 height 19
click at [427, 345] on p "Station #2 Woods Hole" at bounding box center [582, 336] width 608 height 19
click at [461, 345] on p "Station #2 Woods Hole:" at bounding box center [582, 336] width 608 height 19
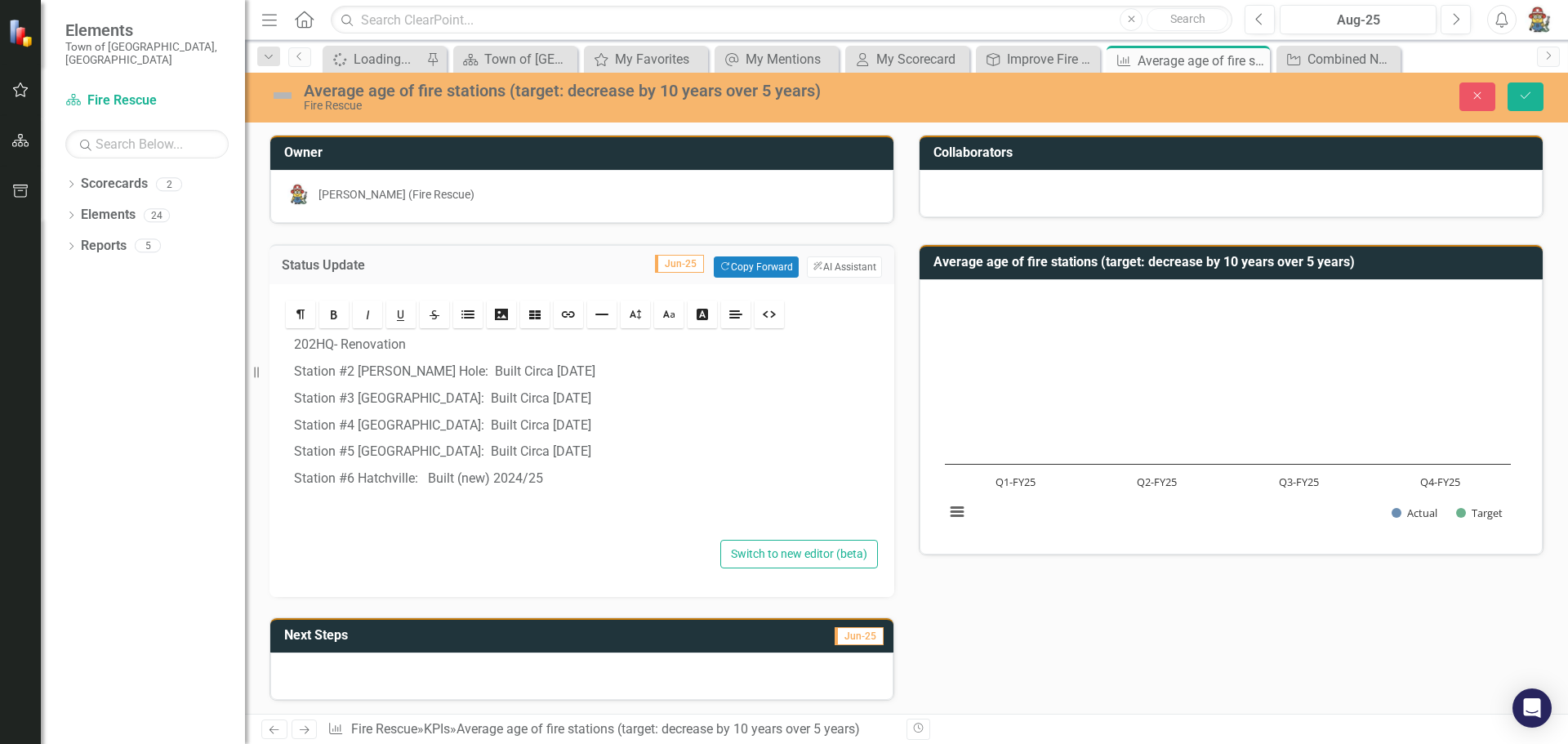
click at [421, 344] on p "202HQ- Renovation" at bounding box center [582, 345] width 576 height 19
drag, startPoint x: 412, startPoint y: 350, endPoint x: 449, endPoint y: 352, distance: 37.1
click at [412, 350] on p "202HQ- Renovation Original Section 19" at bounding box center [582, 345] width 576 height 19
click at [438, 369] on p "Station #2 Woods Hole: Built Circa 1976" at bounding box center [582, 372] width 576 height 19
click at [431, 370] on p "Station #2 Woods Hole:Built Circa 1976" at bounding box center [582, 372] width 576 height 19
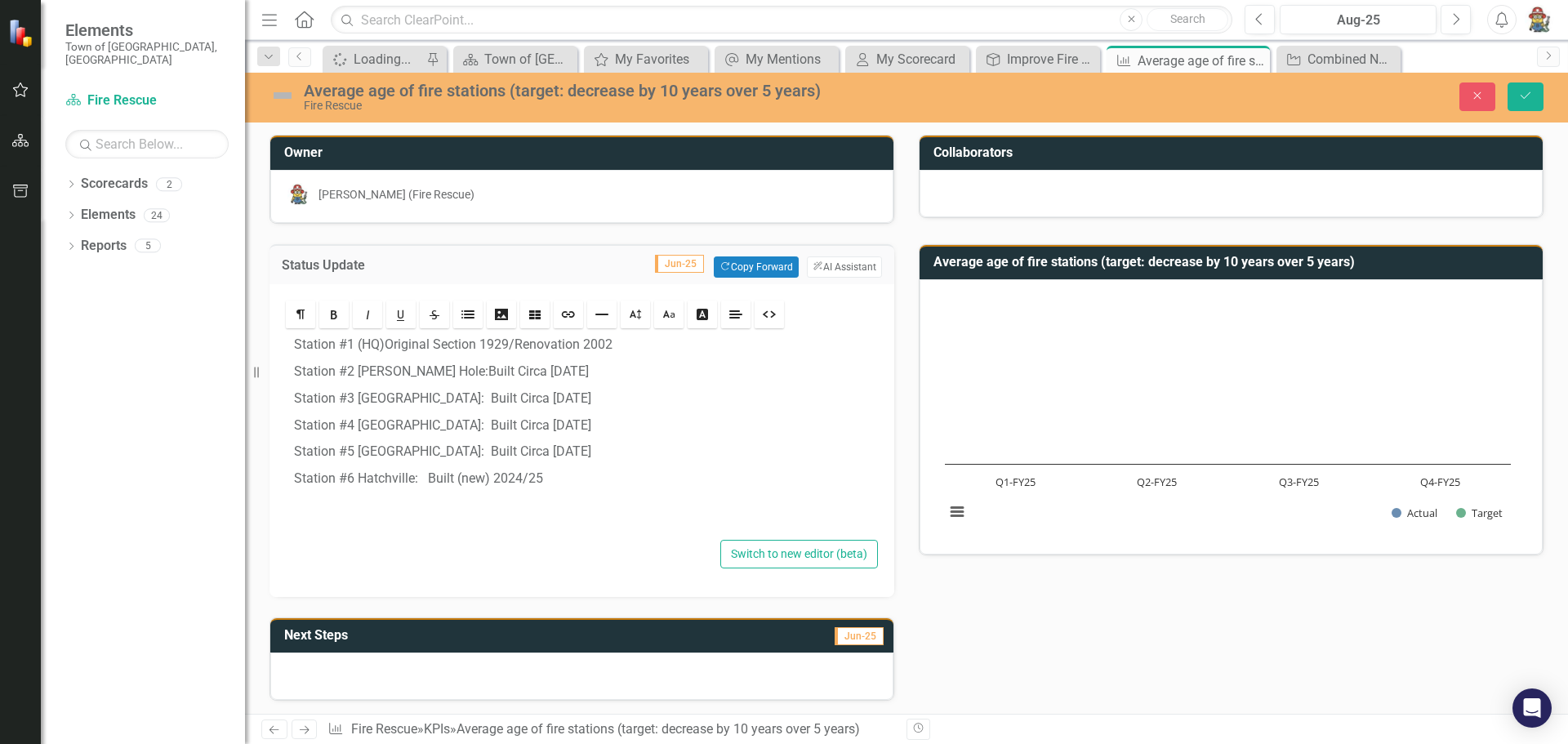
click at [459, 401] on p "Station #3 [GEOGRAPHIC_DATA]: Built Circa [DATE]" at bounding box center [582, 399] width 576 height 19
click at [451, 420] on p "Station #4 [GEOGRAPHIC_DATA]: Built Circa [DATE]" at bounding box center [582, 426] width 576 height 19
click at [450, 447] on p "Station #5 [GEOGRAPHIC_DATA]: Built Circa [DATE]" at bounding box center [582, 452] width 576 height 19
click at [427, 475] on p "Station #6 Hatchville: Built (n ew) 2024/25" at bounding box center [582, 479] width 576 height 19
drag, startPoint x: 545, startPoint y: 383, endPoint x: 598, endPoint y: 394, distance: 54.1
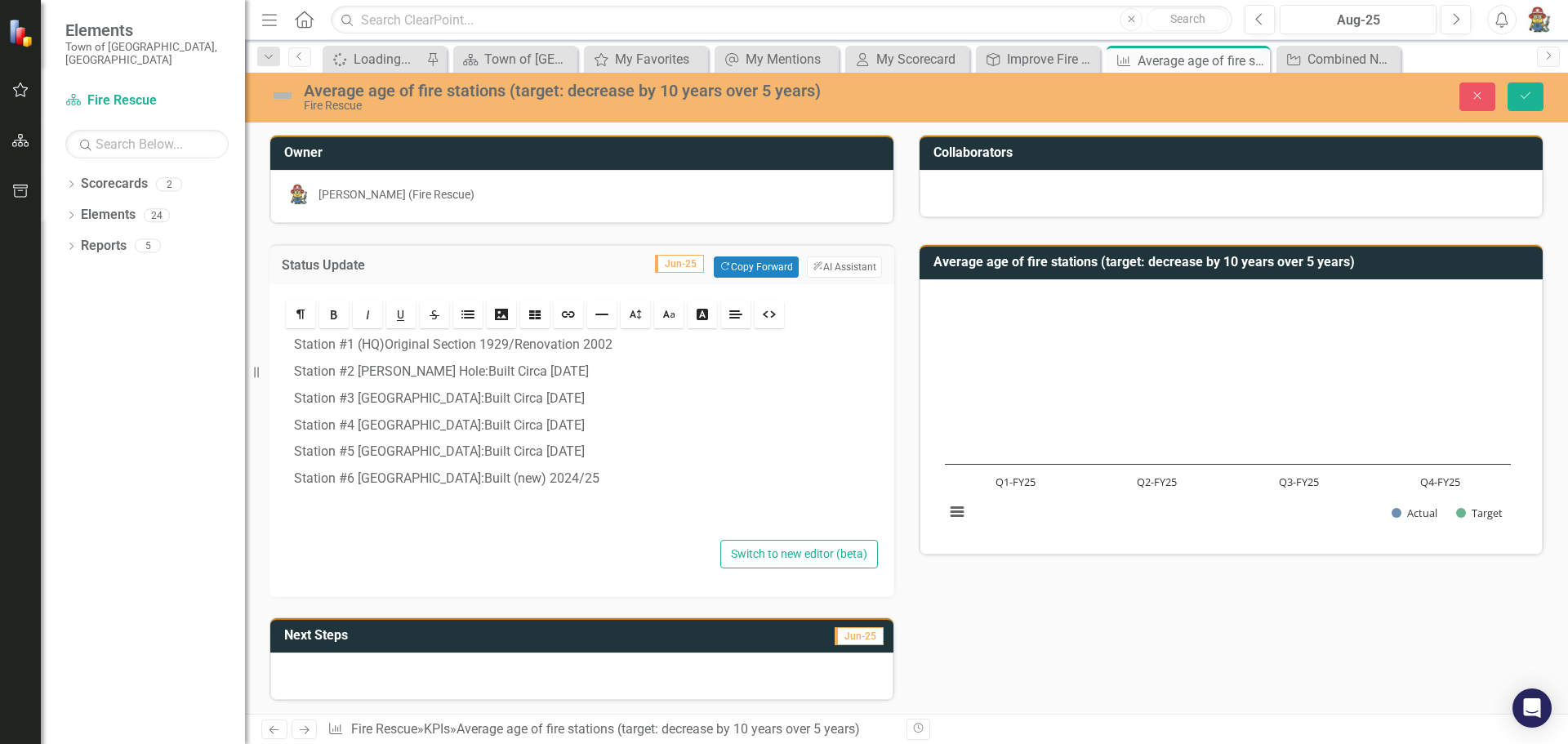
click at [546, 384] on div "Station #1 (HQ) Original Section 1929/Renovation 2002 Station #2 Woods Hole: Bu…" at bounding box center [582, 433] width 592 height 205
click at [1525, 95] on icon "Save" at bounding box center [1525, 95] width 15 height 11
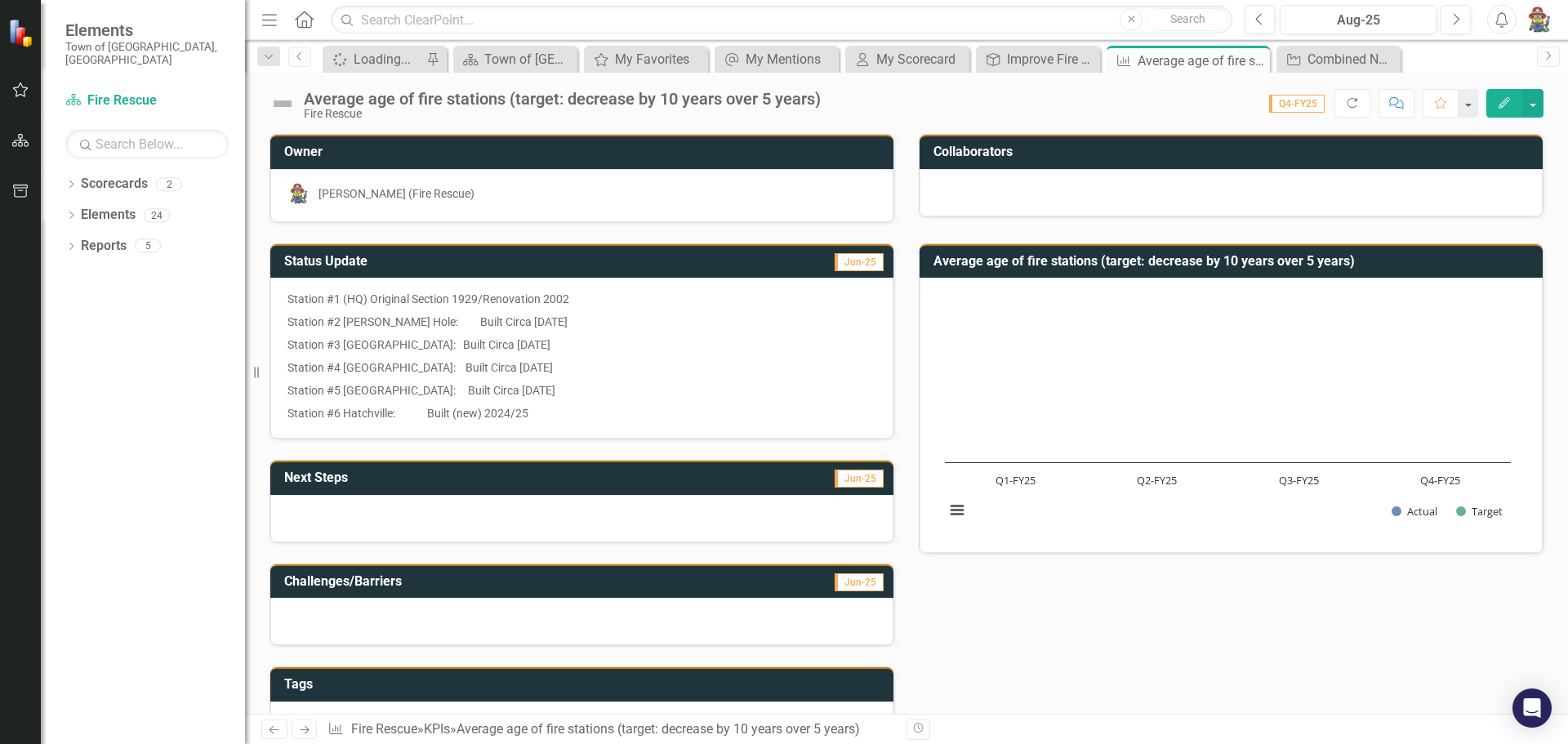
click at [350, 517] on div at bounding box center [582, 518] width 623 height 47
click at [345, 513] on div at bounding box center [582, 518] width 623 height 47
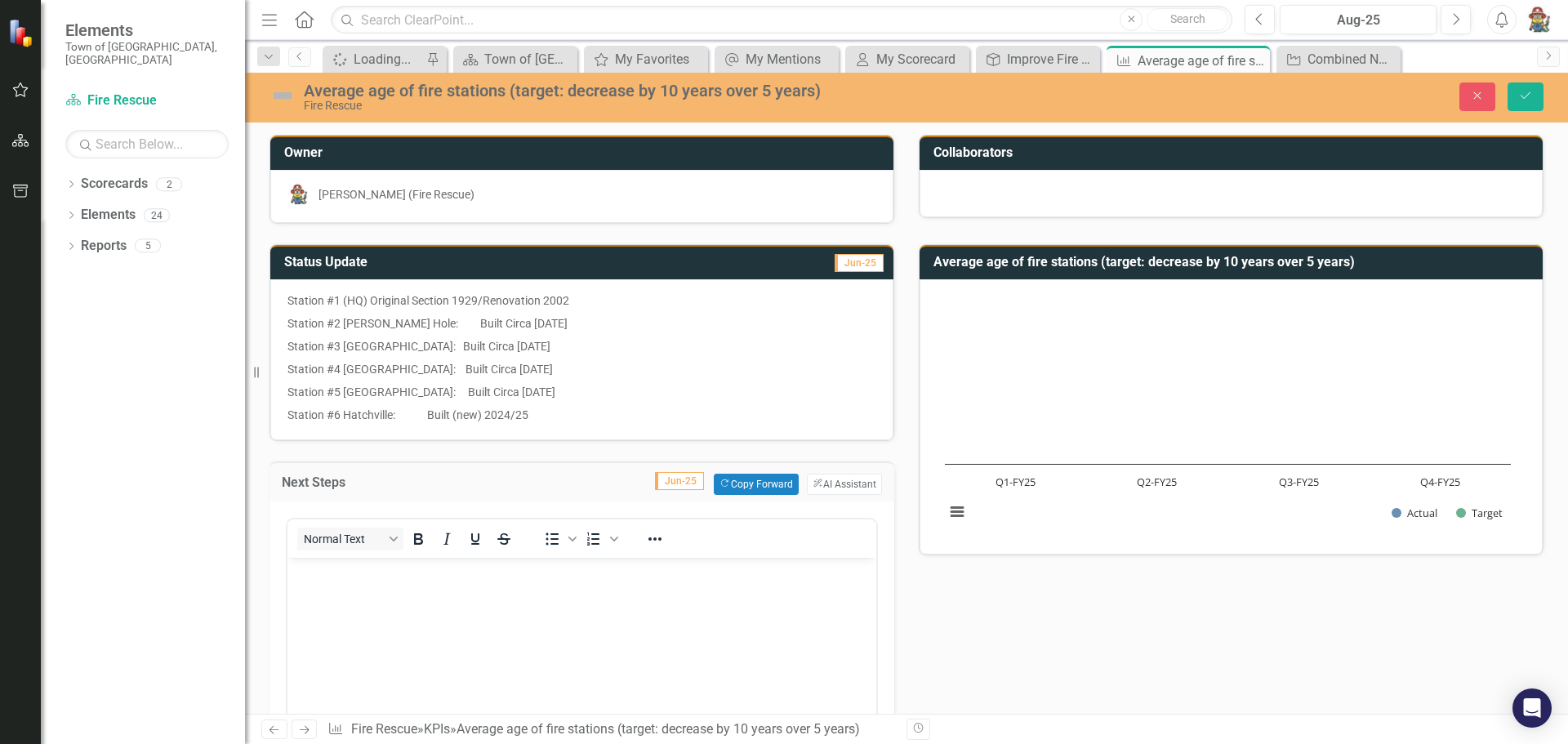
click at [344, 587] on body "Rich Text Area. Press ALT-0 for help." at bounding box center [582, 679] width 589 height 245
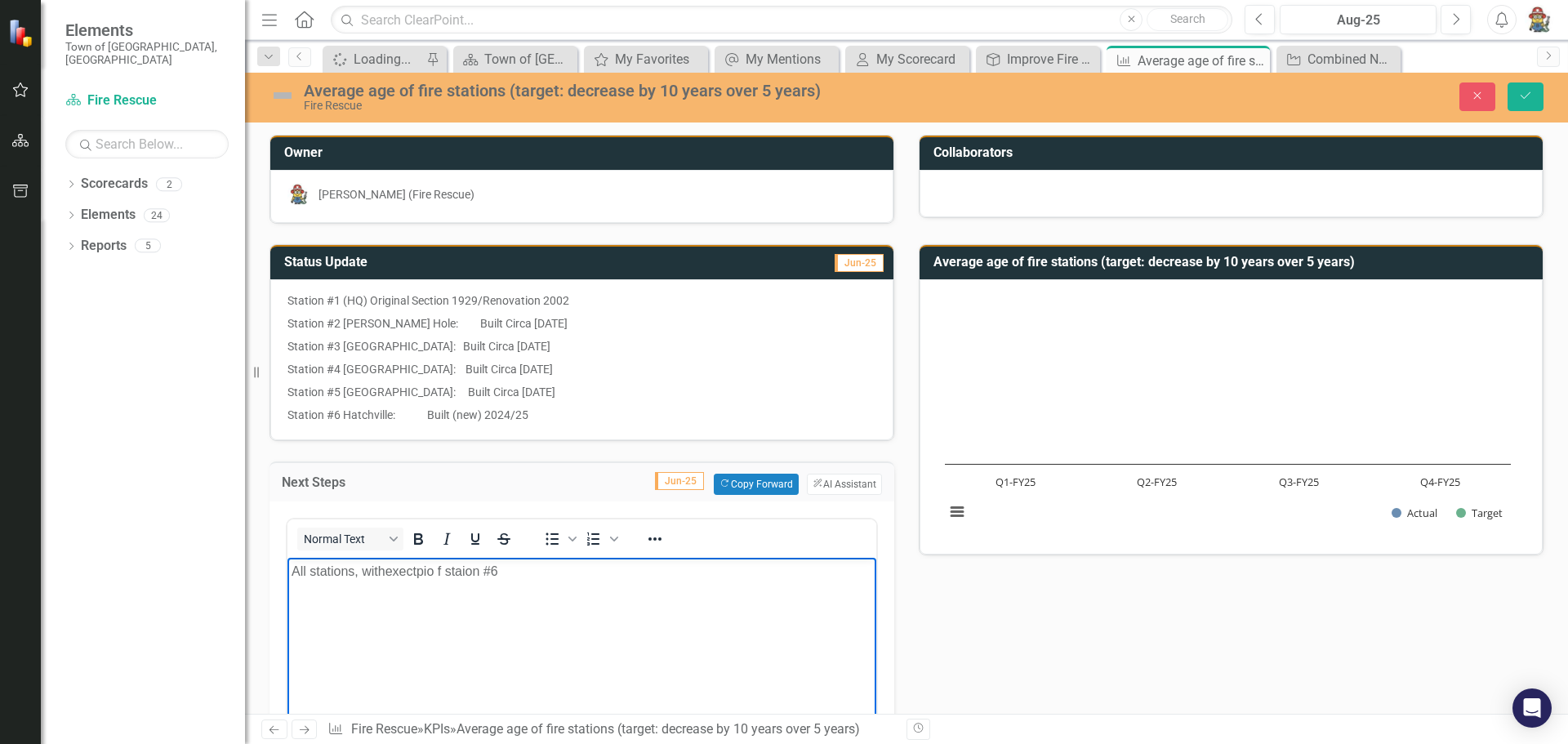
scroll to position [82, 0]
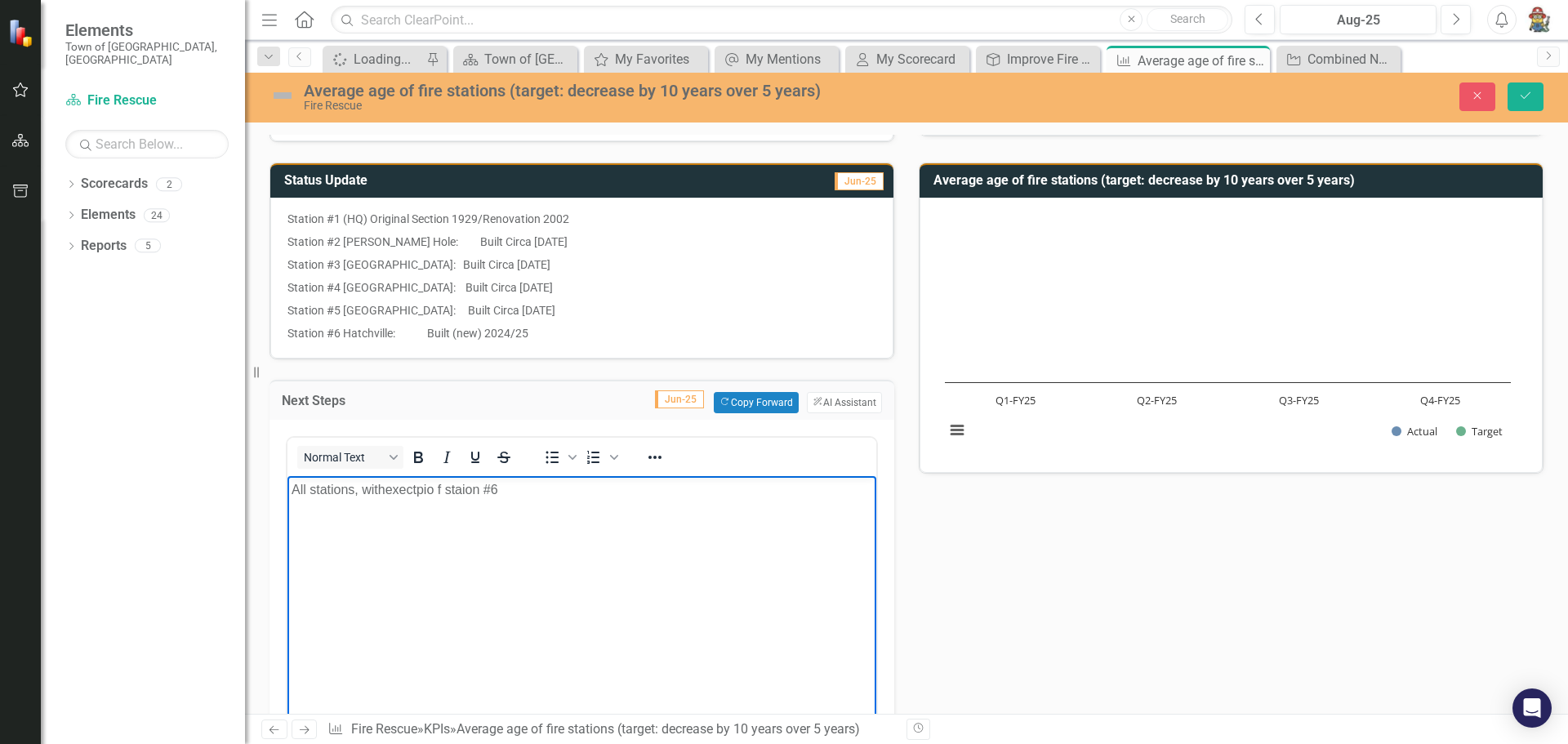
drag, startPoint x: 411, startPoint y: 486, endPoint x: 472, endPoint y: 567, distance: 101.4
click at [462, 592] on body "All stations, withexectpio f staion #6" at bounding box center [582, 598] width 589 height 245
click at [511, 500] on body "All stations, withexectpio f staion #6" at bounding box center [582, 598] width 589 height 245
drag, startPoint x: 644, startPoint y: 483, endPoint x: 615, endPoint y: 514, distance: 42.4
click at [615, 514] on body "All stations, with exception of Station #6, had building evaulation to detemrie" at bounding box center [582, 598] width 589 height 245
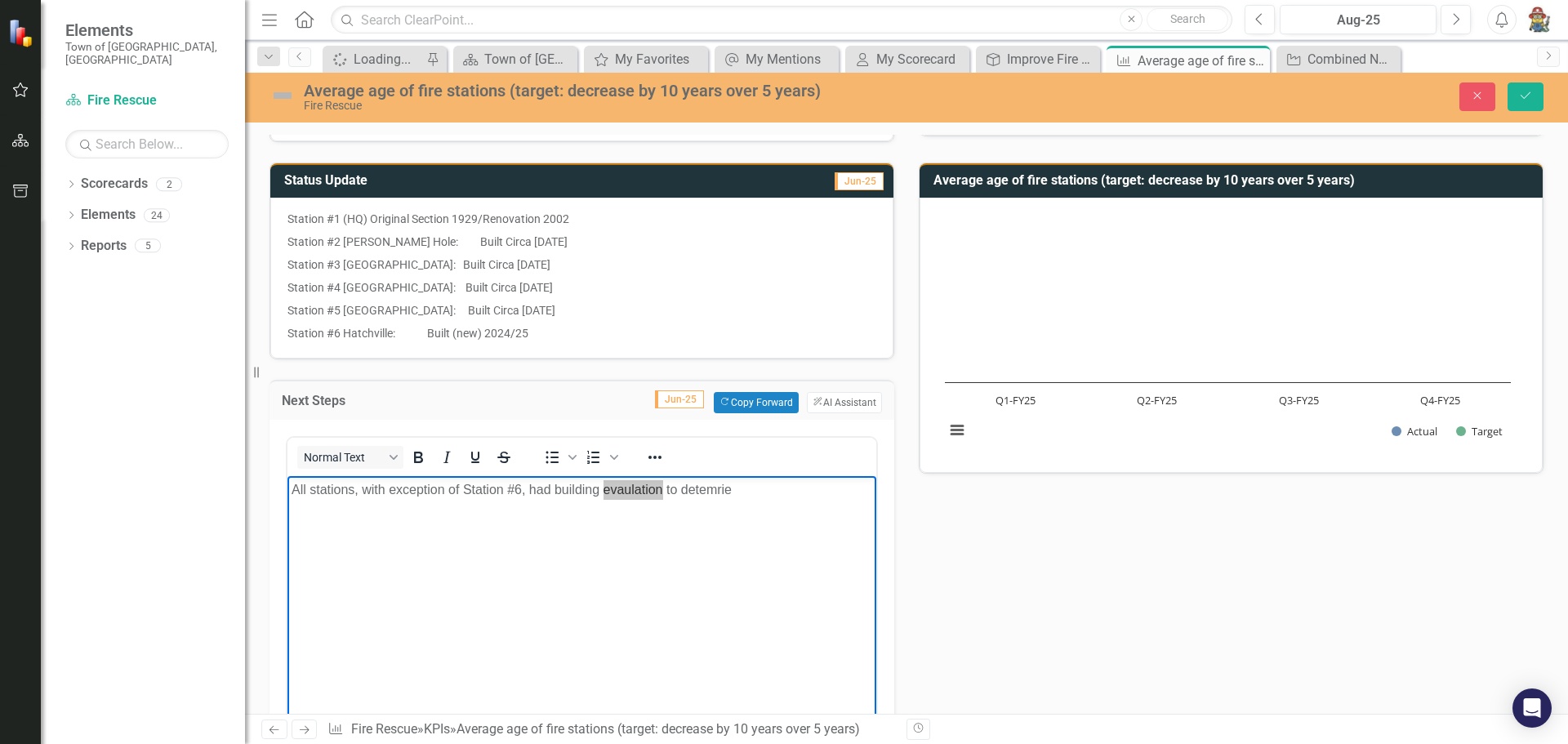
drag, startPoint x: 339, startPoint y: 22, endPoint x: 695, endPoint y: 171, distance: 385.9
click at [695, 171] on td "Jun-25" at bounding box center [771, 182] width 227 height 27
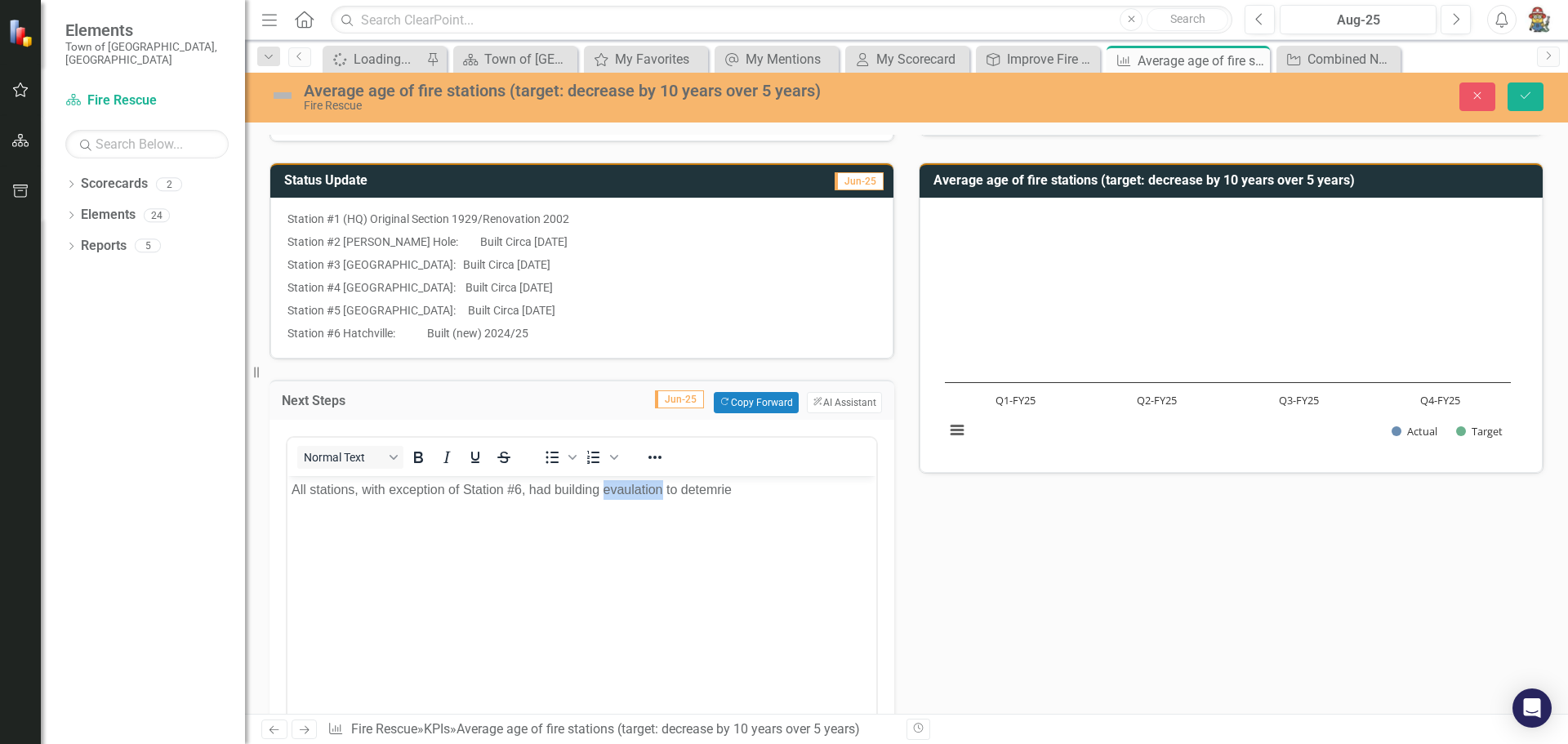
click at [643, 493] on p "All stations, with exception of Station #6, had building evaulation to detemrie" at bounding box center [582, 489] width 581 height 20
click at [554, 486] on p "All stations, with exception of Station #6, had building evaluation to determine" at bounding box center [582, 489] width 581 height 20
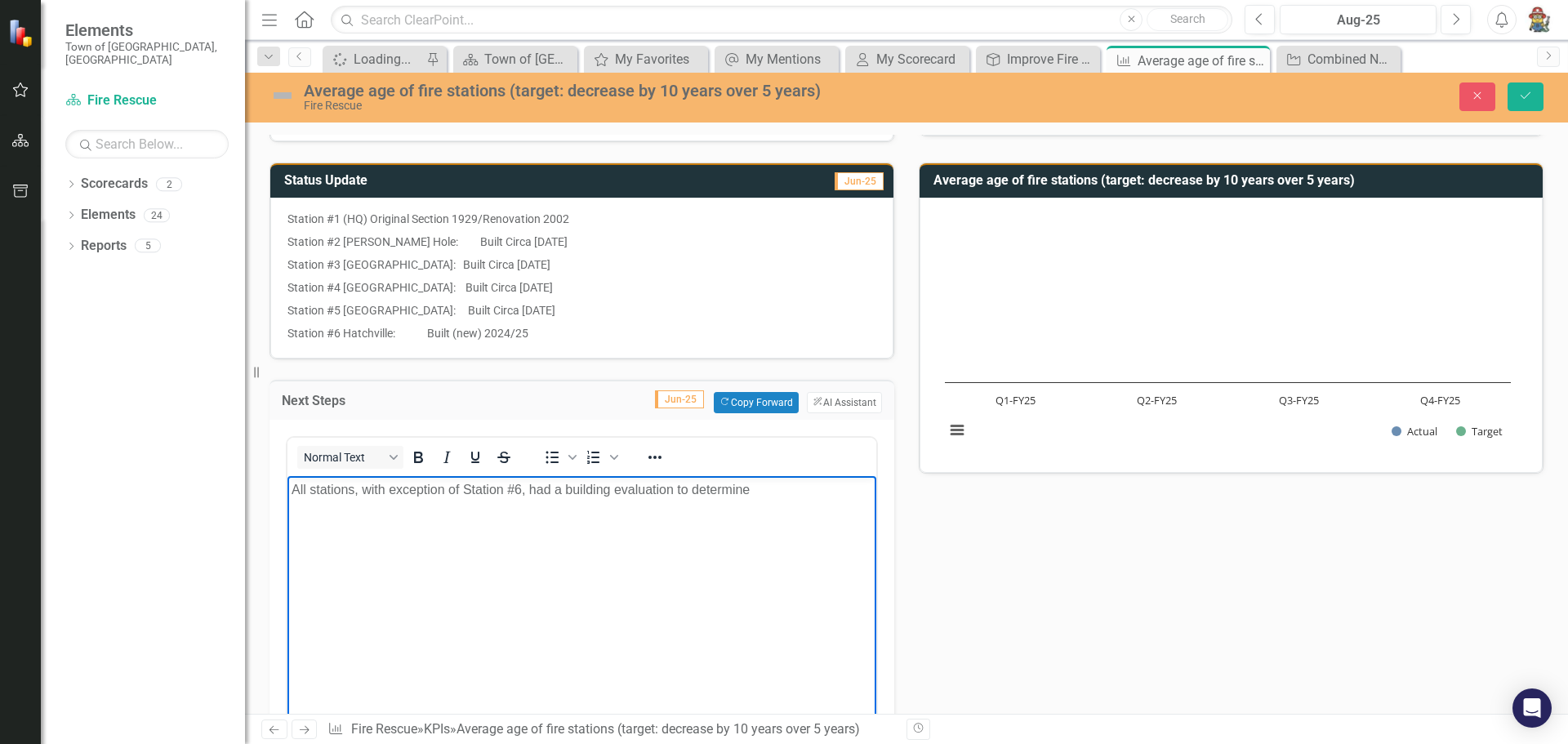
click at [670, 490] on p "All stations, with exception of Station #6, had a building evaluation to determ…" at bounding box center [582, 489] width 581 height 20
click at [425, 509] on p "All stations, with exception of Station #6, had a building evaluation performed…" at bounding box center [582, 498] width 581 height 39
click at [615, 510] on p "All stations, with exception of Station #6, had a building evaluation and furth…" at bounding box center [582, 498] width 581 height 39
click at [379, 530] on p "All stations, with exception of Station #6, had a building evaluation and furth…" at bounding box center [582, 508] width 581 height 59
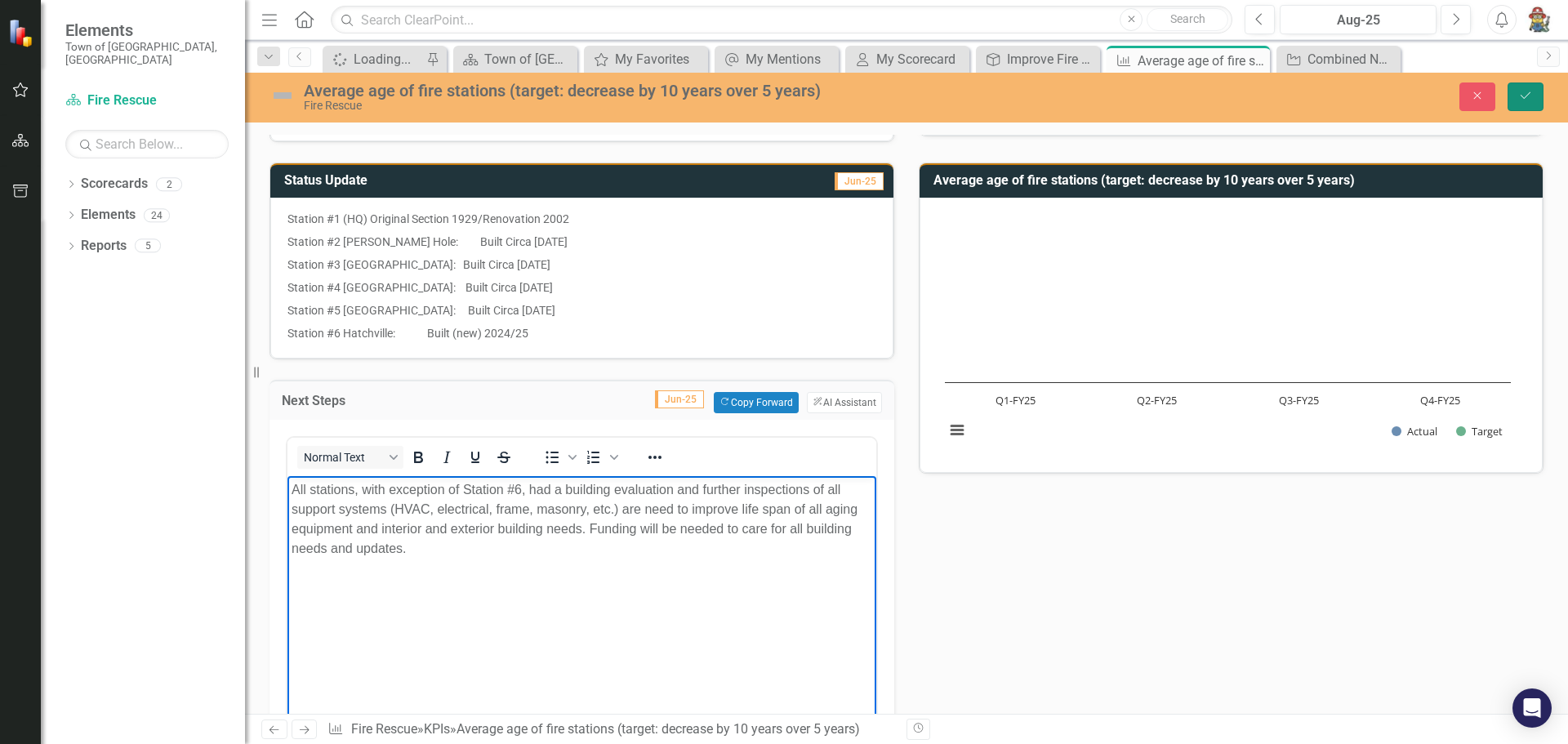
click at [1524, 88] on button "Save" at bounding box center [1526, 97] width 36 height 28
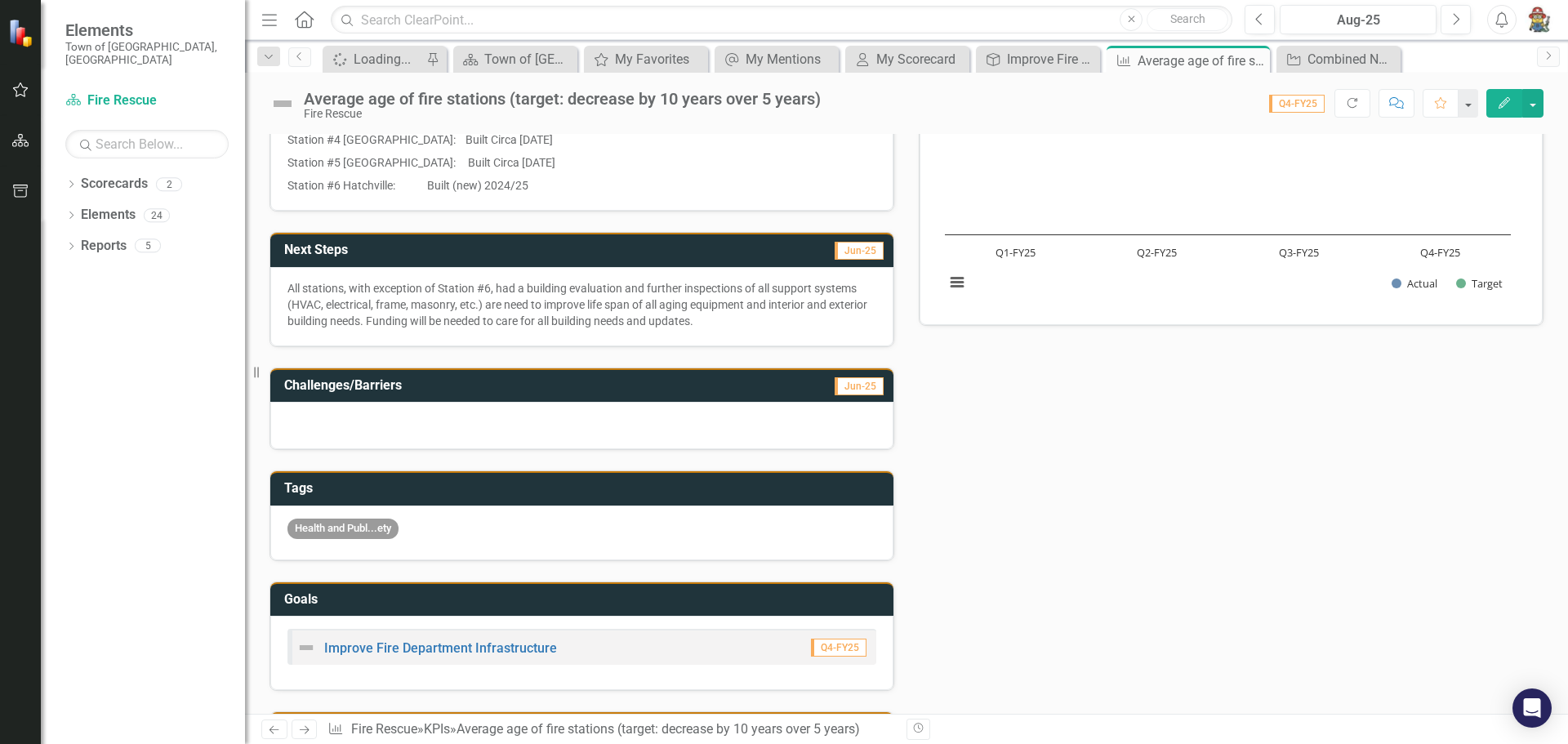
scroll to position [245, 0]
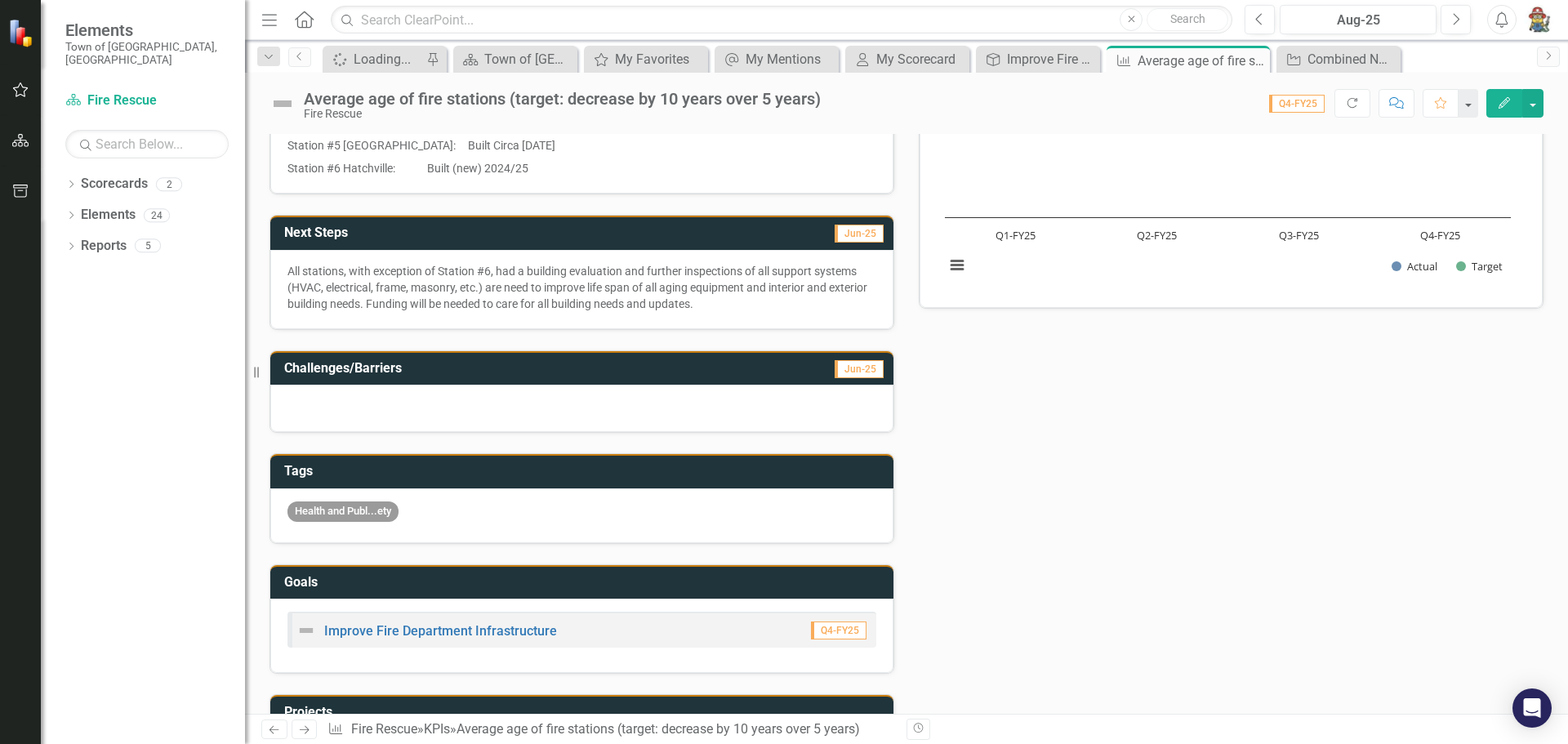
click at [349, 387] on div at bounding box center [582, 408] width 623 height 47
click at [346, 399] on div at bounding box center [582, 408] width 623 height 47
click at [346, 403] on div at bounding box center [582, 408] width 623 height 47
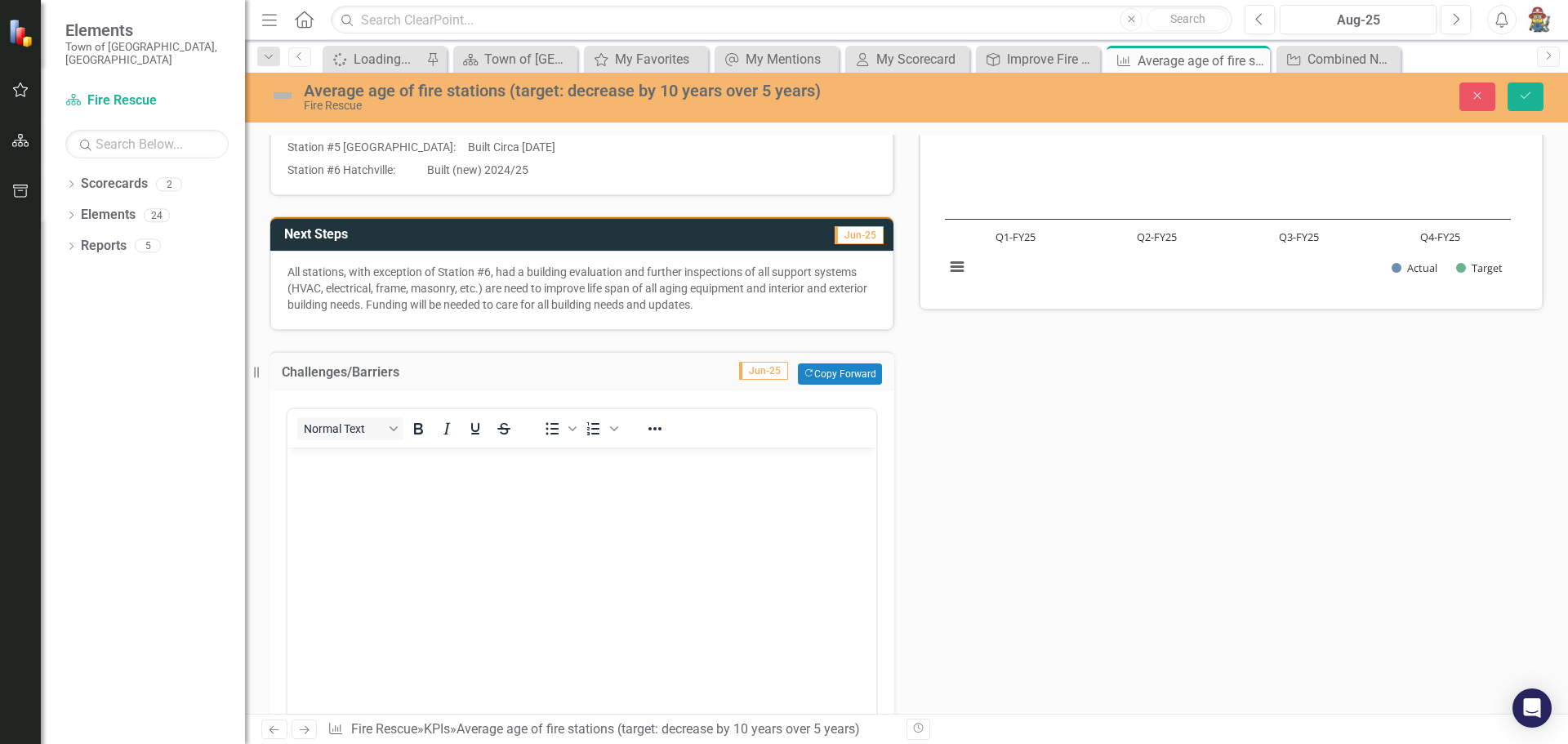
scroll to position [0, 0]
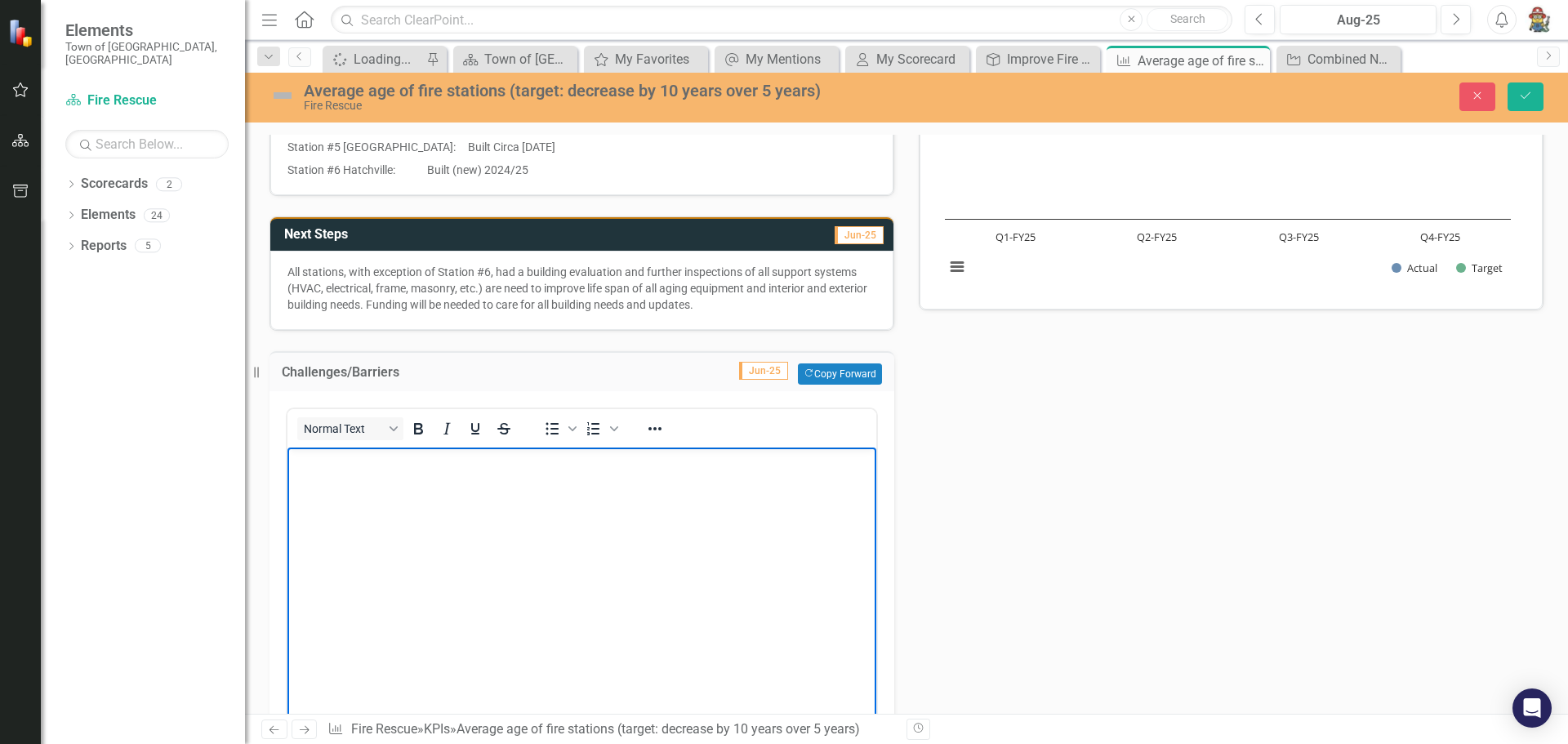
click at [367, 485] on body "Rich Text Area. Press ALT-0 for help." at bounding box center [582, 570] width 589 height 245
click at [588, 462] on p "Funding will need to be scheduled and allocated." at bounding box center [582, 461] width 581 height 20
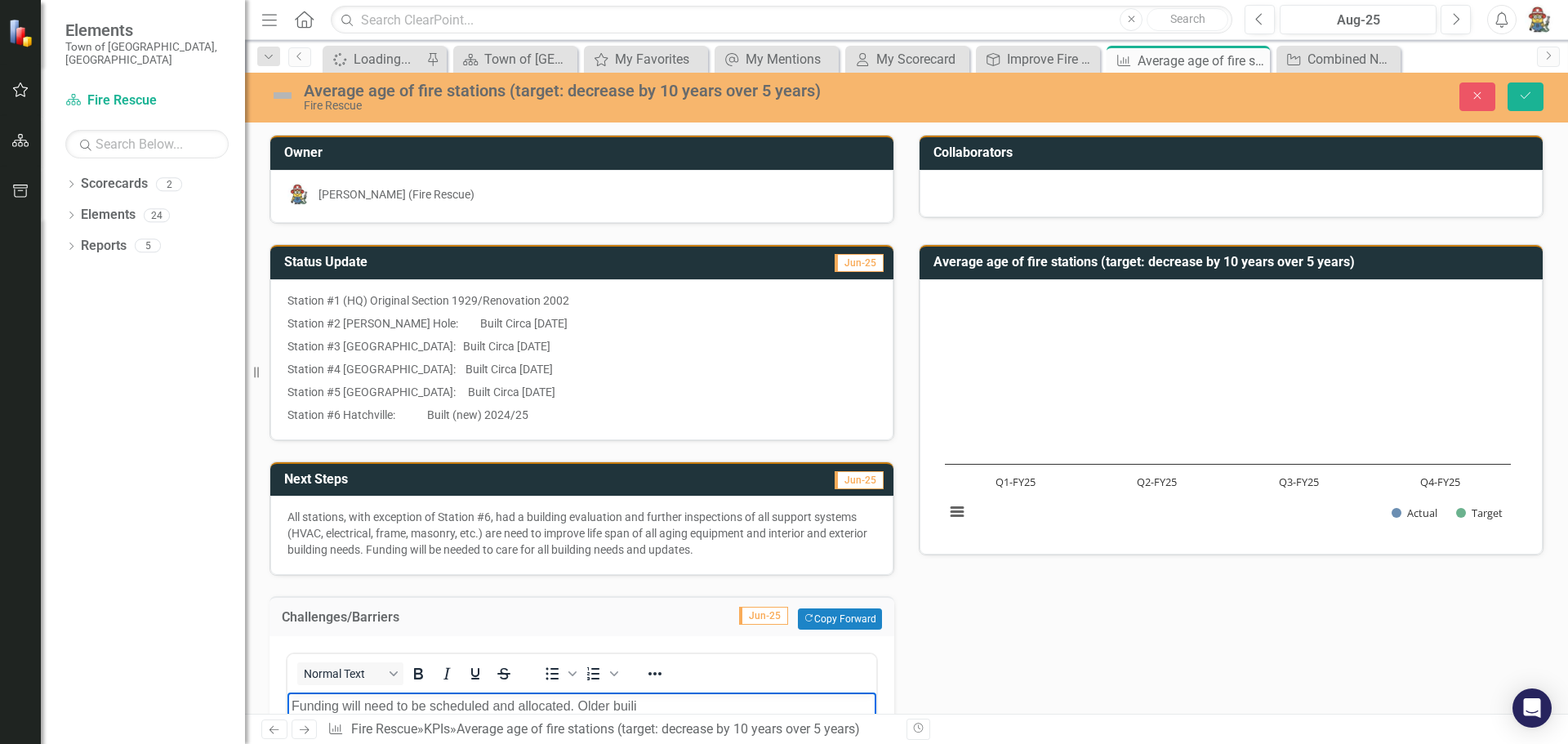
scroll to position [245, 0]
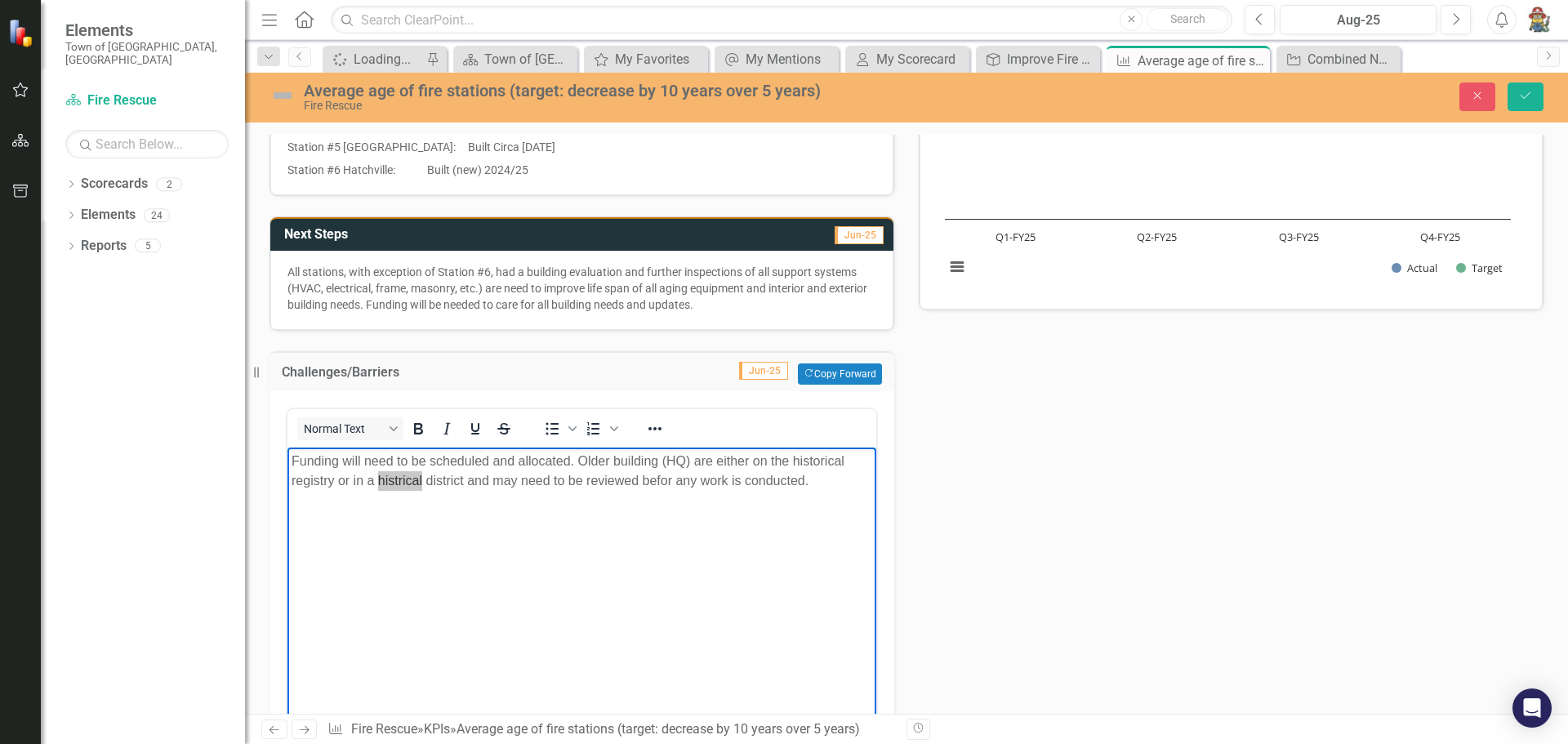
drag, startPoint x: 110, startPoint y: 28, endPoint x: 439, endPoint y: 158, distance: 353.8
click at [439, 159] on p "Station #6 Hatchville: Built (new) 2024/25" at bounding box center [582, 168] width 589 height 20
click at [291, 457] on body "Funding will need to be scheduled and allocated. Older building (HQ) are either…" at bounding box center [582, 570] width 589 height 245
click at [345, 480] on p "Work needs to be determined and then funding requested and then will need to be…" at bounding box center [582, 481] width 581 height 59
click at [1526, 94] on icon "Save" at bounding box center [1525, 95] width 15 height 11
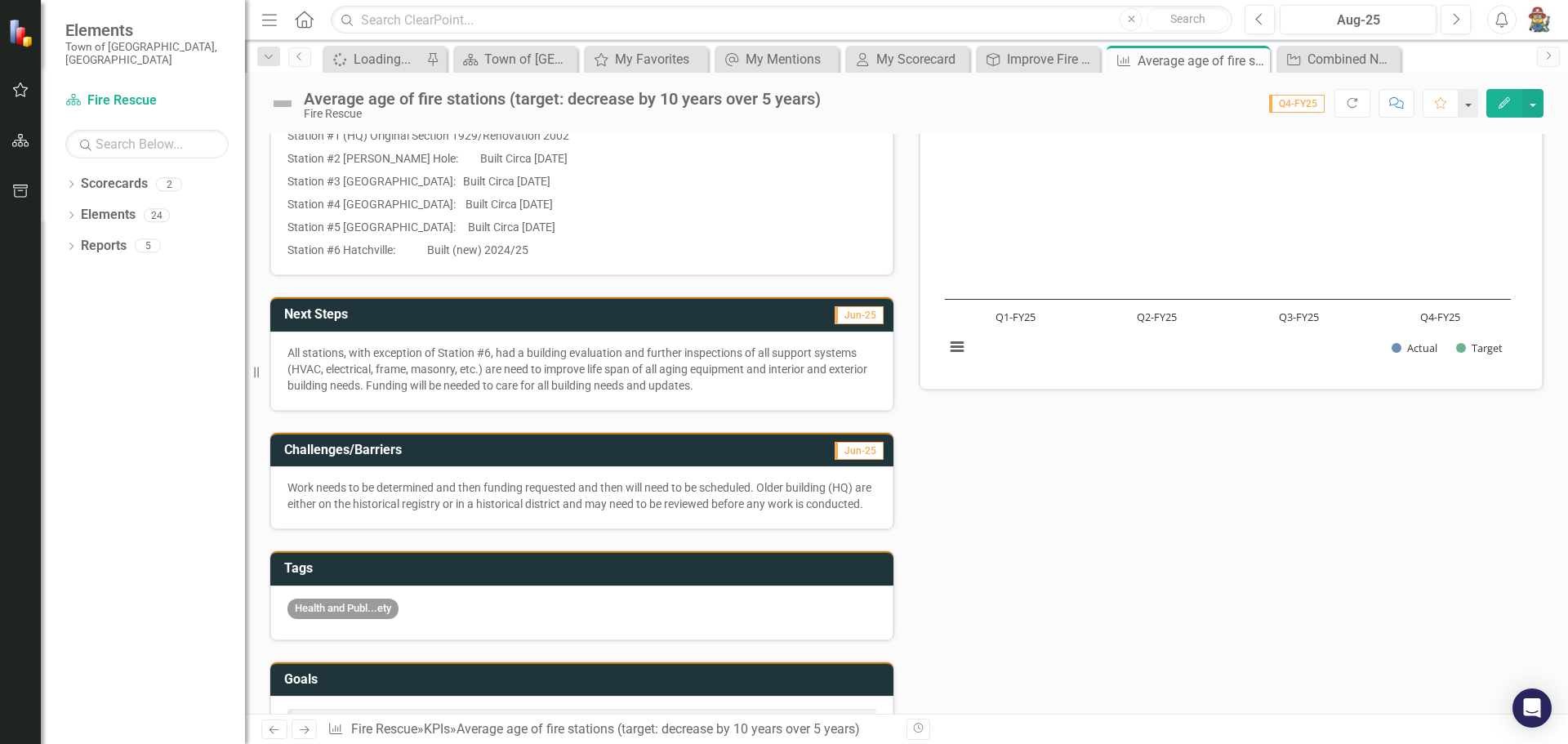
scroll to position [0, 0]
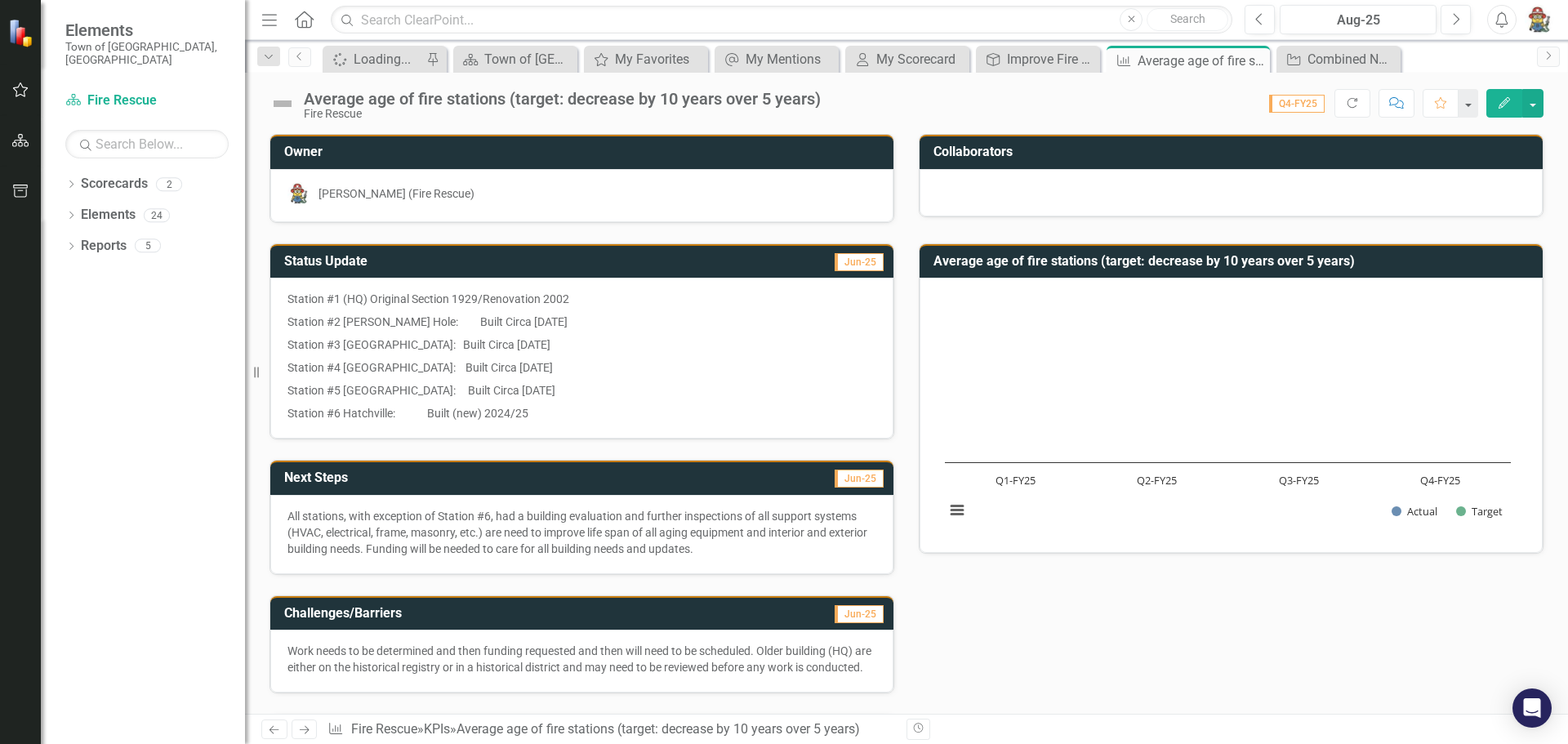
click at [966, 180] on div at bounding box center [1231, 192] width 623 height 47
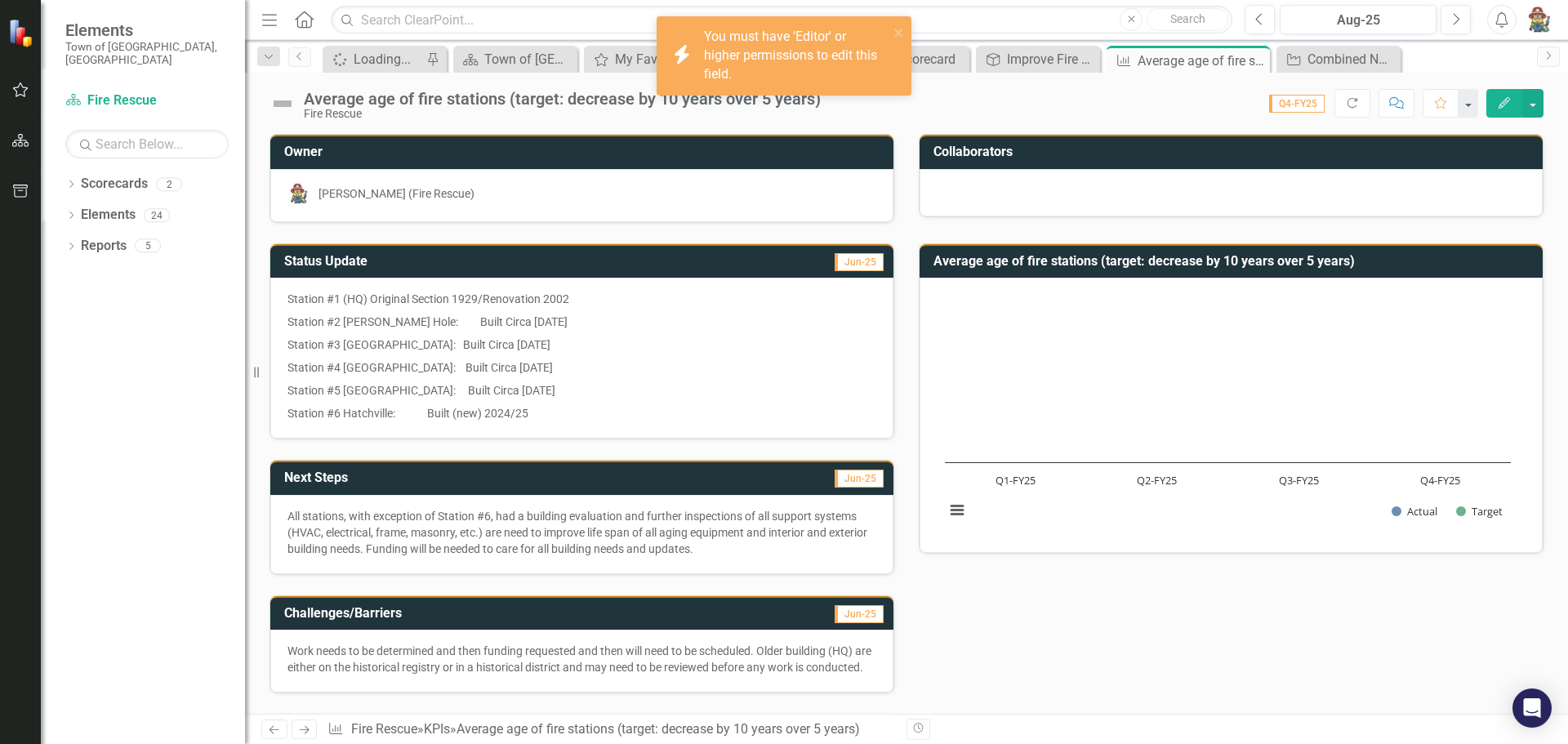
click at [1050, 658] on div "Status Update Jun-25 Station #1 (HQ) Original Section 1929/Renovation 2002 Stat…" at bounding box center [906, 643] width 1298 height 842
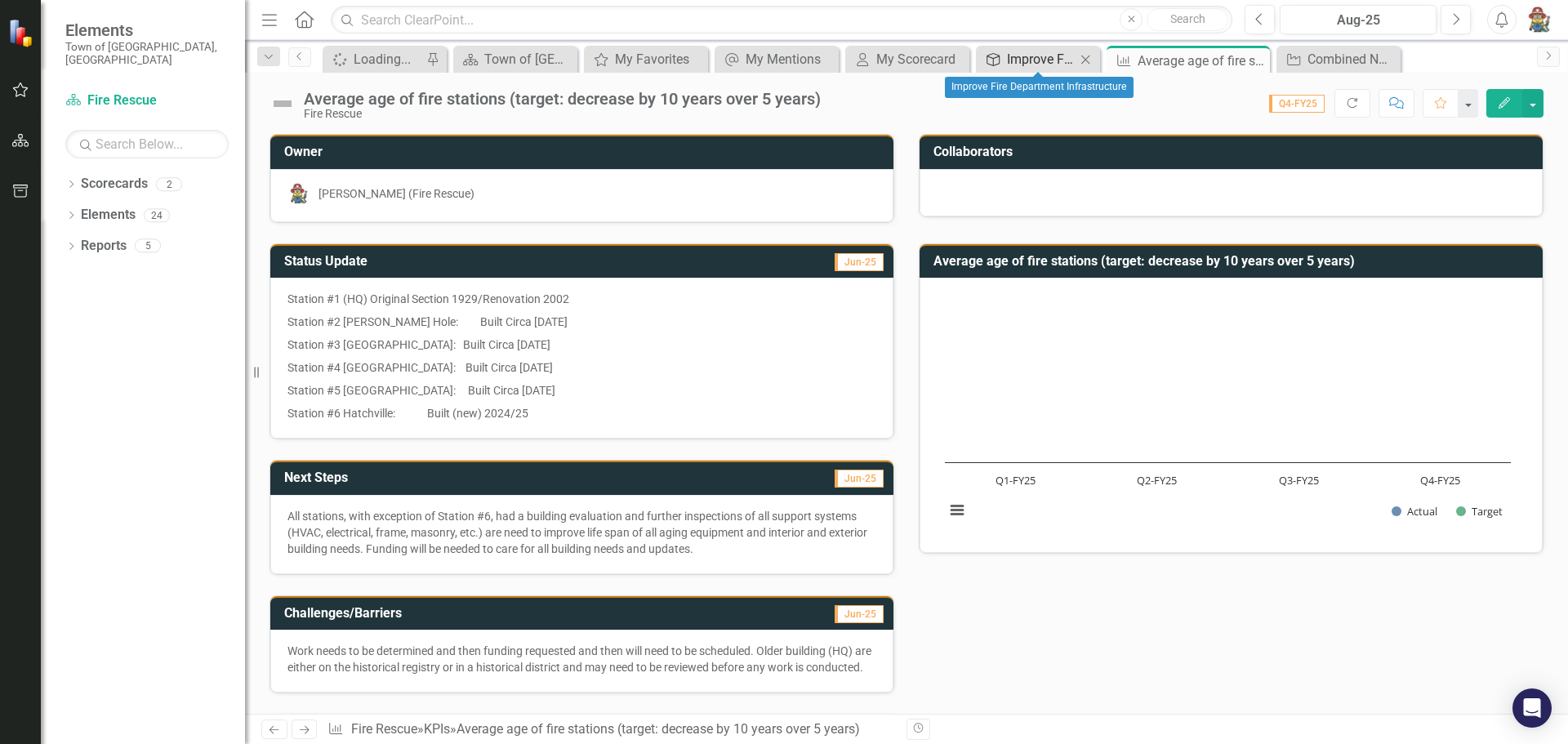
click at [1037, 60] on div "Improve Fire Department Infrastructure" at bounding box center [1041, 60] width 68 height 21
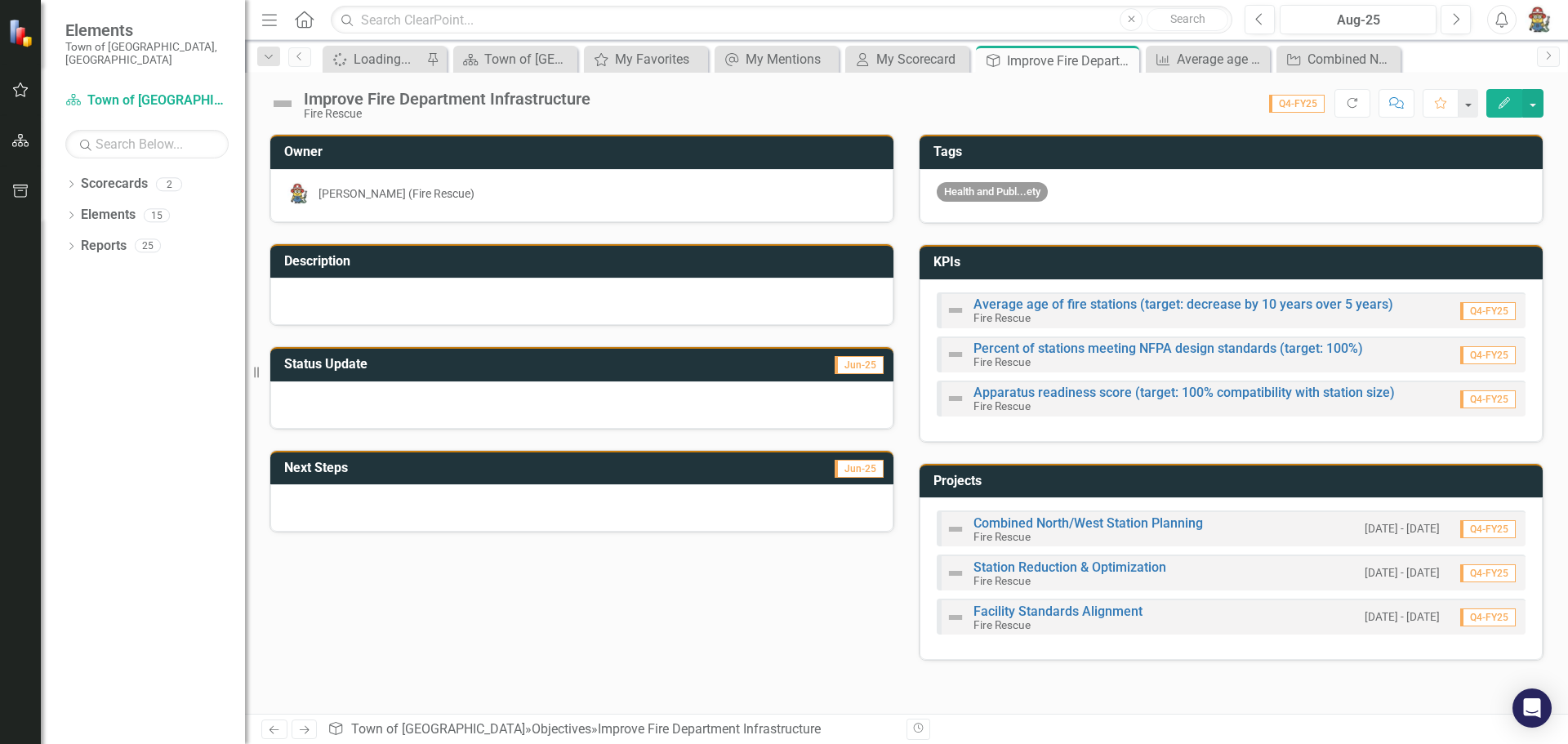
click at [1106, 533] on div "Combined North/West Station Planning Fire Rescue" at bounding box center [1088, 530] width 230 height 26
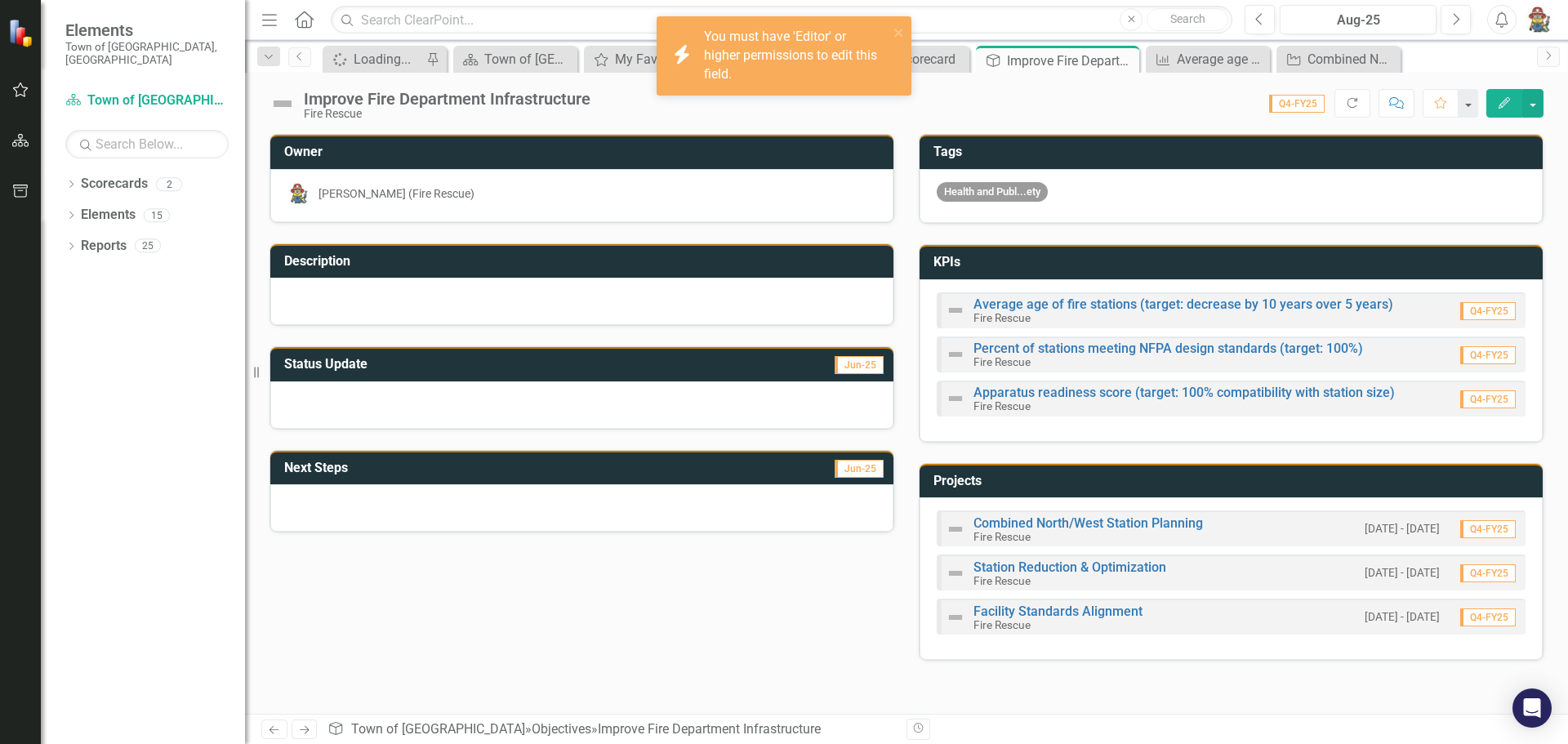
click at [691, 697] on div "Owner Timothy Smith (Fire Rescue) Description Status Update Jun-25 Next Steps J…" at bounding box center [906, 424] width 1323 height 580
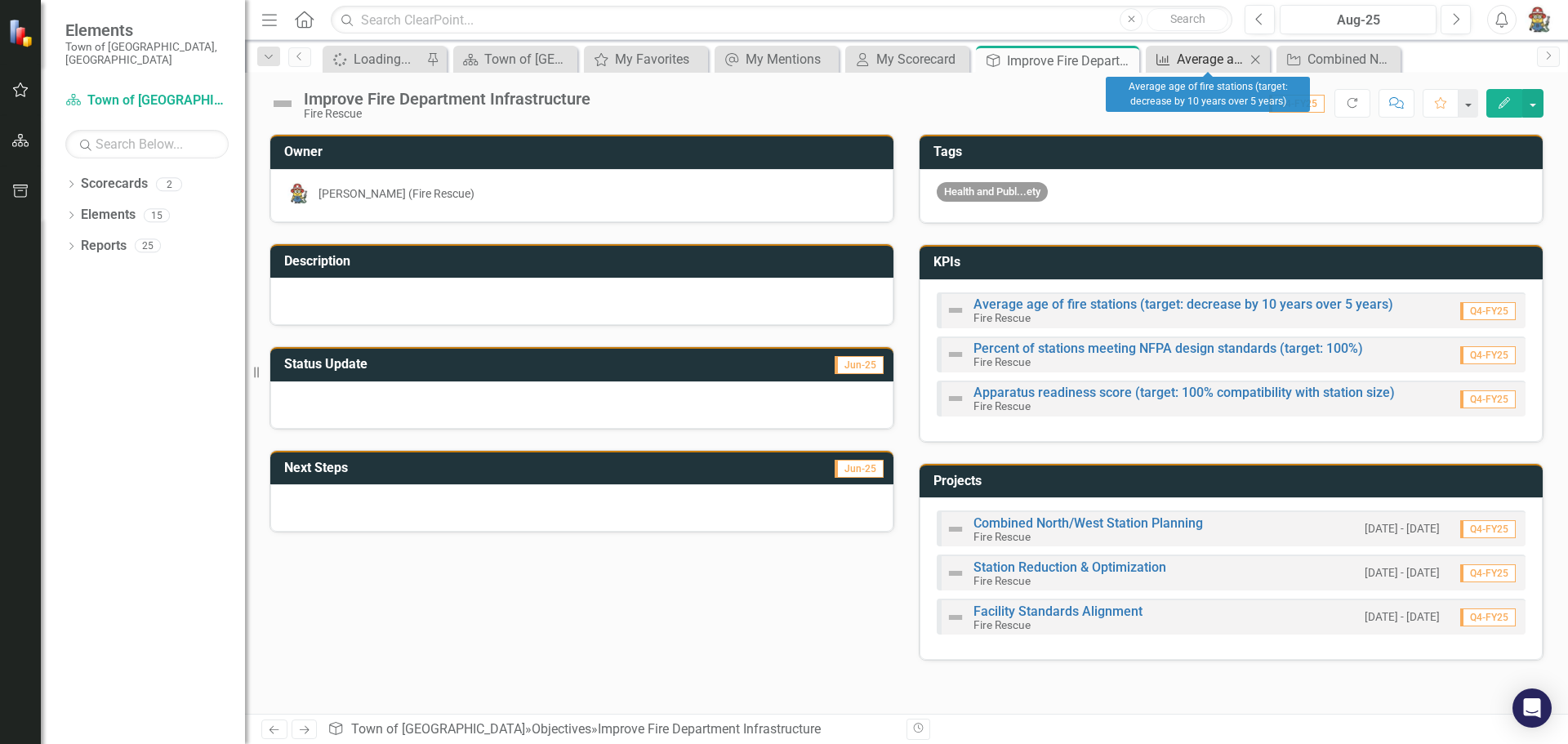
click at [1181, 58] on div "Average age of fire stations (target: decrease by 10 years over 5 years)" at bounding box center [1210, 60] width 68 height 21
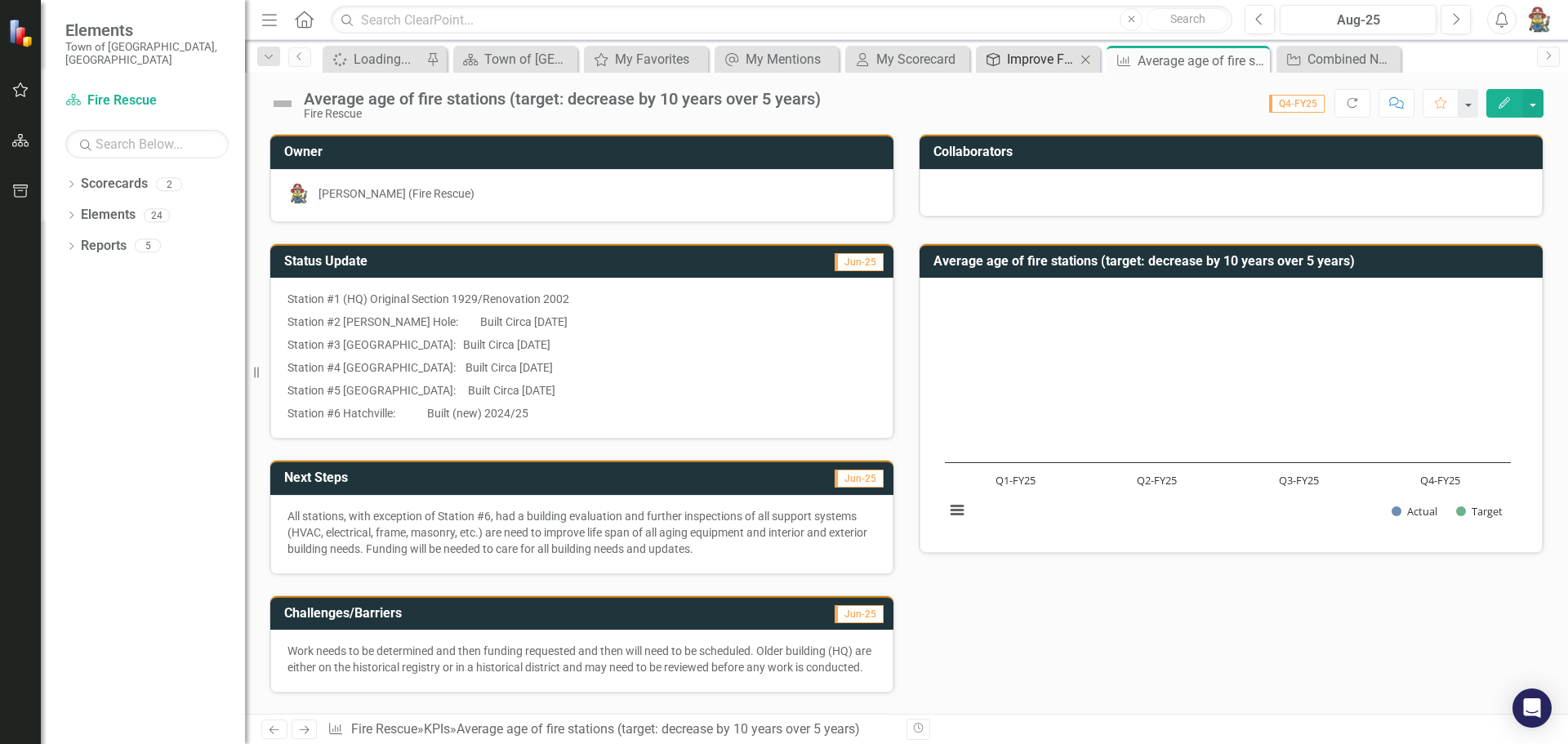
click at [1065, 54] on div "Improve Fire Department Infrastructure" at bounding box center [1041, 60] width 68 height 21
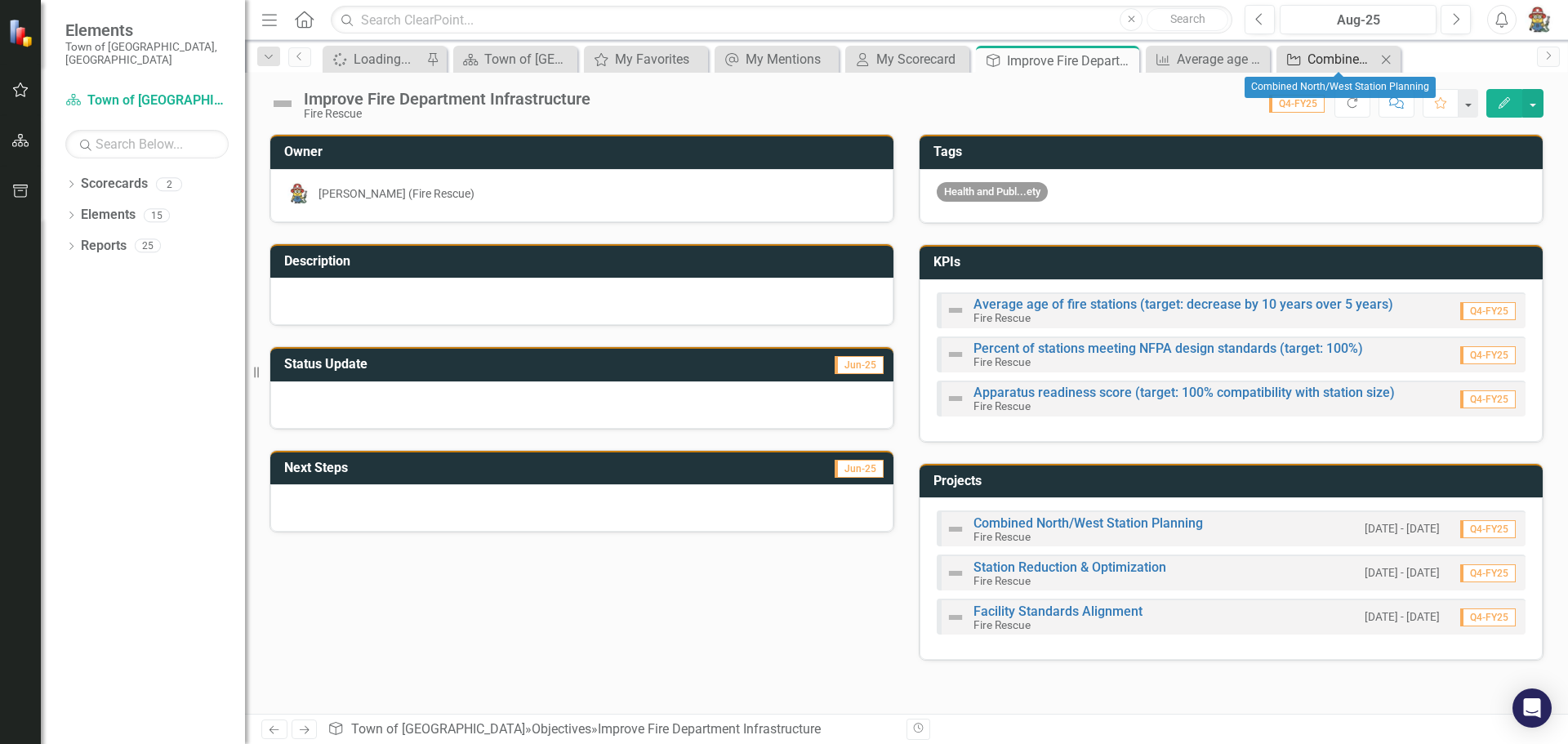
click at [1306, 61] on link "Project Combined North/West Station Planning" at bounding box center [1327, 60] width 96 height 21
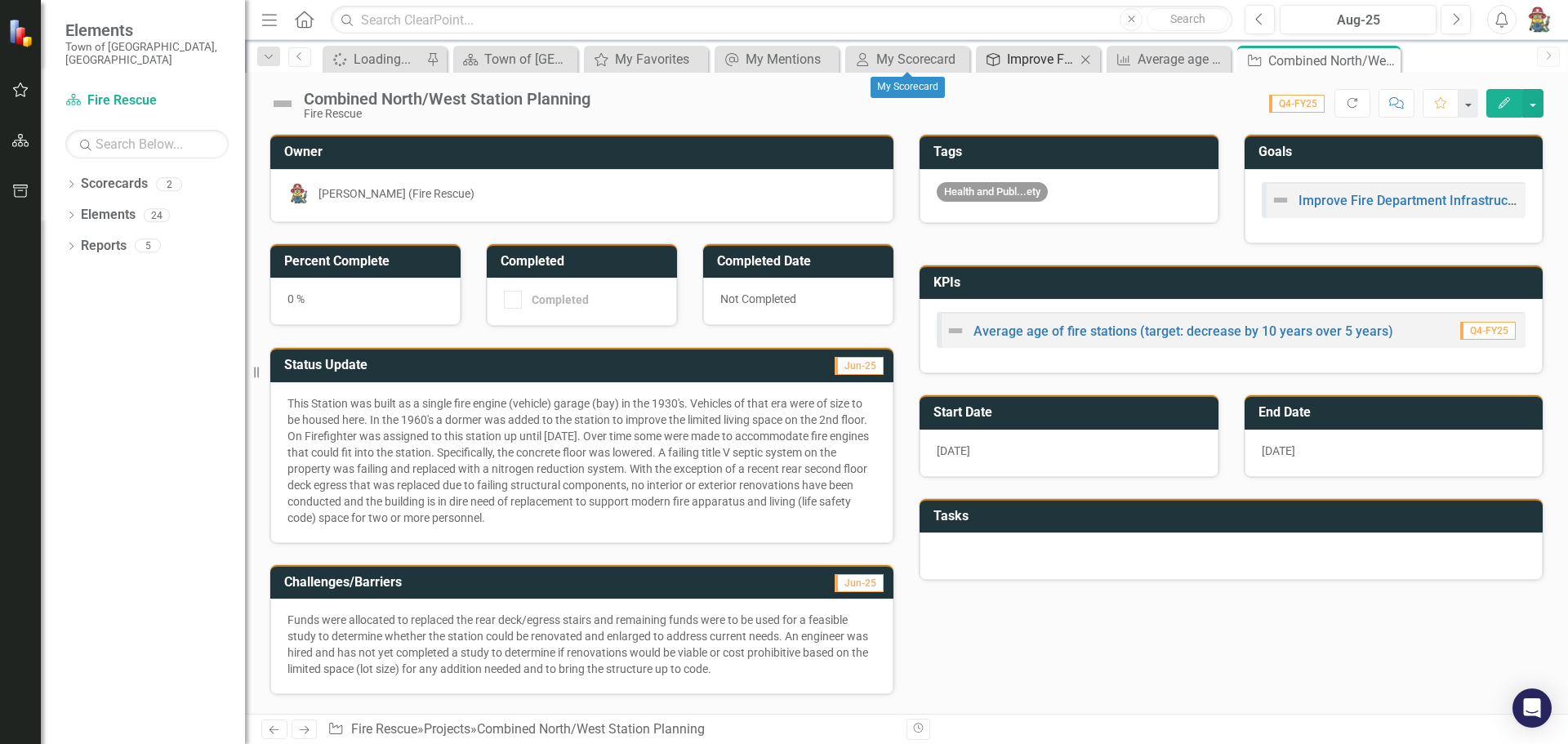
click at [1050, 63] on div "Improve Fire Department Infrastructure" at bounding box center [1041, 60] width 68 height 21
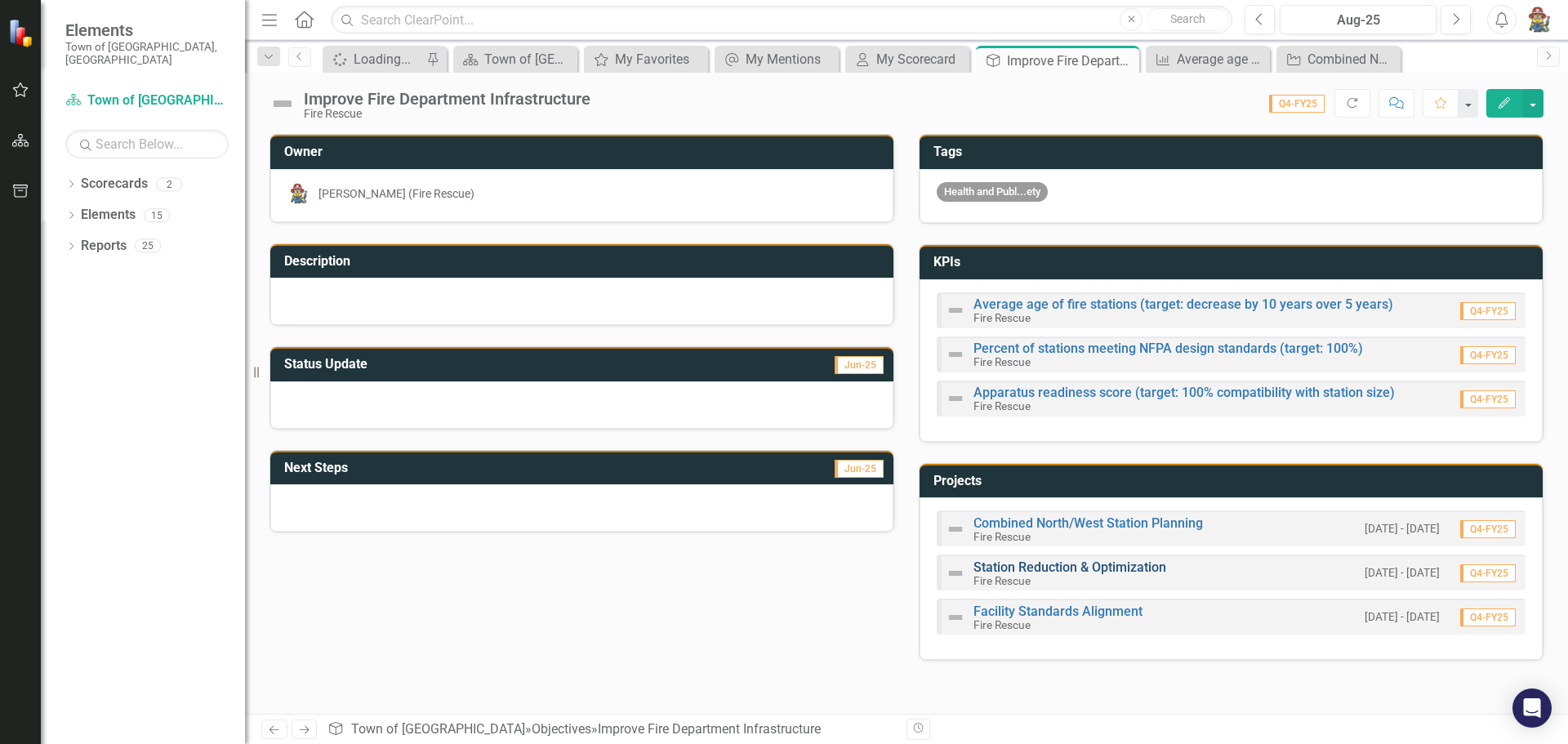
click at [1060, 571] on link "Station Reduction & Optimization" at bounding box center [1069, 567] width 192 height 16
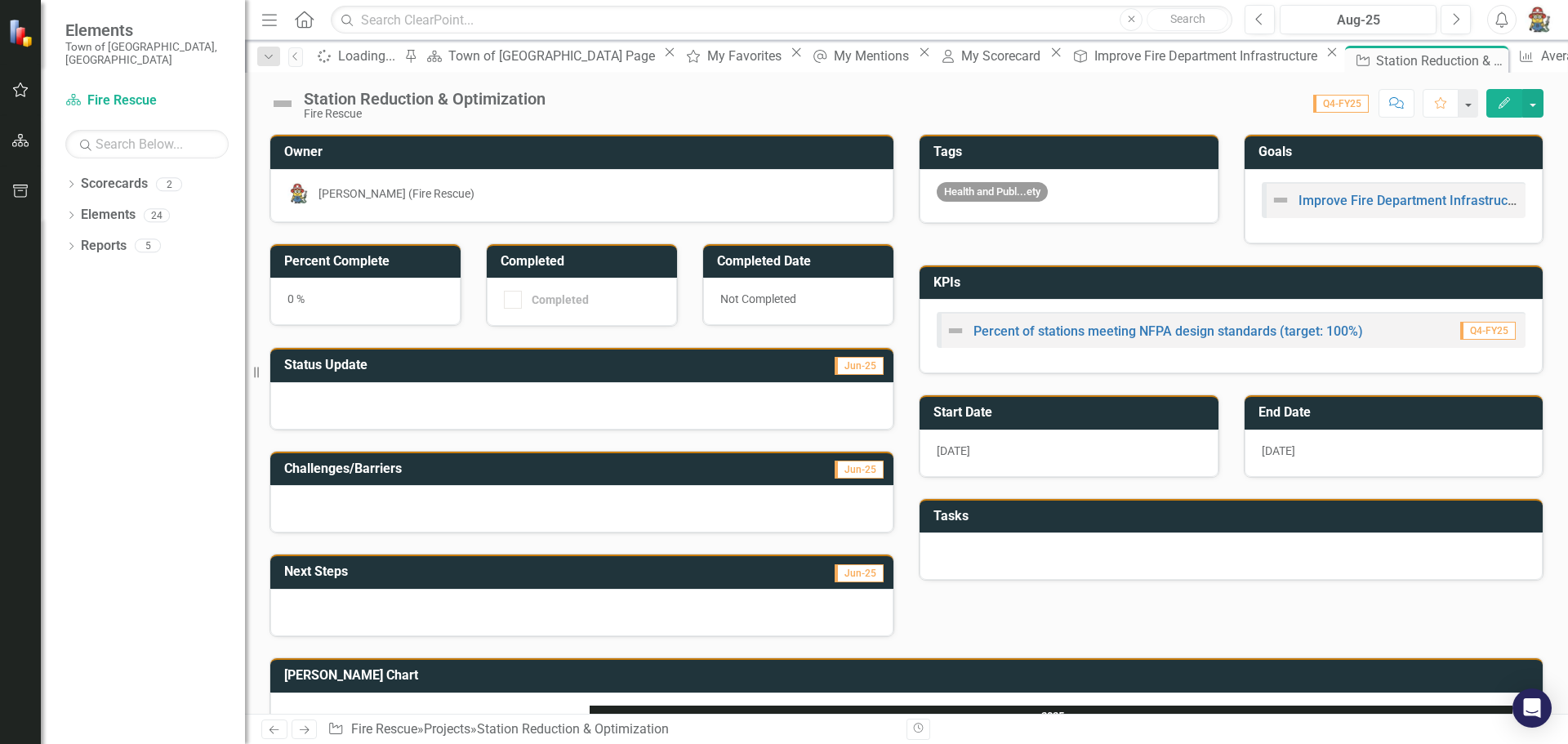
click at [432, 407] on div at bounding box center [582, 406] width 623 height 47
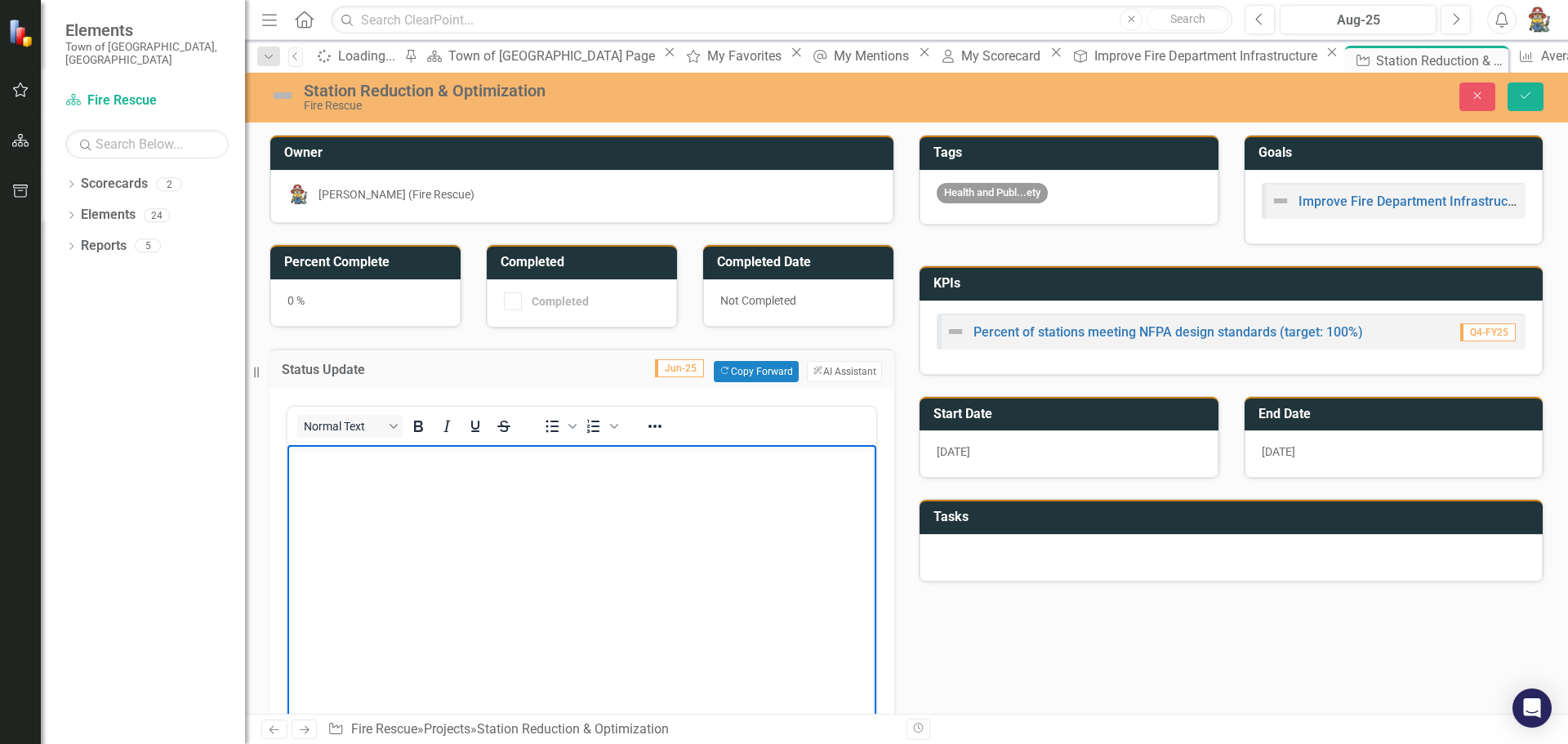
click at [402, 459] on p "Rich Text Area. Press ALT-0 for help." at bounding box center [582, 457] width 581 height 20
click at [325, 471] on body "Rich Text Area. Press ALT-0 for help." at bounding box center [582, 567] width 589 height 245
click at [355, 448] on p "Currently," at bounding box center [582, 457] width 581 height 20
click at [400, 475] on p "Currently, we are operate at a 6 station model. This was increased upon the ope…" at bounding box center [582, 467] width 581 height 39
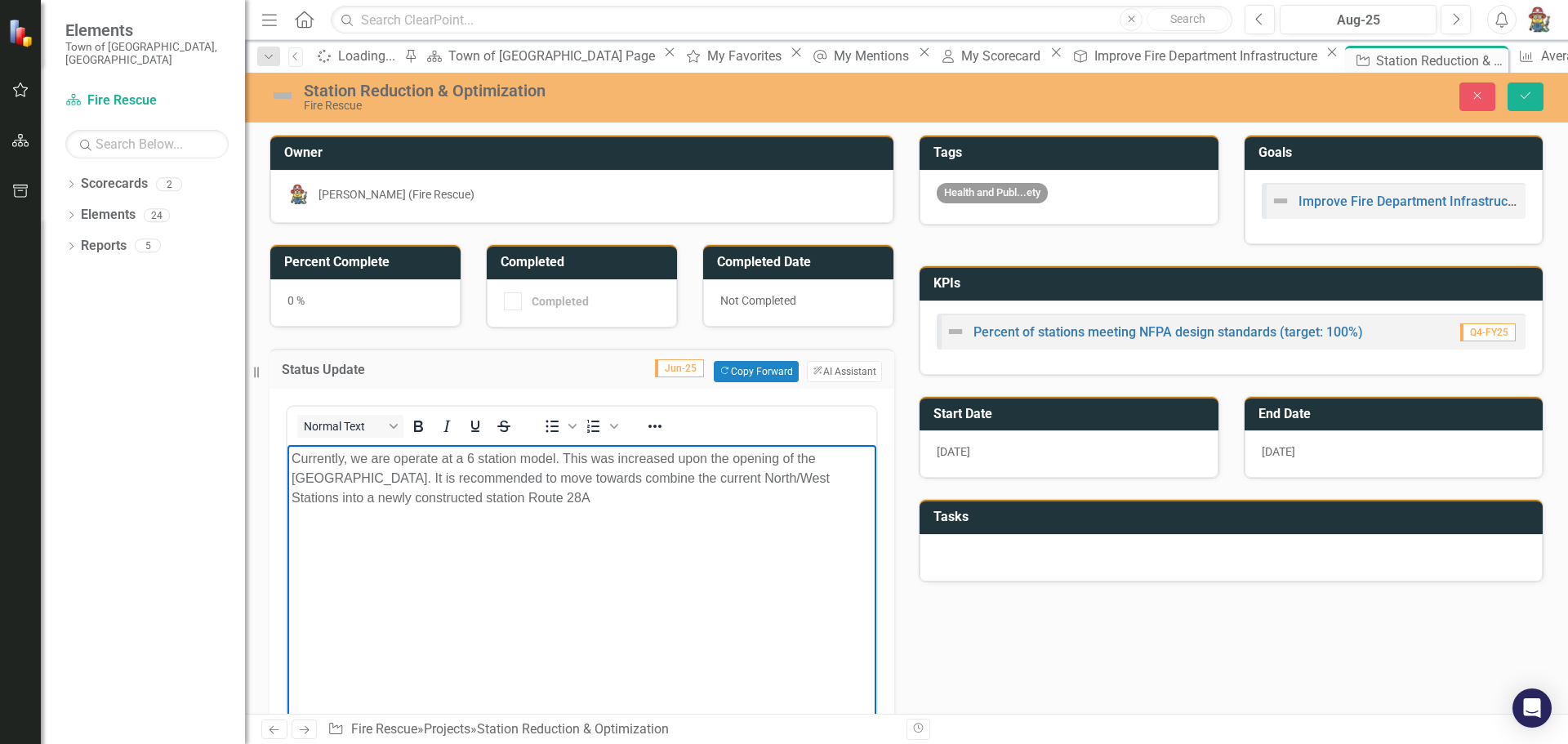
drag, startPoint x: 477, startPoint y: 497, endPoint x: 515, endPoint y: 507, distance: 39.3
click at [477, 497] on p "Currently, we are operate at a 6 station model. This was increased upon the ope…" at bounding box center [582, 477] width 581 height 59
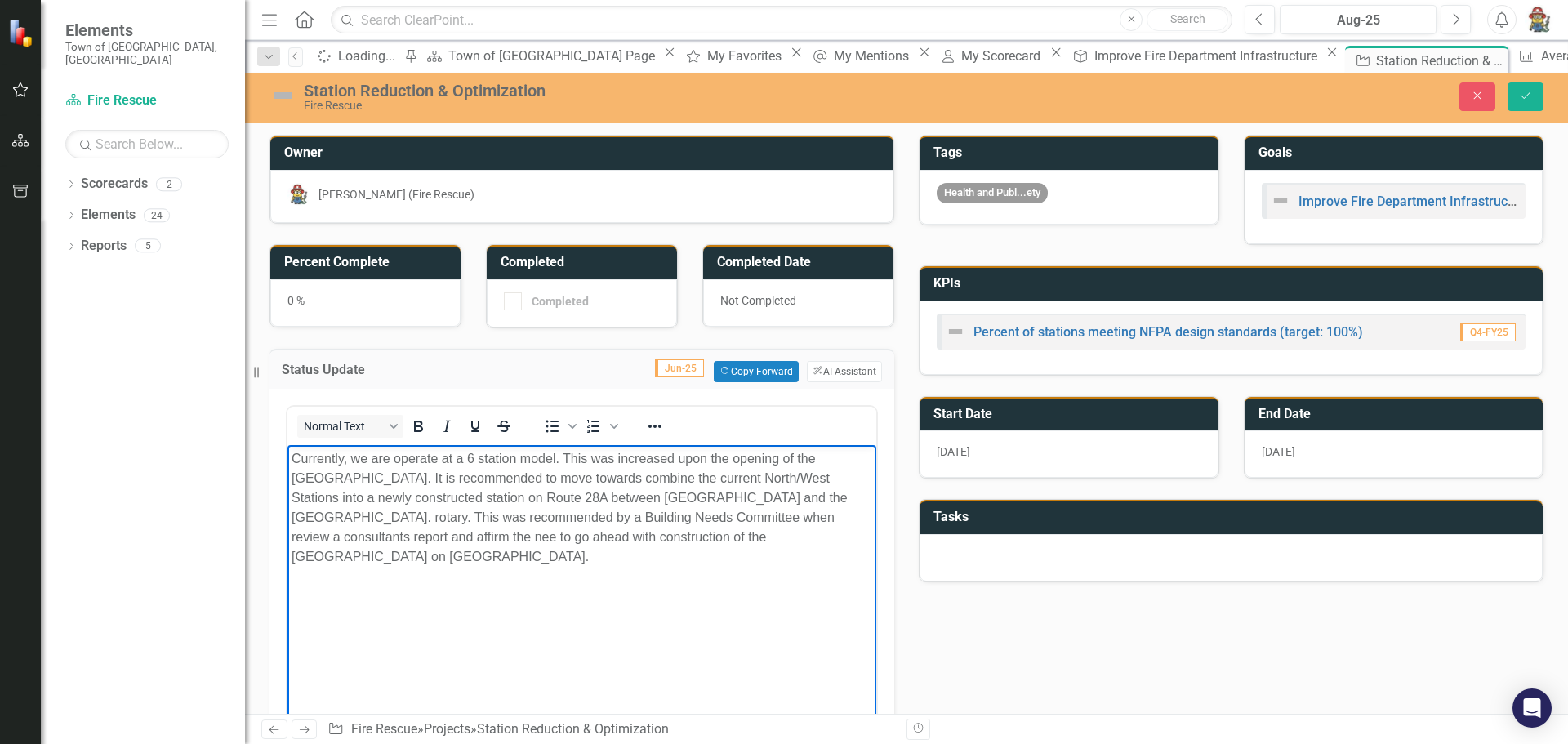
click at [718, 537] on p "Currently, we are operate at a 6 station model. This was increased upon the ope…" at bounding box center [582, 507] width 581 height 117
click at [340, 557] on p "Currently, we are operate at a 6 station model. This was increased upon the ope…" at bounding box center [582, 507] width 581 height 117
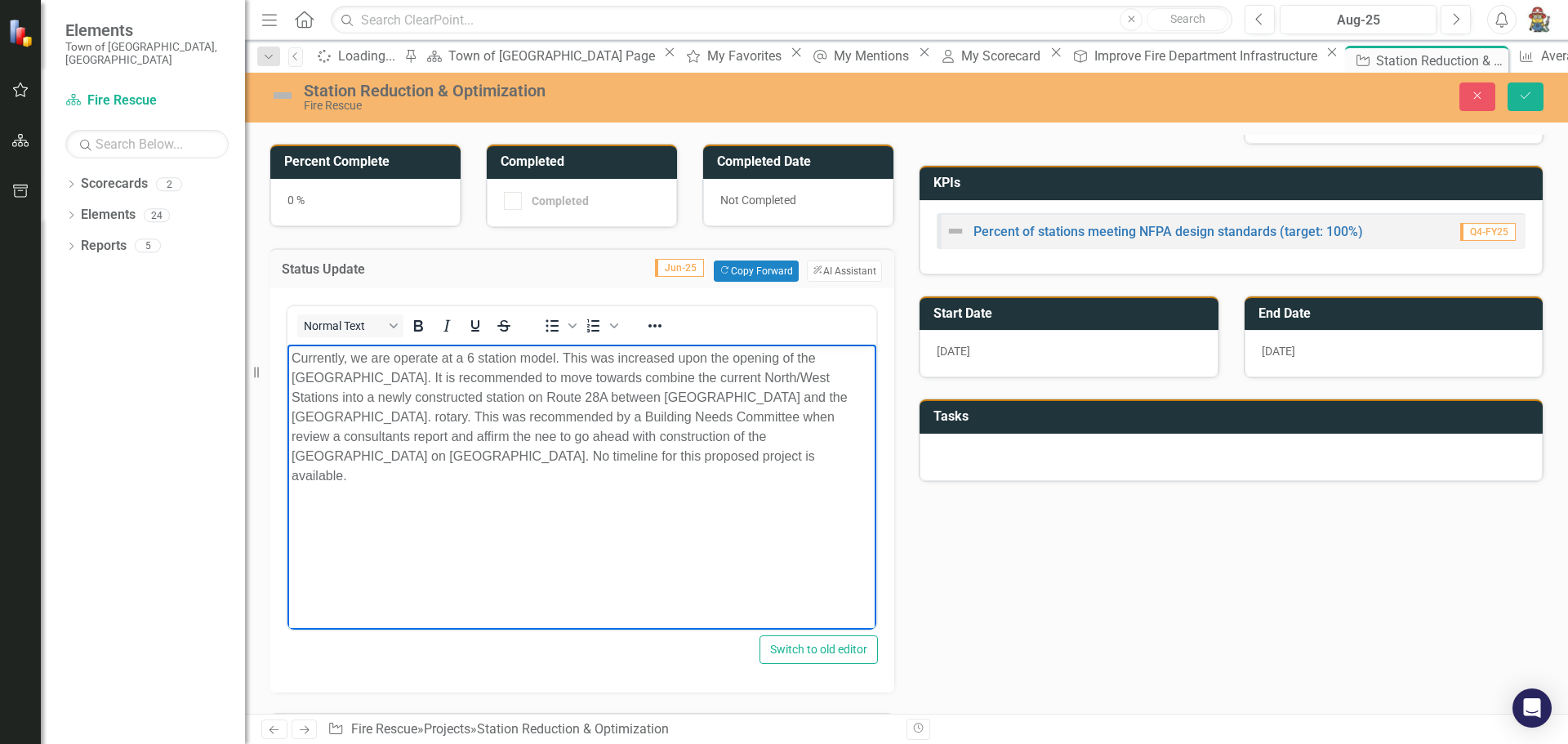
scroll to position [326, 0]
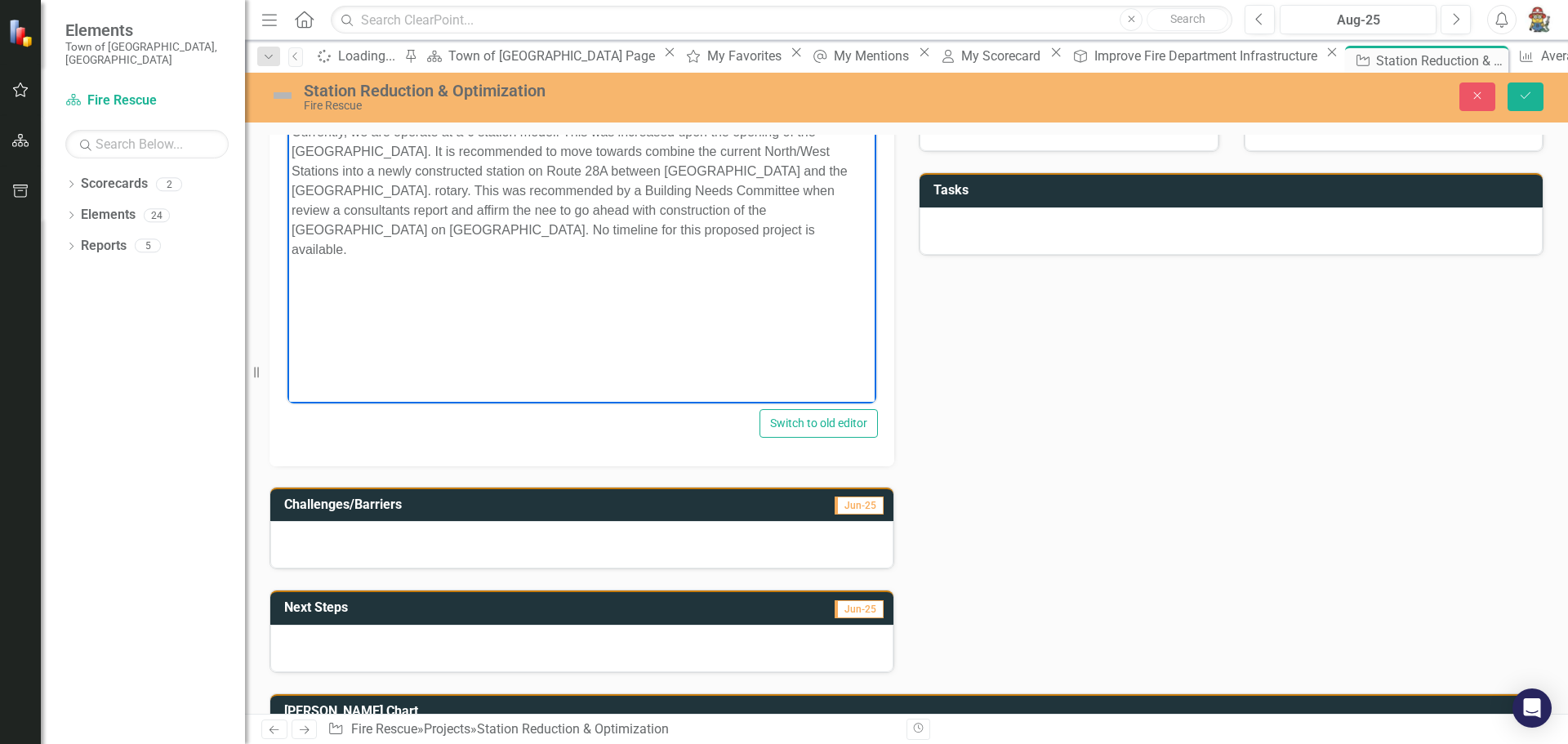
click at [407, 546] on div at bounding box center [582, 545] width 623 height 47
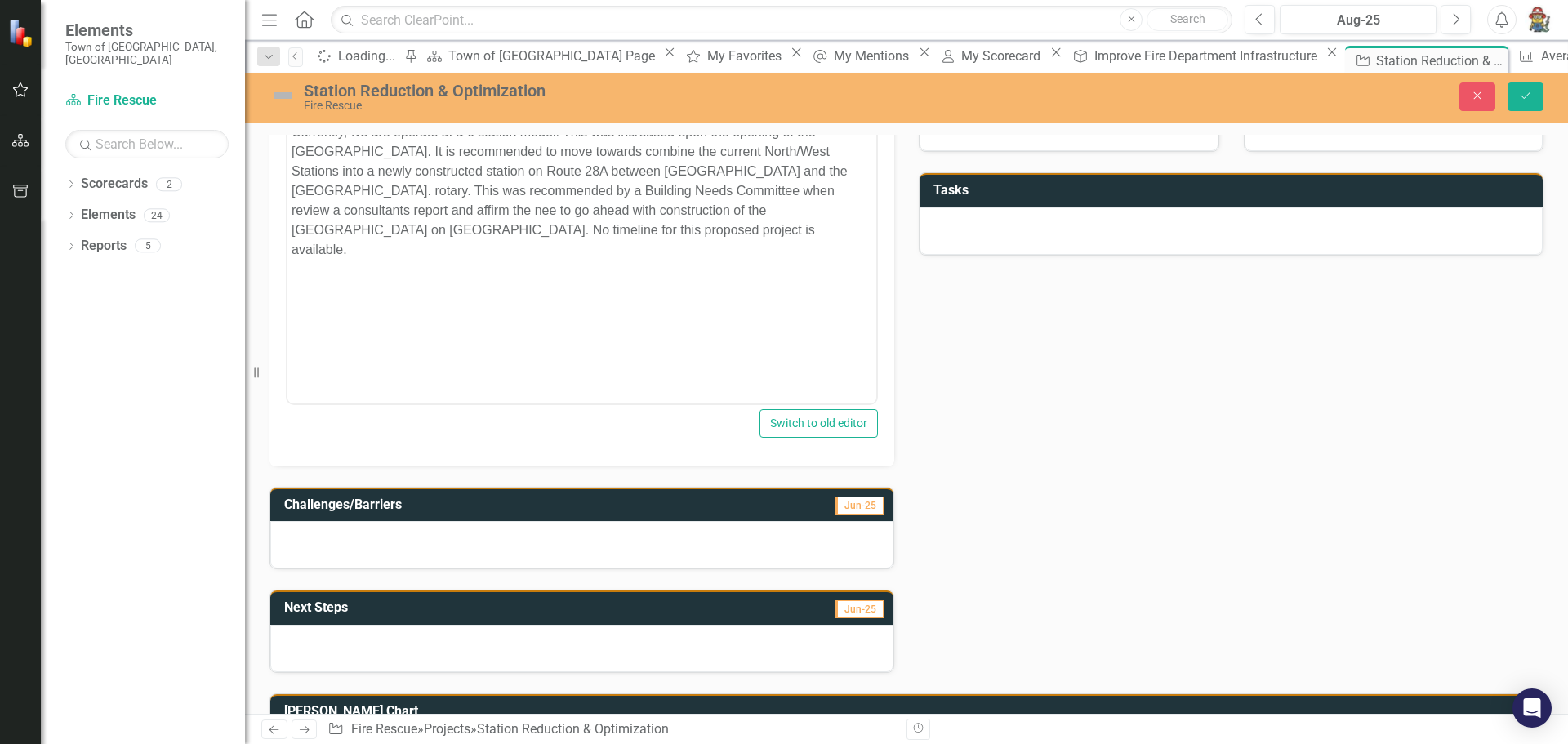
click at [407, 546] on div at bounding box center [582, 545] width 623 height 47
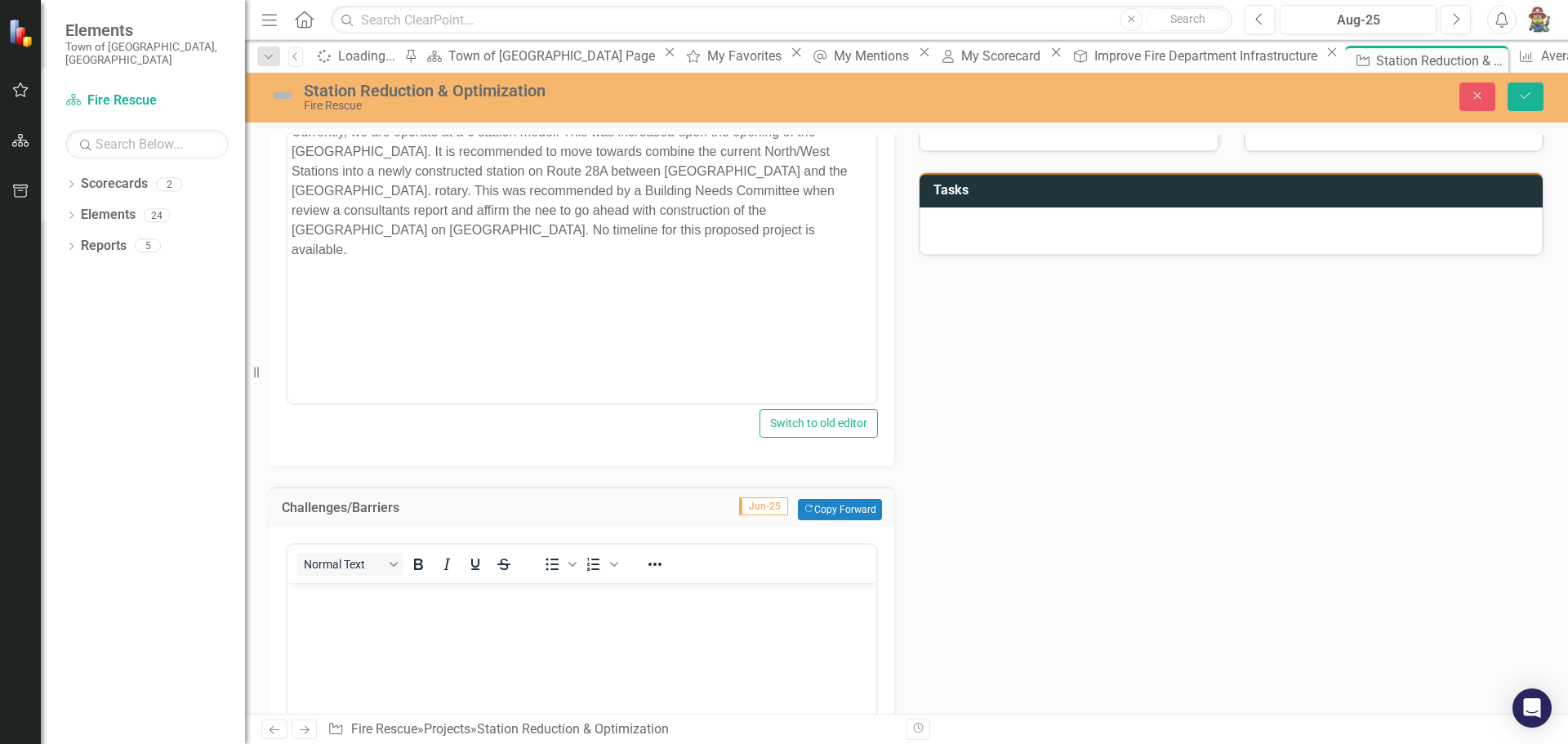
scroll to position [0, 0]
click at [710, 272] on body "Currently, we are operate at a 6 station model. This was increased upon the ope…" at bounding box center [582, 240] width 589 height 245
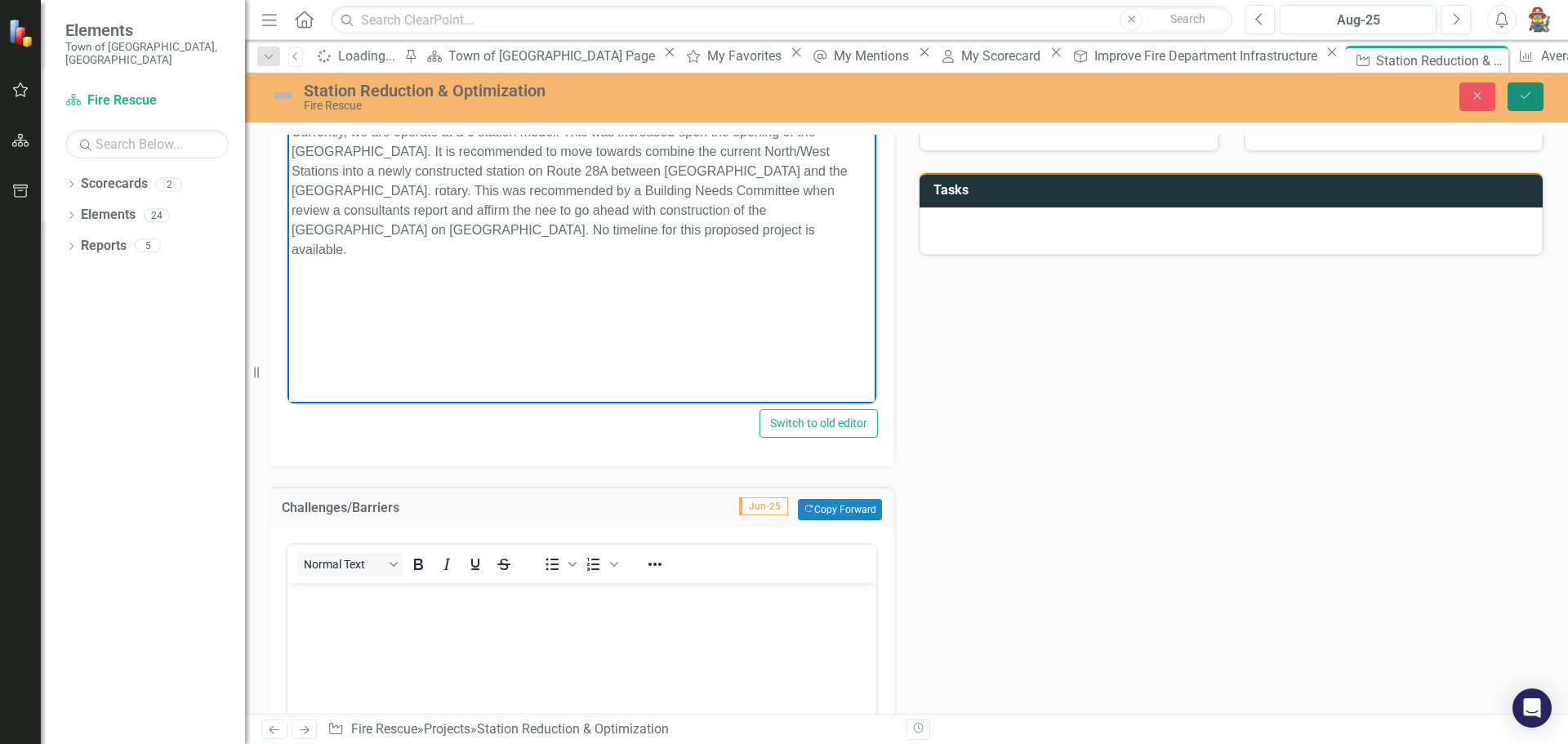
click at [1526, 91] on icon "Save" at bounding box center [1525, 95] width 15 height 11
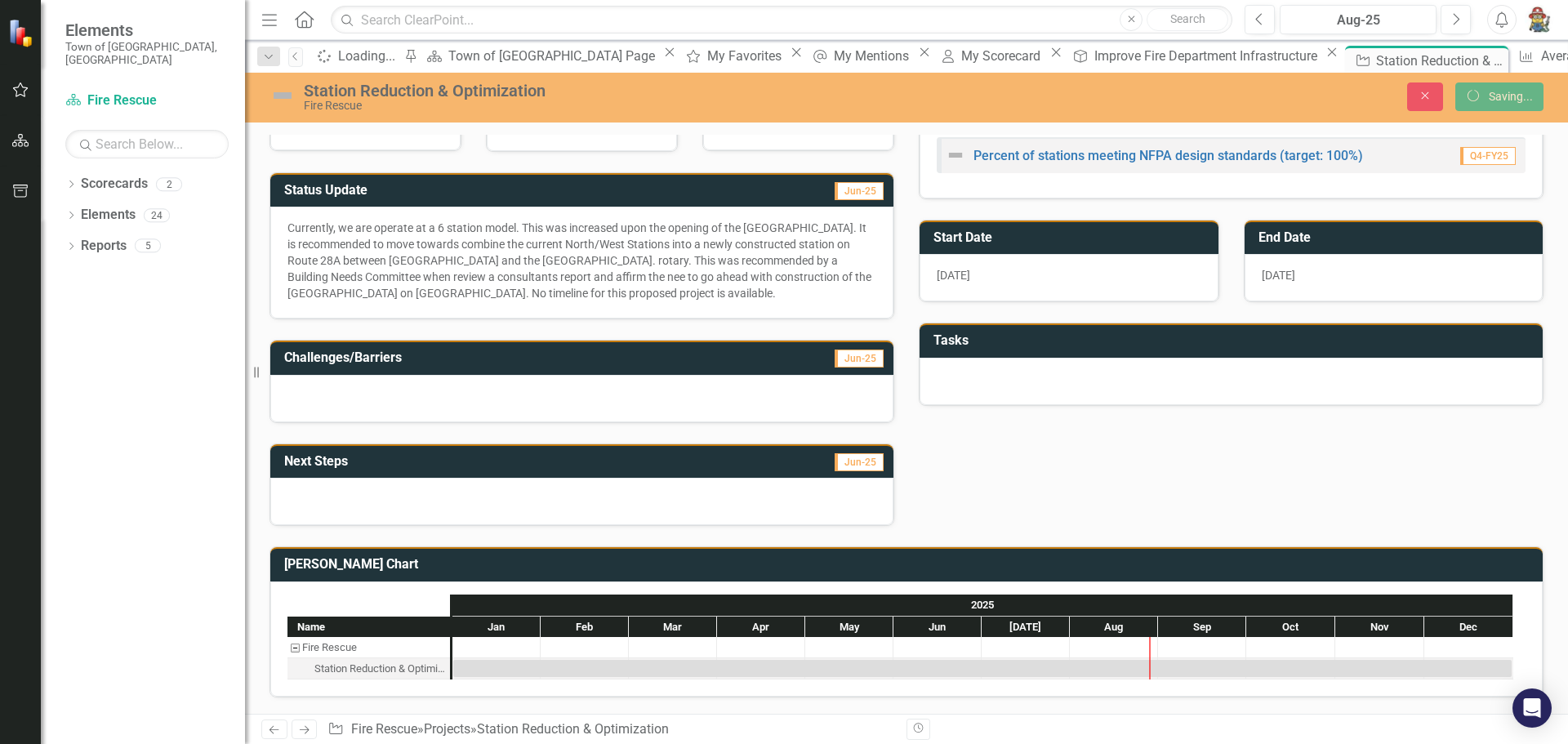
scroll to position [176, 0]
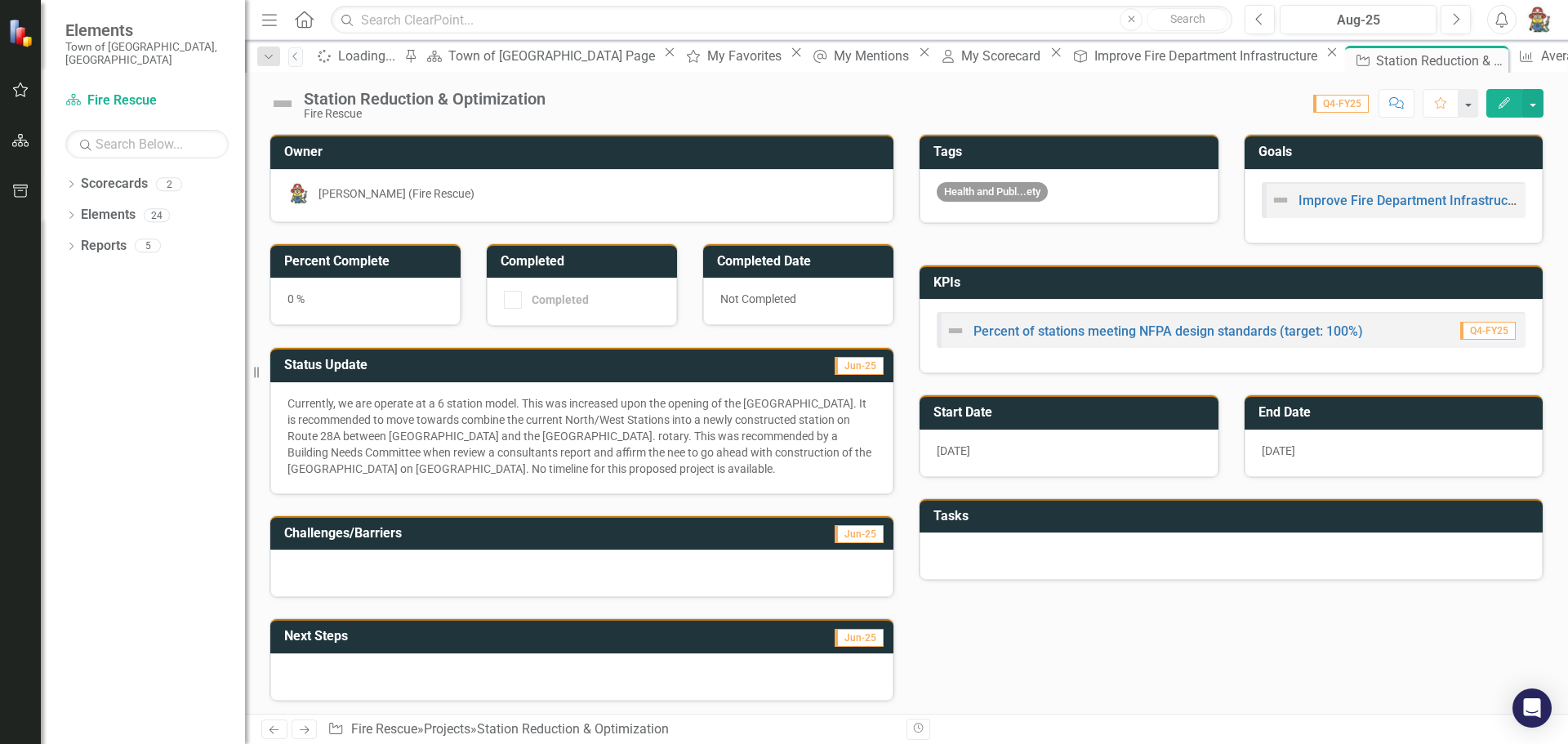
click at [375, 580] on div at bounding box center [582, 573] width 623 height 47
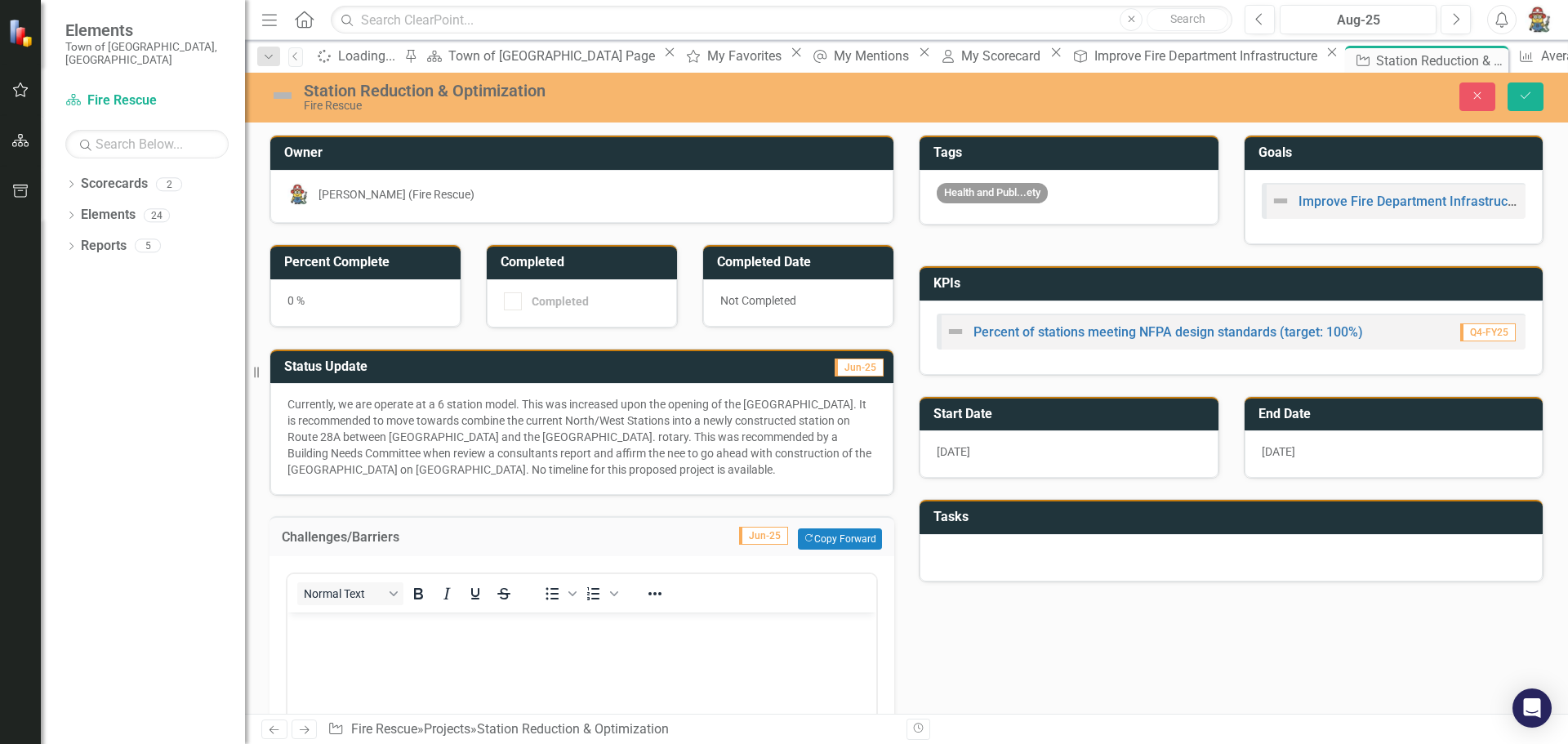
scroll to position [163, 0]
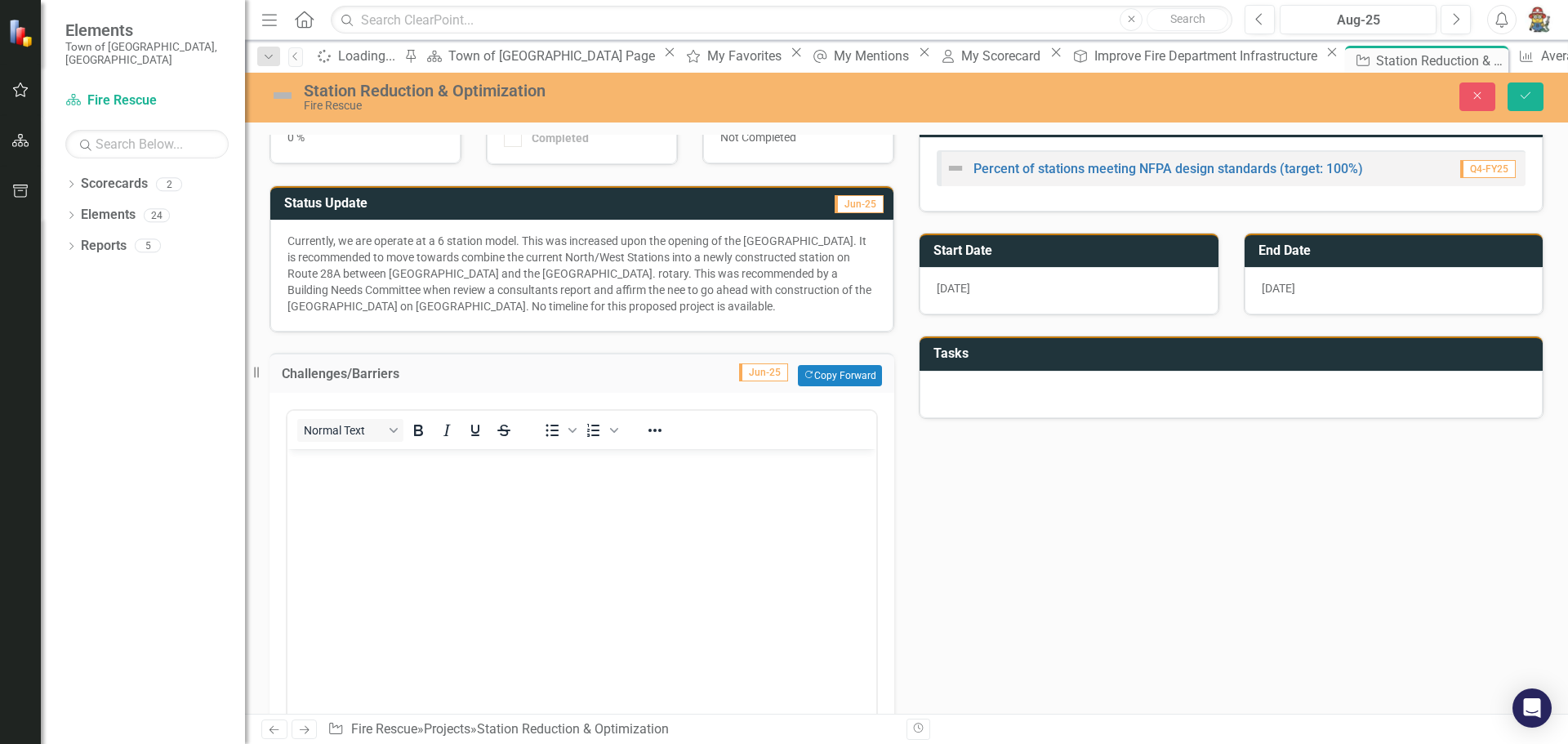
click at [369, 514] on body "Rich Text Area. Press ALT-0 for help." at bounding box center [582, 571] width 589 height 245
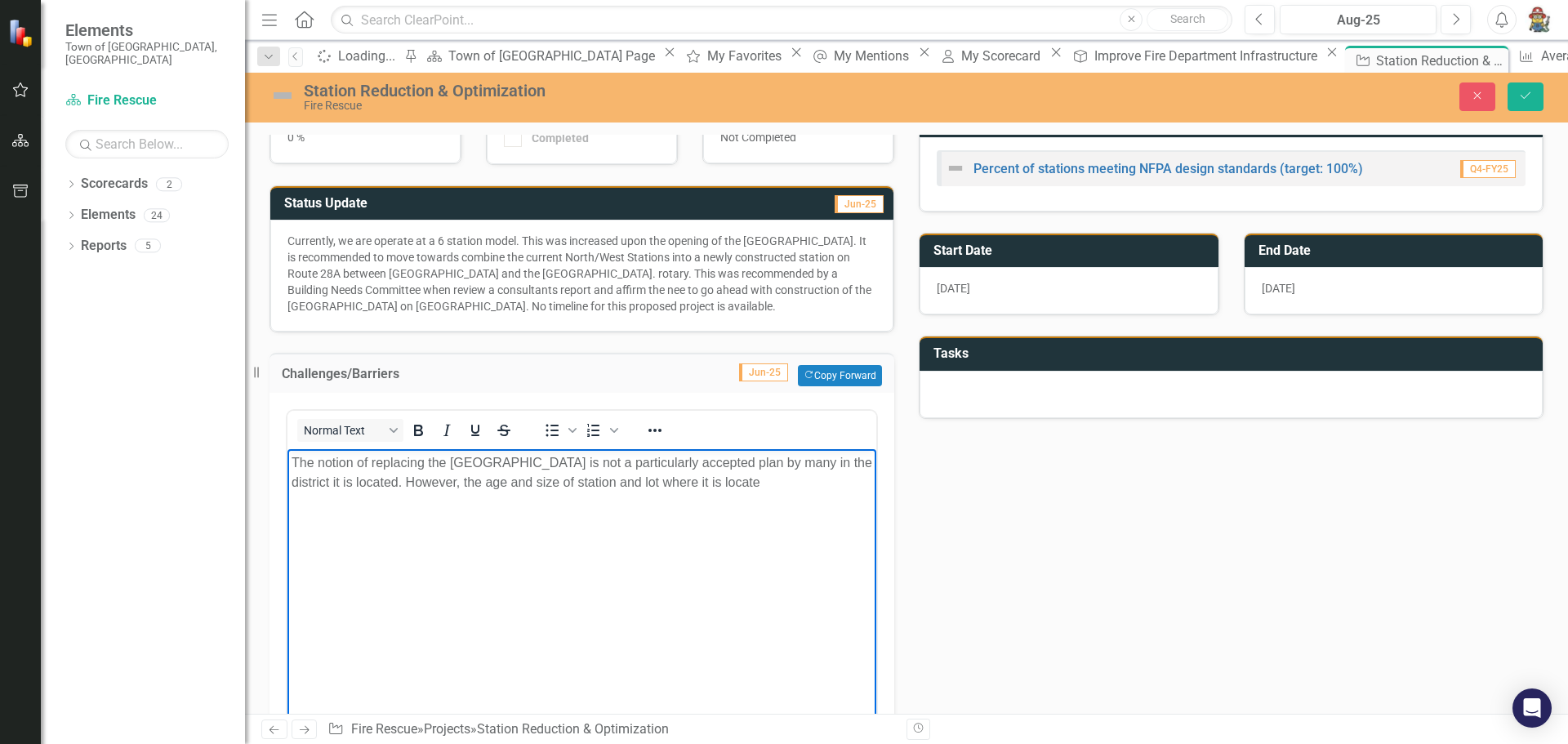
drag, startPoint x: 790, startPoint y: 487, endPoint x: 644, endPoint y: 485, distance: 146.0
click at [644, 485] on p "The notion of replacing the West Falmouth Station is not a particularly accepte…" at bounding box center [582, 472] width 581 height 39
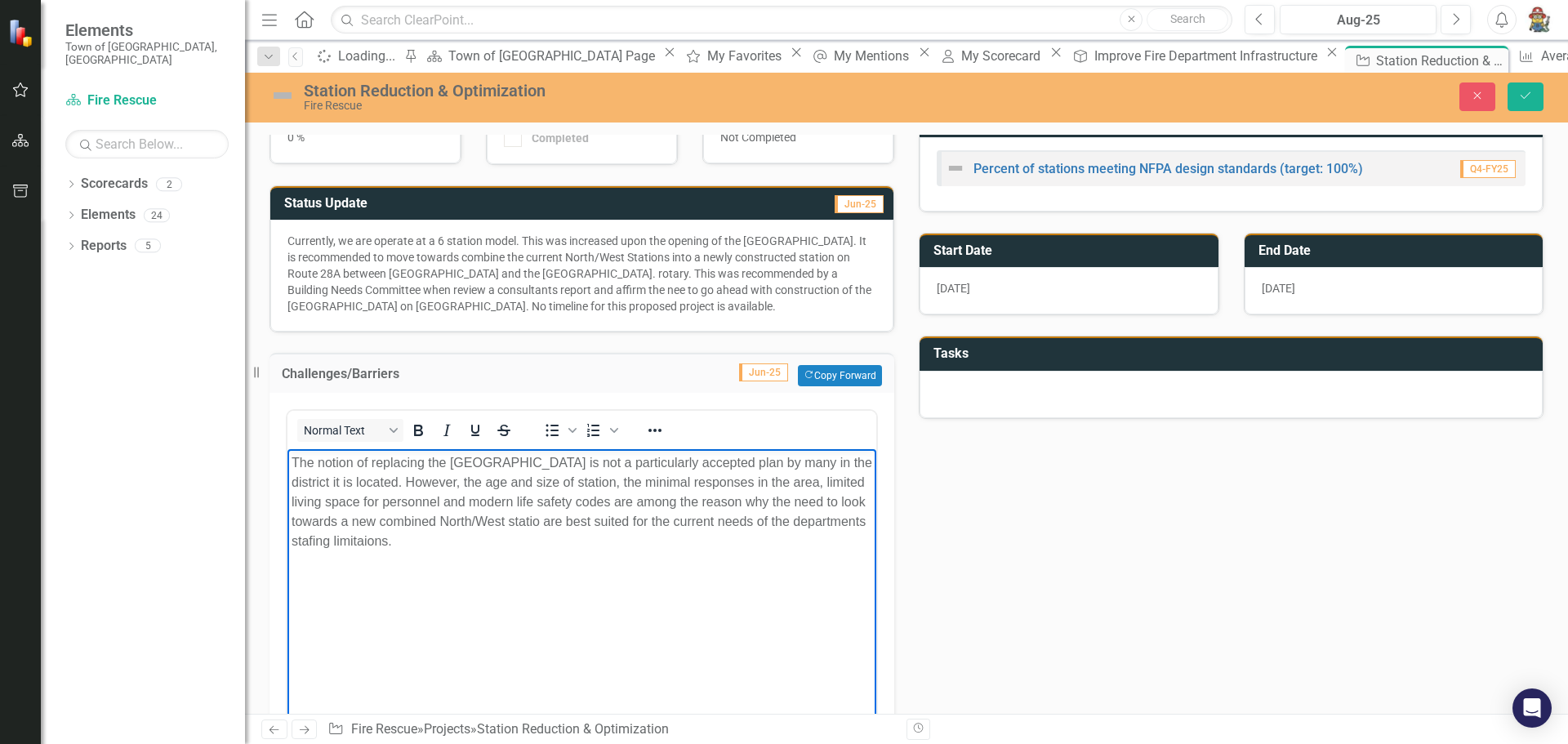
drag, startPoint x: 390, startPoint y: 531, endPoint x: 393, endPoint y: 583, distance: 52.1
click at [393, 583] on body "The notion of replacing the West Falmouth Station is not a particularly accepte…" at bounding box center [582, 571] width 589 height 245
drag, startPoint x: 475, startPoint y: 548, endPoint x: 485, endPoint y: 544, distance: 10.8
click at [476, 548] on p "The notion of replacing the West Falmouth Station is not a particularly accepte…" at bounding box center [582, 502] width 581 height 98
click at [375, 468] on p "The notion of replacing the West Falmouth Station is not a particularly accepte…" at bounding box center [582, 512] width 581 height 117
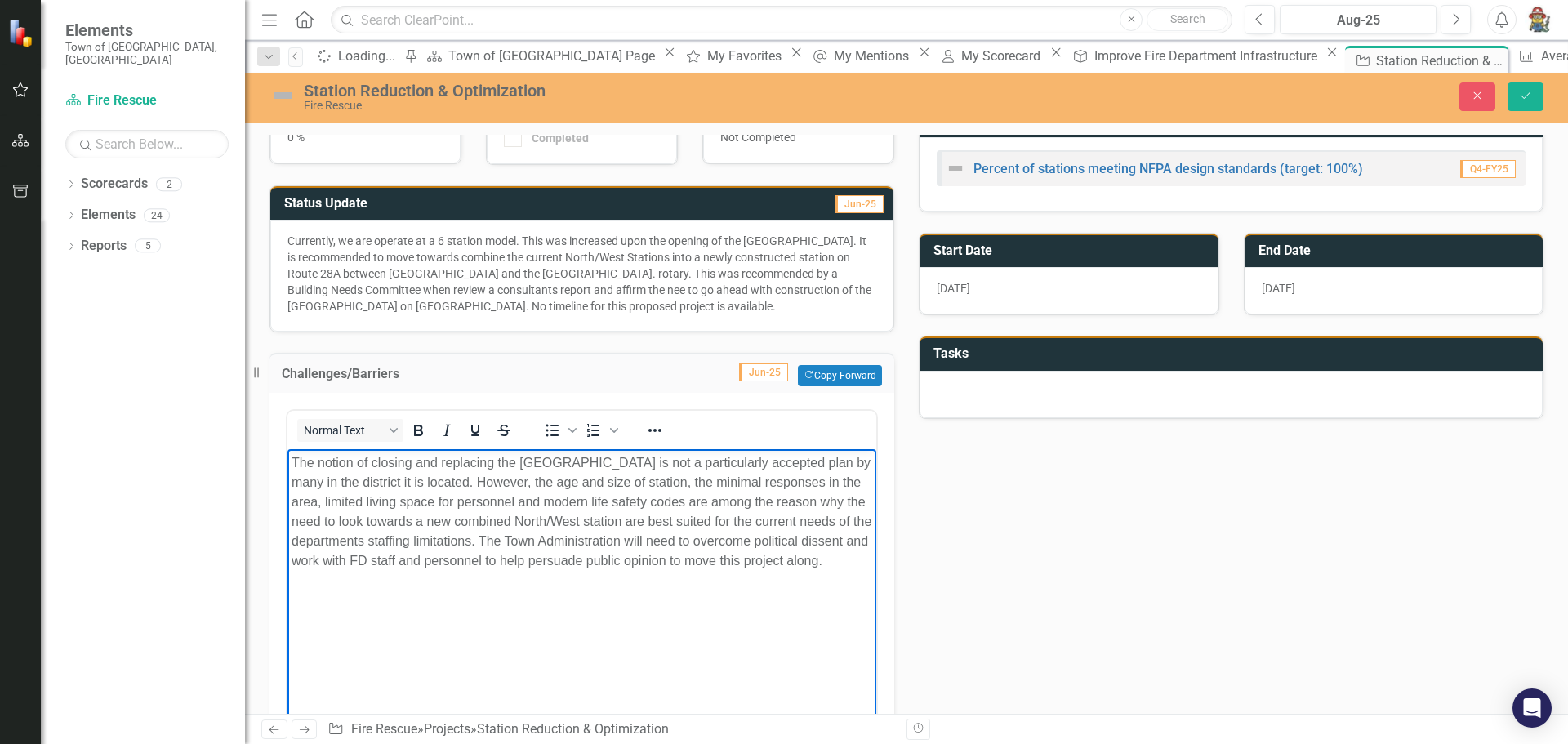
click at [768, 464] on p "The notion of closing and replacing the West Falmouth Station is not a particul…" at bounding box center [582, 512] width 581 height 117
click at [363, 477] on p "The notion of closing and replacing the West Falmouth Station is not widely acc…" at bounding box center [582, 512] width 581 height 117
click at [564, 483] on p "The notion of closing and replacing the West Falmouth Station is not widely acc…" at bounding box center [582, 521] width 581 height 137
click at [666, 523] on p "The notion of closing and replacing the West Falmouth Station is not widely acc…" at bounding box center [582, 521] width 581 height 137
click at [741, 513] on p "The notion of closing and replacing the West Falmouth Station is not widely acc…" at bounding box center [582, 521] width 581 height 137
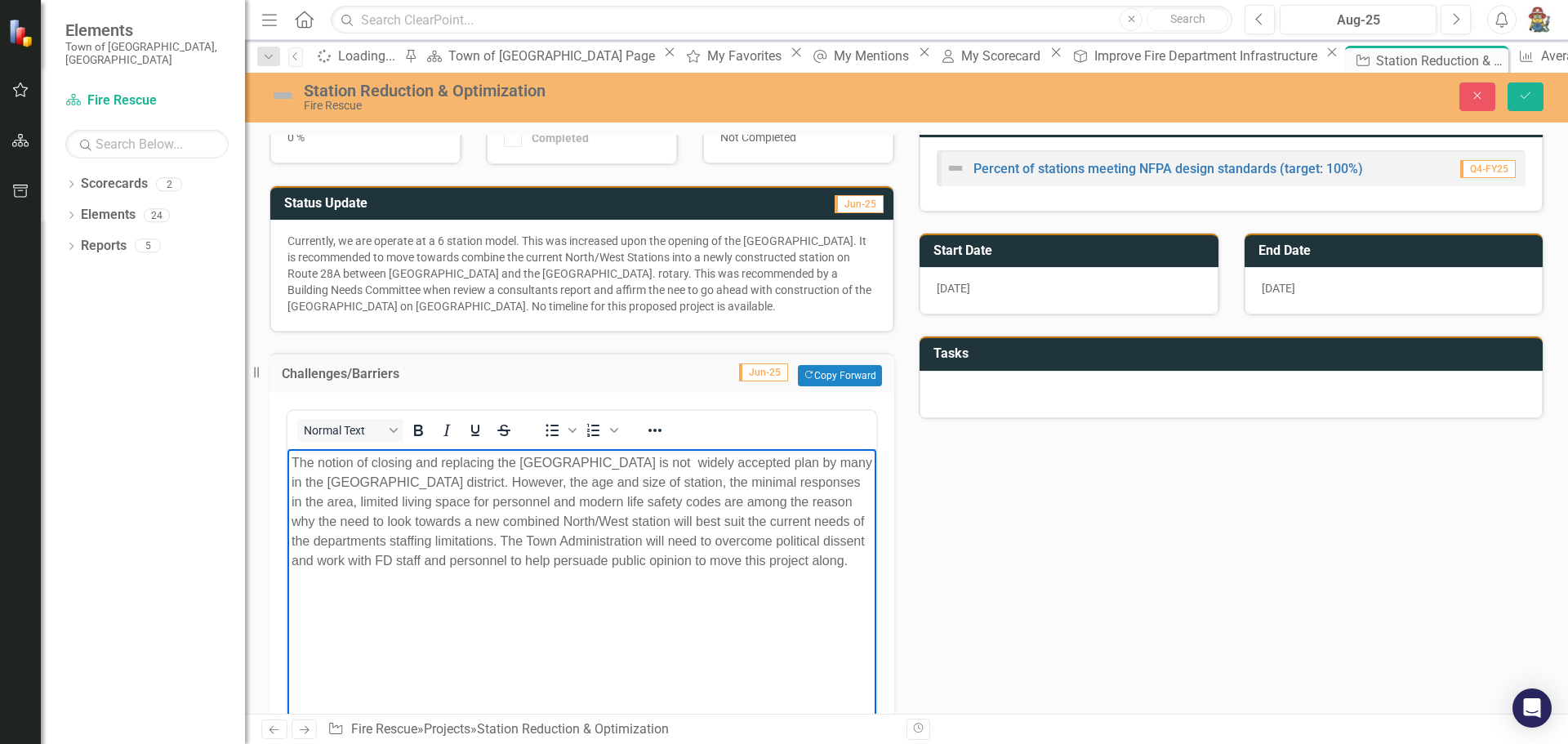
click at [295, 540] on p "The notion of closing and replacing the West Falmouth Station is not widely acc…" at bounding box center [582, 512] width 581 height 117
click at [594, 540] on p "The notion of closing and replacing the West Falmouth Station is not widely acc…" at bounding box center [582, 521] width 581 height 137
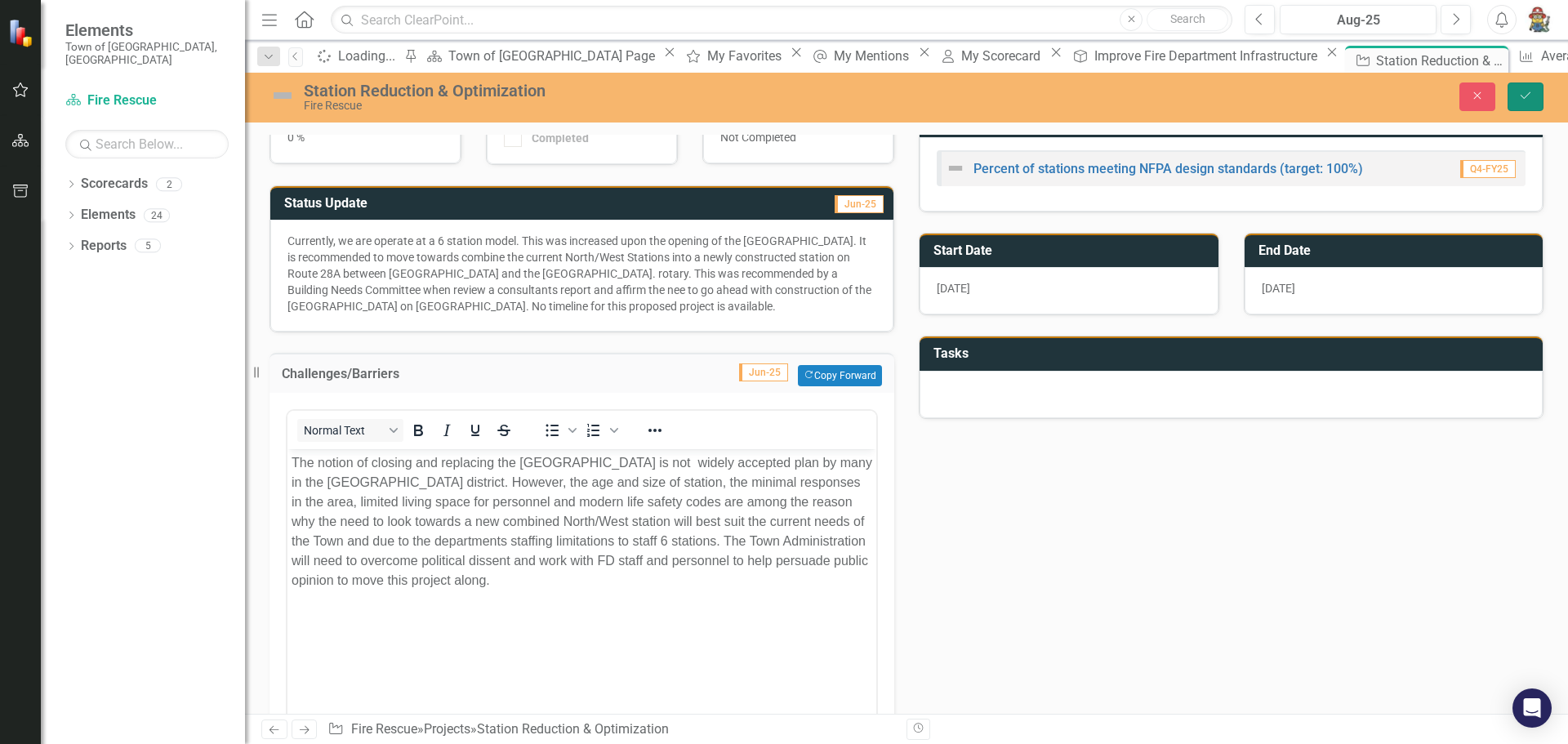
click at [1519, 95] on icon "Save" at bounding box center [1525, 95] width 15 height 11
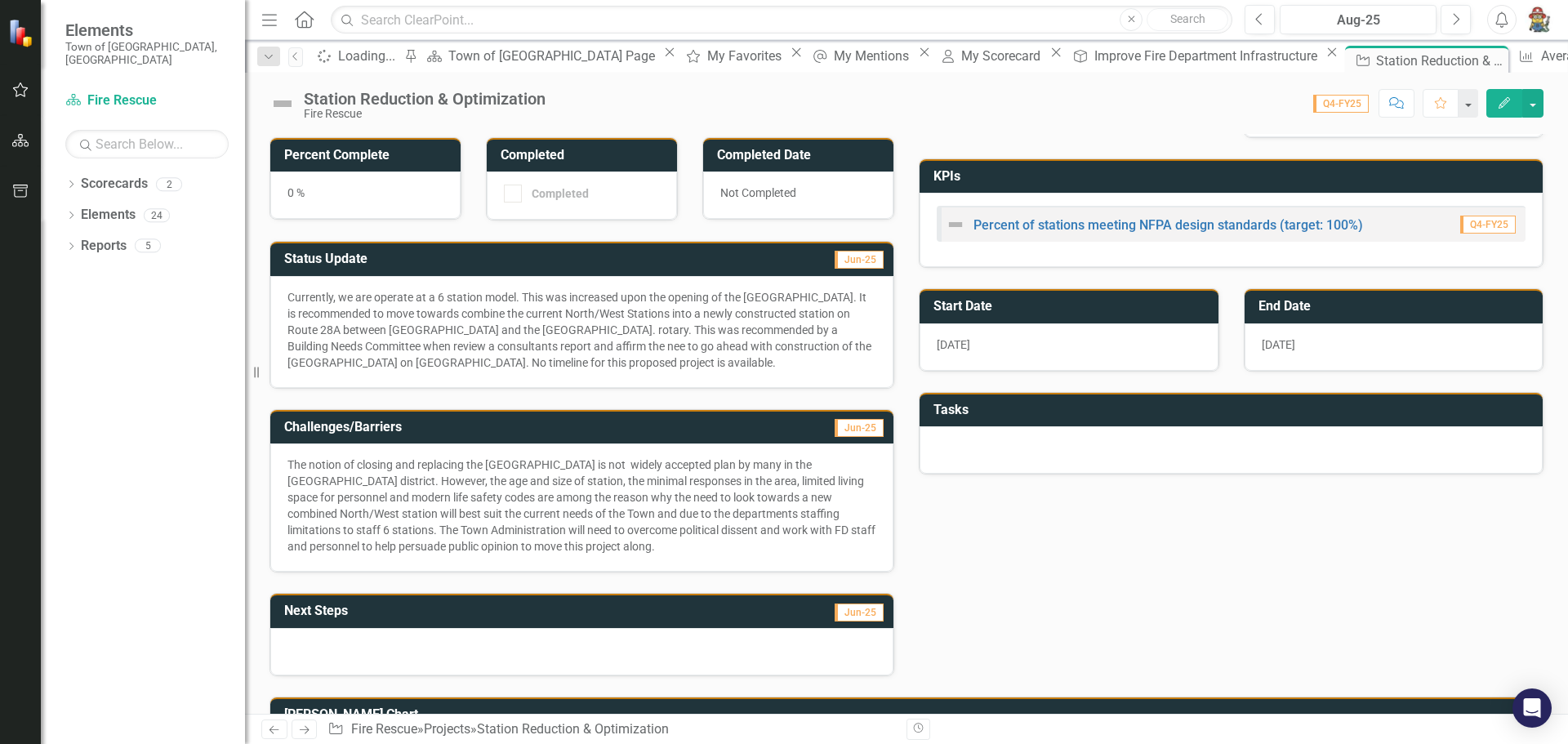
scroll to position [245, 0]
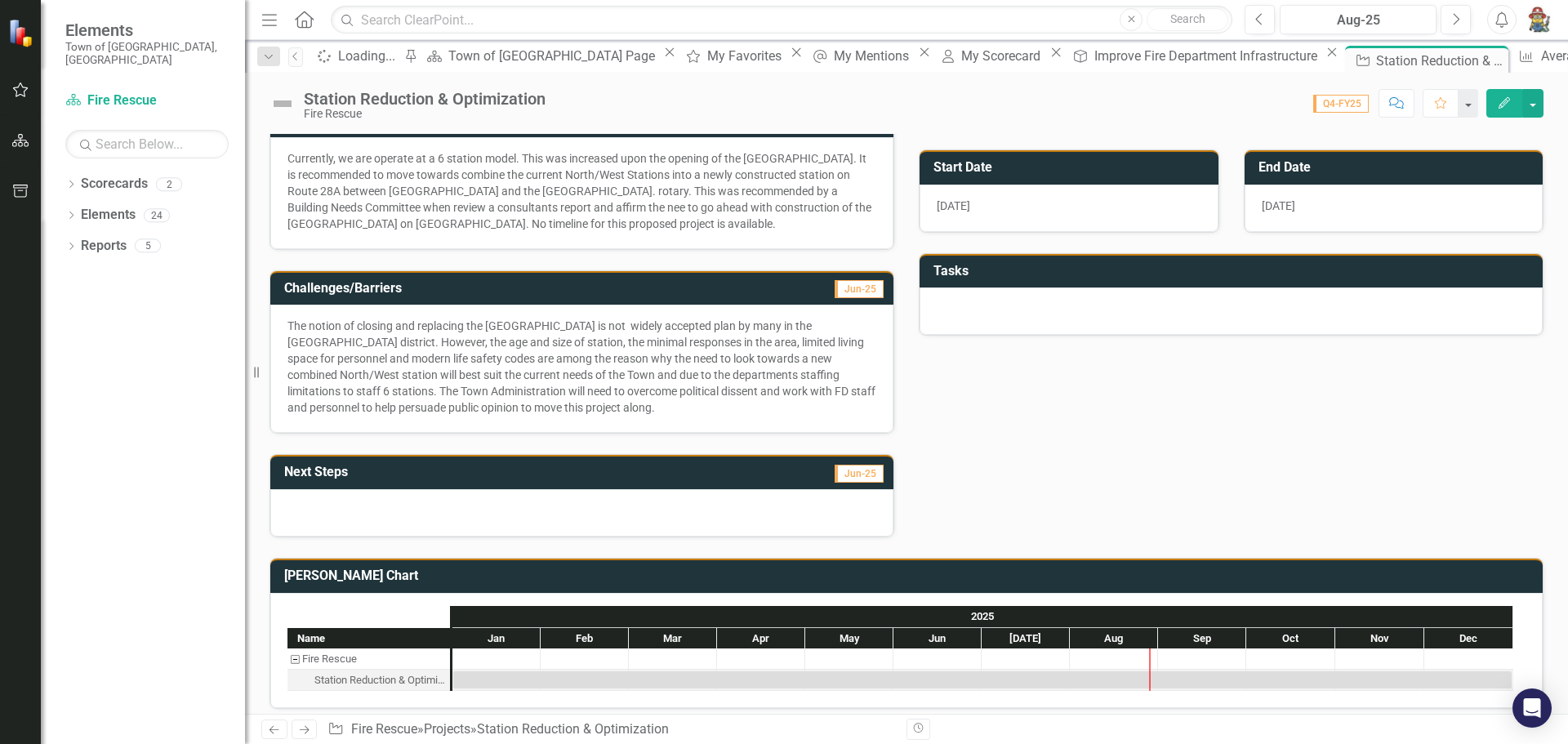
click at [342, 501] on div at bounding box center [582, 513] width 623 height 47
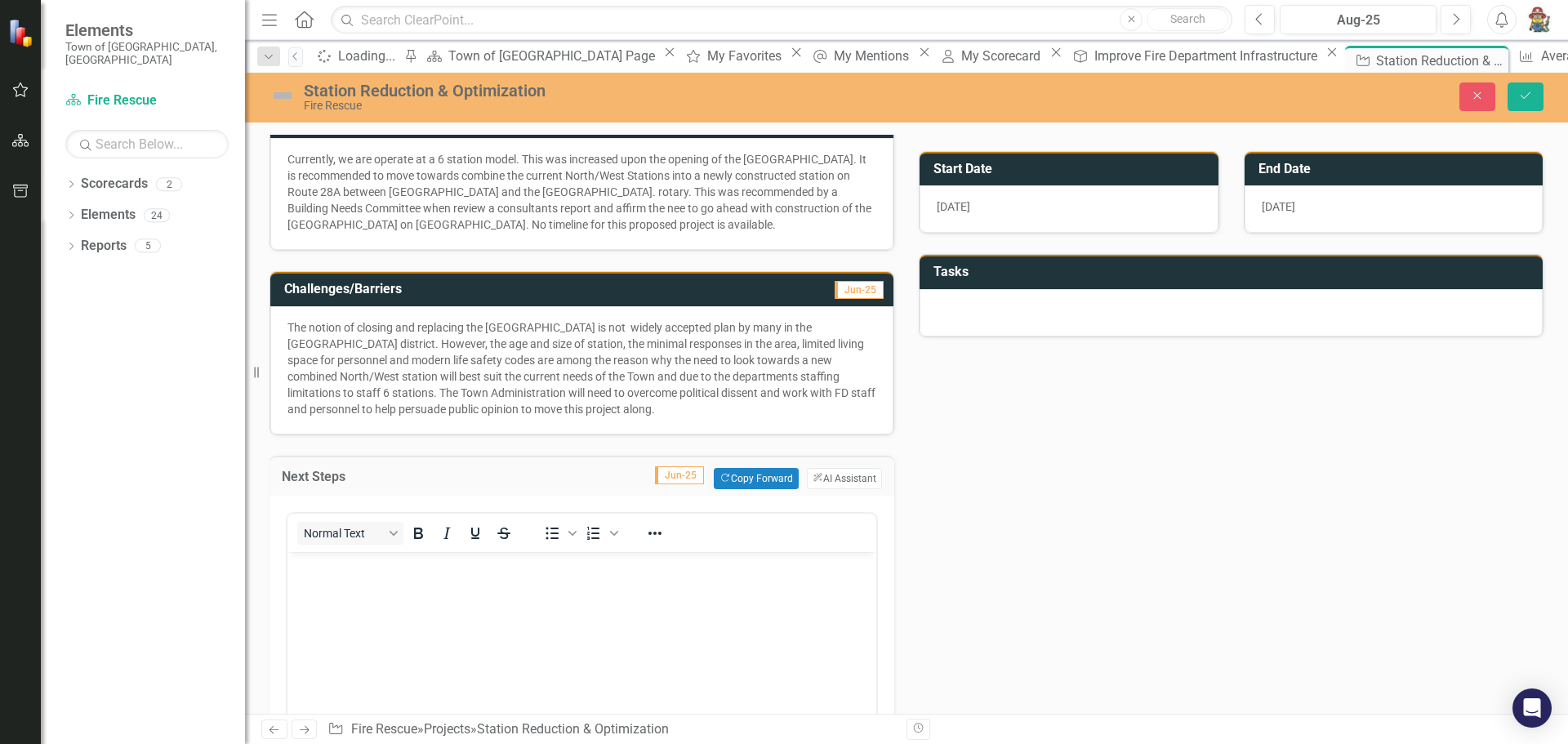
scroll to position [0, 0]
click at [337, 567] on p "Rich Text Area. Press ALT-0 for help." at bounding box center [582, 564] width 581 height 20
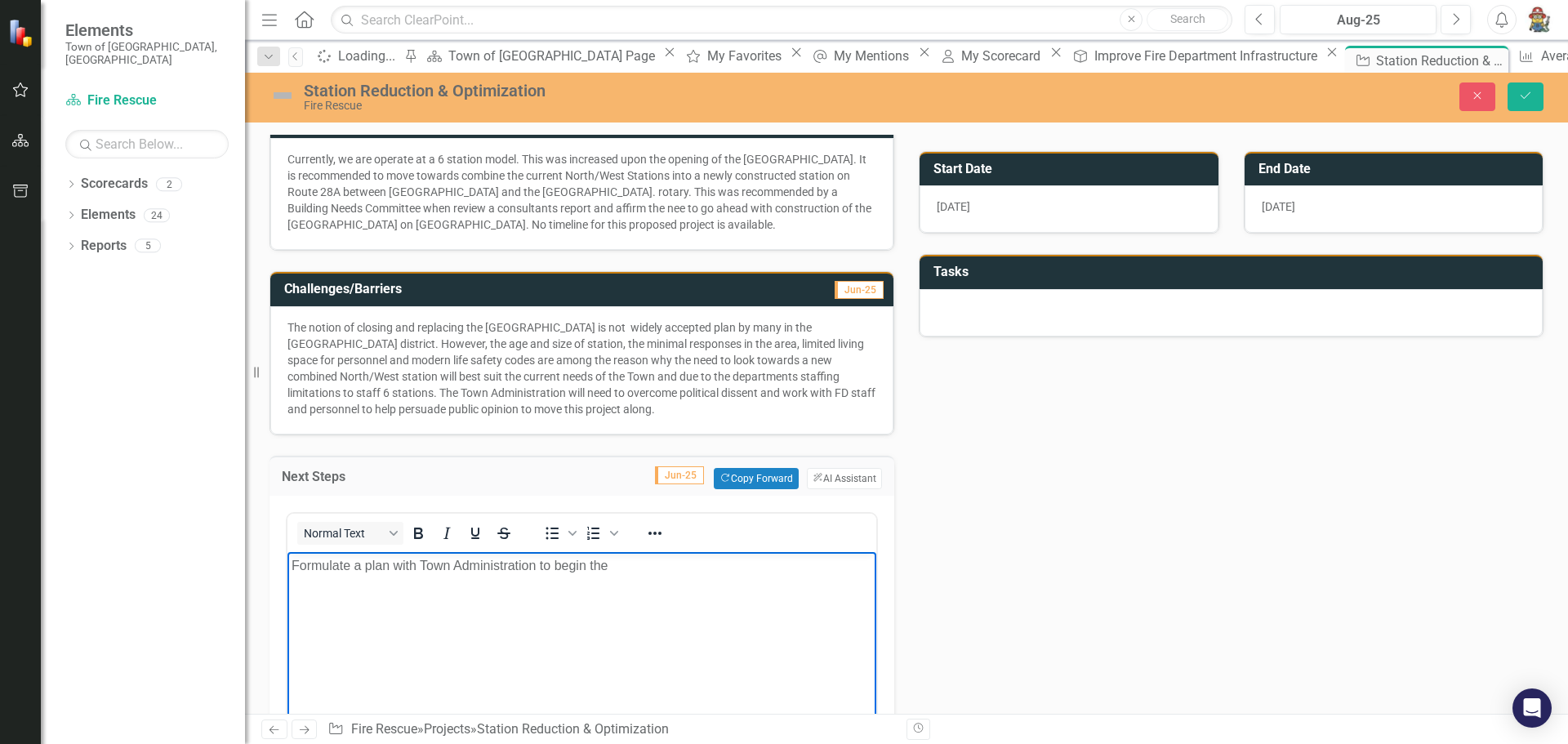
click at [614, 568] on p "Formulate a plan with Town Administration to begin the" at bounding box center [582, 564] width 581 height 20
click at [415, 589] on p "Formulate a plan with Town Administration to begin the next steps needed to red…" at bounding box center [582, 574] width 581 height 39
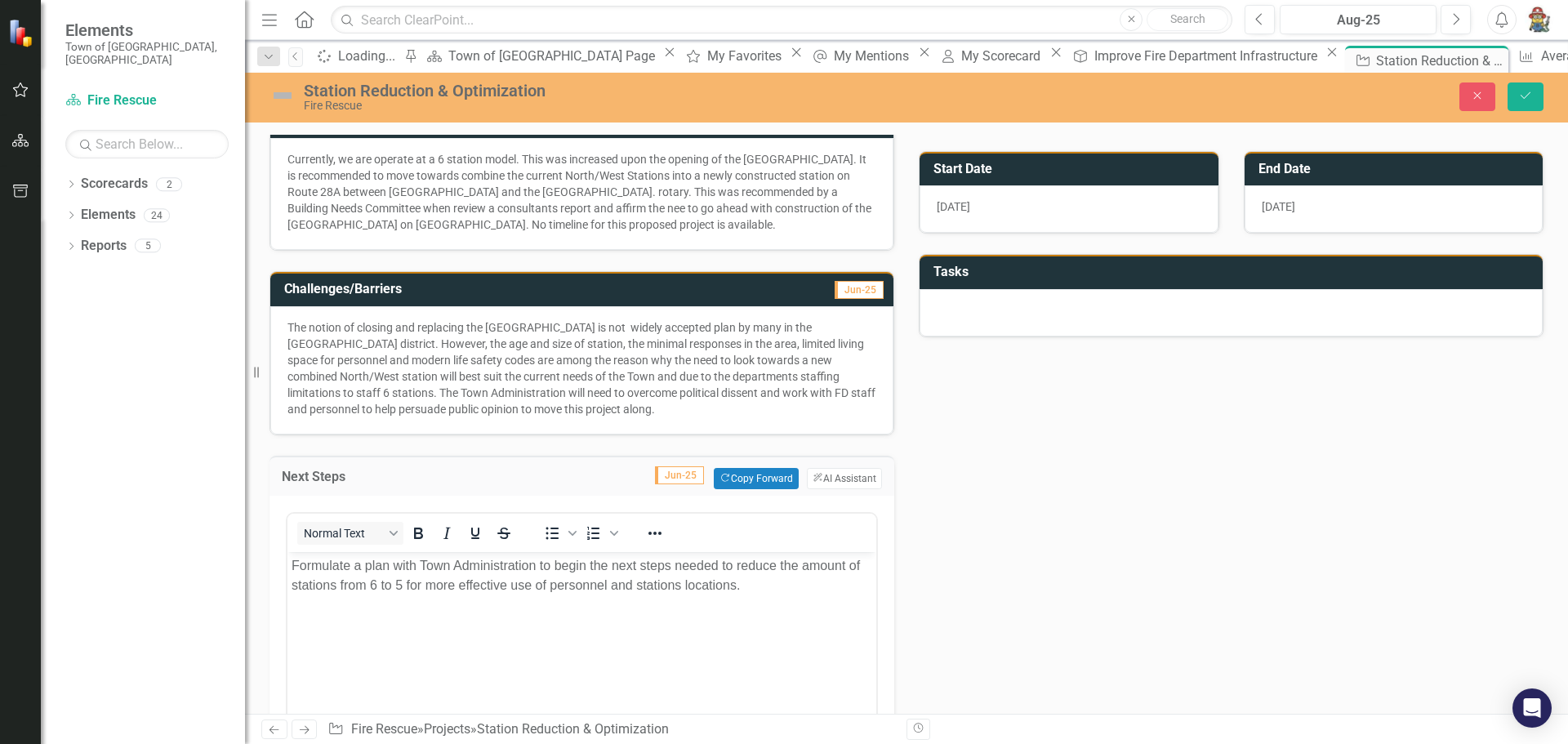
click at [985, 205] on div "1/1/25" at bounding box center [1068, 209] width 299 height 47
click at [1521, 104] on button "Save" at bounding box center [1526, 97] width 36 height 28
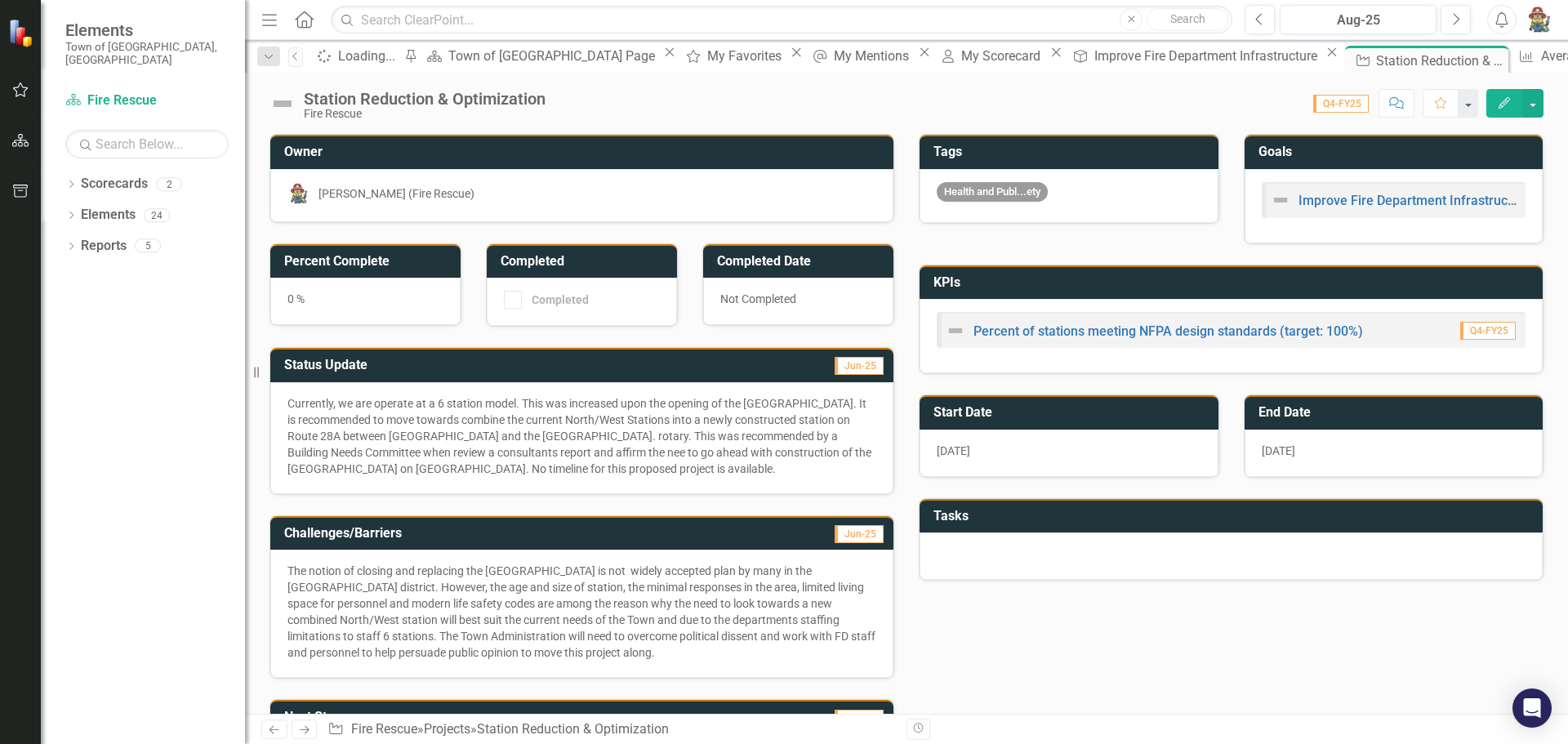
click at [981, 458] on div "1/1/25" at bounding box center [1068, 453] width 299 height 47
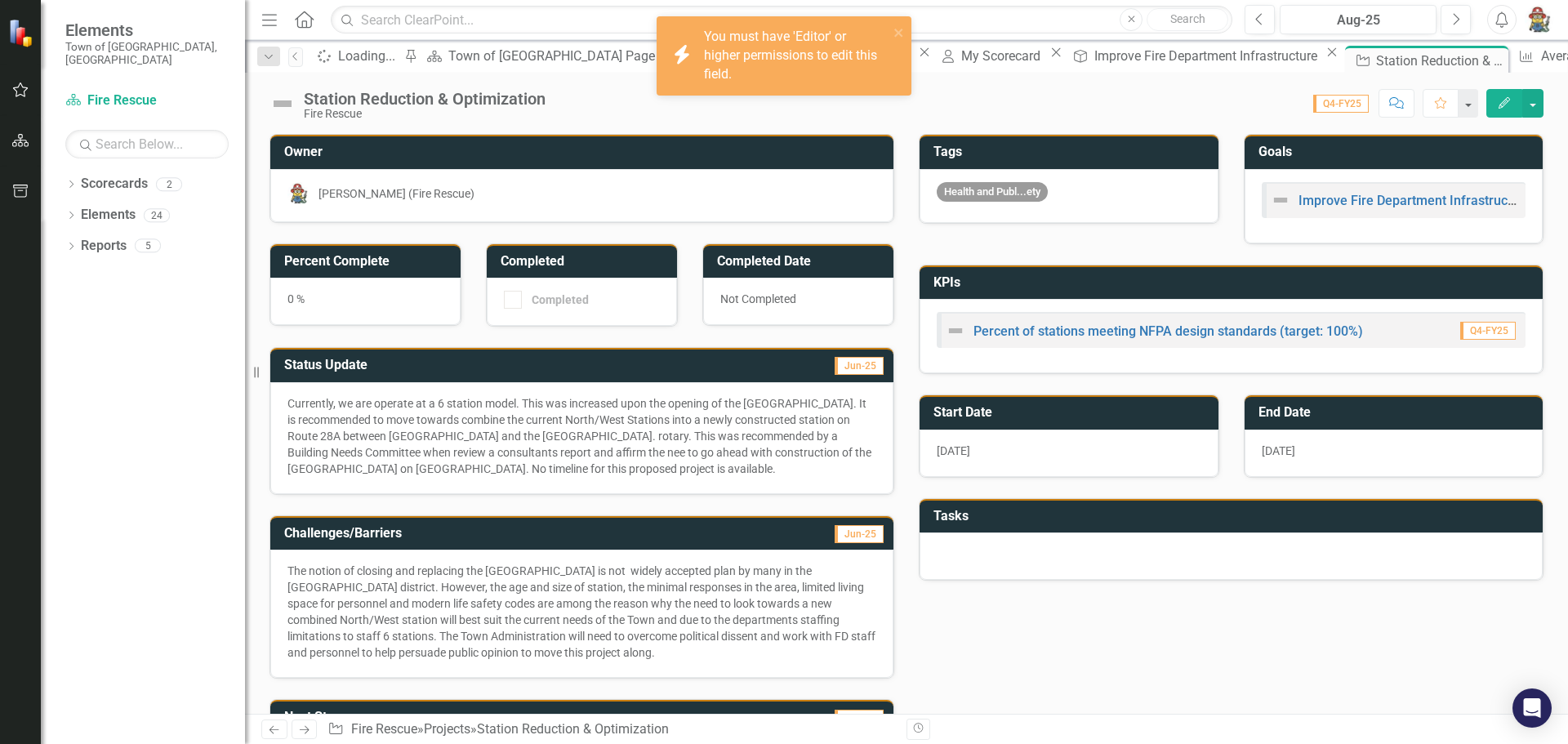
click at [954, 450] on span "1/1/25" at bounding box center [953, 451] width 34 height 13
click at [955, 450] on span "1/1/25" at bounding box center [953, 451] width 34 height 13
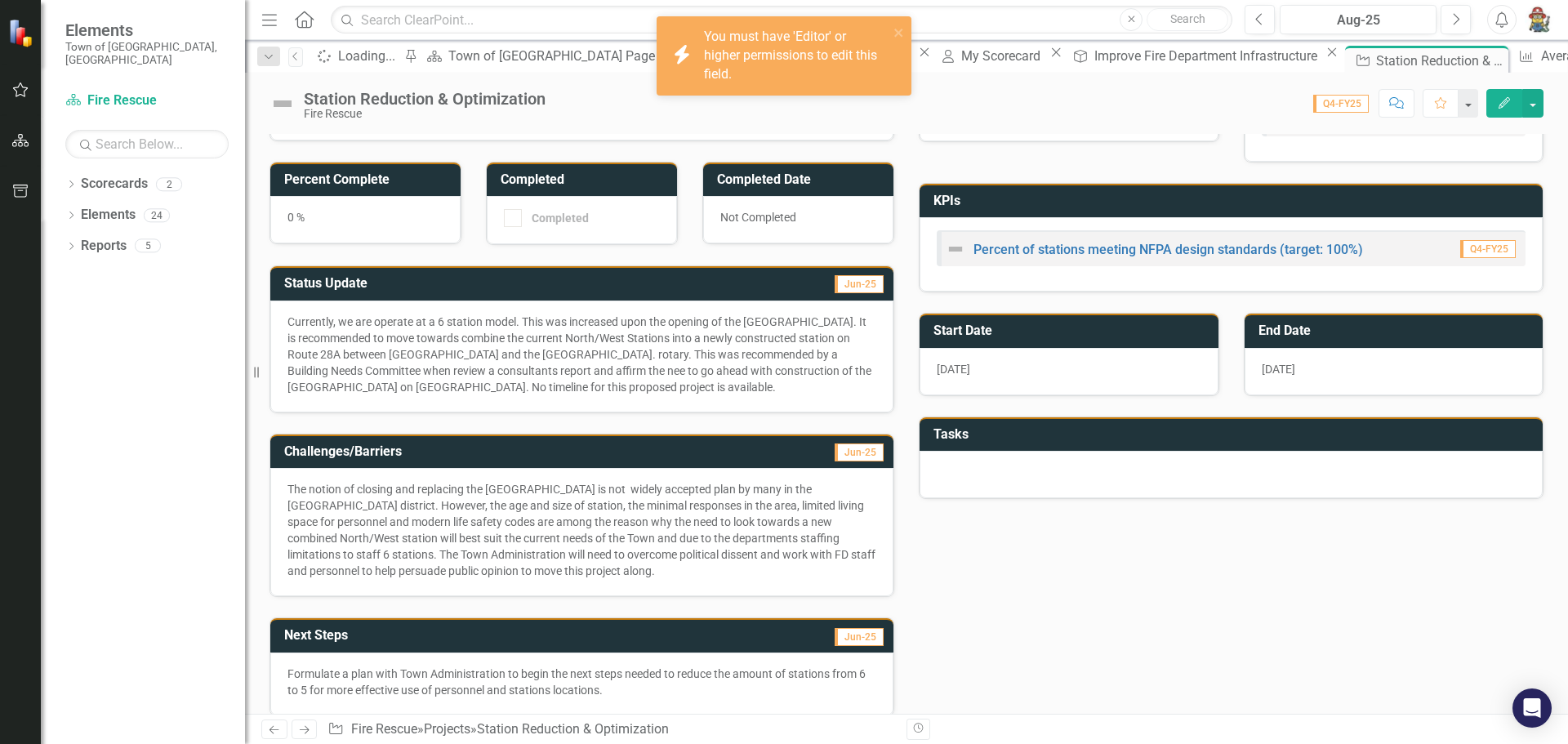
scroll to position [272, 0]
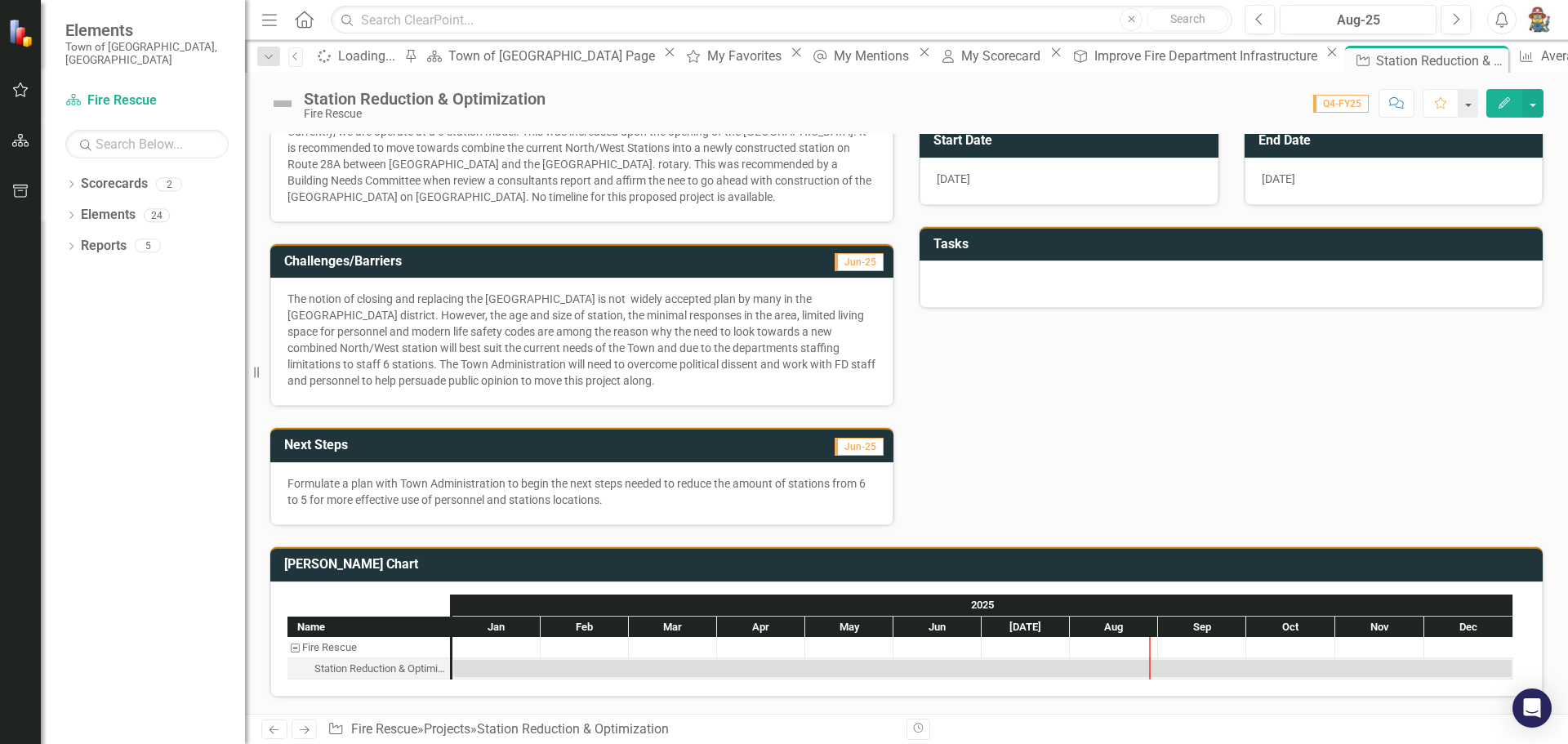
drag, startPoint x: 354, startPoint y: 501, endPoint x: 366, endPoint y: 501, distance: 12.0
click at [355, 501] on p "Formulate a plan with Town Administration to begin the next steps needed to red…" at bounding box center [582, 492] width 589 height 33
click at [331, 501] on p "Formulate a plan with Town Administration to begin the next steps needed to red…" at bounding box center [582, 492] width 589 height 33
click at [324, 499] on p "Formulate a plan with Town Administration to begin the next steps needed to red…" at bounding box center [582, 492] width 589 height 33
click at [325, 499] on p "Formulate a plan with Town Administration to begin the next steps needed to red…" at bounding box center [582, 492] width 589 height 33
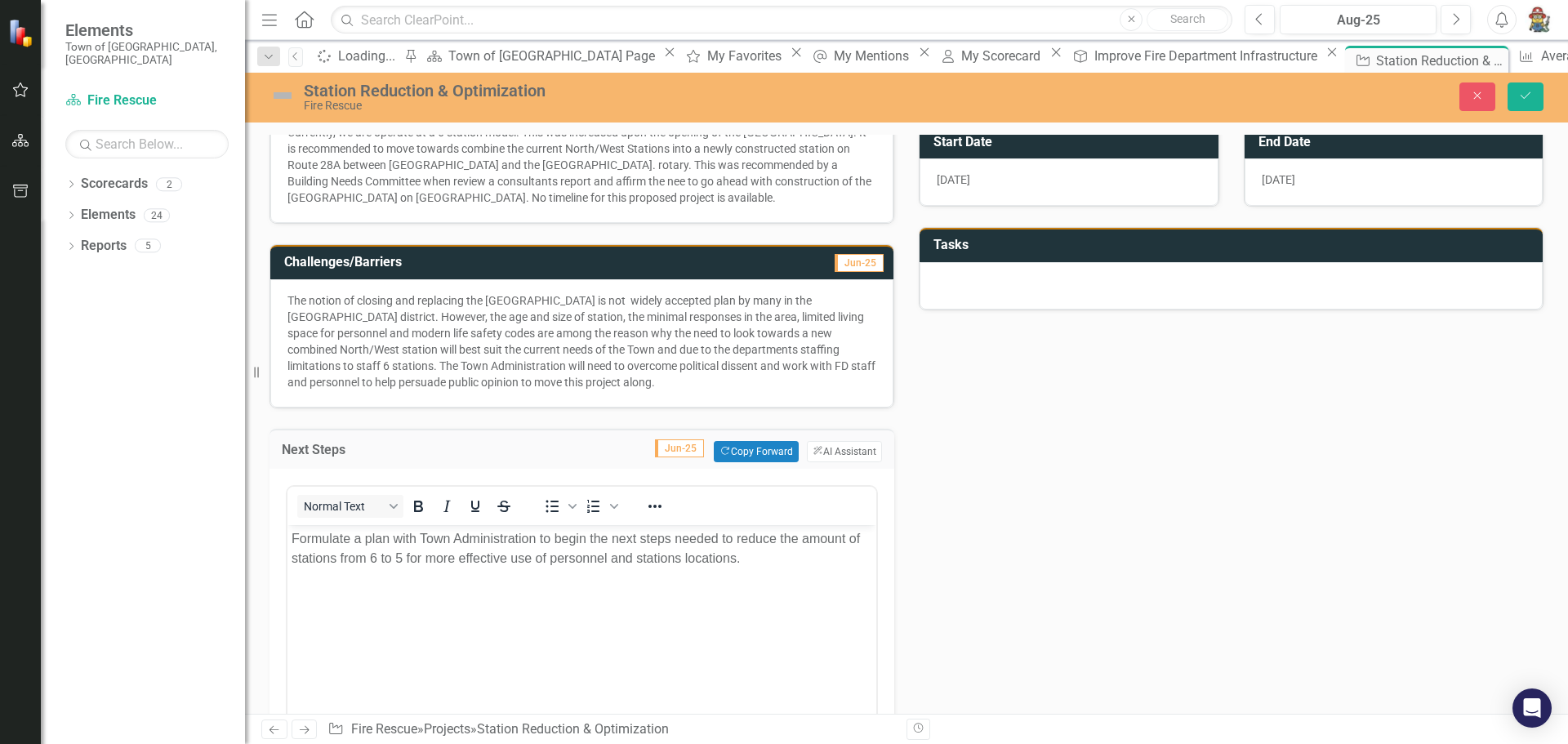
scroll to position [0, 0]
click at [425, 555] on p "Formulate a plan with Town Administration to begin the next steps needed to red…" at bounding box center [582, 547] width 581 height 39
click at [1521, 101] on icon "Save" at bounding box center [1525, 95] width 15 height 11
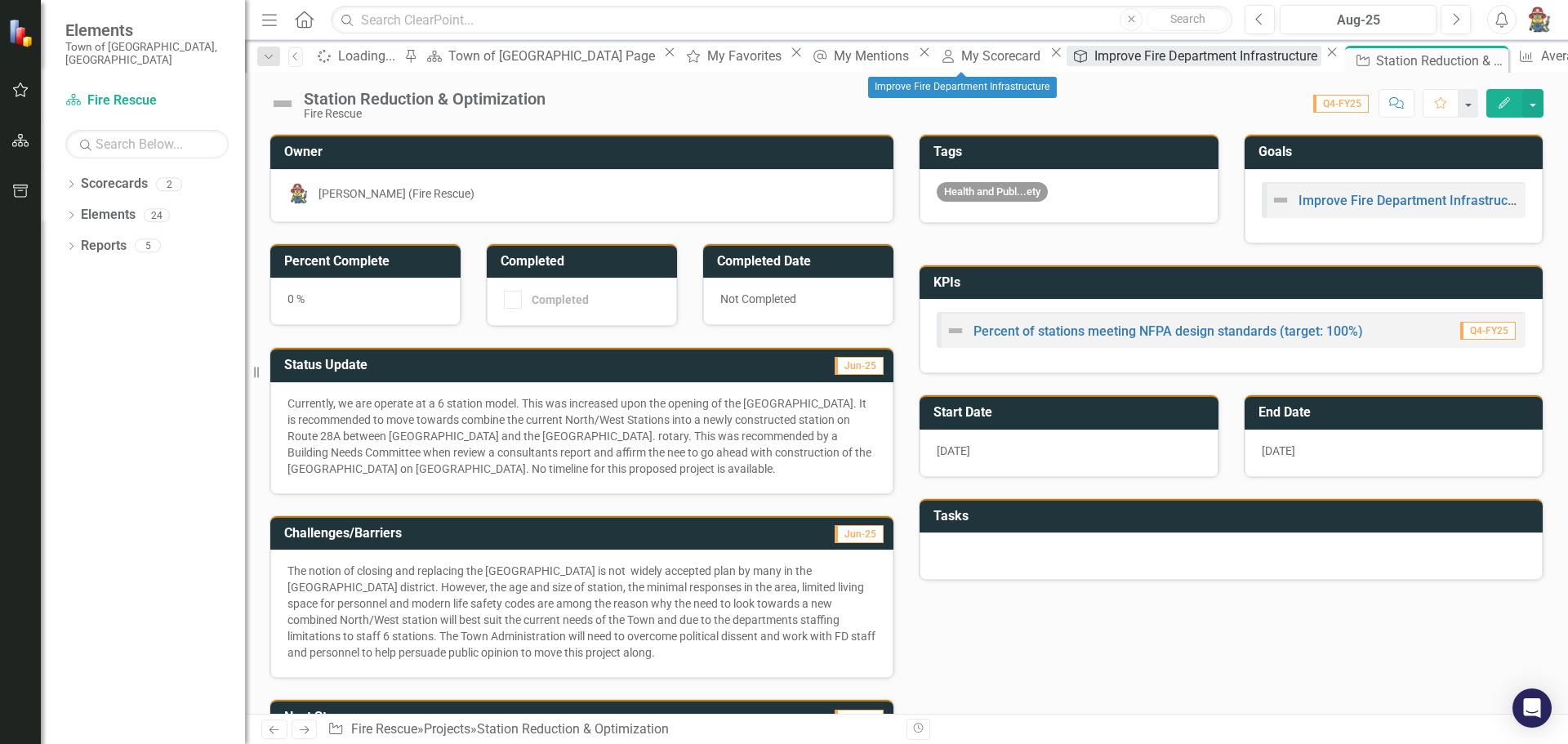
click at [1094, 61] on div "Improve Fire Department Infrastructure" at bounding box center [1207, 56] width 227 height 21
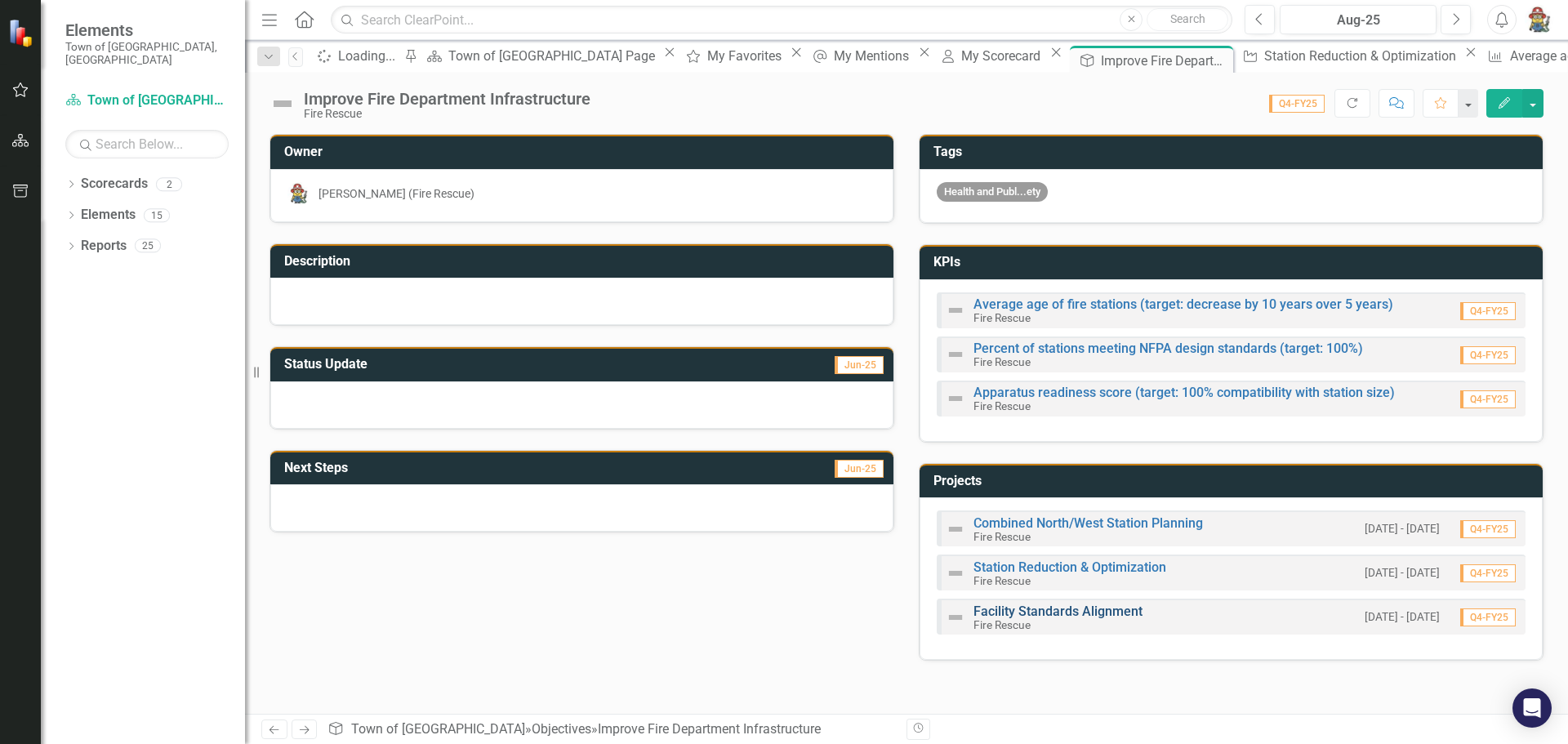
click at [1047, 614] on link "Facility Standards Alignment" at bounding box center [1058, 611] width 169 height 16
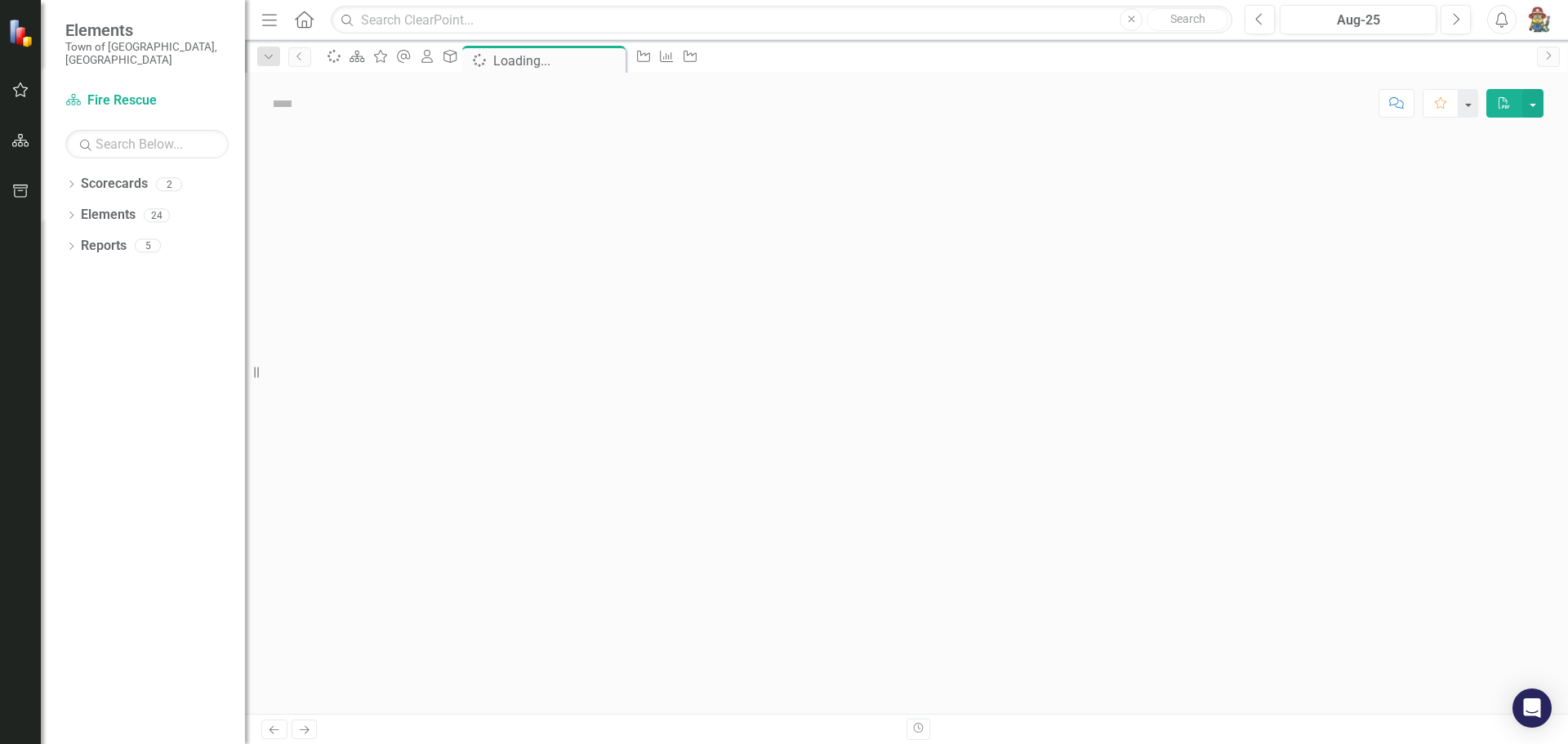
click at [1047, 614] on div at bounding box center [906, 424] width 1323 height 580
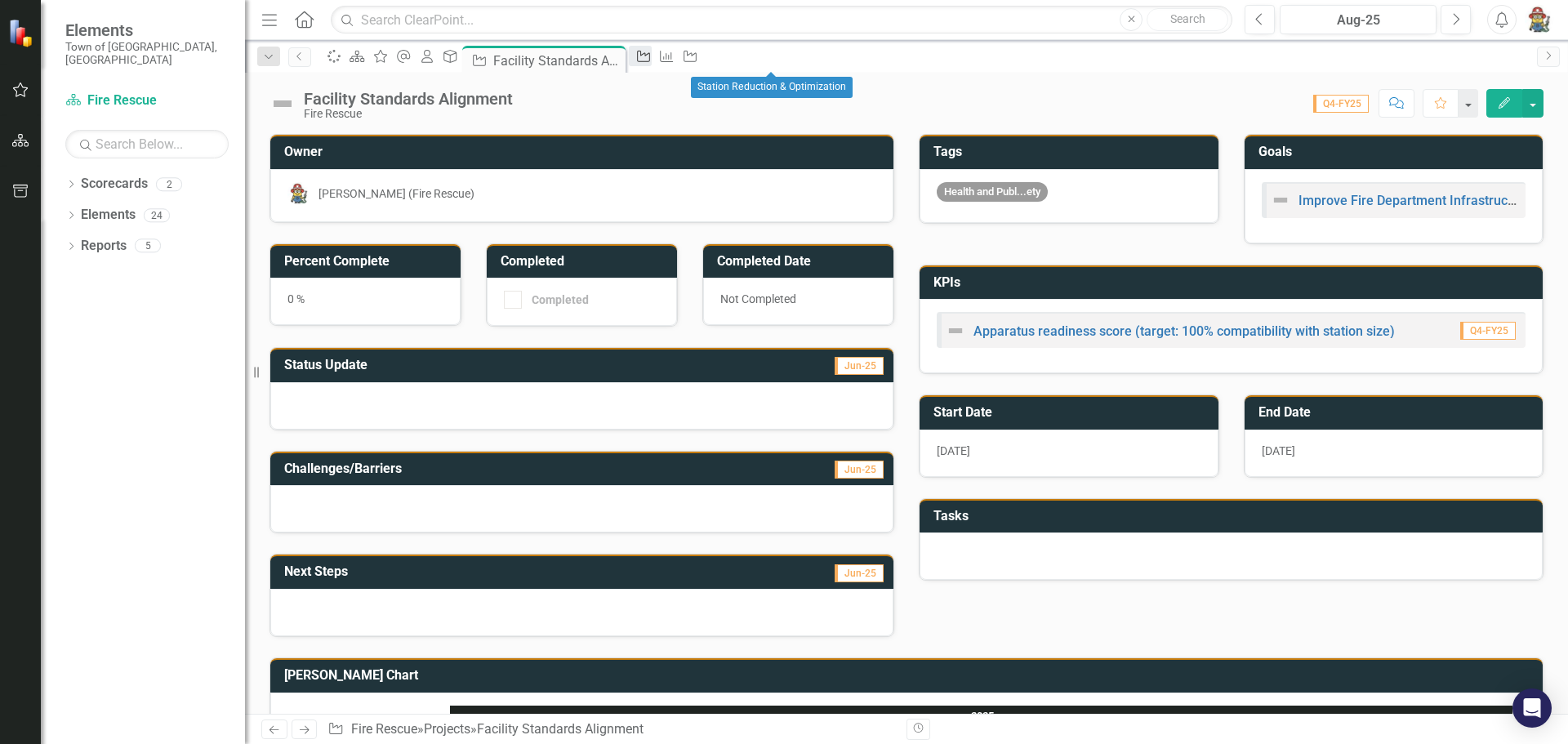
click at [652, 66] on div "Project" at bounding box center [640, 56] width 22 height 21
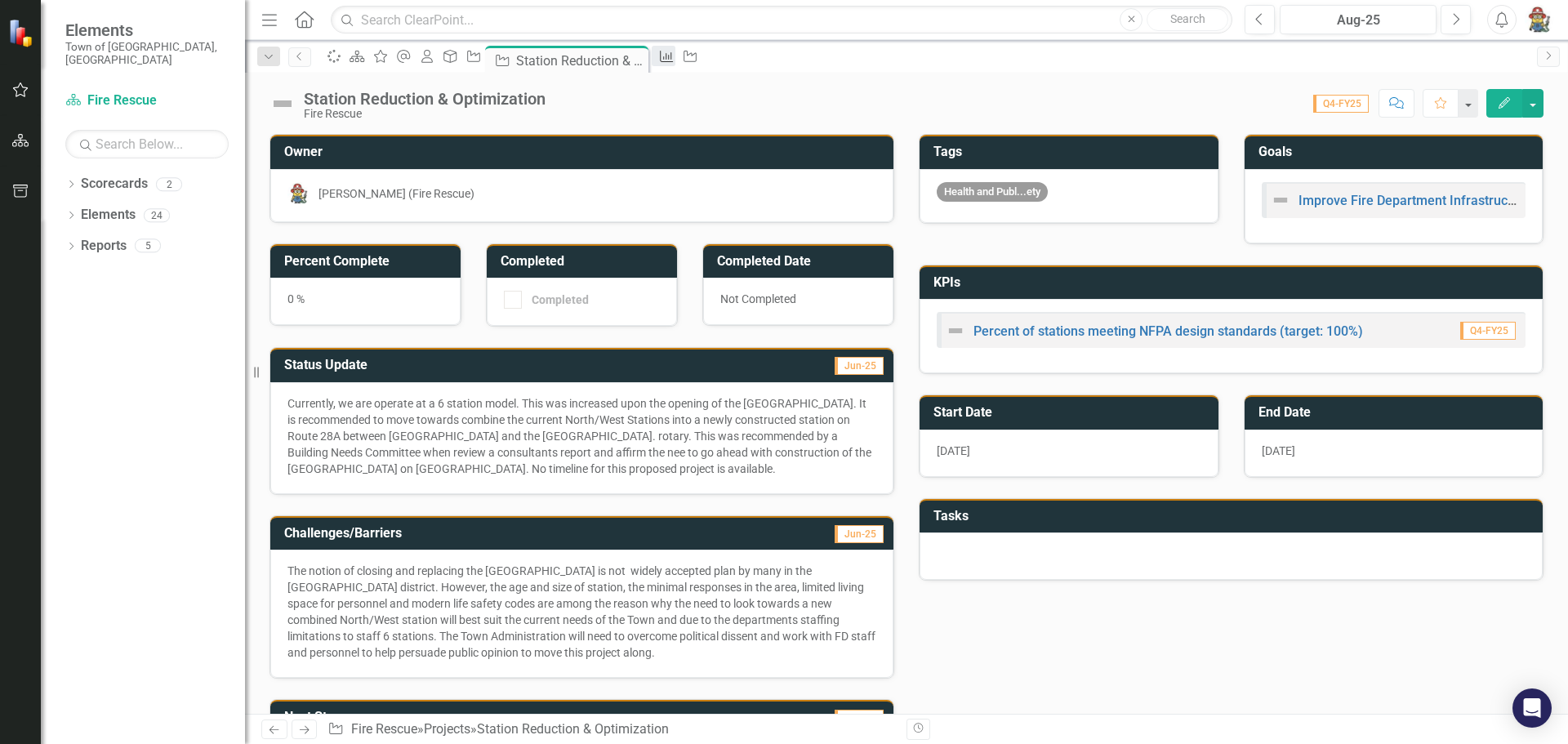
click at [674, 60] on icon "KPI" at bounding box center [666, 56] width 16 height 13
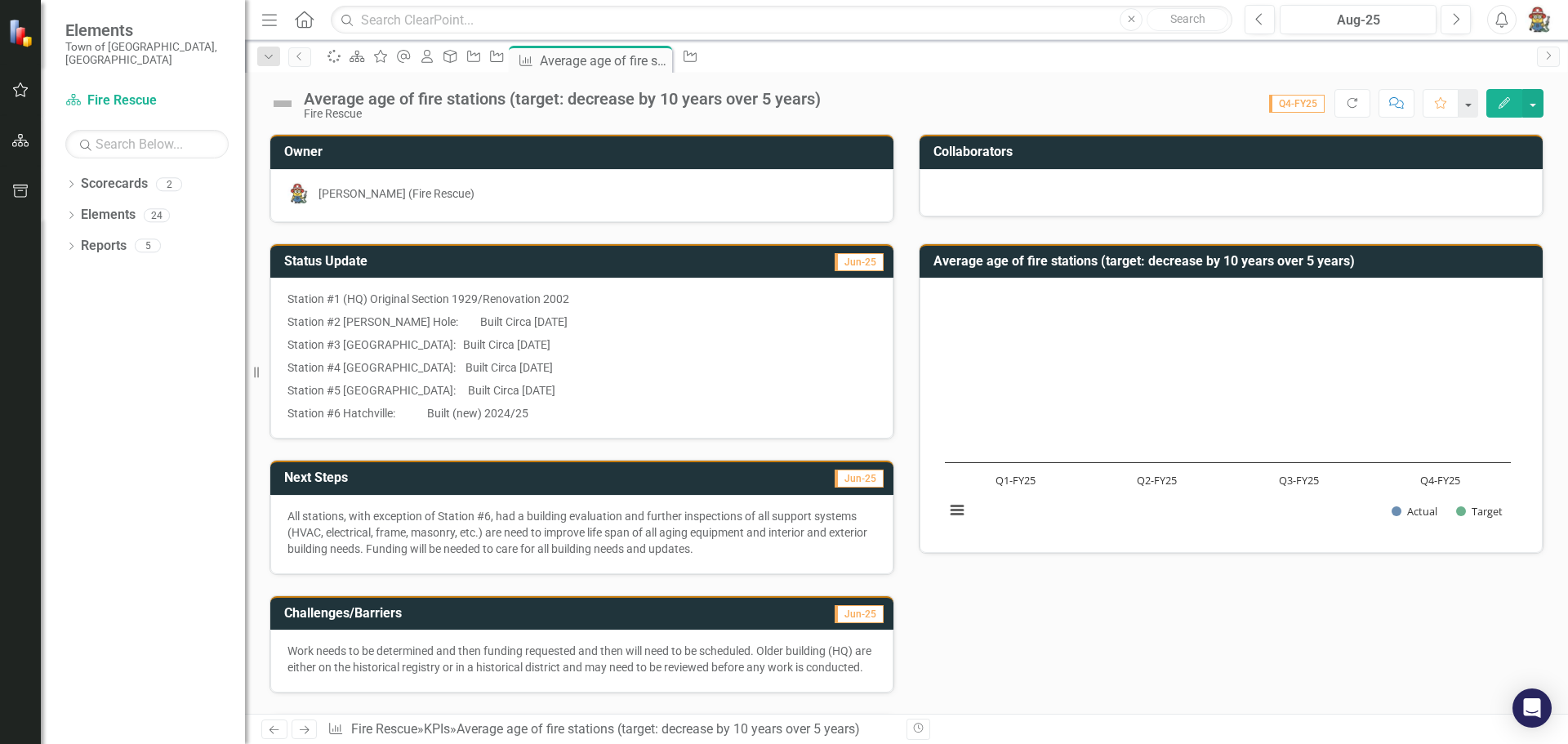
click at [984, 192] on div at bounding box center [1231, 192] width 623 height 47
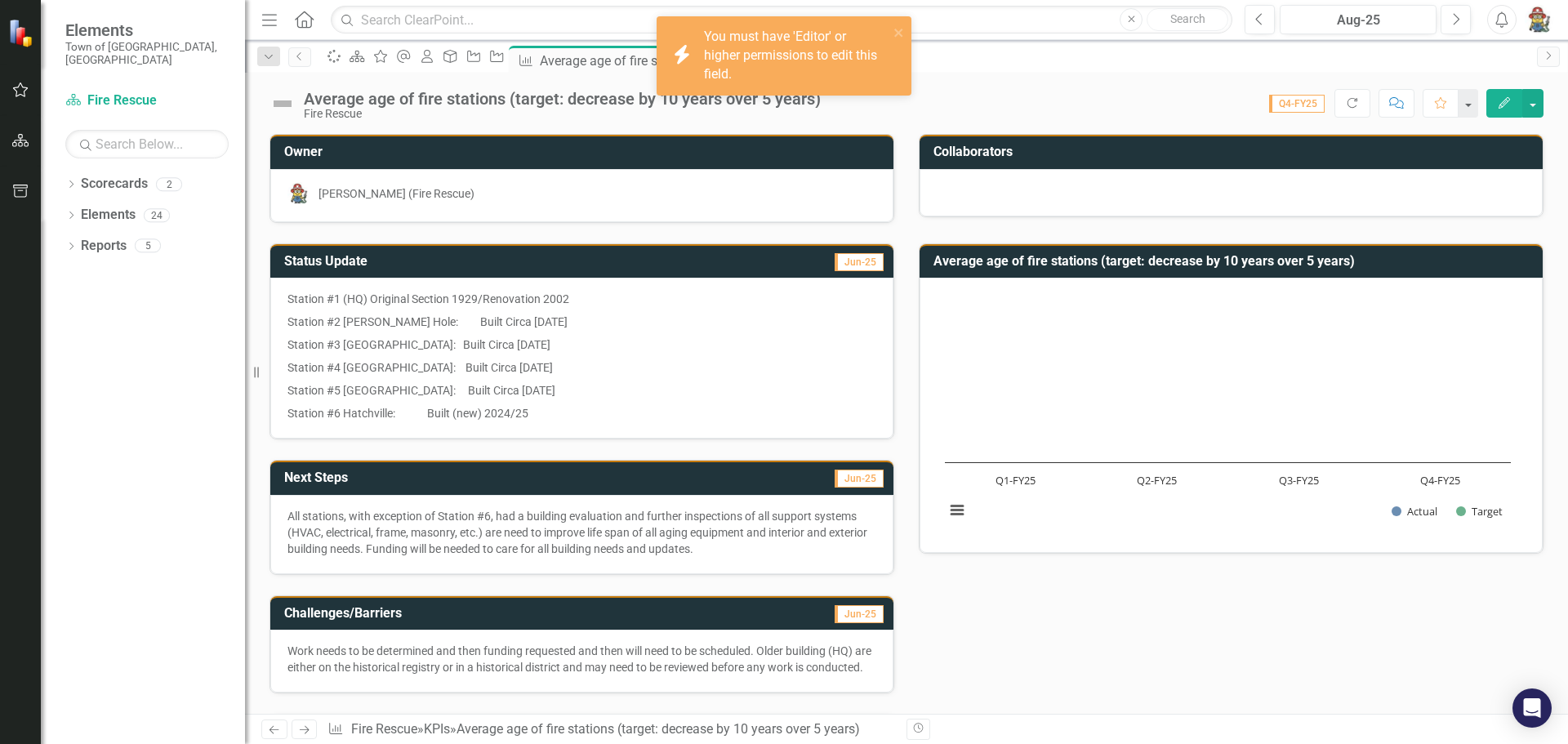
click at [814, 373] on p "Station #4 West Falmouth: Built Circa 1930" at bounding box center [582, 368] width 589 height 22
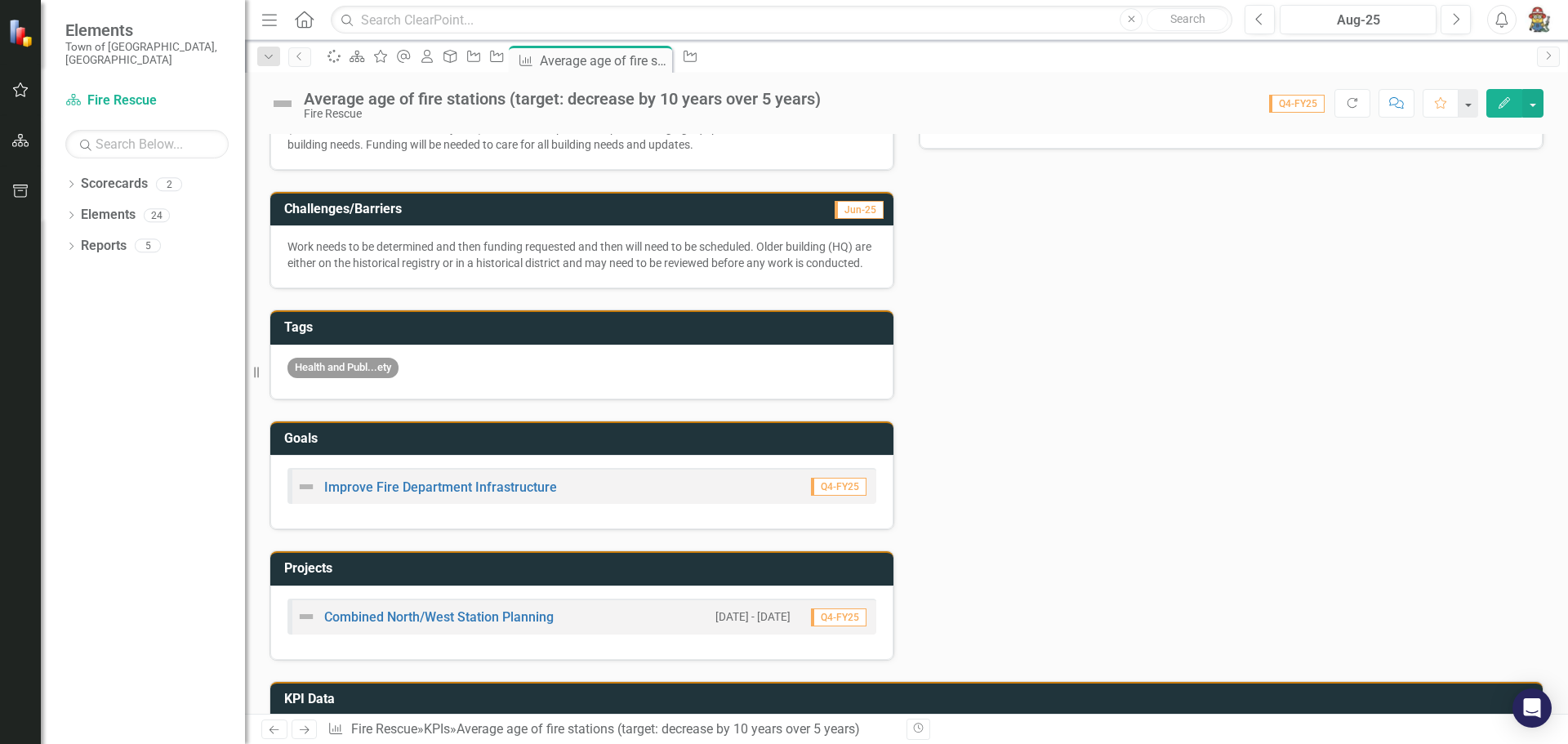
scroll to position [245, 0]
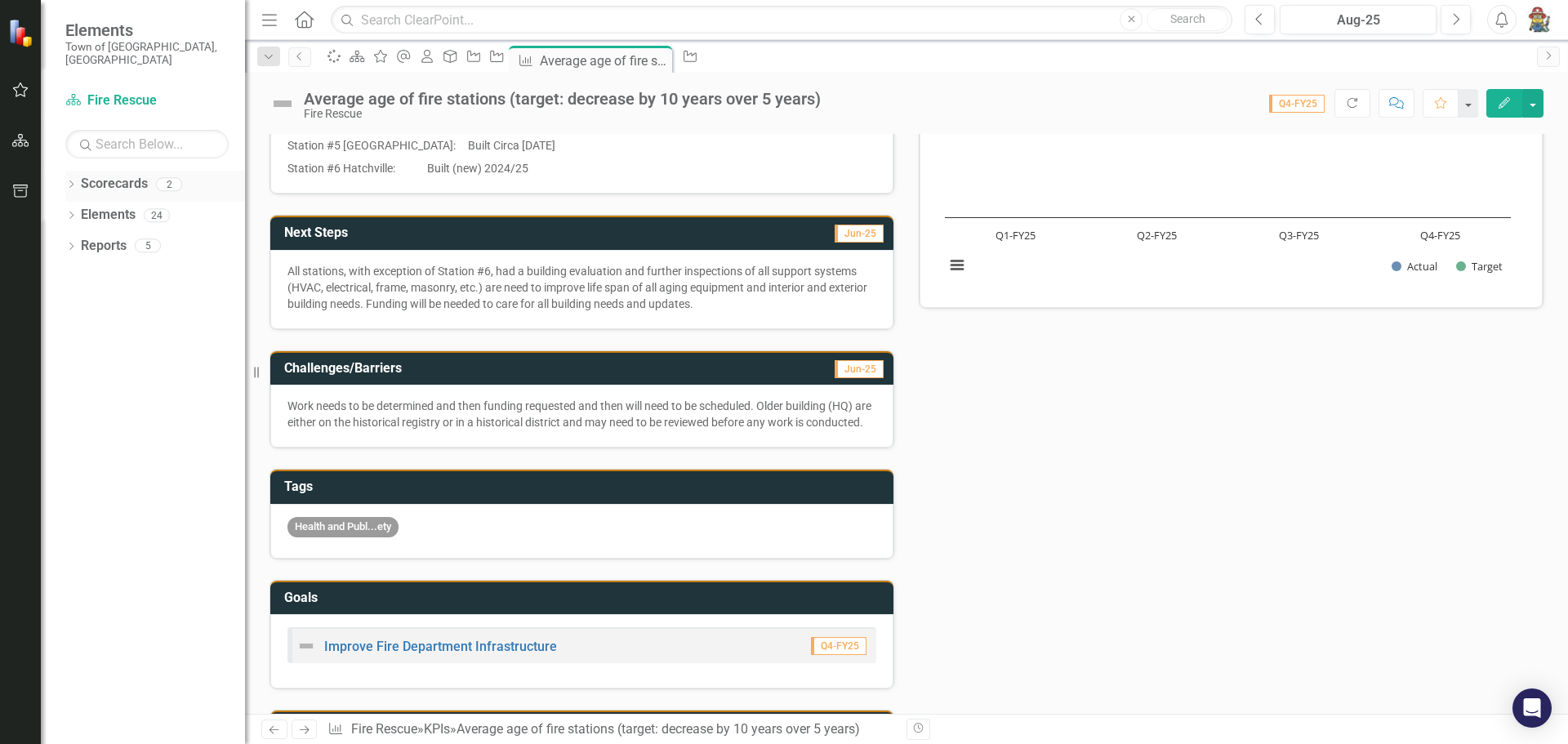
click at [124, 174] on link "Scorecards" at bounding box center [115, 184] width 67 height 19
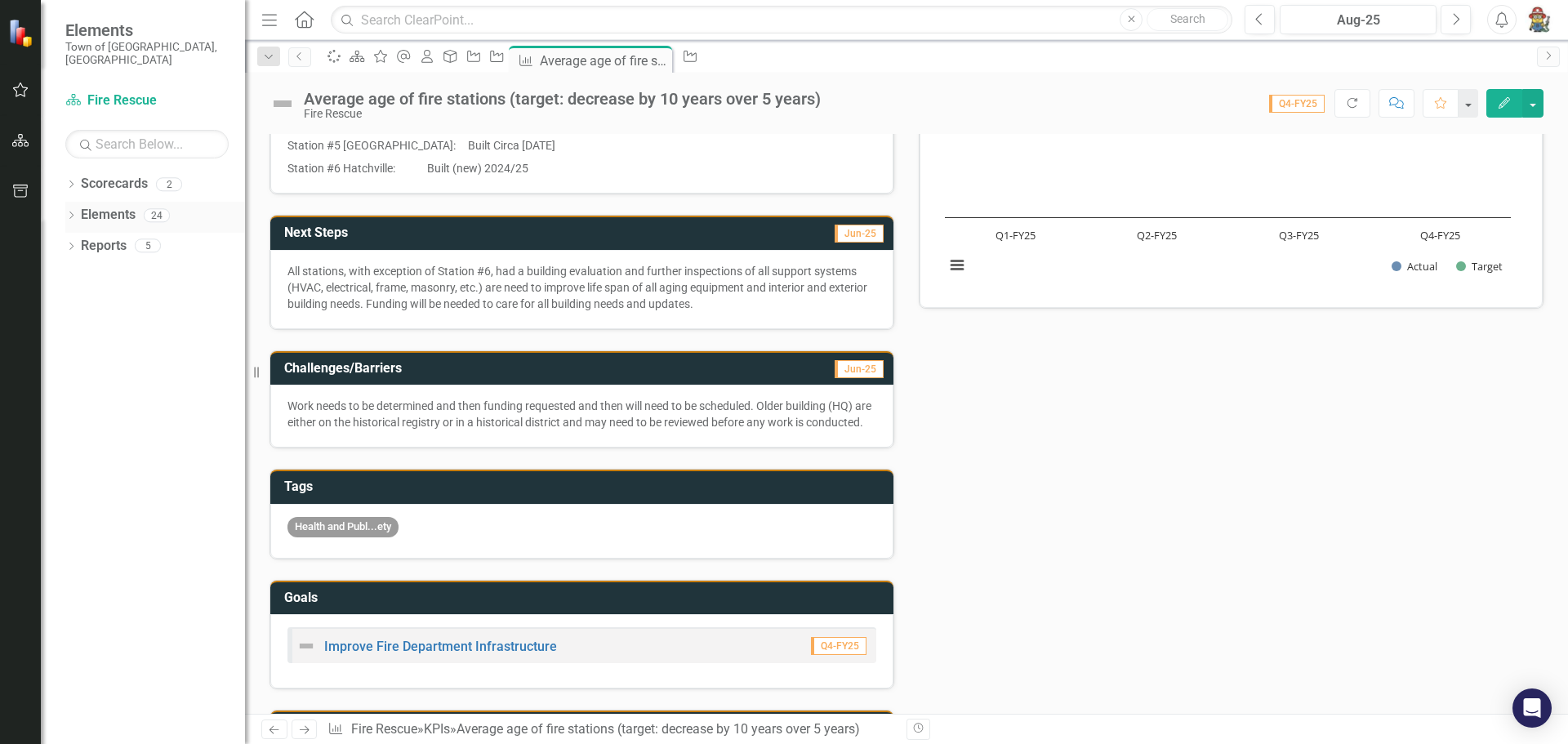
click at [129, 211] on link "Elements" at bounding box center [108, 215] width 54 height 19
click at [365, 61] on icon "Scorecard" at bounding box center [356, 56] width 16 height 13
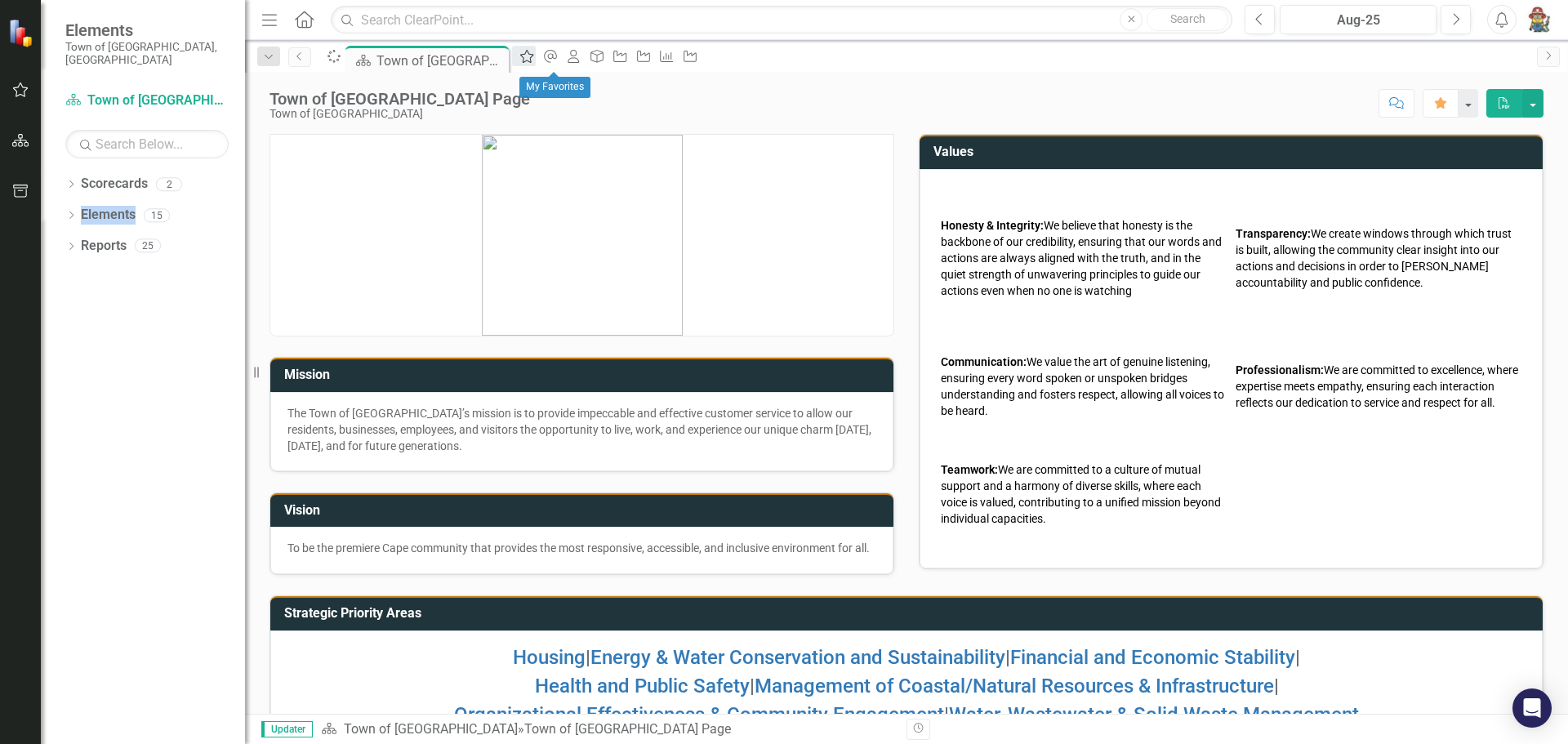
click at [535, 54] on link "My Favorites" at bounding box center [523, 56] width 22 height 21
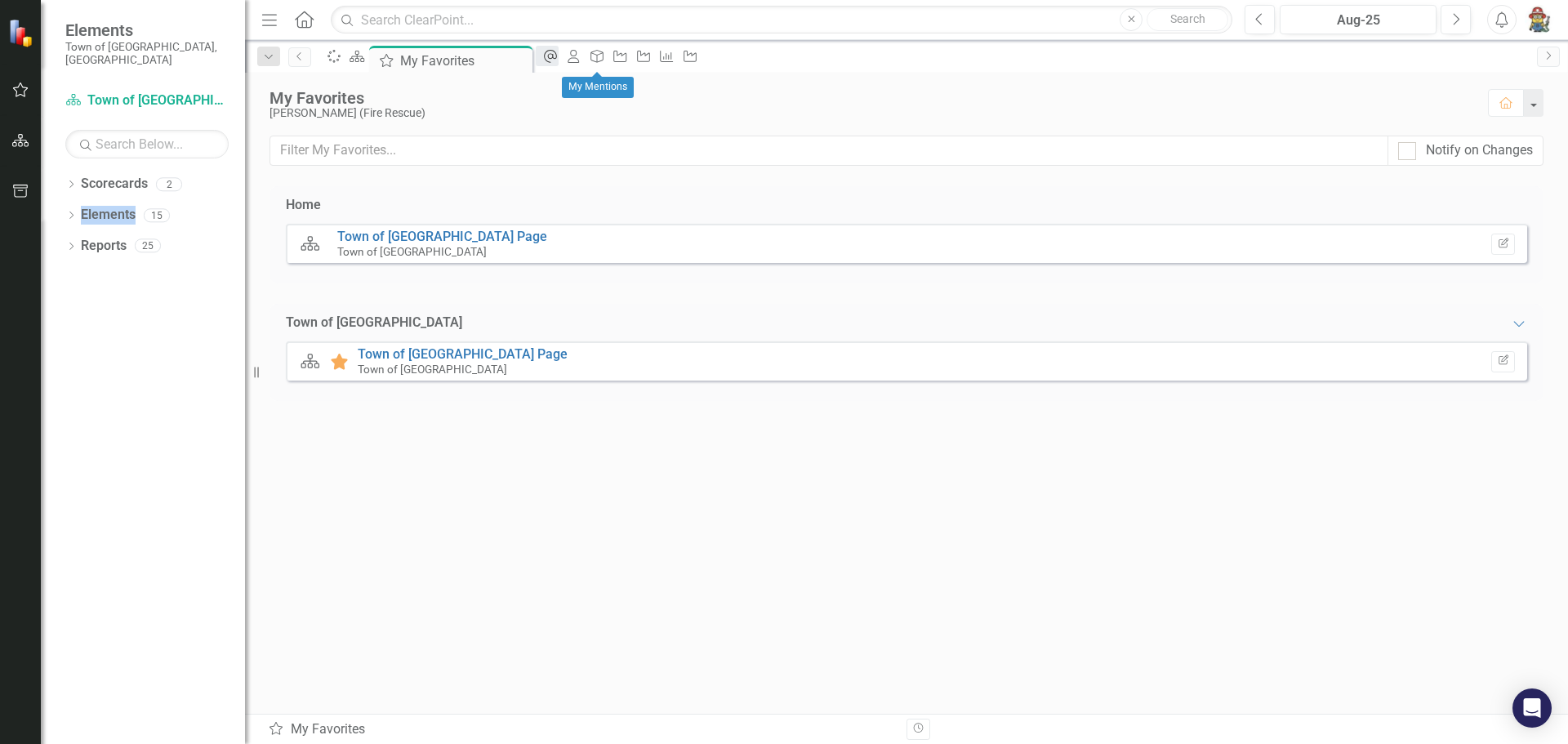
click at [557, 58] on icon at bounding box center [550, 56] width 13 height 13
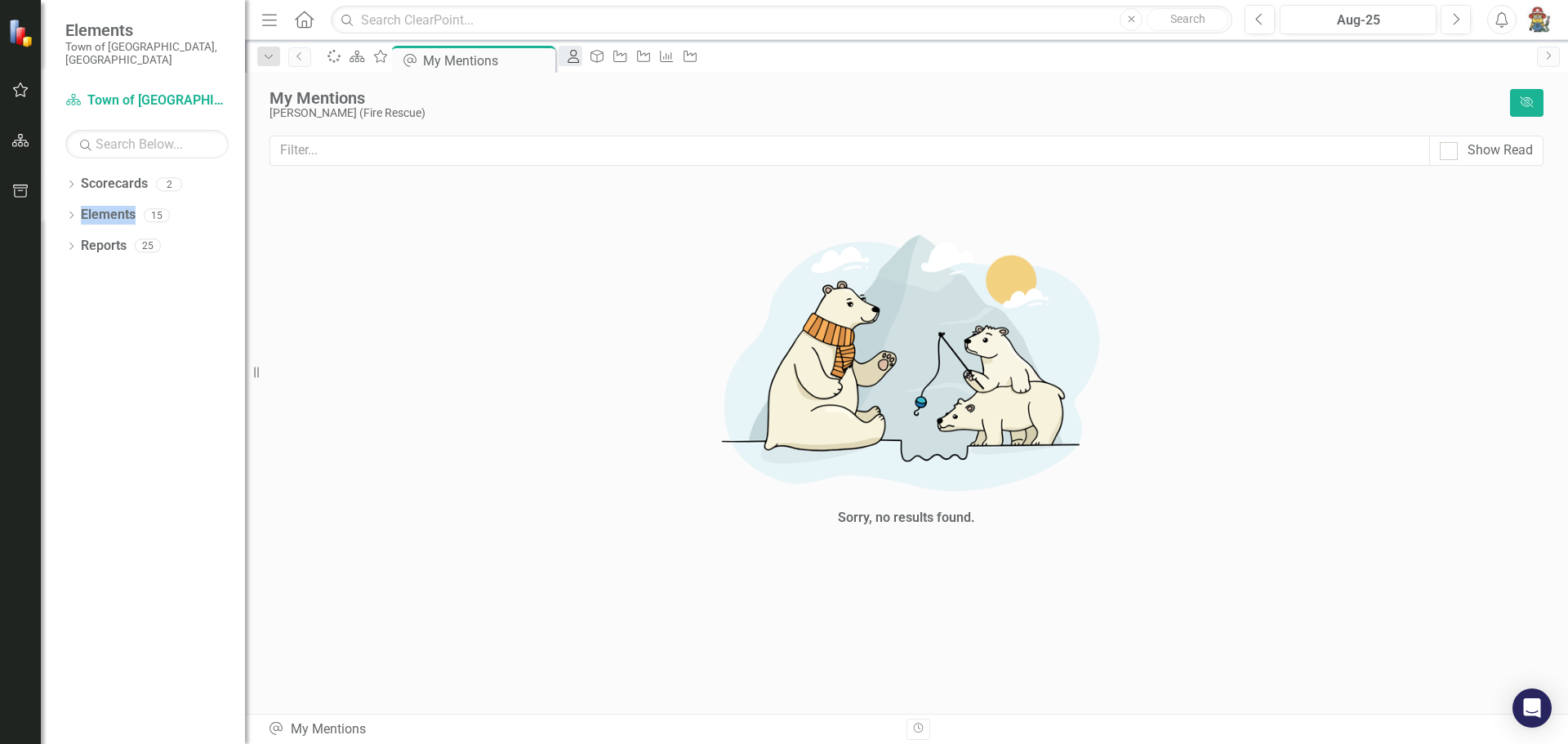
click at [582, 57] on icon "My Scorecard" at bounding box center [573, 56] width 16 height 13
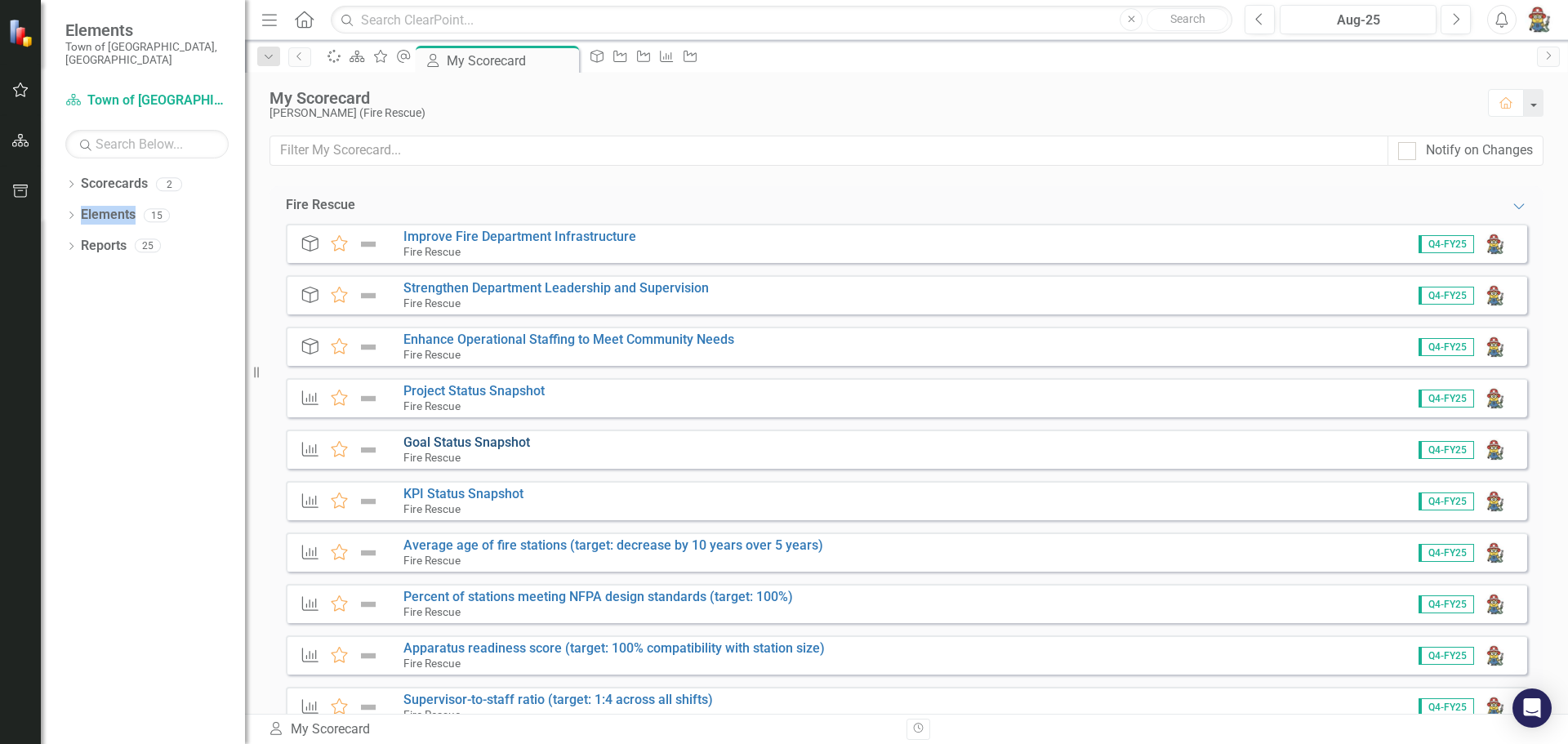
click at [443, 444] on link "Goal Status Snapshot" at bounding box center [466, 442] width 127 height 16
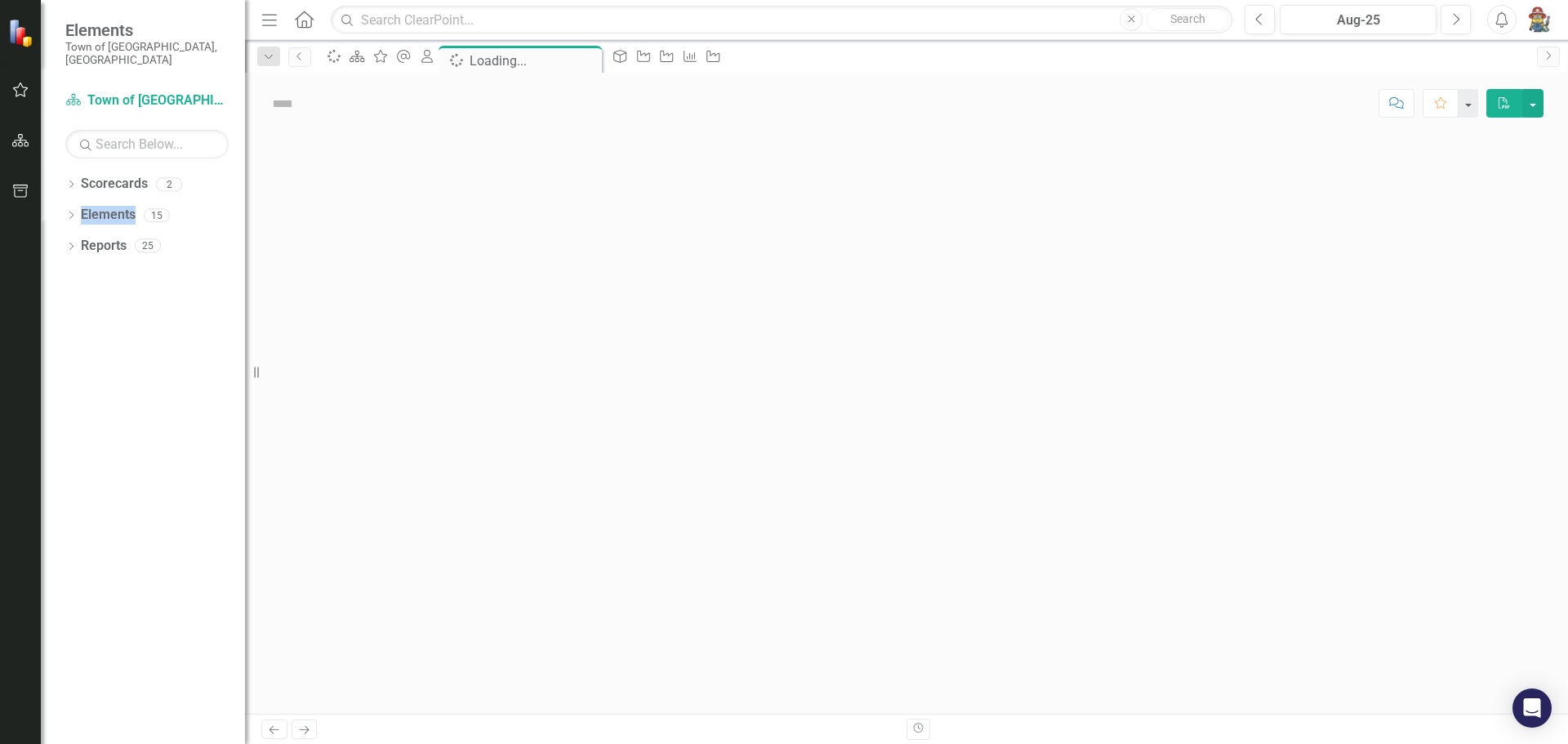
click at [443, 444] on div at bounding box center [906, 424] width 1323 height 580
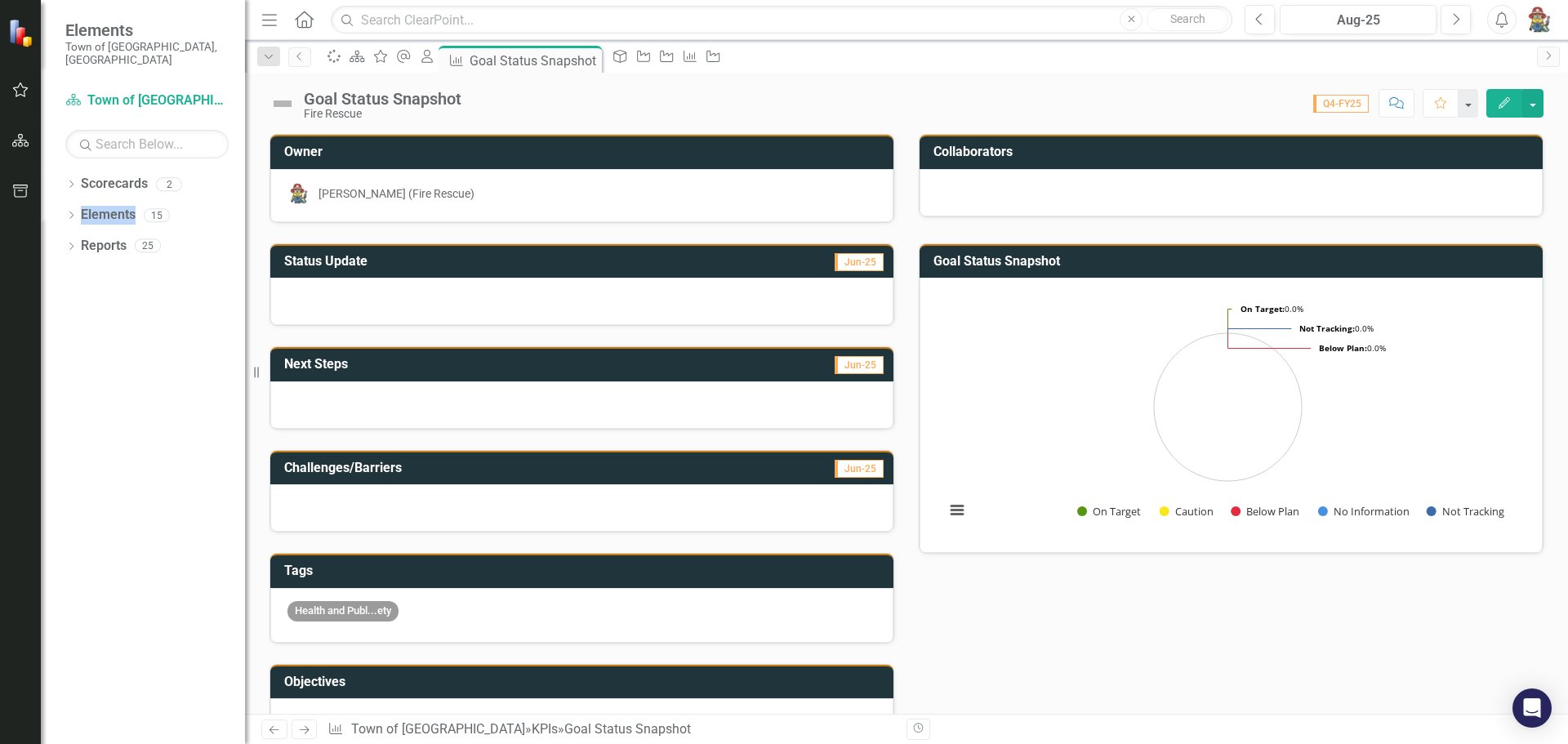
click at [343, 296] on div at bounding box center [582, 301] width 623 height 47
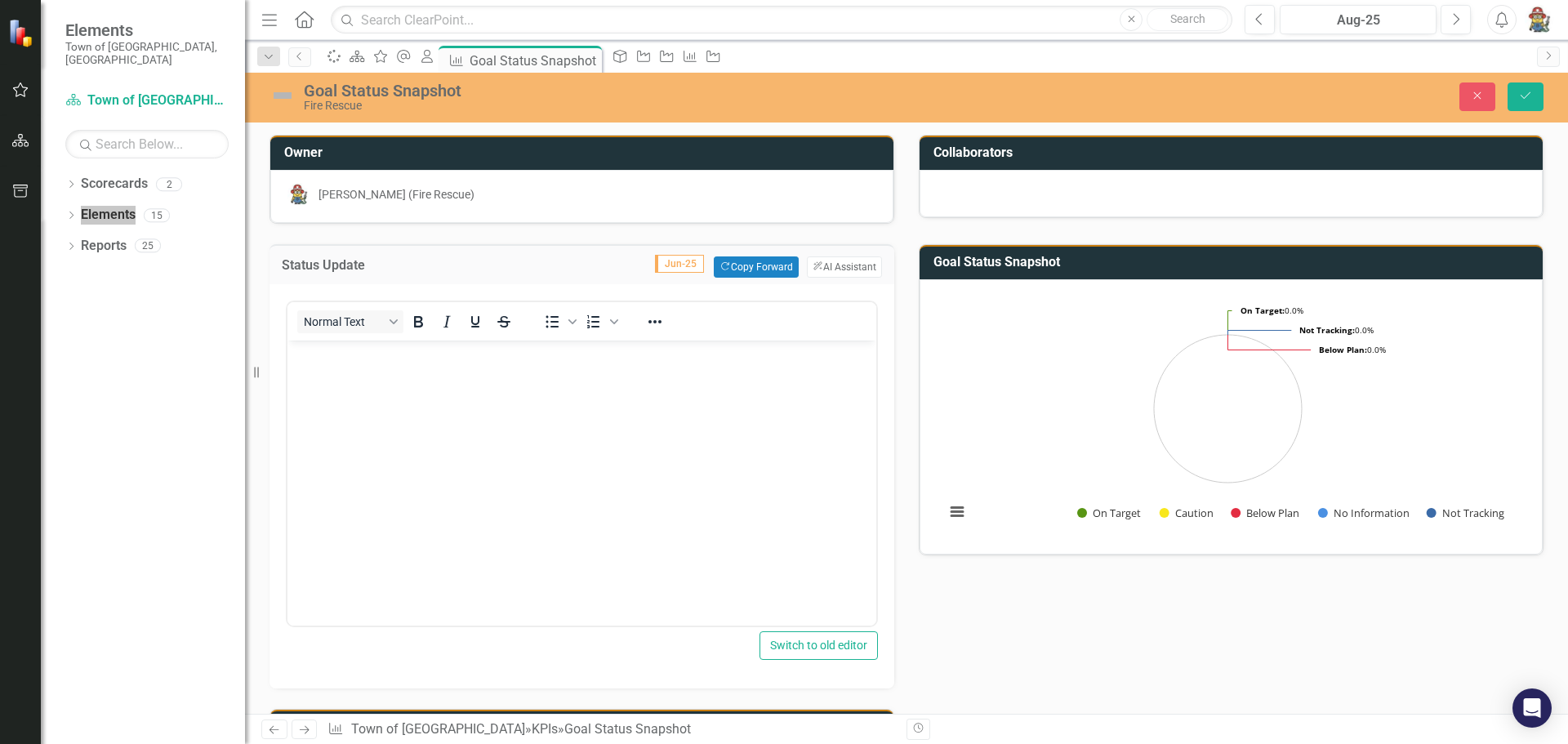
click at [336, 361] on p "Rich Text Area. Press ALT-0 for help." at bounding box center [582, 354] width 581 height 20
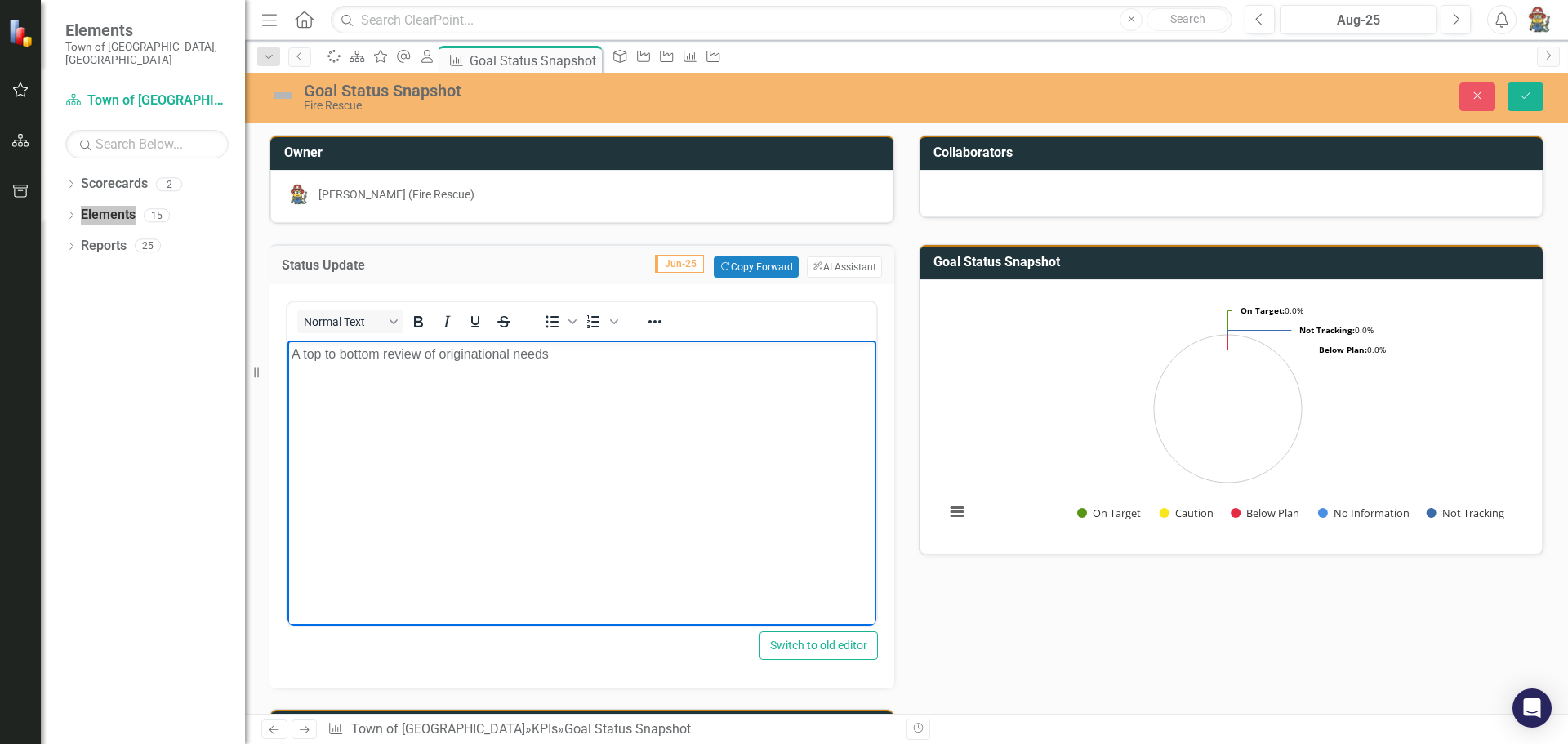
click at [524, 418] on body "A top to bottom review of originational needs" at bounding box center [582, 463] width 589 height 245
click at [581, 360] on p "A top to bottom review of origination needs" at bounding box center [582, 354] width 581 height 20
click at [312, 355] on p "A Organizational review is needed to determine the" at bounding box center [582, 354] width 581 height 20
click at [589, 355] on p "A organizational review is needed to determine the" at bounding box center [582, 354] width 581 height 20
drag, startPoint x: 621, startPoint y: 353, endPoint x: 507, endPoint y: 478, distance: 169.2
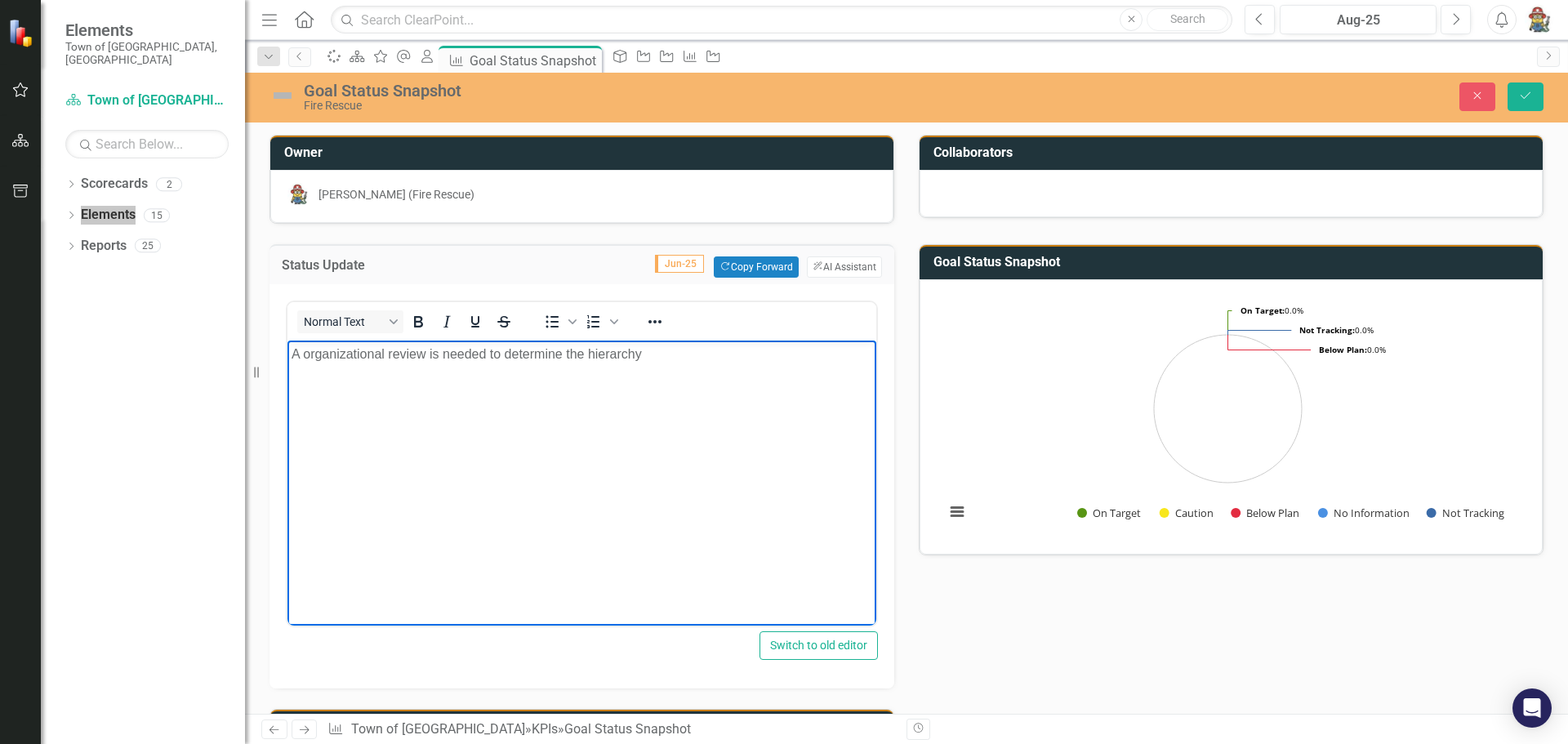
click at [507, 478] on body "A organizational review is needed to determine the hierarchy" at bounding box center [582, 463] width 589 height 245
click at [655, 359] on p "A organizational review is needed to determine the hierarchy" at bounding box center [582, 354] width 581 height 20
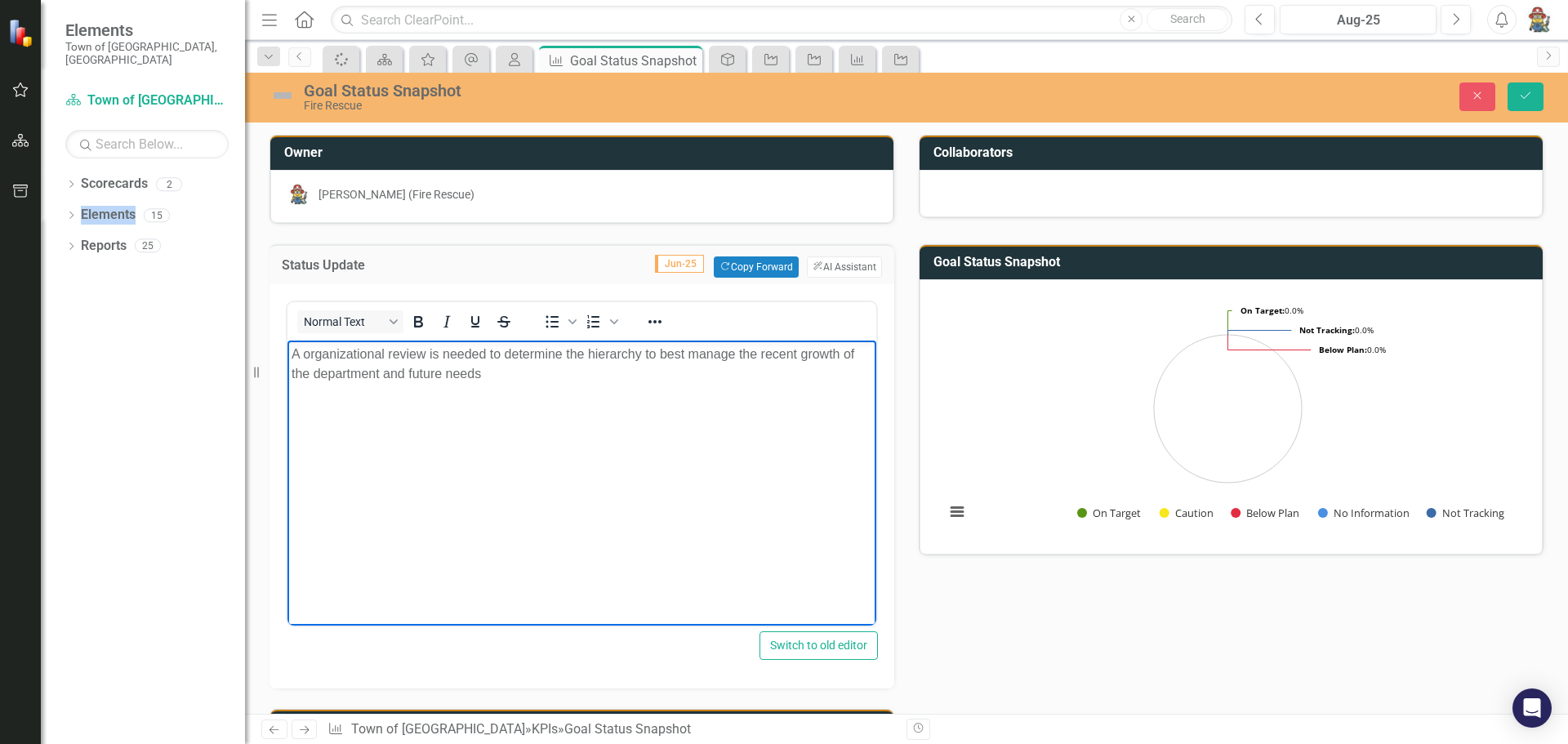
click at [480, 375] on p "A organizational review is needed to determine the hierarchy to best manage the…" at bounding box center [582, 363] width 581 height 39
click at [490, 370] on p "A organizational review is needed to determine the hierarchy to best manage the…" at bounding box center [582, 363] width 581 height 39
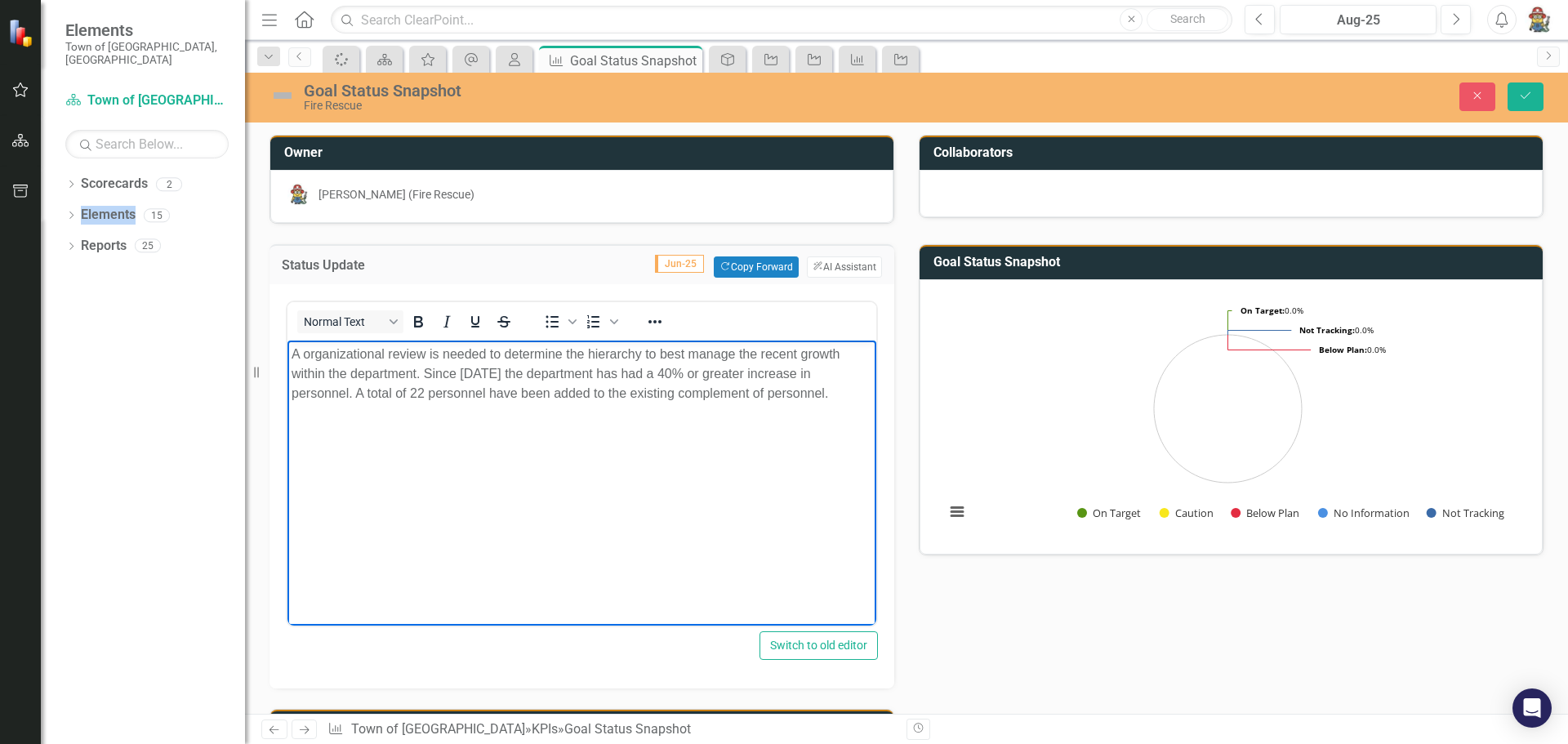
click at [765, 391] on p "A organizational review is needed to determine the hierarchy to best manage the…" at bounding box center [582, 374] width 581 height 59
click at [770, 413] on p "A organizational review is needed to determine the hierarchy to best manage the…" at bounding box center [582, 383] width 581 height 79
click at [780, 413] on p "A organizational review is needed to determine the hierarchy to best manage the…" at bounding box center [582, 383] width 581 height 79
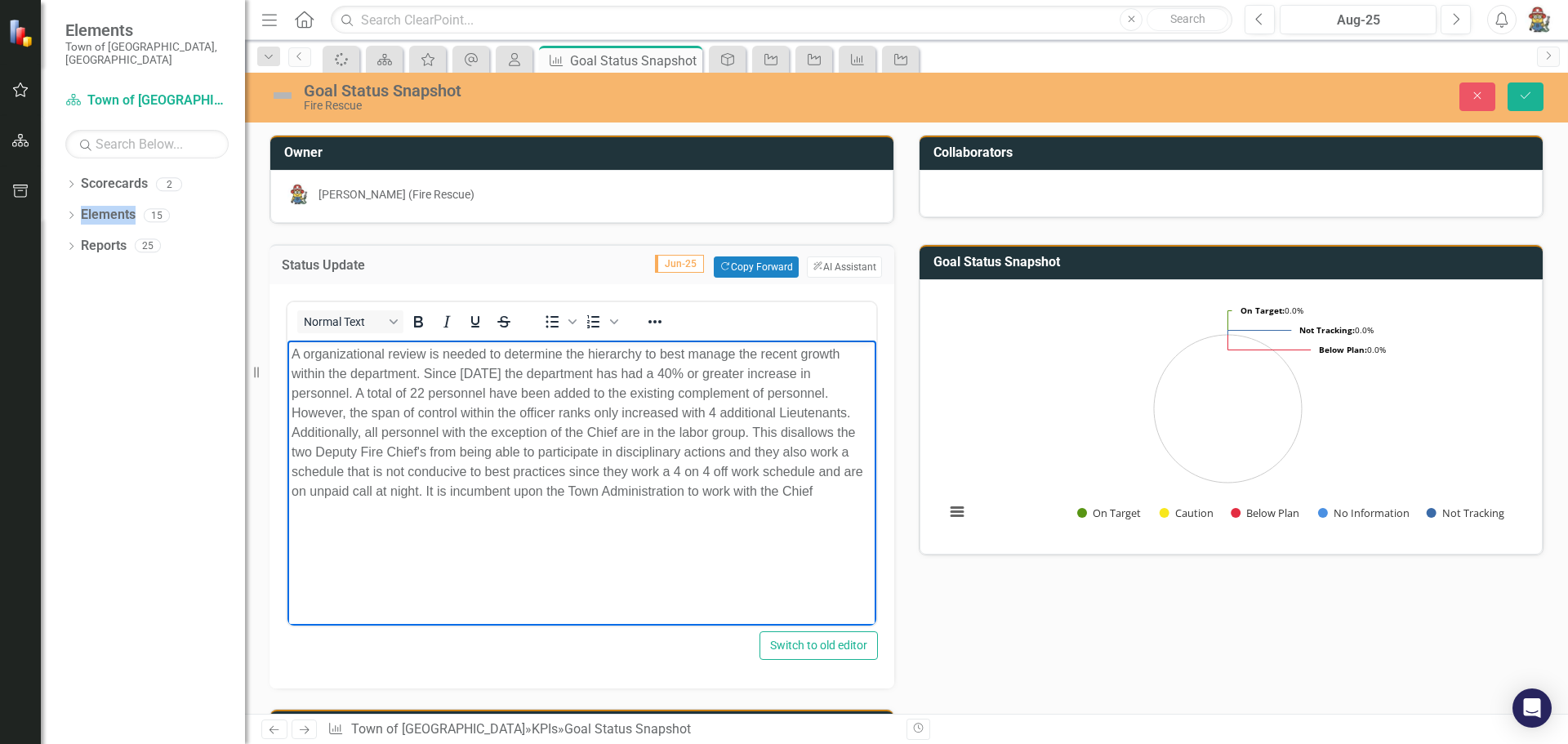
click at [727, 492] on p "A organizational review is needed to determine the hierarchy to best manage the…" at bounding box center [582, 423] width 581 height 157
click at [494, 511] on p "A organizational review is needed to determine the hierarchy to best manage the…" at bounding box center [582, 432] width 581 height 176
click at [551, 505] on p "A organizational review is needed to determine the hierarchy to best manage the…" at bounding box center [582, 432] width 581 height 176
click at [800, 510] on p "A organizational review is needed to determine the hierarchy to best manage the…" at bounding box center [582, 432] width 581 height 176
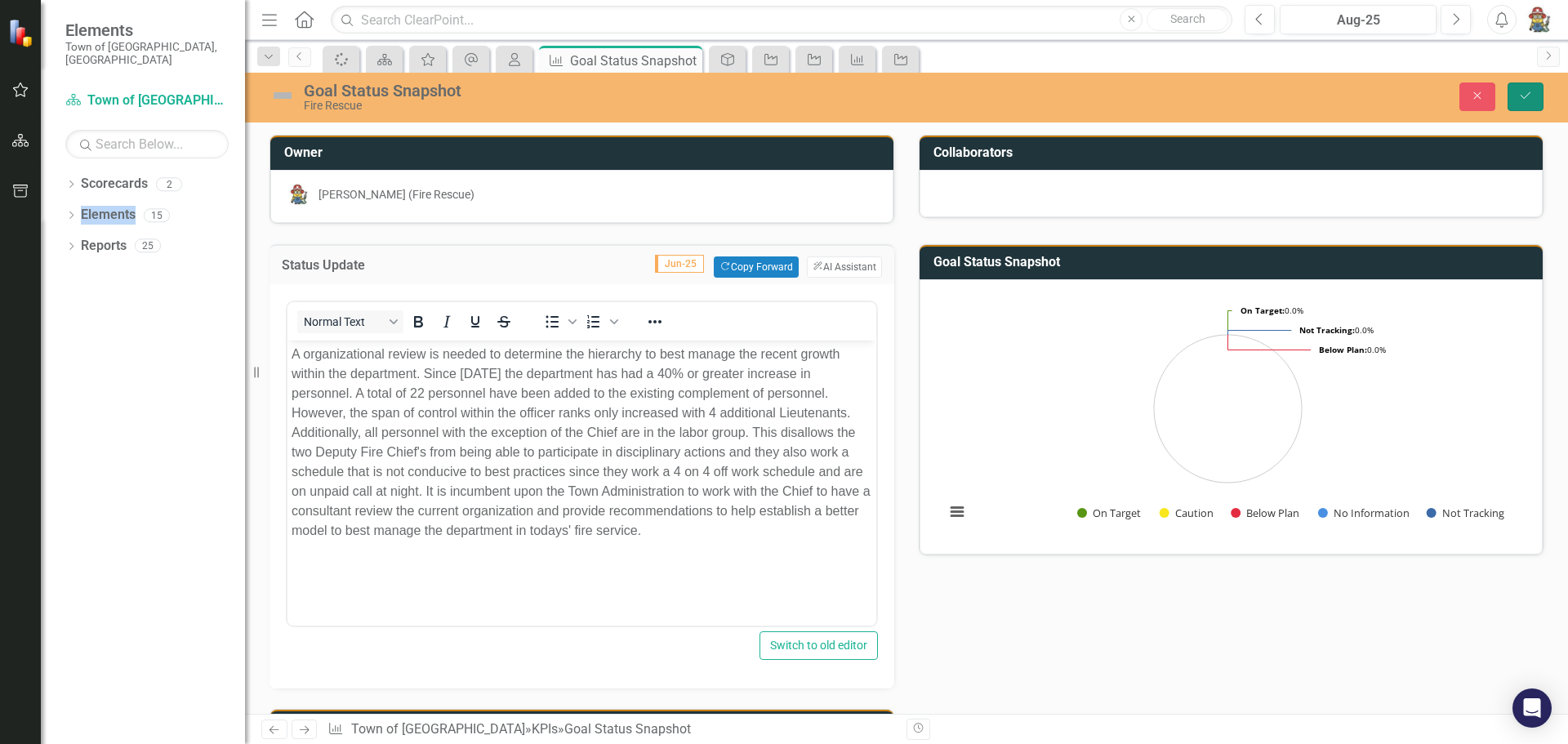
click at [1533, 96] on button "Save" at bounding box center [1526, 97] width 36 height 28
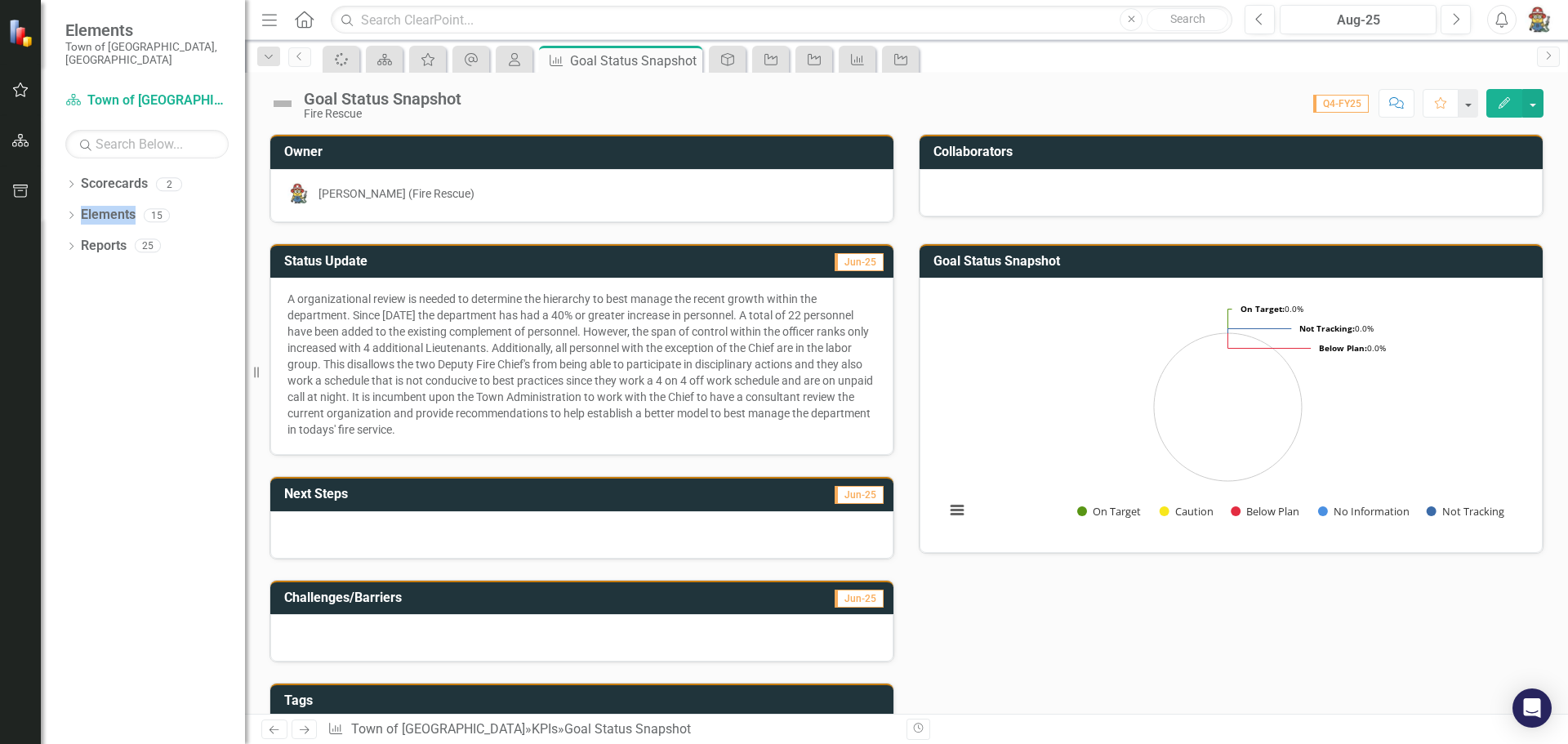
click at [349, 537] on div at bounding box center [582, 534] width 623 height 47
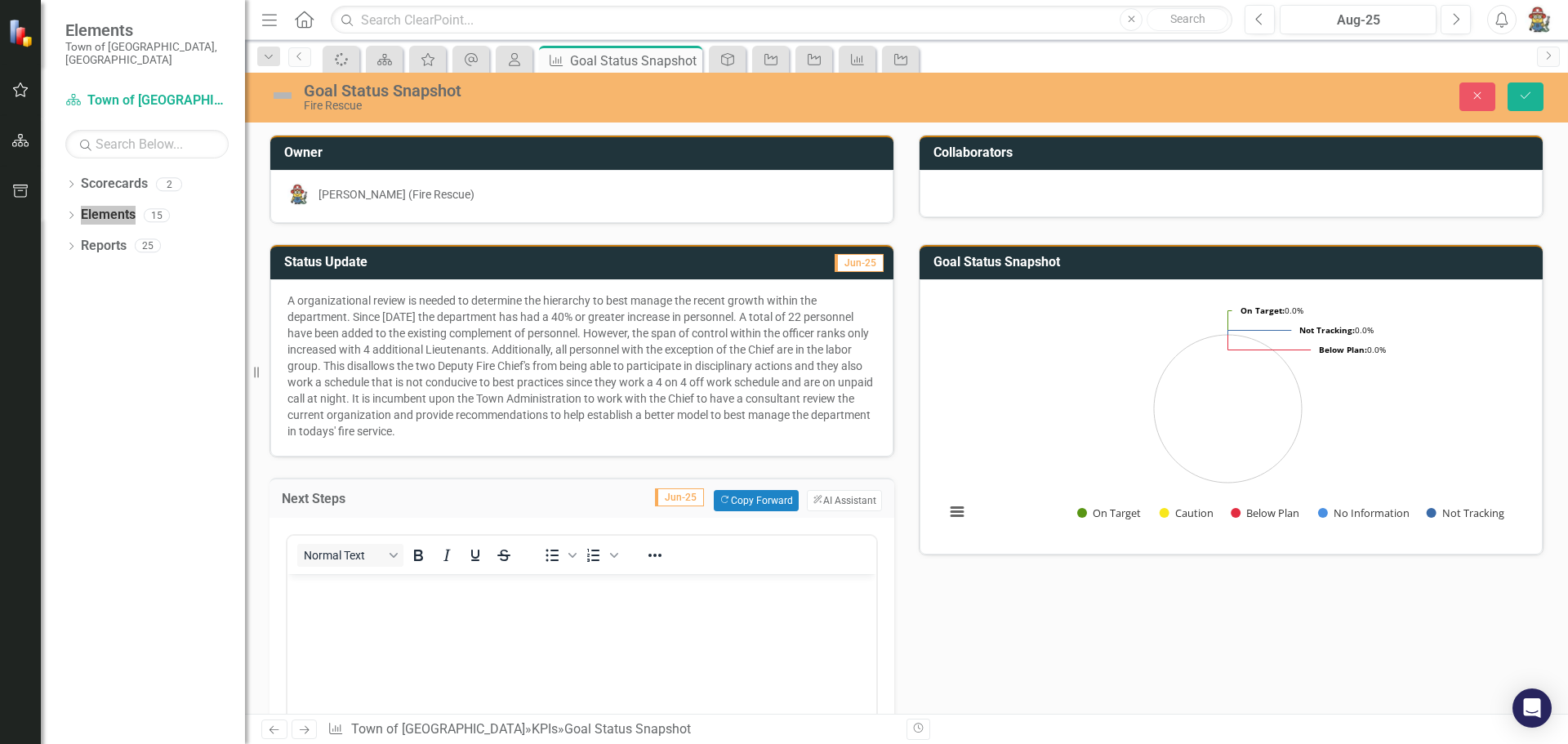
click at [345, 589] on p "Rich Text Area. Press ALT-0 for help." at bounding box center [582, 587] width 581 height 20
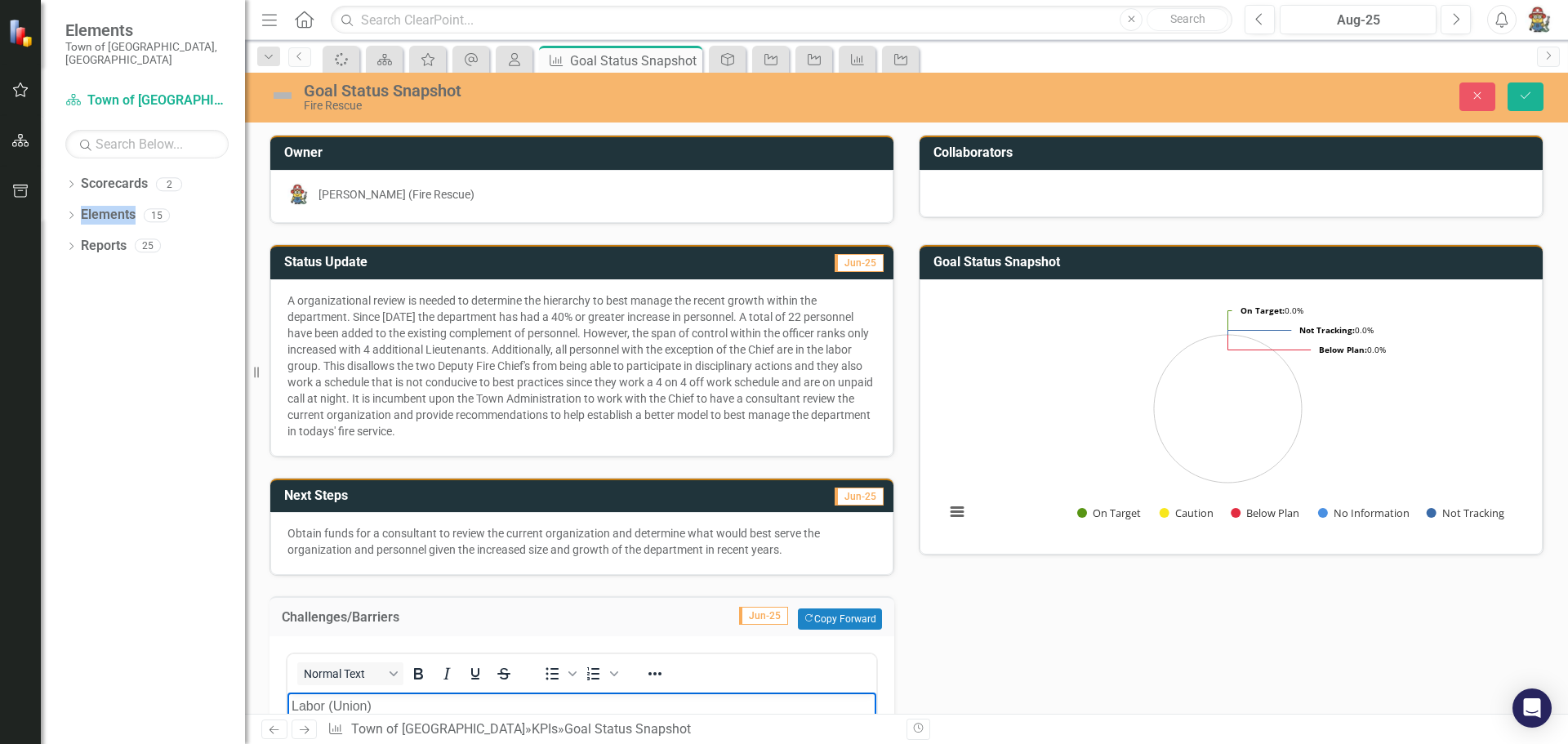
scroll to position [408, 0]
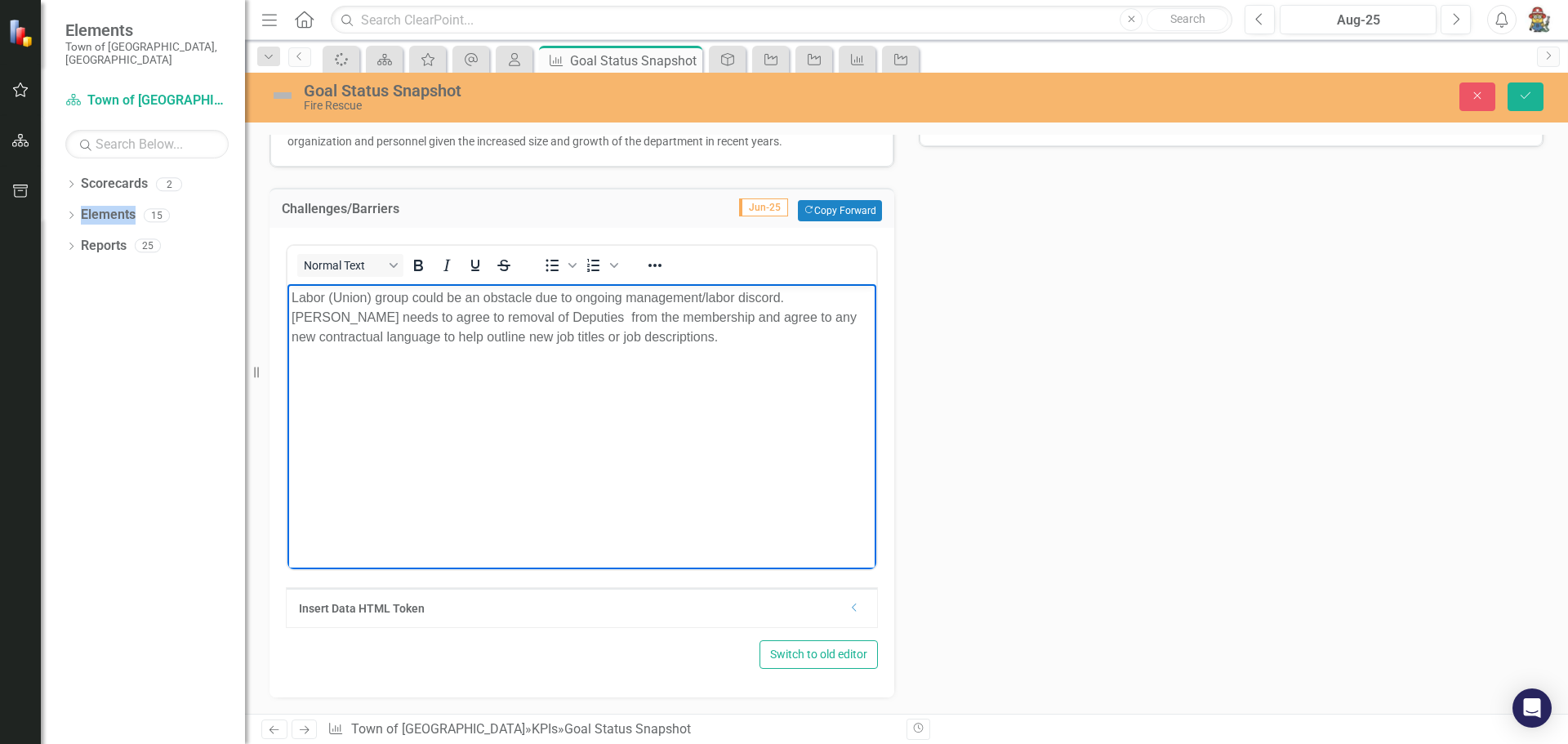
click at [571, 336] on p "Labor (Union) group could be an obstacle due to ongoing management/labor discor…" at bounding box center [582, 318] width 581 height 59
